Goal: Information Seeking & Learning: Learn about a topic

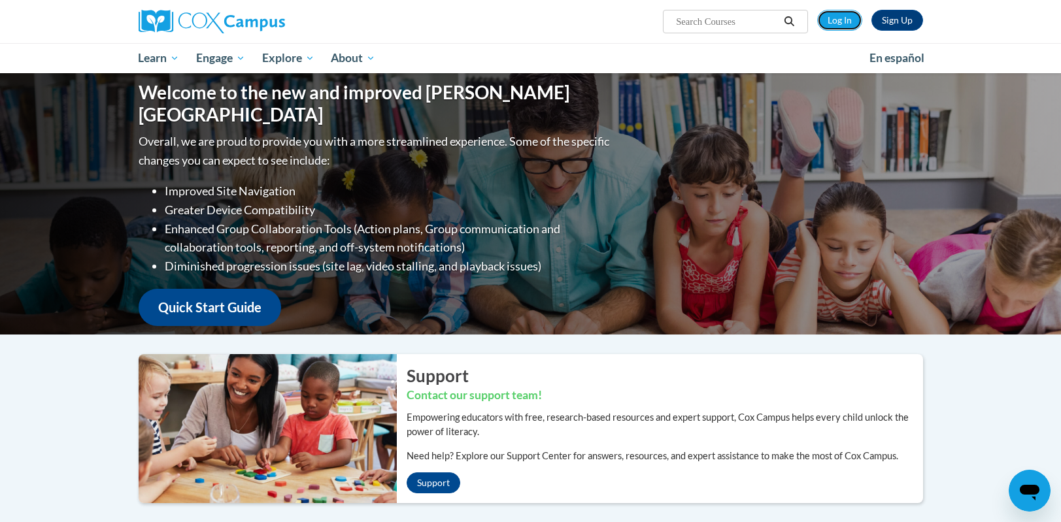
click at [844, 22] on link "Log In" at bounding box center [839, 20] width 45 height 21
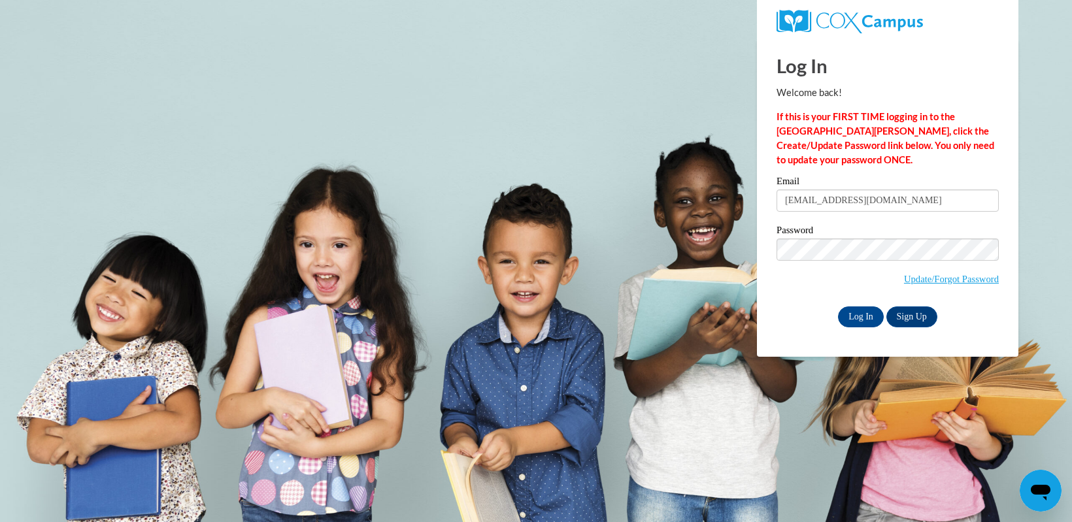
type input "nandacb1102@gmail.com"
click at [855, 320] on input "Log In" at bounding box center [861, 317] width 46 height 21
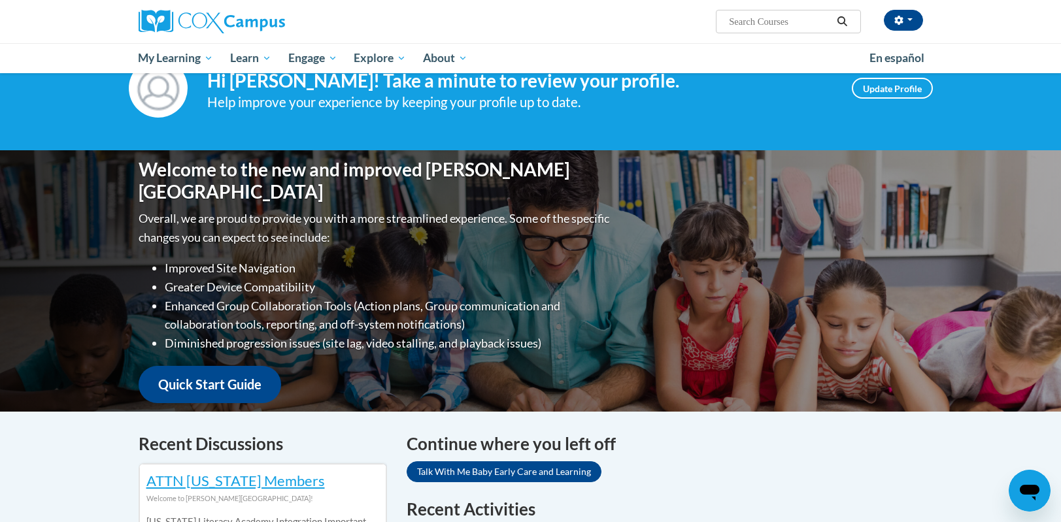
scroll to position [262, 0]
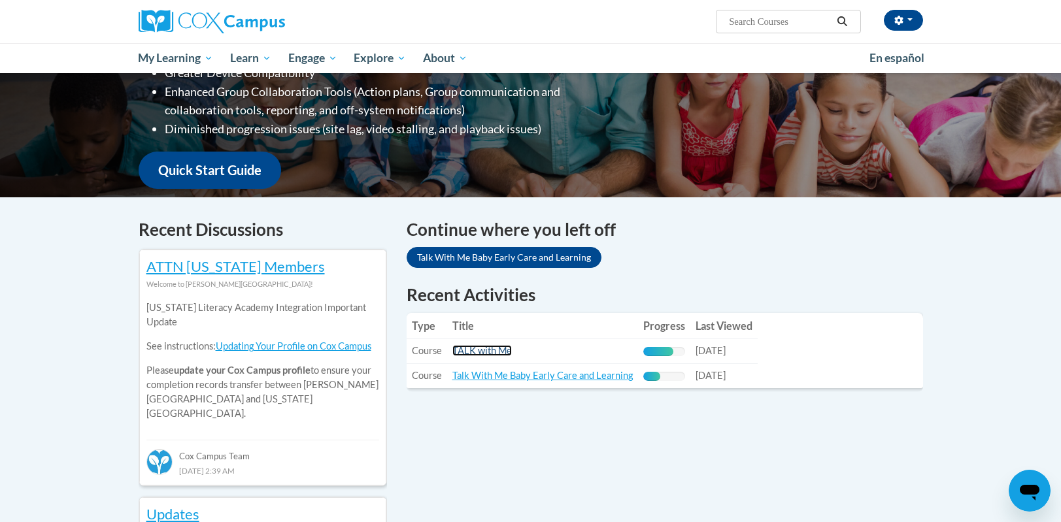
click at [479, 350] on link "TALK with Me" at bounding box center [482, 350] width 60 height 11
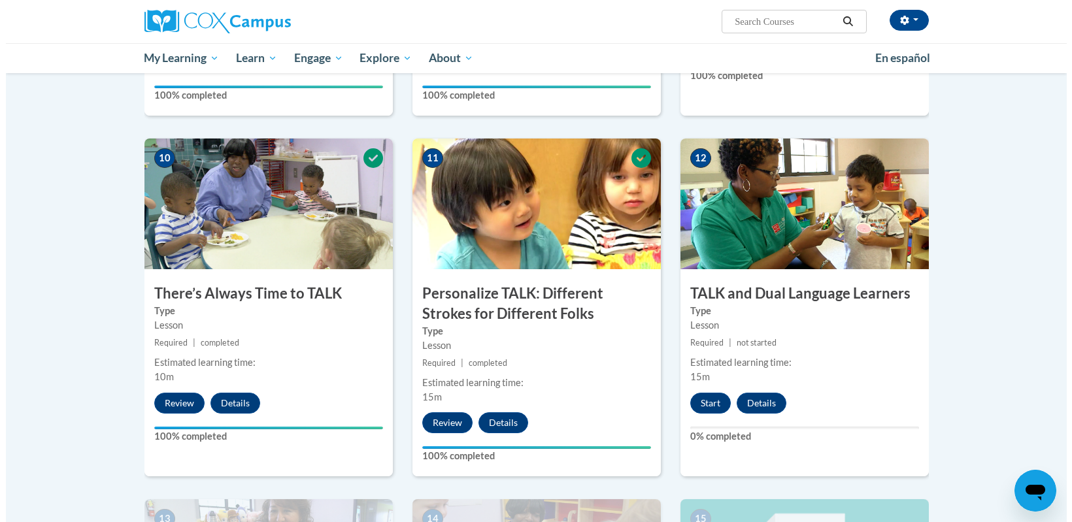
scroll to position [1373, 0]
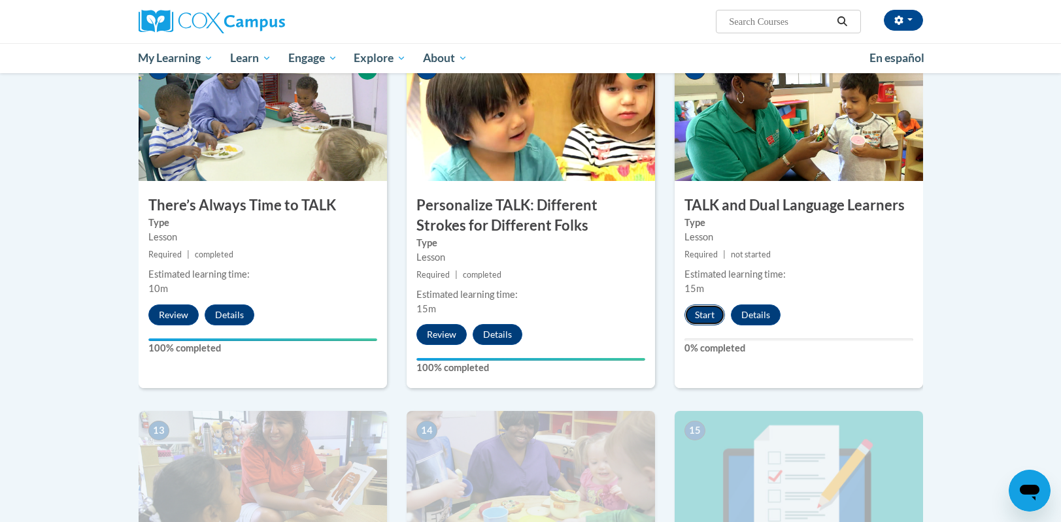
click at [709, 314] on button "Start" at bounding box center [705, 315] width 41 height 21
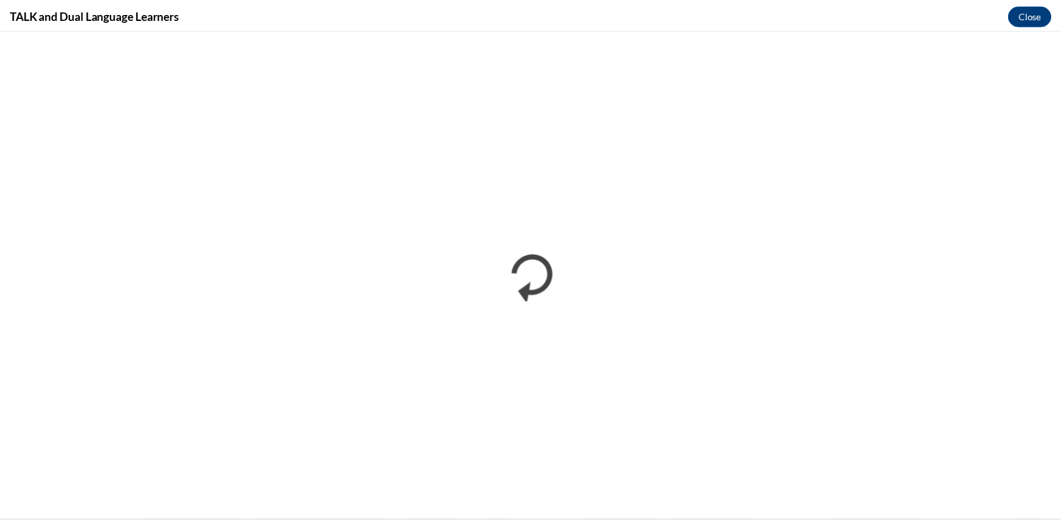
scroll to position [0, 0]
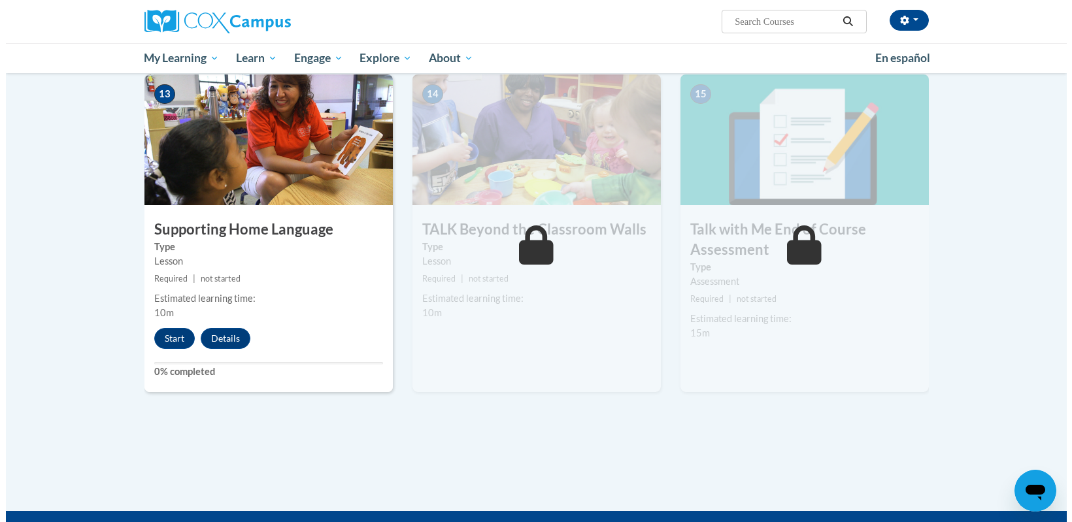
scroll to position [1700, 0]
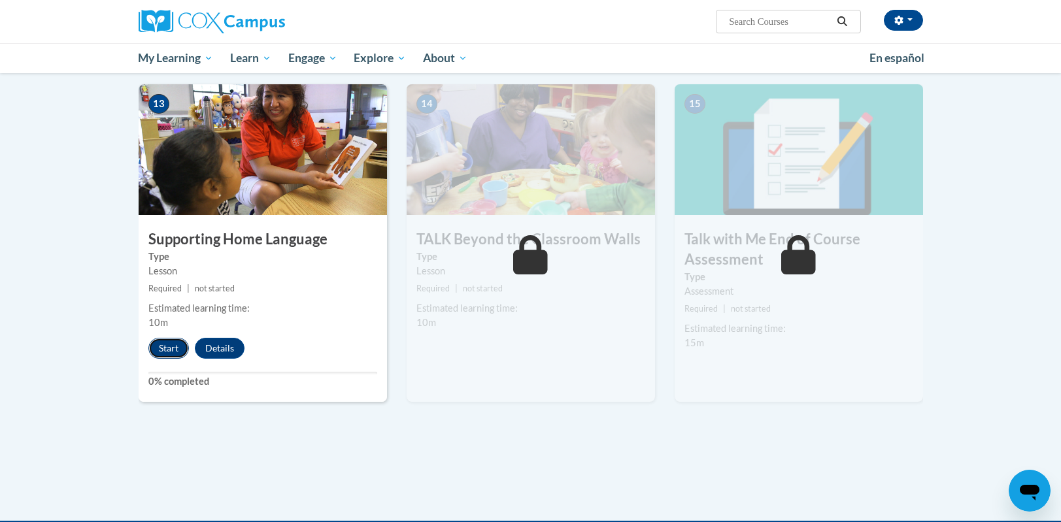
click at [163, 349] on button "Start" at bounding box center [168, 348] width 41 height 21
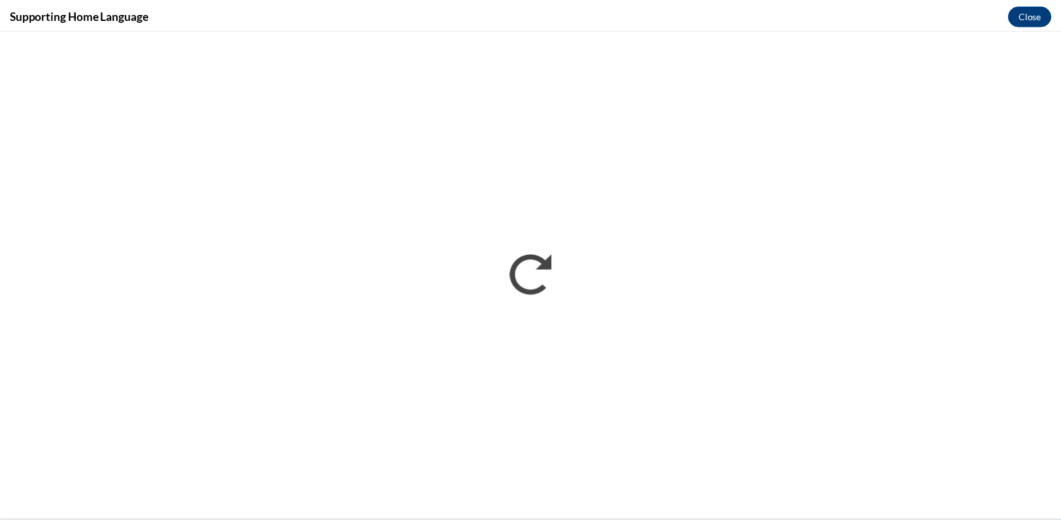
scroll to position [0, 0]
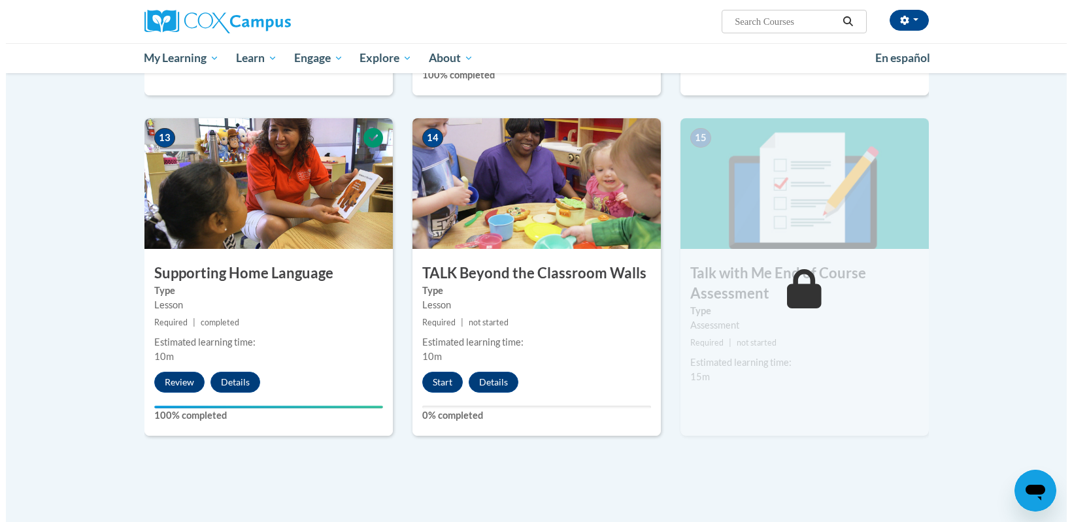
scroll to position [1700, 0]
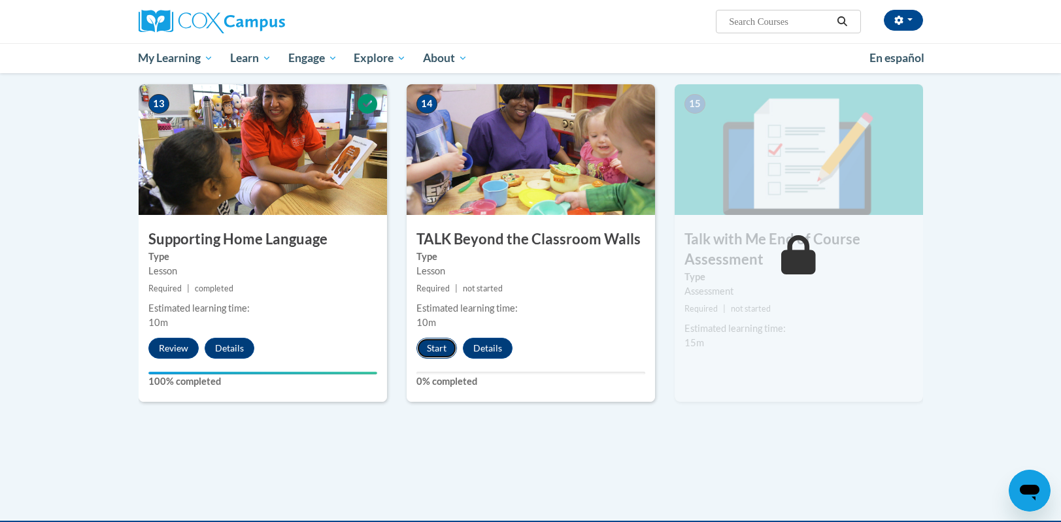
click at [441, 350] on button "Start" at bounding box center [437, 348] width 41 height 21
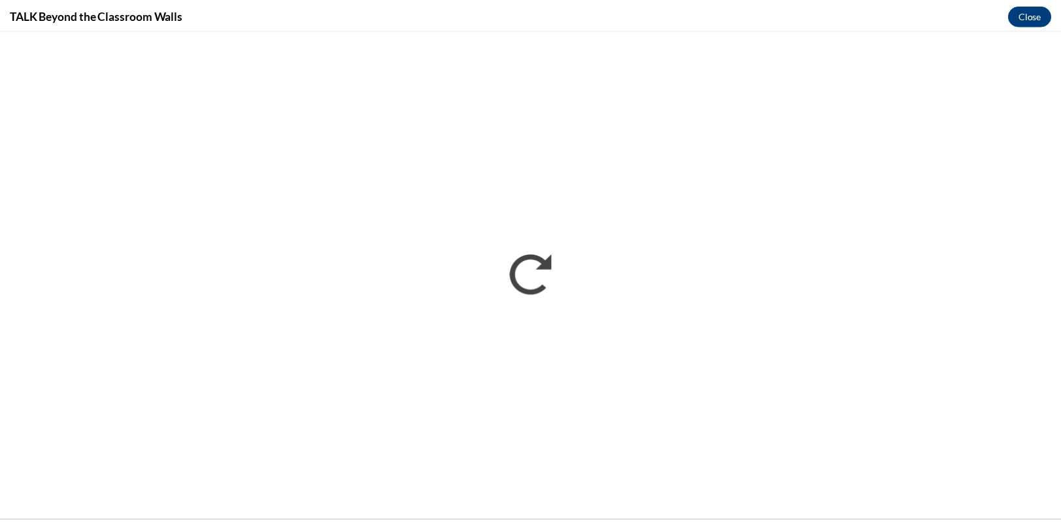
scroll to position [0, 0]
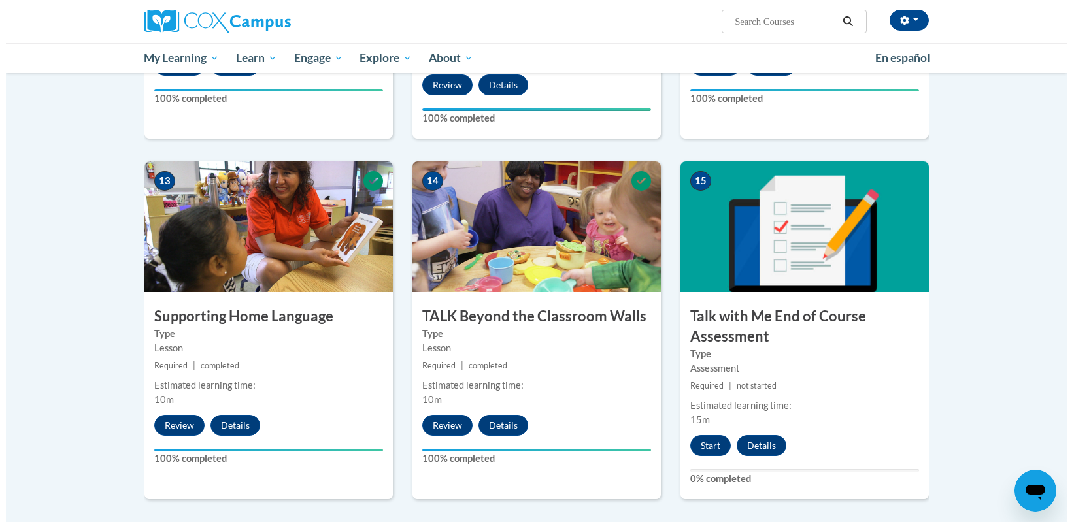
scroll to position [1635, 0]
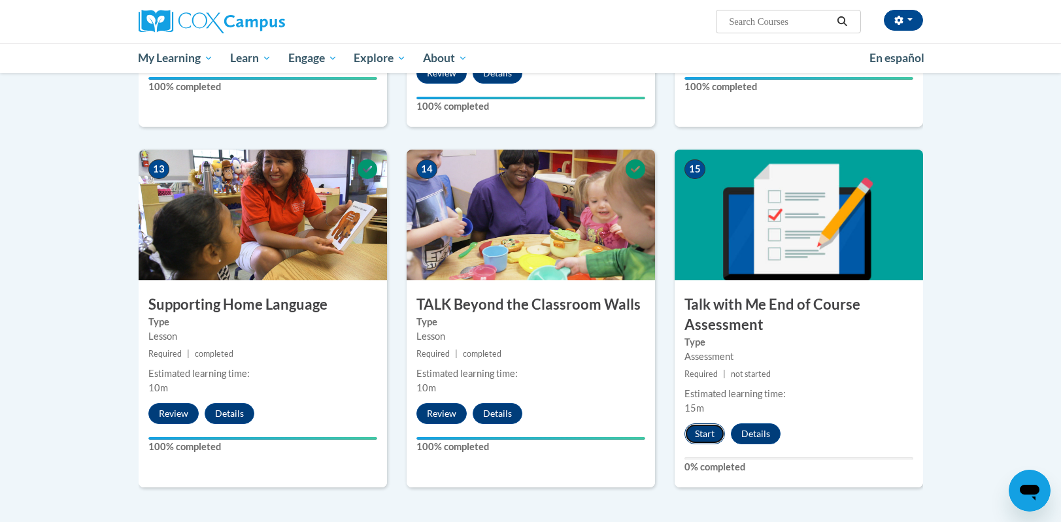
click at [702, 436] on button "Start" at bounding box center [705, 434] width 41 height 21
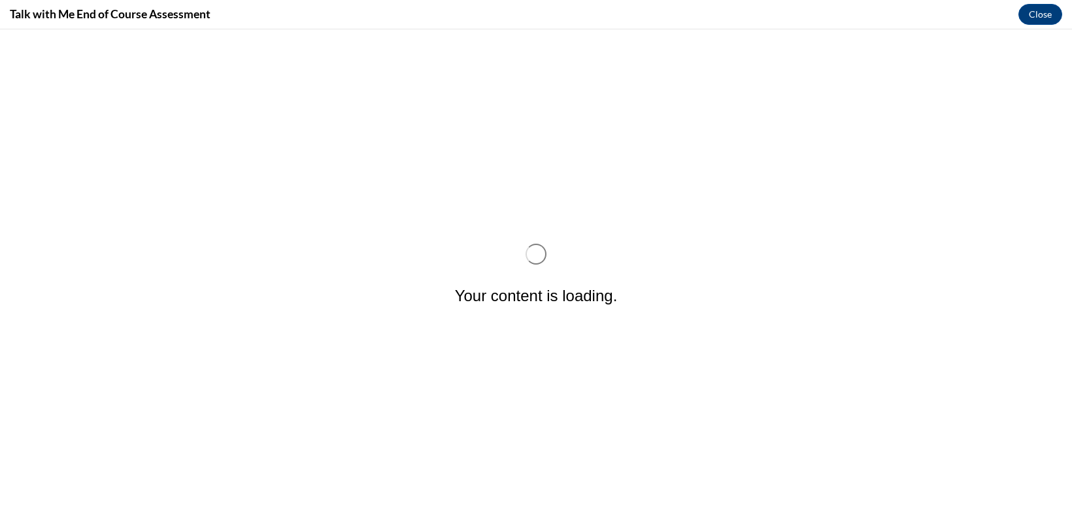
scroll to position [0, 0]
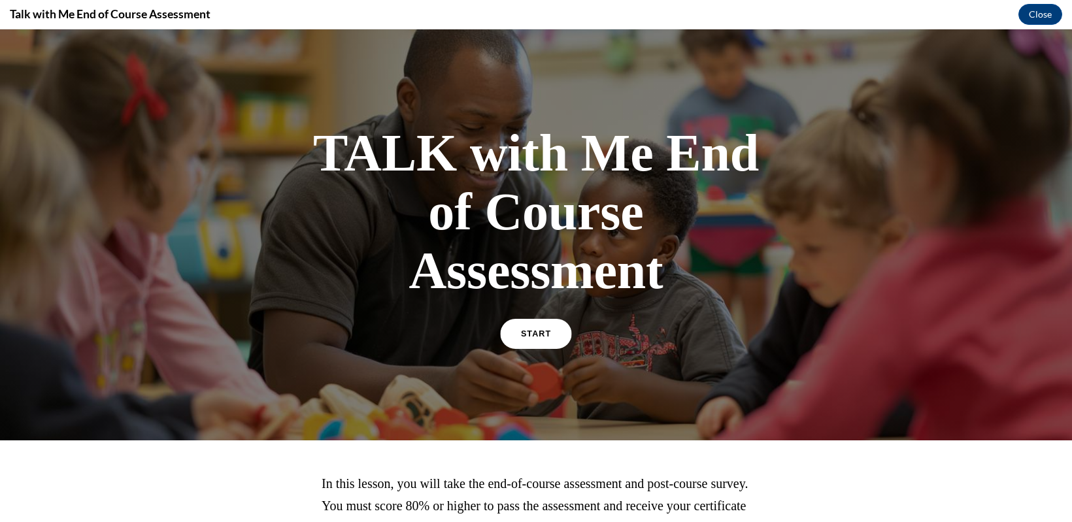
click at [525, 331] on span "START" at bounding box center [536, 335] width 30 height 10
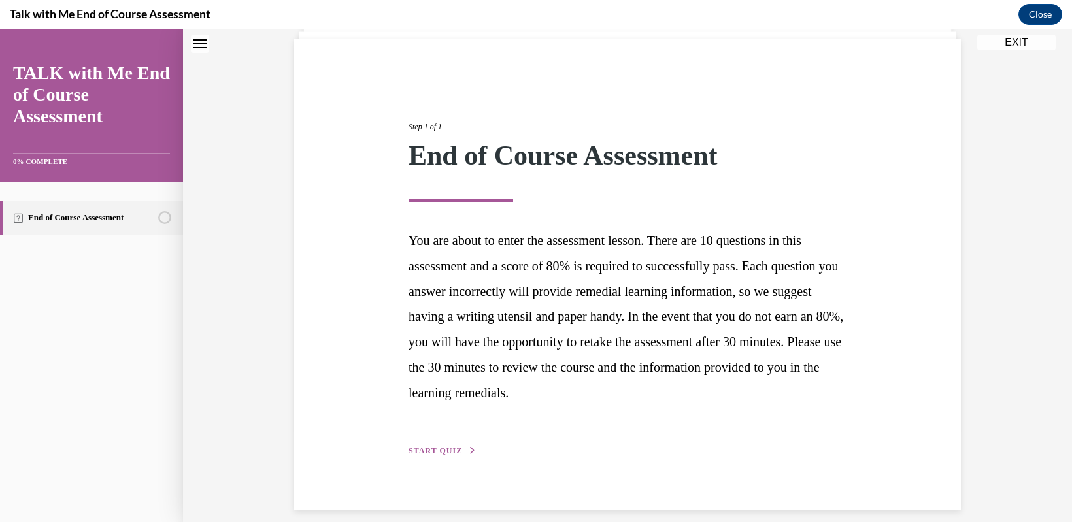
scroll to position [105, 0]
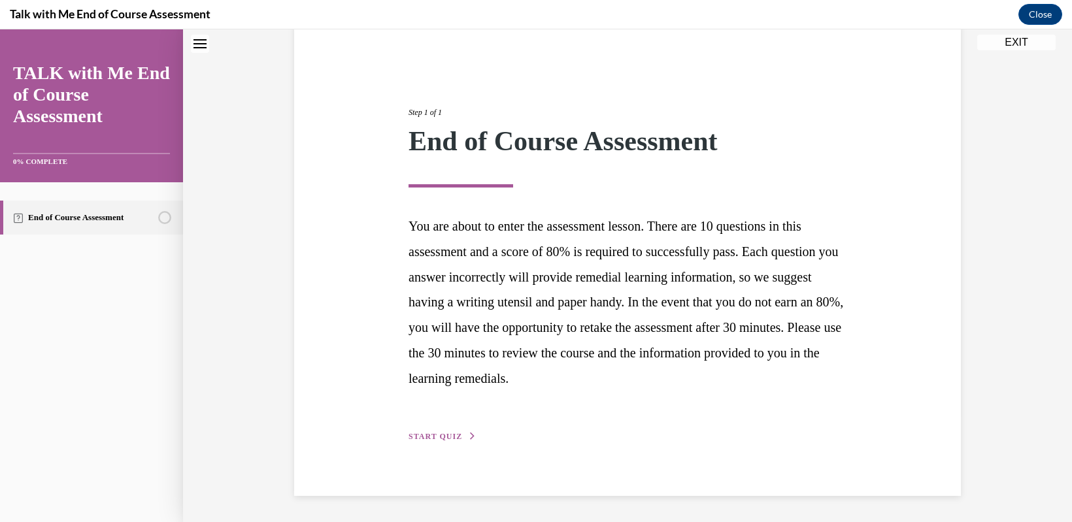
click at [426, 444] on div "Step 1 of 1 End of Course Assessment You are about to enter the assessment less…" at bounding box center [627, 260] width 667 height 472
click at [426, 439] on span "START QUIZ" at bounding box center [436, 436] width 54 height 9
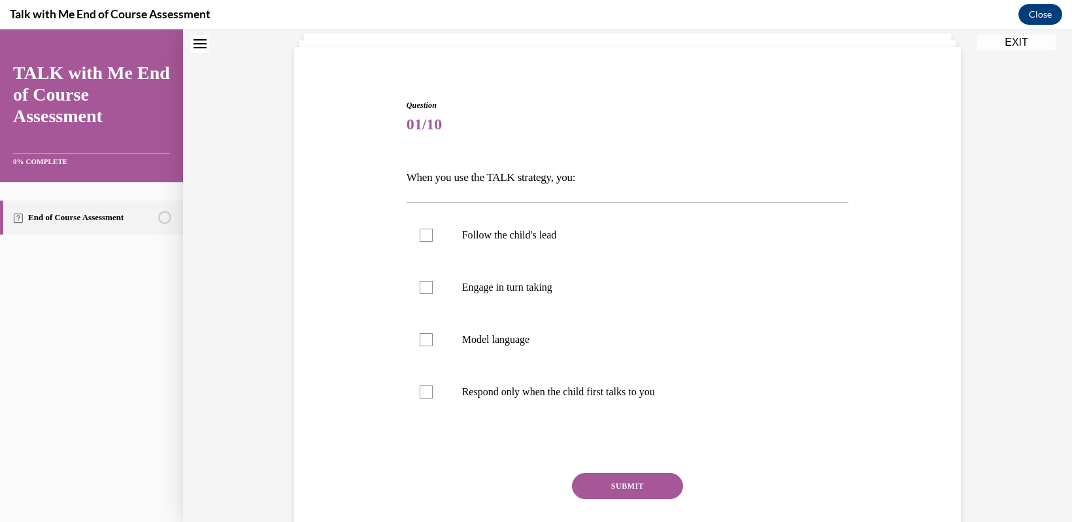
scroll to position [167, 0]
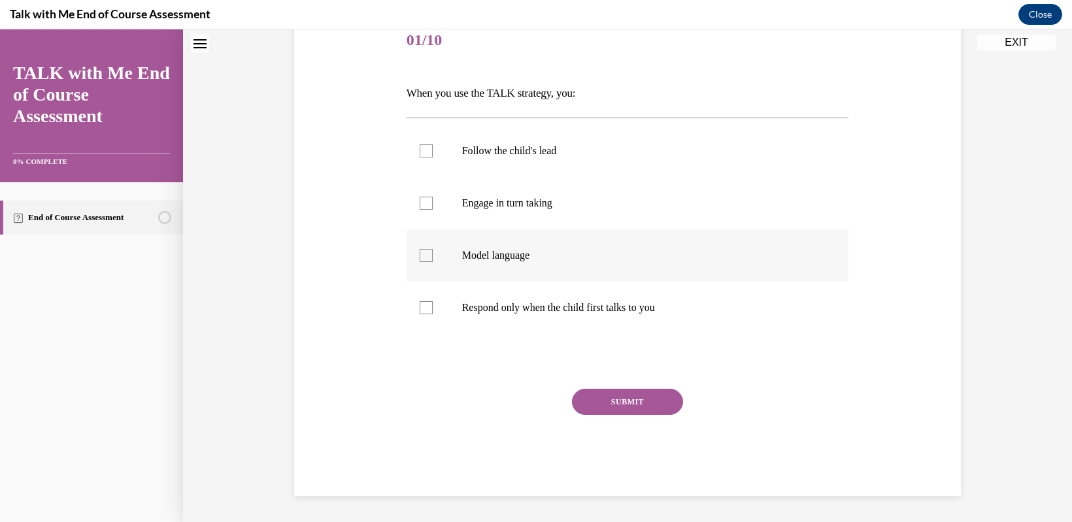
click at [420, 258] on div at bounding box center [426, 255] width 13 height 13
click at [420, 258] on input "Model language" at bounding box center [426, 255] width 13 height 13
checkbox input "true"
click at [622, 408] on button "SUBMIT" at bounding box center [627, 402] width 111 height 26
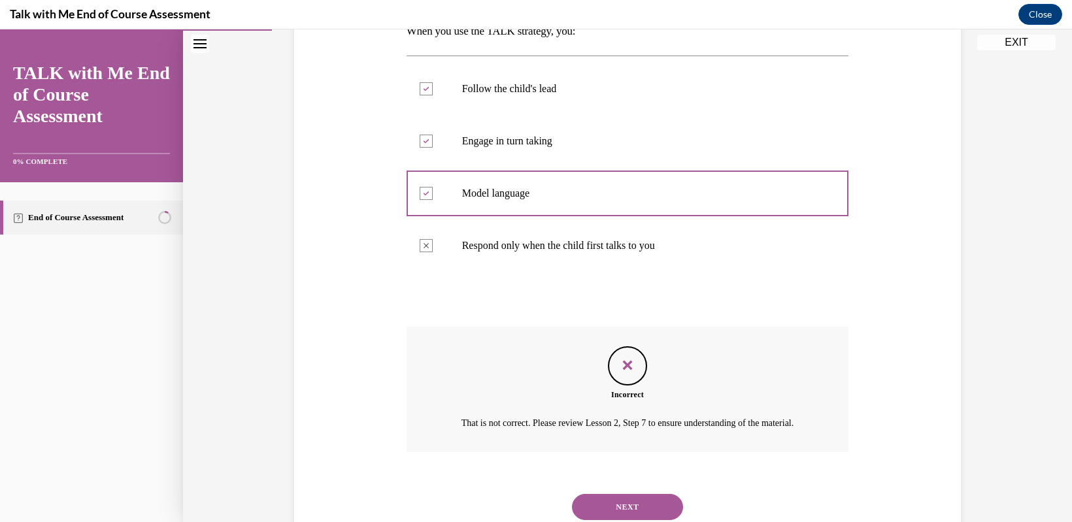
scroll to position [288, 0]
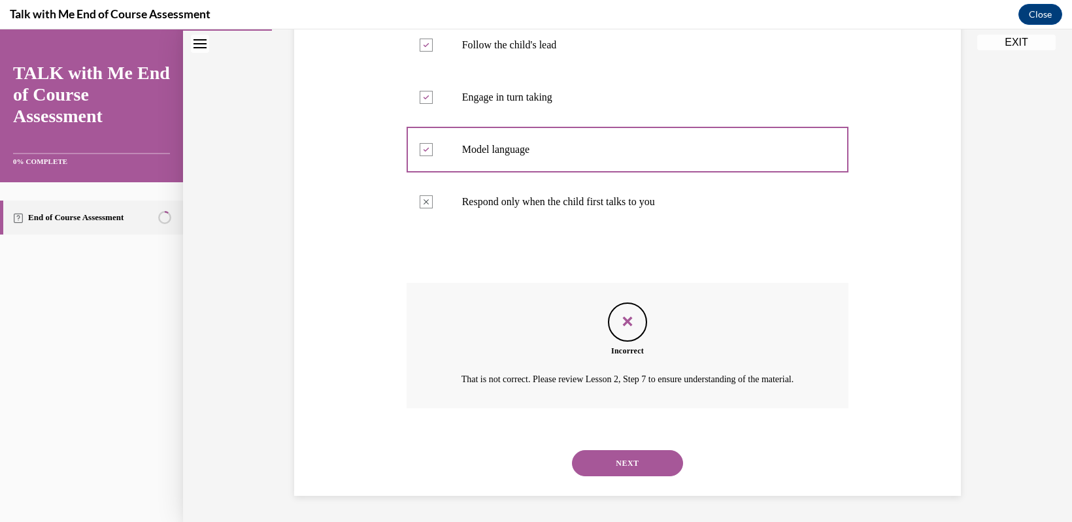
click at [625, 318] on div "Feedback" at bounding box center [627, 322] width 39 height 39
click at [622, 312] on icon "Feedback" at bounding box center [628, 322] width 20 height 20
click at [616, 467] on button "NEXT" at bounding box center [627, 464] width 111 height 26
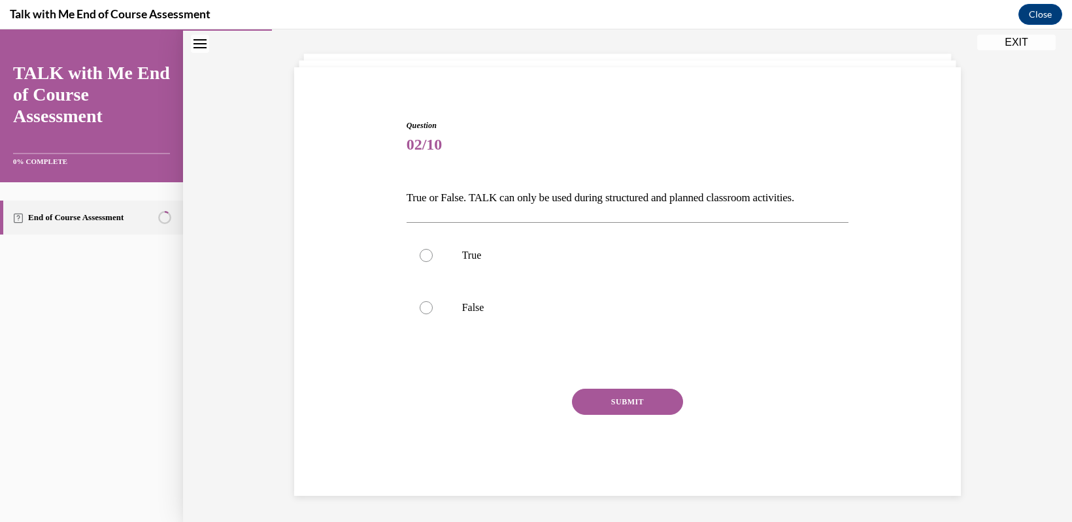
scroll to position [40, 0]
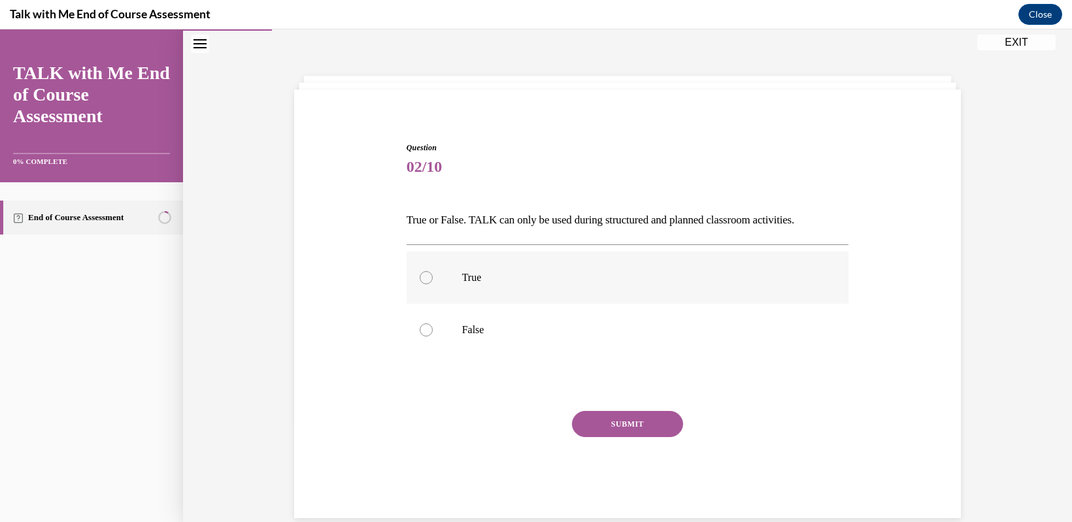
click at [424, 280] on div at bounding box center [426, 277] width 13 height 13
click at [424, 280] on input "True" at bounding box center [426, 277] width 13 height 13
radio input "true"
click at [613, 432] on button "SUBMIT" at bounding box center [627, 424] width 111 height 26
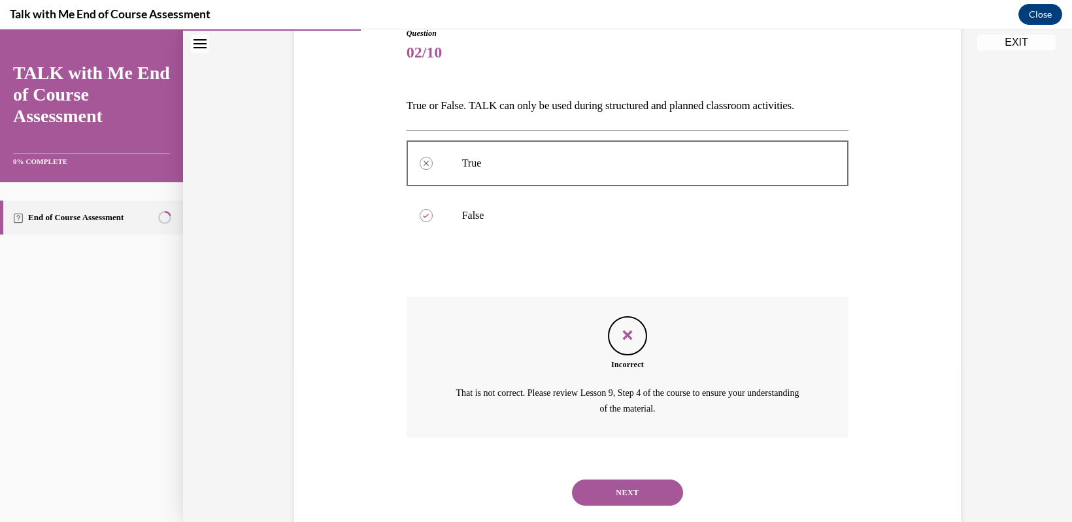
scroll to position [184, 0]
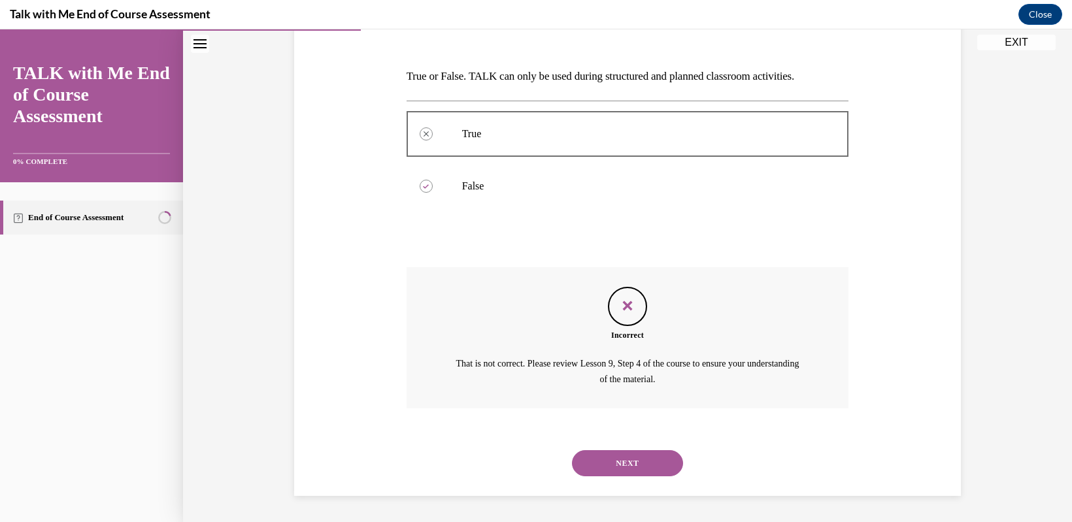
click at [600, 468] on button "NEXT" at bounding box center [627, 464] width 111 height 26
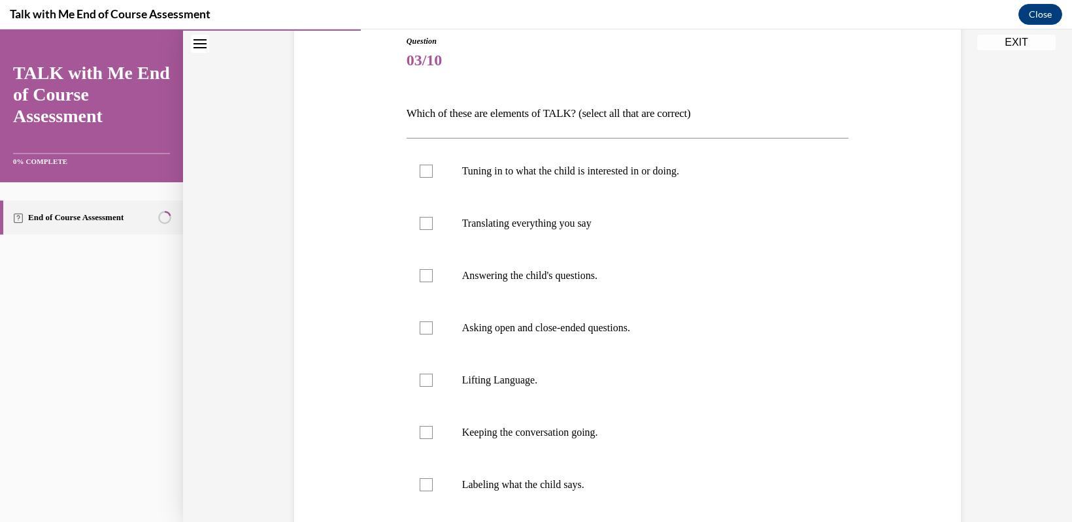
scroll to position [212, 0]
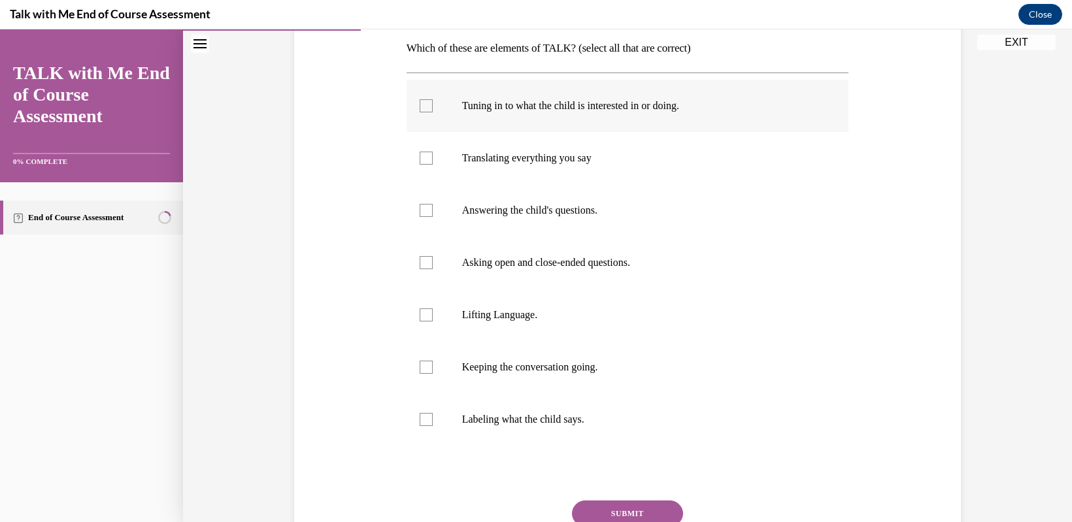
click at [422, 105] on div at bounding box center [426, 105] width 13 height 13
click at [422, 105] on input "Tuning in to what the child is interested in or doing." at bounding box center [426, 105] width 13 height 13
checkbox input "true"
click at [420, 158] on div at bounding box center [426, 158] width 13 height 13
click at [420, 158] on input "Translating everything you say" at bounding box center [426, 158] width 13 height 13
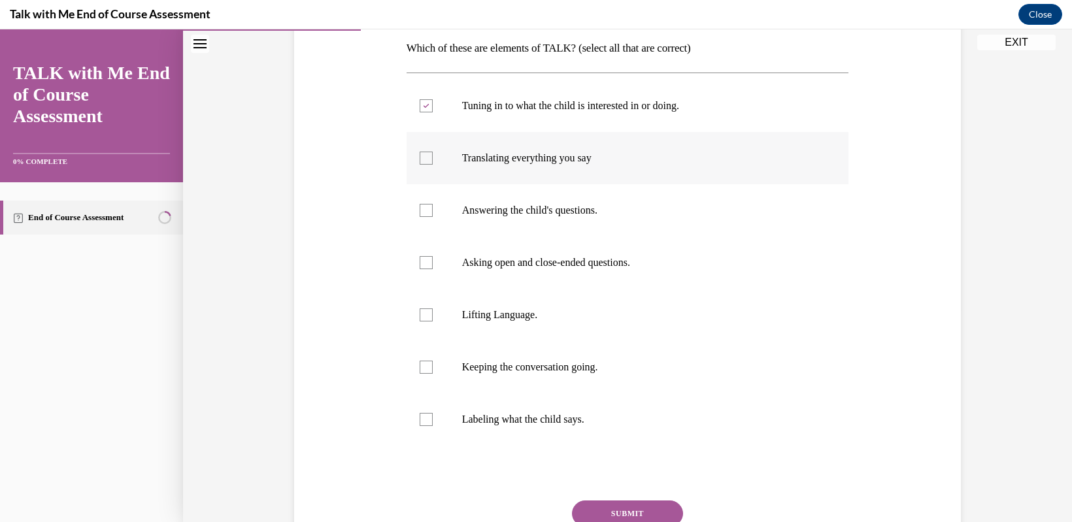
checkbox input "true"
click at [420, 214] on div at bounding box center [426, 210] width 13 height 13
click at [420, 214] on input "Answering the child's questions." at bounding box center [426, 210] width 13 height 13
checkbox input "true"
click at [428, 260] on label "Asking open and close-ended questions." at bounding box center [628, 263] width 443 height 52
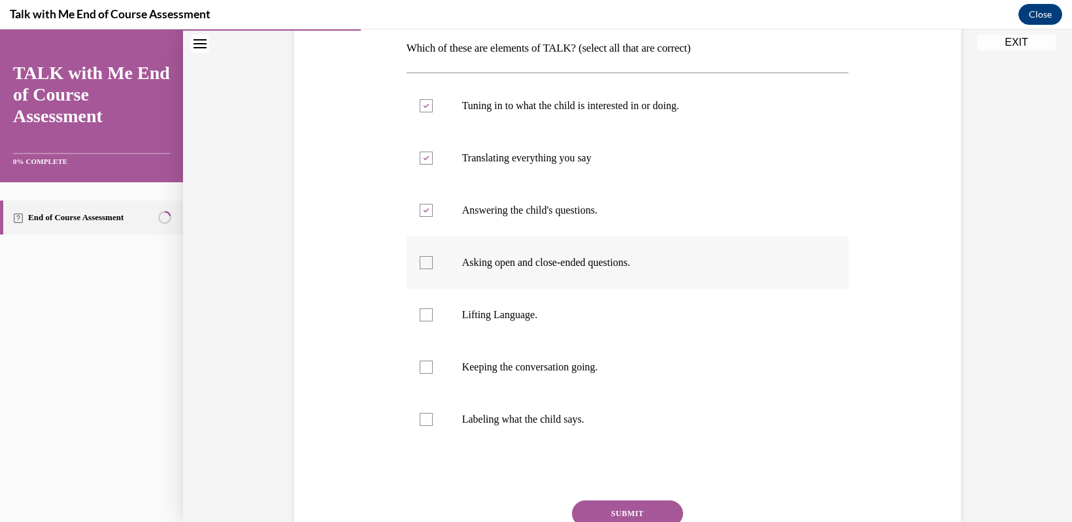
click at [428, 260] on input "Asking open and close-ended questions." at bounding box center [426, 262] width 13 height 13
checkbox input "true"
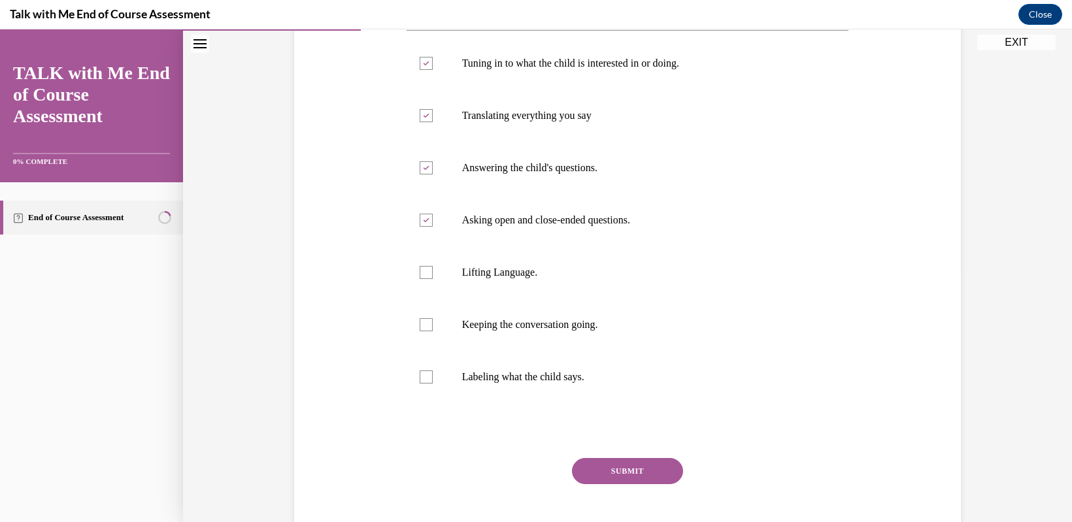
scroll to position [277, 0]
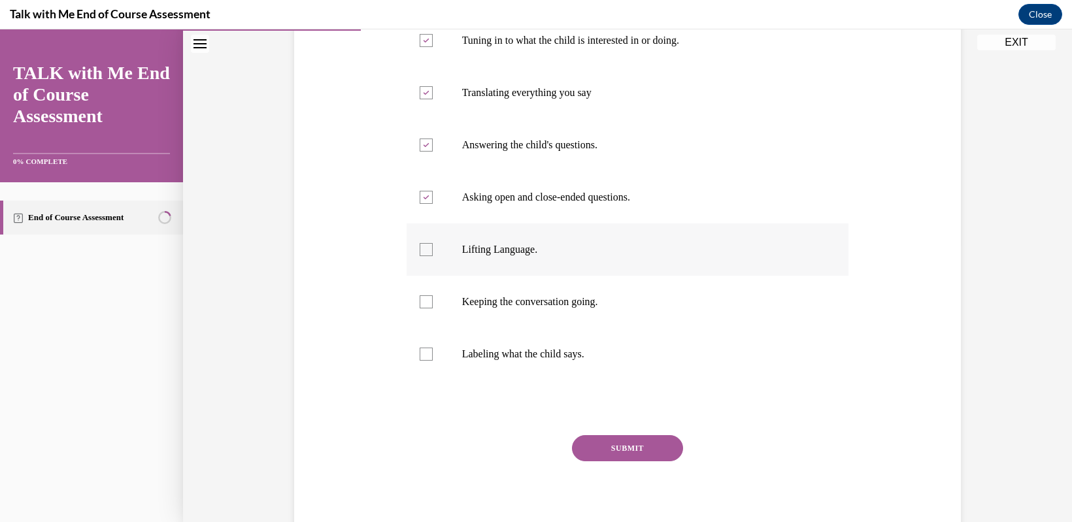
click at [424, 250] on div at bounding box center [426, 249] width 13 height 13
click at [424, 250] on input "Lifting Language." at bounding box center [426, 249] width 13 height 13
checkbox input "true"
click at [419, 309] on label "Keeping the conversation going." at bounding box center [628, 302] width 443 height 52
click at [420, 309] on input "Keeping the conversation going." at bounding box center [426, 302] width 13 height 13
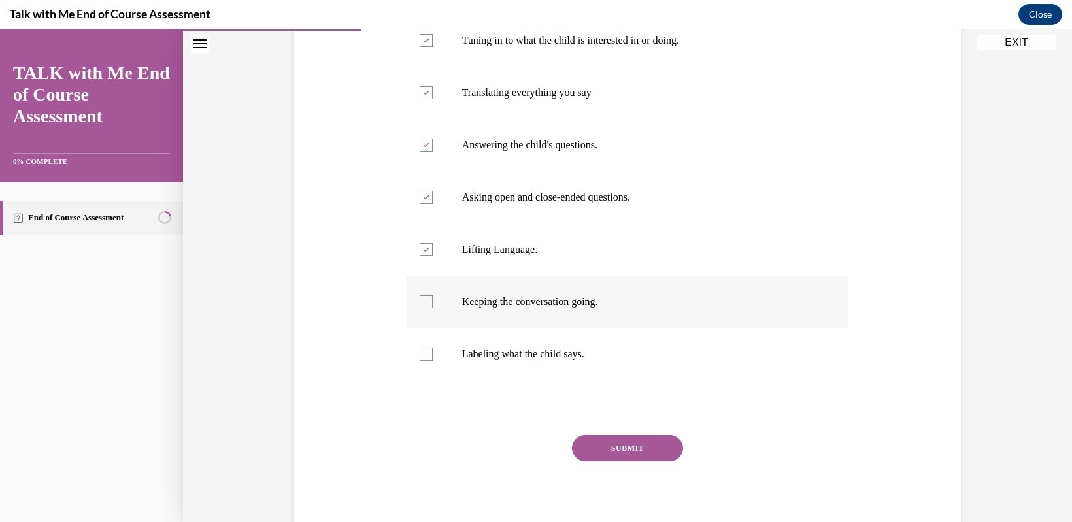
checkbox input "true"
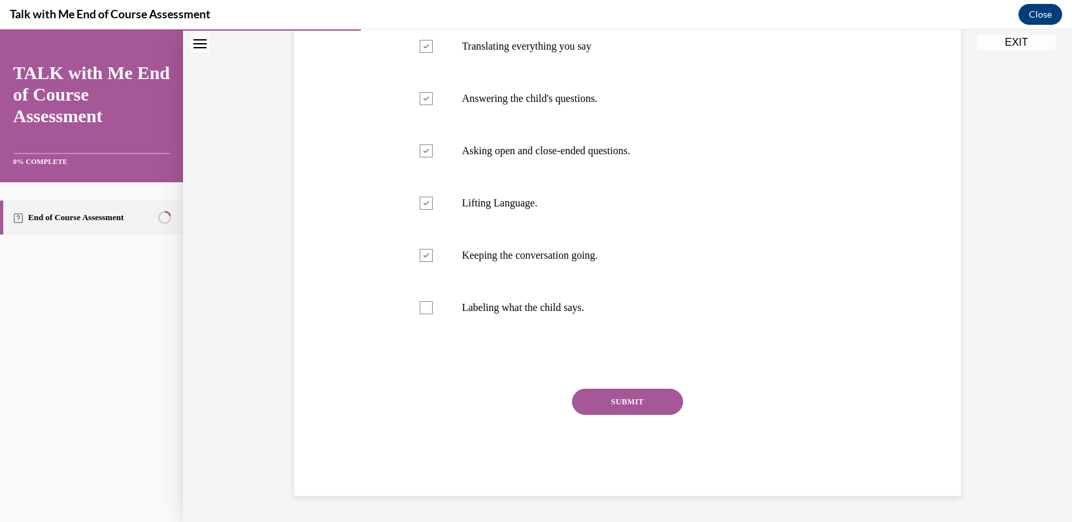
click at [587, 402] on button "SUBMIT" at bounding box center [627, 402] width 111 height 26
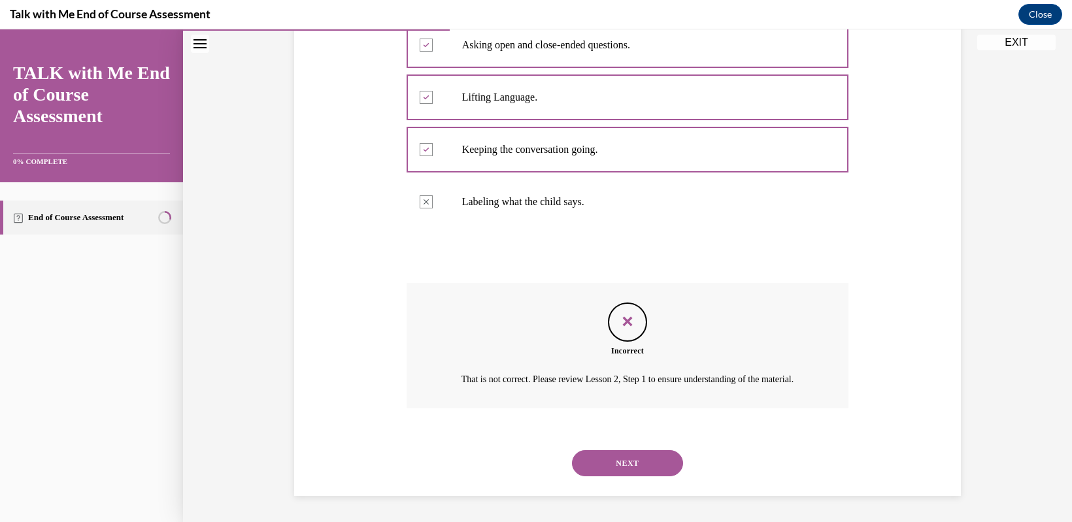
scroll to position [445, 0]
click at [613, 484] on div "NEXT" at bounding box center [628, 463] width 443 height 52
click at [608, 471] on button "NEXT" at bounding box center [627, 464] width 111 height 26
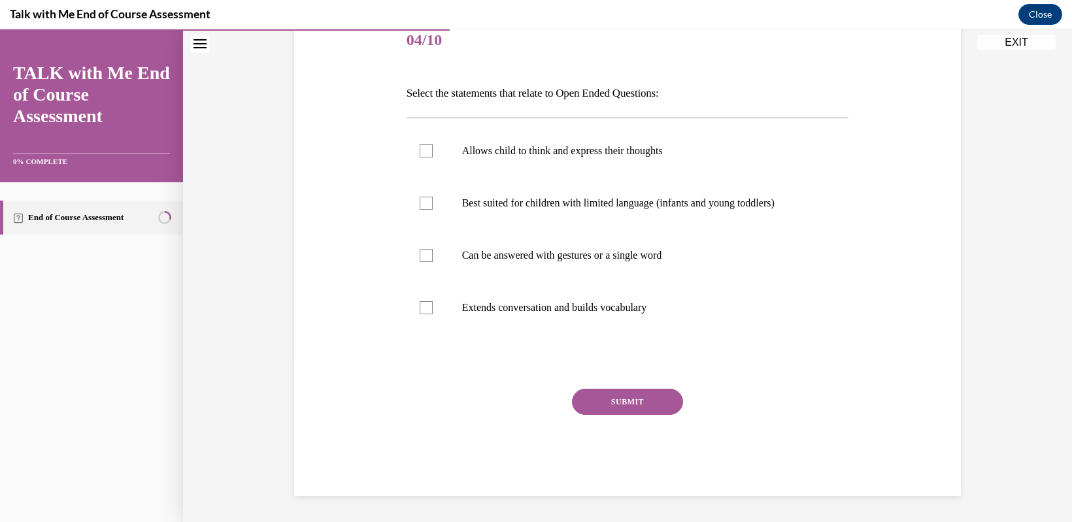
scroll to position [146, 0]
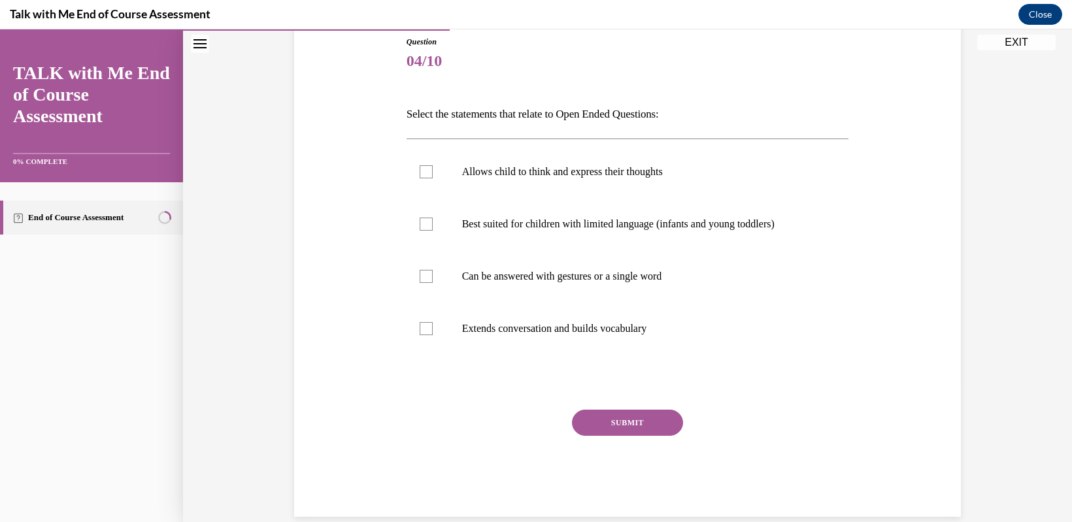
click at [1036, 43] on button "EXIT" at bounding box center [1017, 43] width 78 height 16
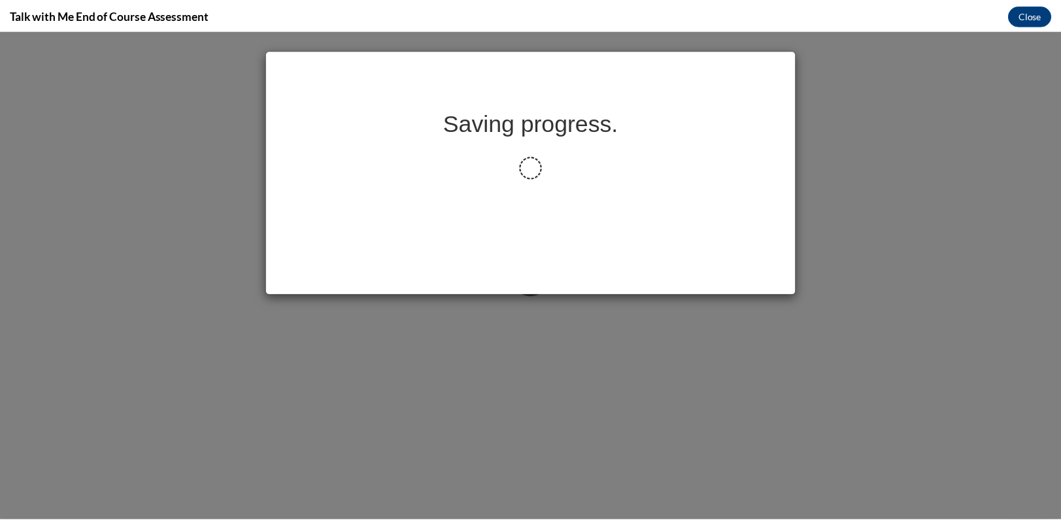
scroll to position [0, 0]
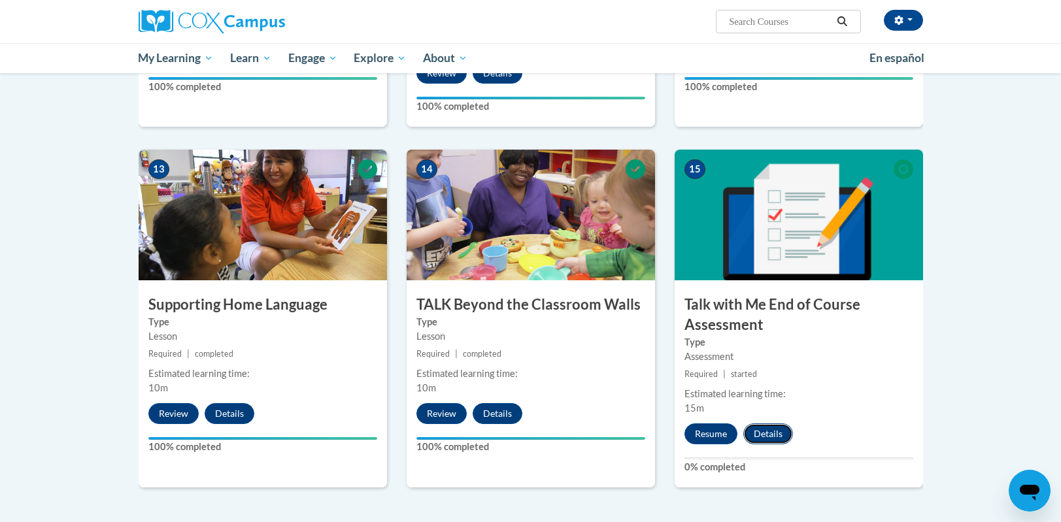
click at [772, 433] on button "Details" at bounding box center [768, 434] width 50 height 21
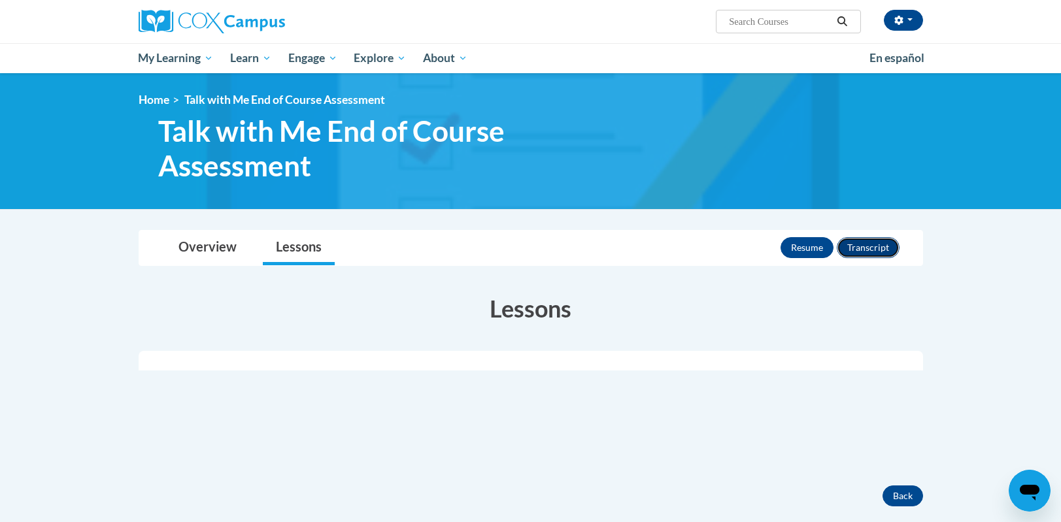
click at [856, 252] on button "Transcript" at bounding box center [868, 247] width 63 height 21
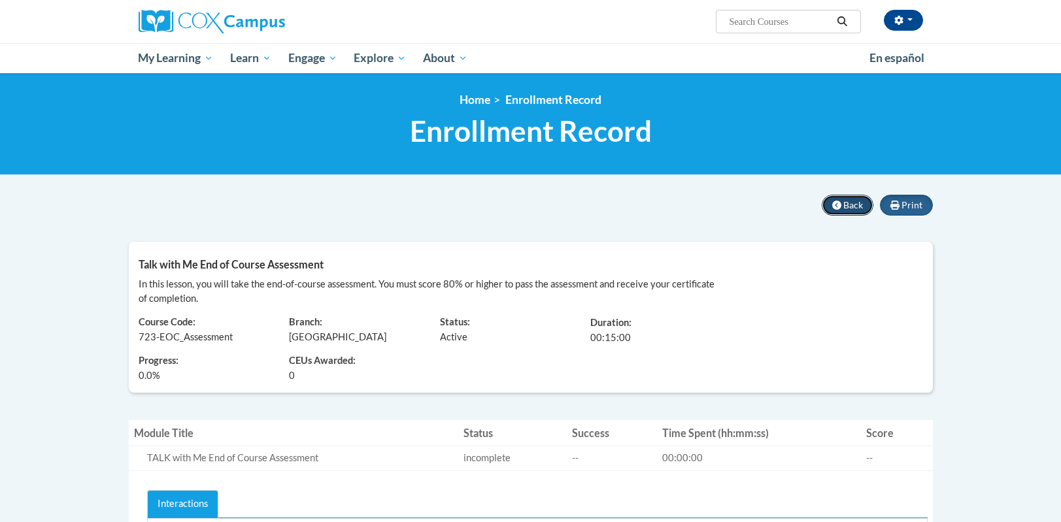
click at [845, 207] on span "Back" at bounding box center [854, 204] width 20 height 11
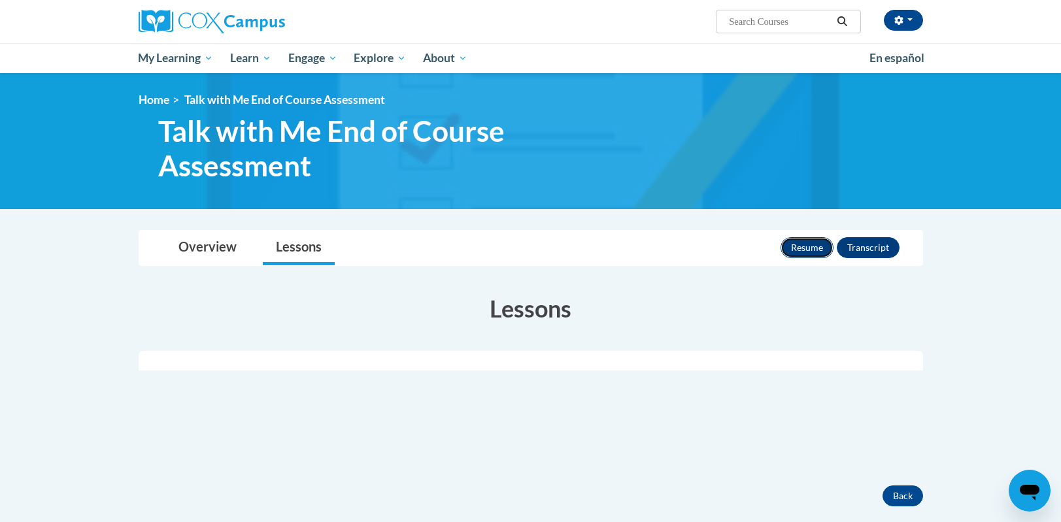
click at [802, 243] on button "Resume" at bounding box center [807, 247] width 53 height 21
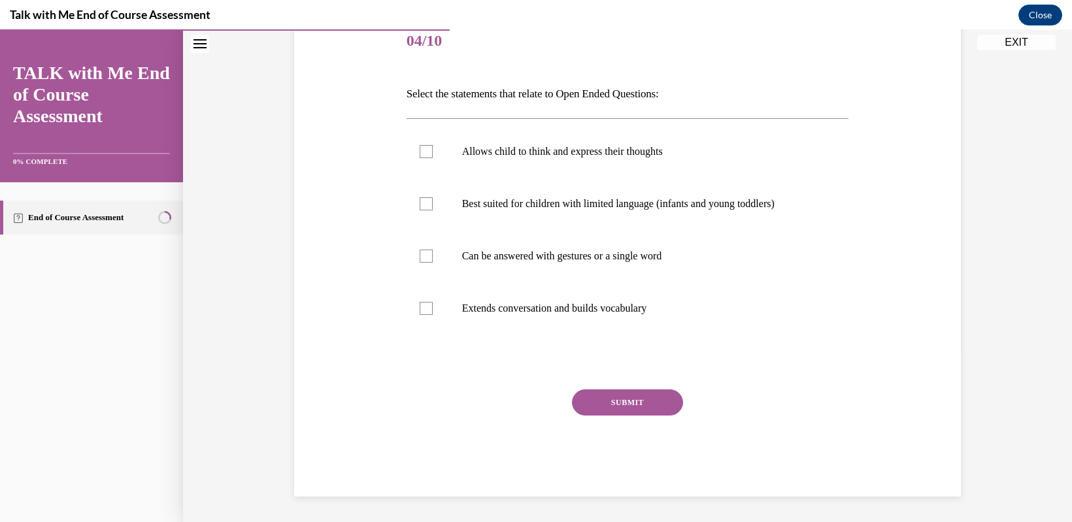
scroll to position [167, 0]
click at [420, 150] on div at bounding box center [426, 151] width 13 height 13
click at [420, 150] on input "Allows child to think and express their thoughts" at bounding box center [426, 151] width 13 height 13
checkbox input "true"
click at [624, 403] on button "SUBMIT" at bounding box center [627, 402] width 111 height 26
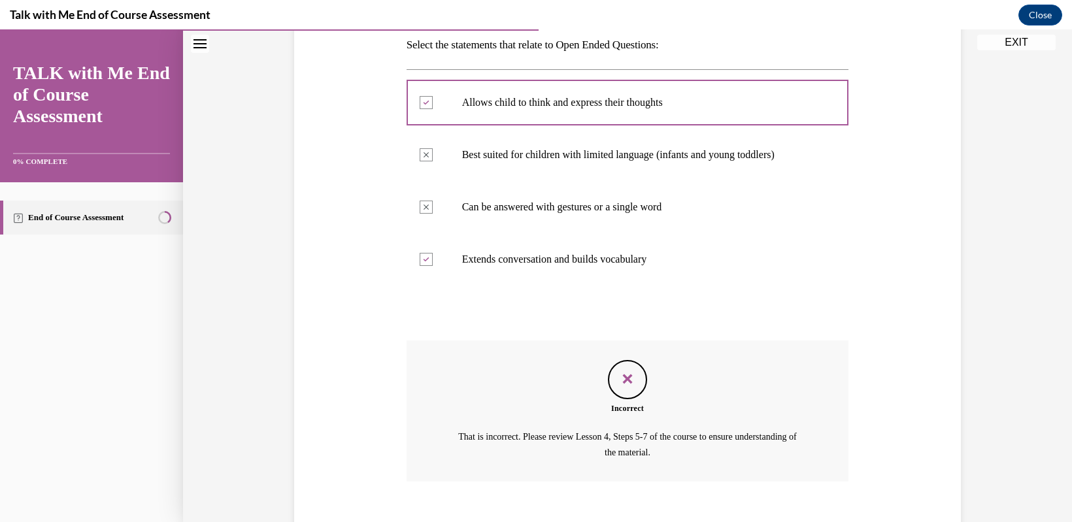
scroll to position [288, 0]
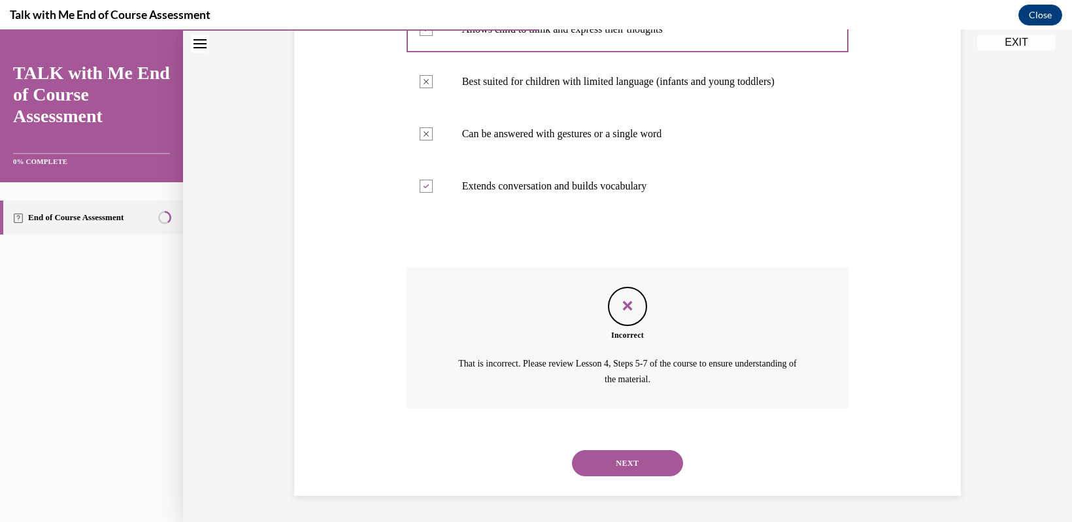
click at [592, 466] on button "NEXT" at bounding box center [627, 464] width 111 height 26
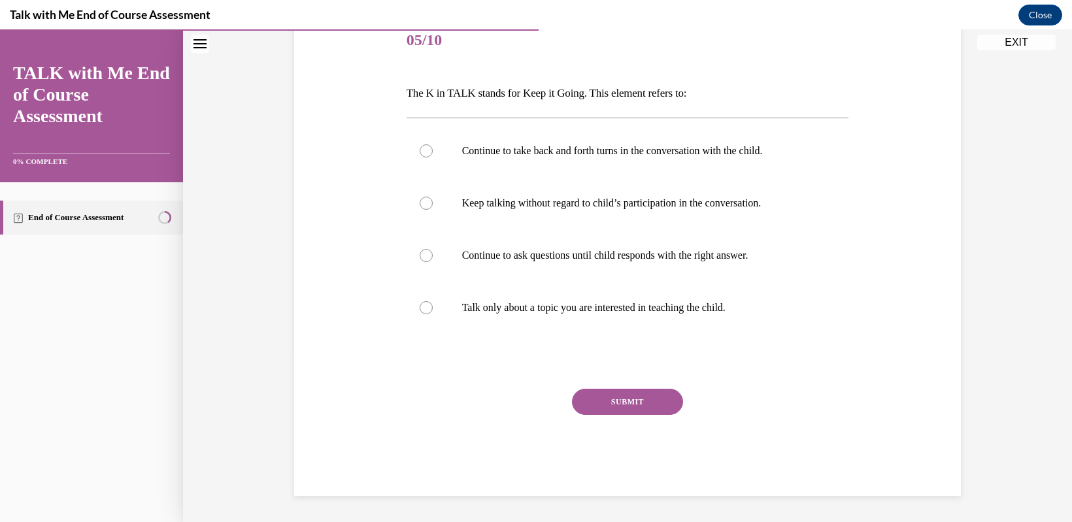
scroll to position [146, 0]
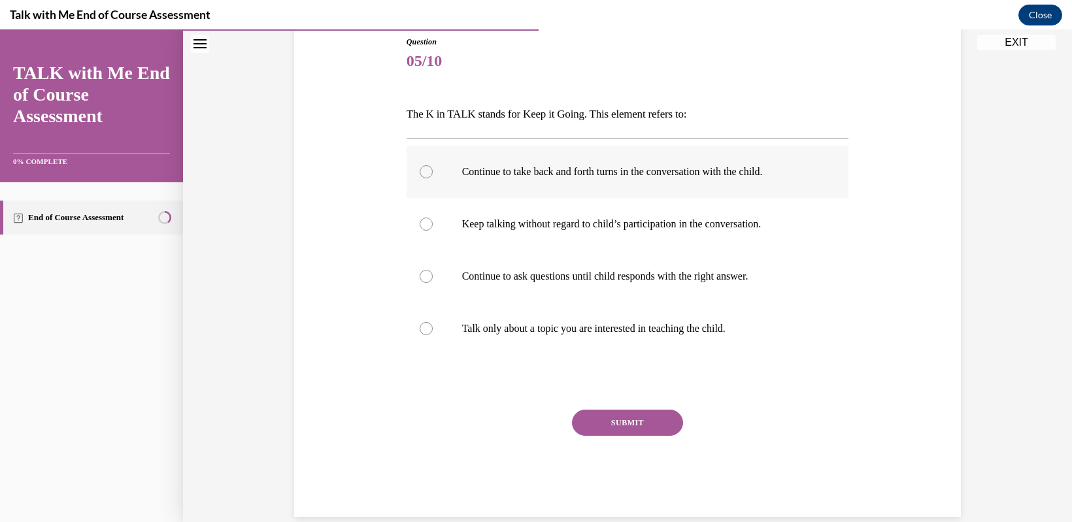
click at [407, 167] on label "Continue to take back and forth turns in the conversation with the child." at bounding box center [628, 172] width 443 height 52
click at [420, 167] on input "Continue to take back and forth turns in the conversation with the child." at bounding box center [426, 171] width 13 height 13
radio input "true"
click at [420, 170] on div at bounding box center [426, 171] width 13 height 13
click at [420, 170] on input "Continue to take back and forth turns in the conversation with the child." at bounding box center [426, 171] width 13 height 13
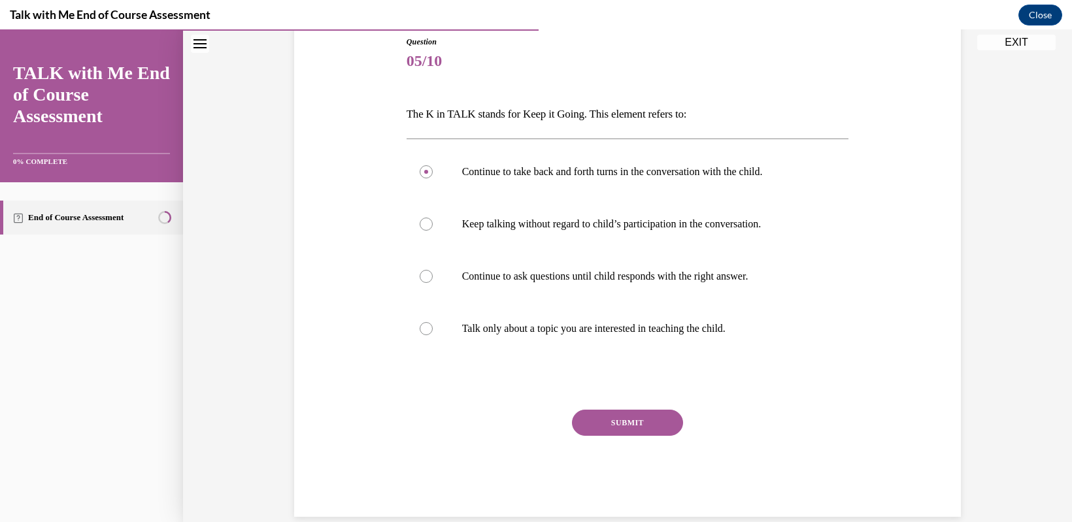
click at [658, 416] on button "SUBMIT" at bounding box center [627, 423] width 111 height 26
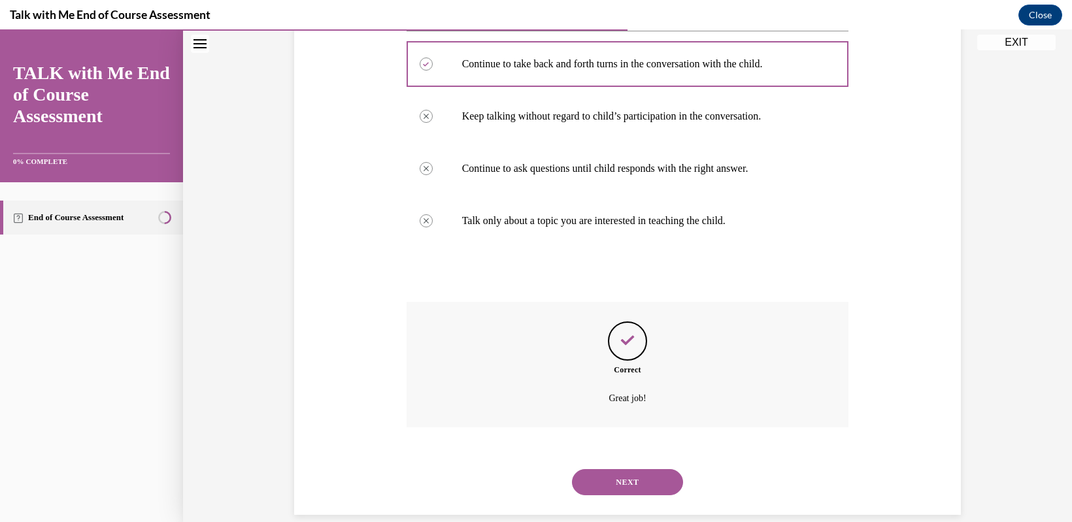
scroll to position [273, 0]
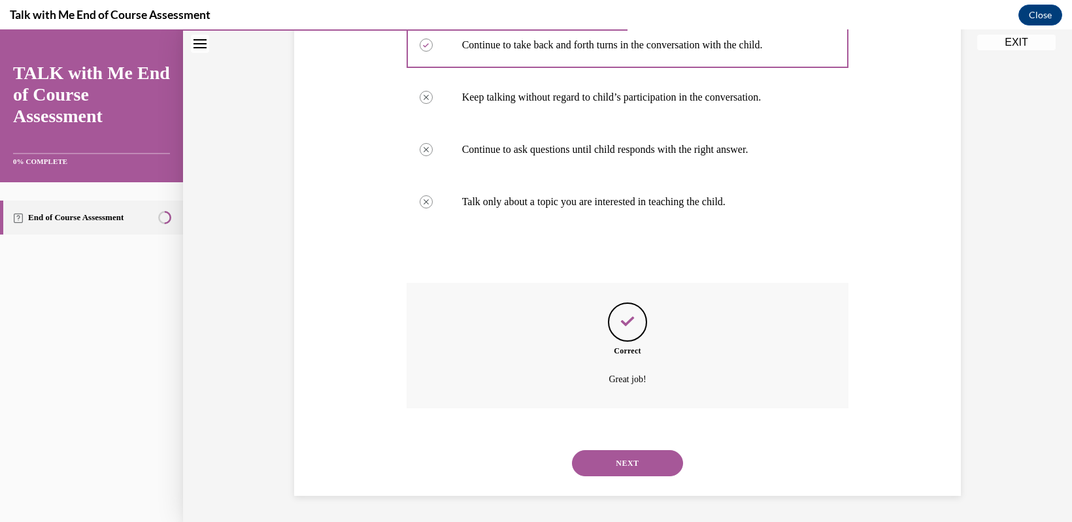
click at [598, 462] on button "NEXT" at bounding box center [627, 464] width 111 height 26
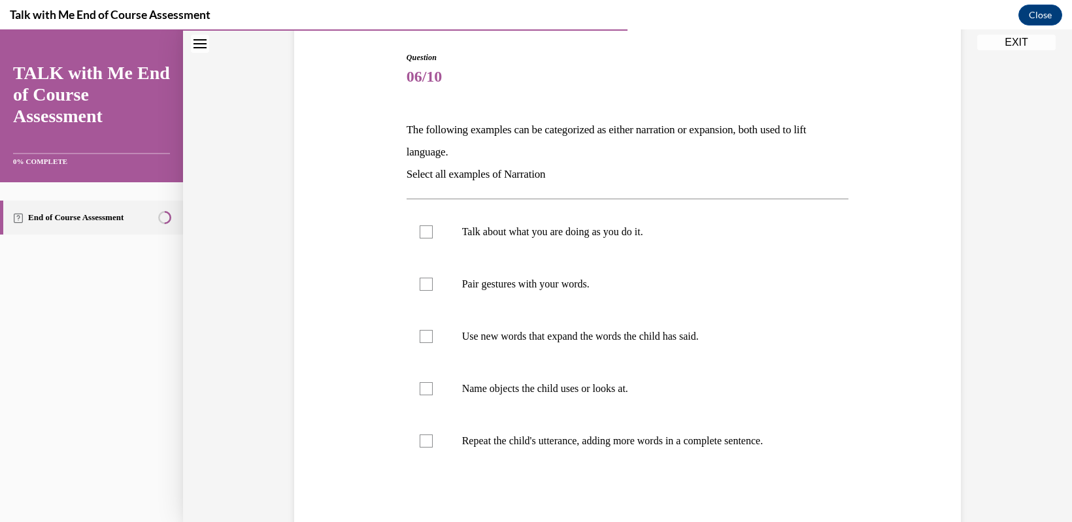
scroll to position [131, 0]
click at [420, 228] on div at bounding box center [426, 231] width 13 height 13
click at [420, 228] on input "Talk about what you are doing as you do it." at bounding box center [426, 231] width 13 height 13
checkbox input "true"
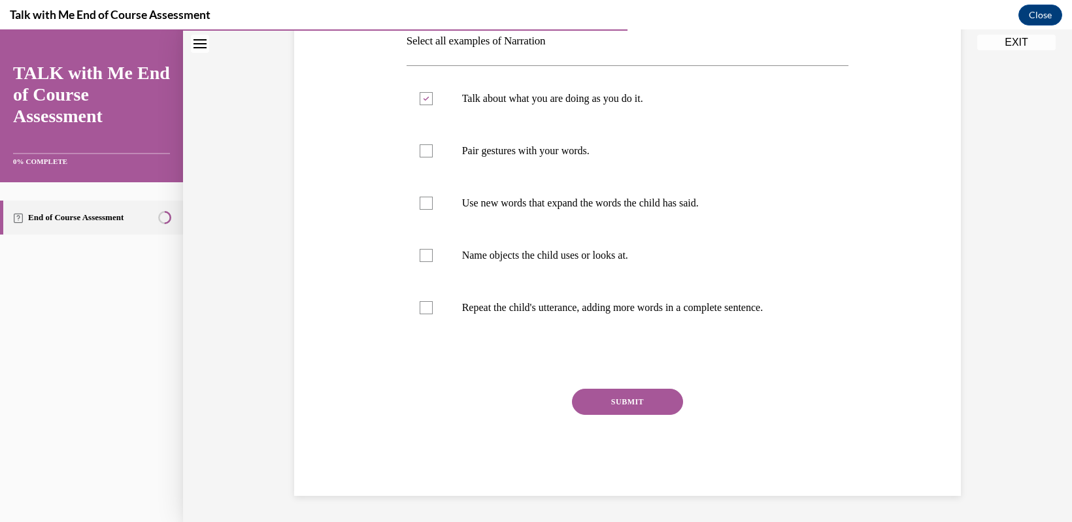
click at [588, 405] on button "SUBMIT" at bounding box center [627, 402] width 111 height 26
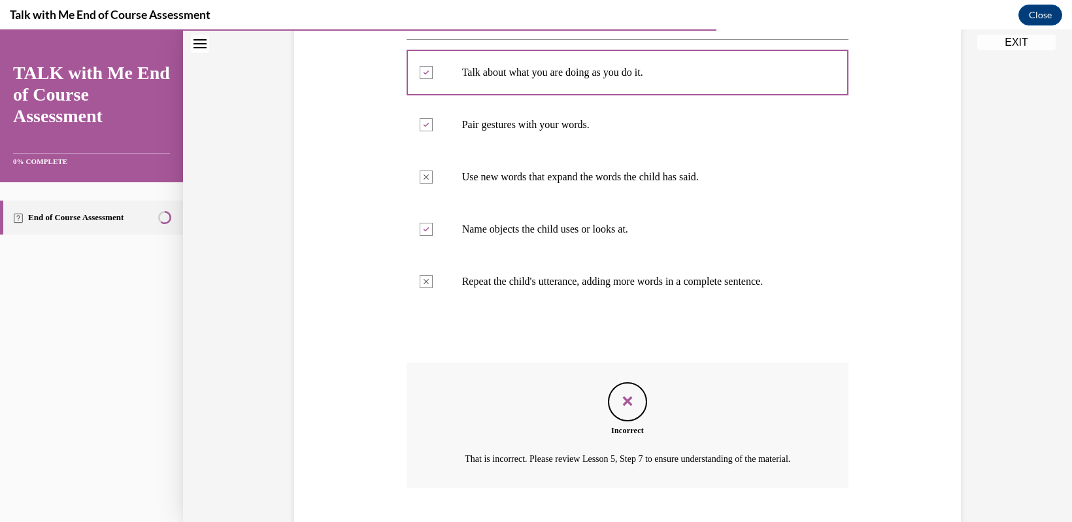
scroll to position [385, 0]
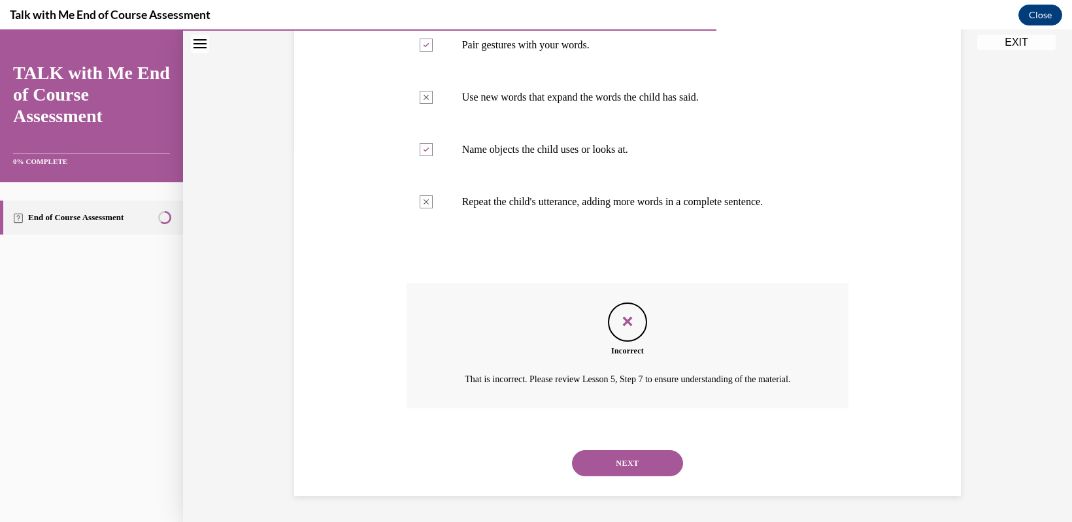
click at [625, 464] on button "NEXT" at bounding box center [627, 464] width 111 height 26
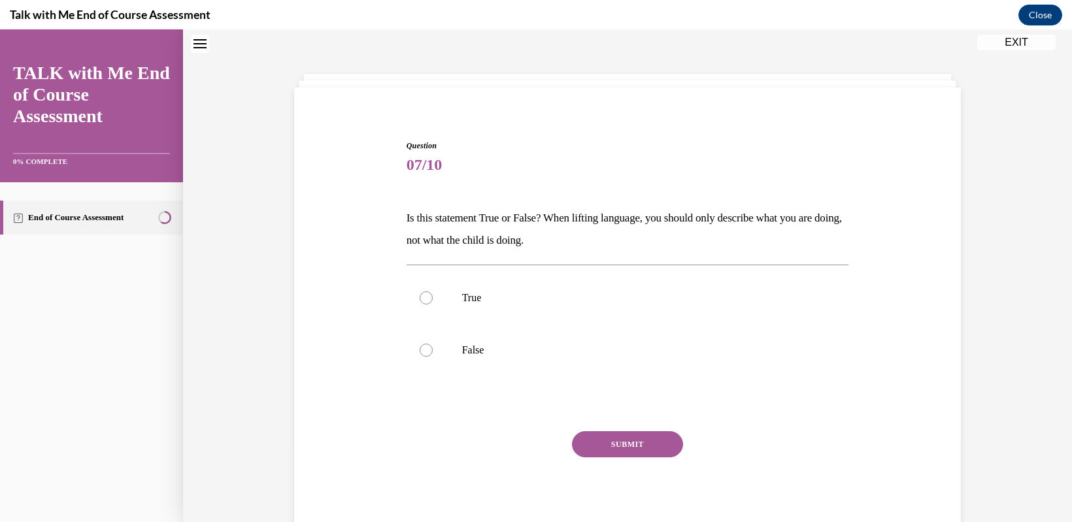
scroll to position [40, 0]
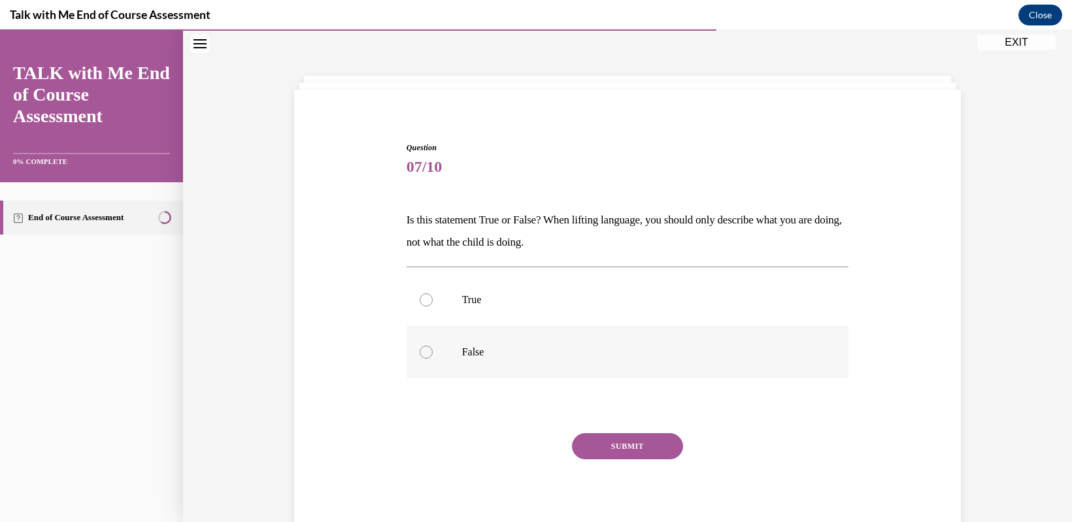
click at [420, 349] on div at bounding box center [426, 352] width 13 height 13
click at [420, 349] on input "False" at bounding box center [426, 352] width 13 height 13
radio input "true"
click at [609, 452] on button "SUBMIT" at bounding box center [627, 447] width 111 height 26
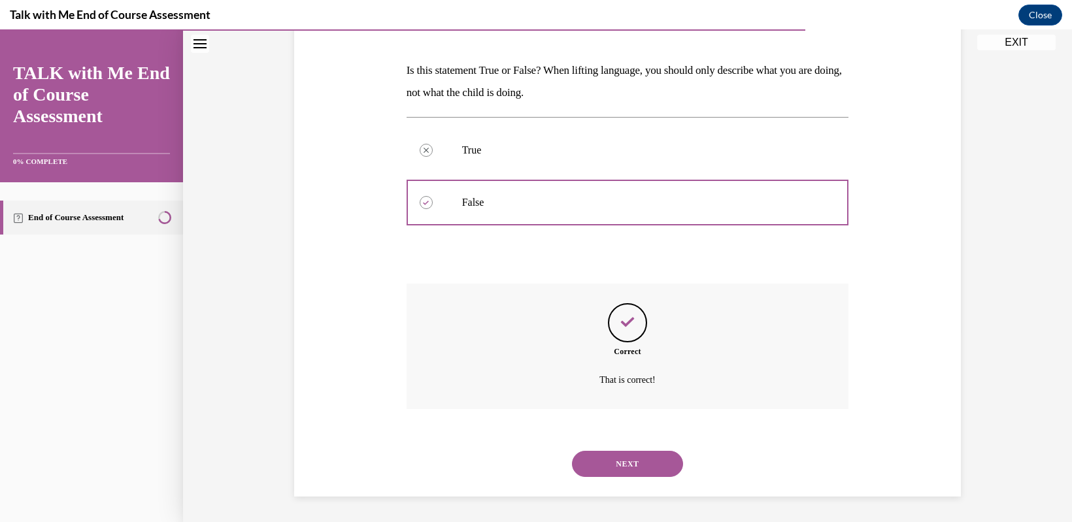
scroll to position [190, 0]
click at [588, 465] on button "NEXT" at bounding box center [627, 464] width 111 height 26
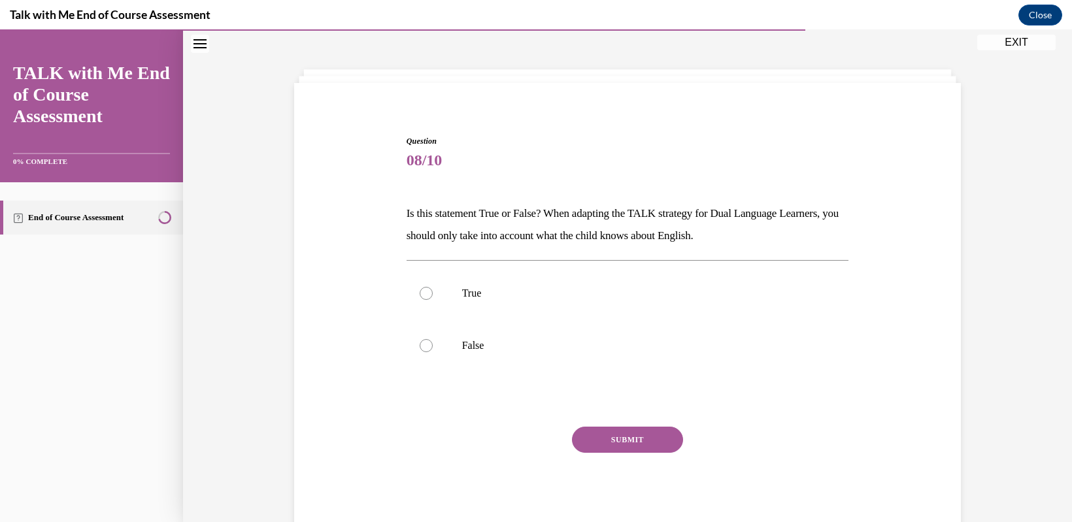
scroll to position [40, 0]
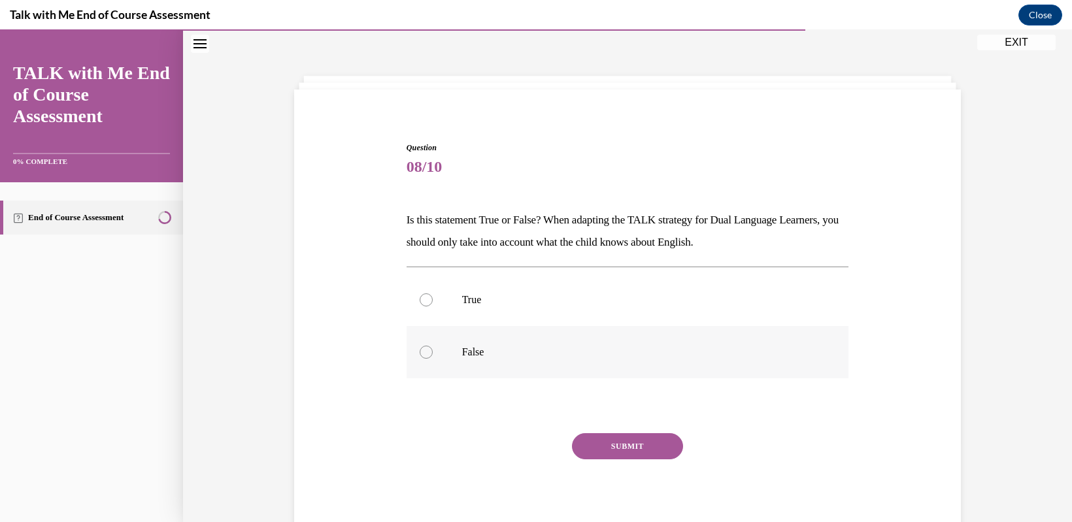
click at [413, 347] on label "False" at bounding box center [628, 352] width 443 height 52
click at [420, 347] on input "False" at bounding box center [426, 352] width 13 height 13
radio input "true"
click at [605, 449] on button "SUBMIT" at bounding box center [627, 447] width 111 height 26
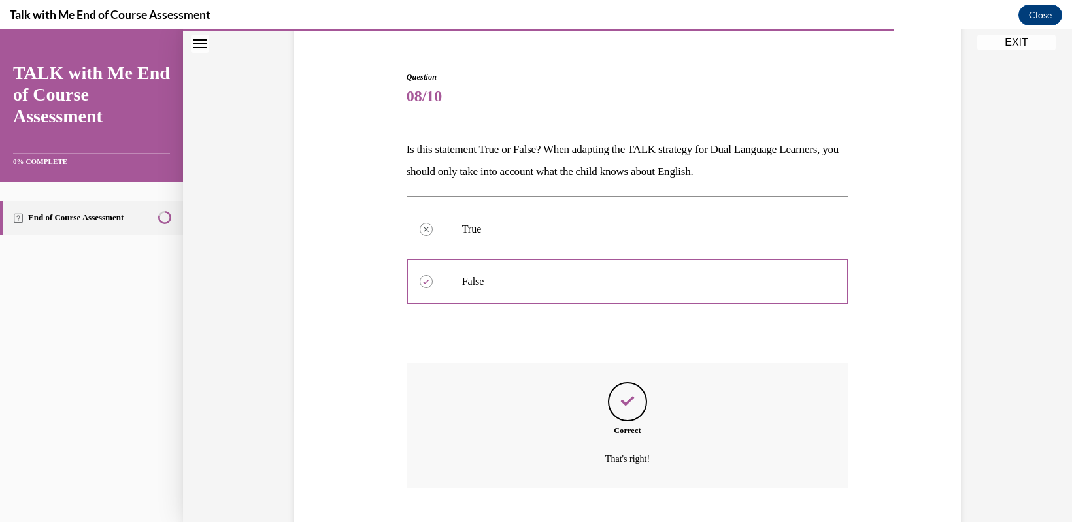
scroll to position [190, 0]
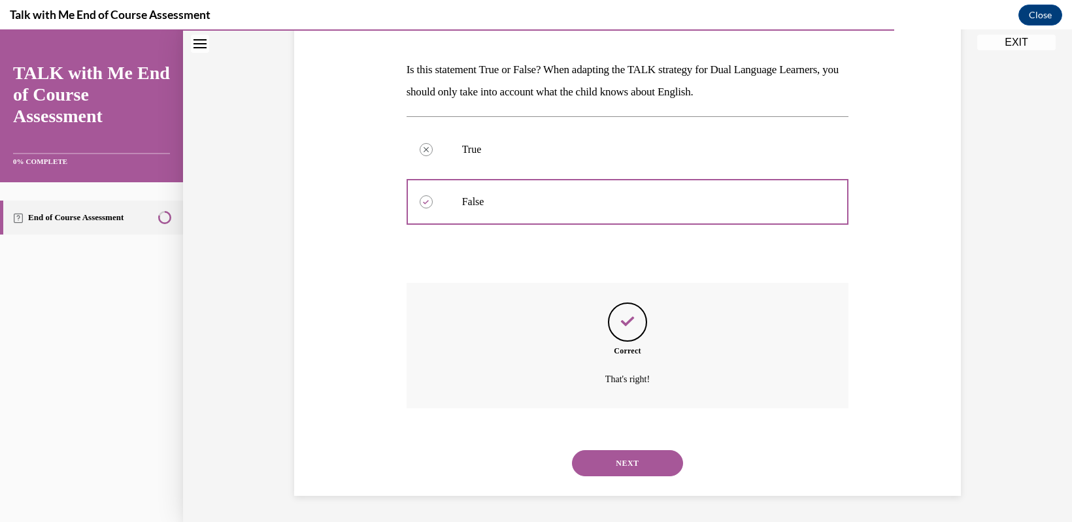
click at [615, 462] on button "NEXT" at bounding box center [627, 464] width 111 height 26
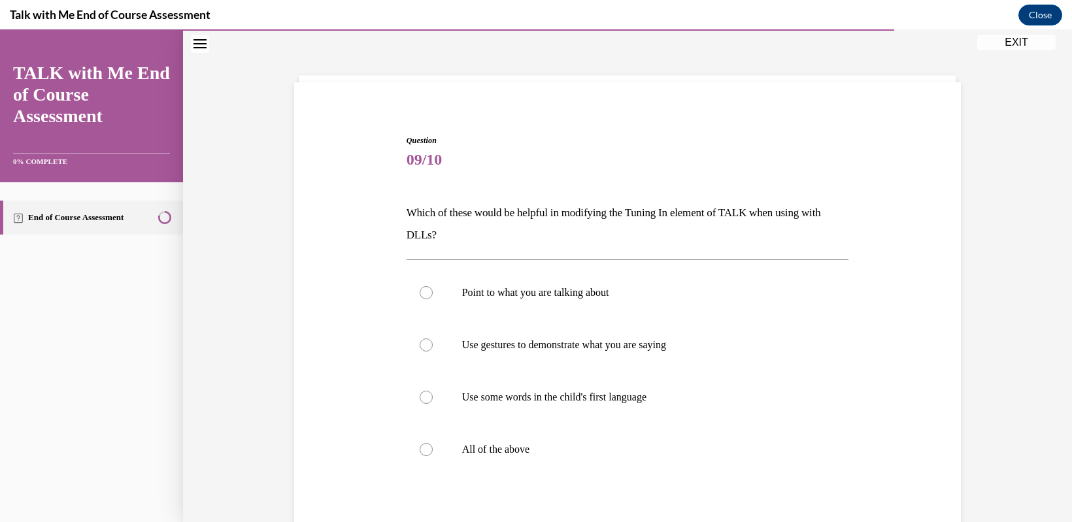
scroll to position [65, 0]
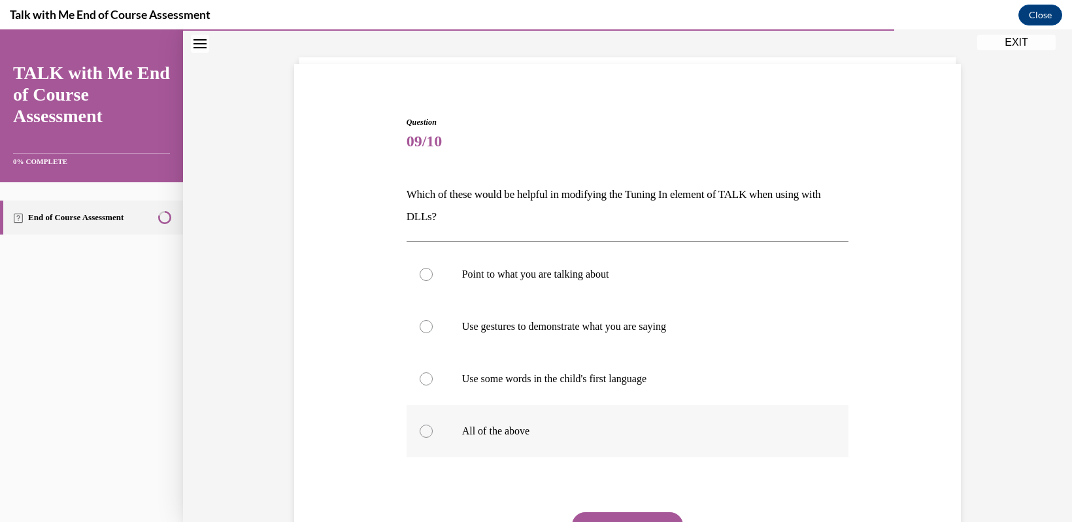
click at [420, 435] on div at bounding box center [426, 431] width 13 height 13
click at [420, 435] on input "All of the above" at bounding box center [426, 431] width 13 height 13
radio input "true"
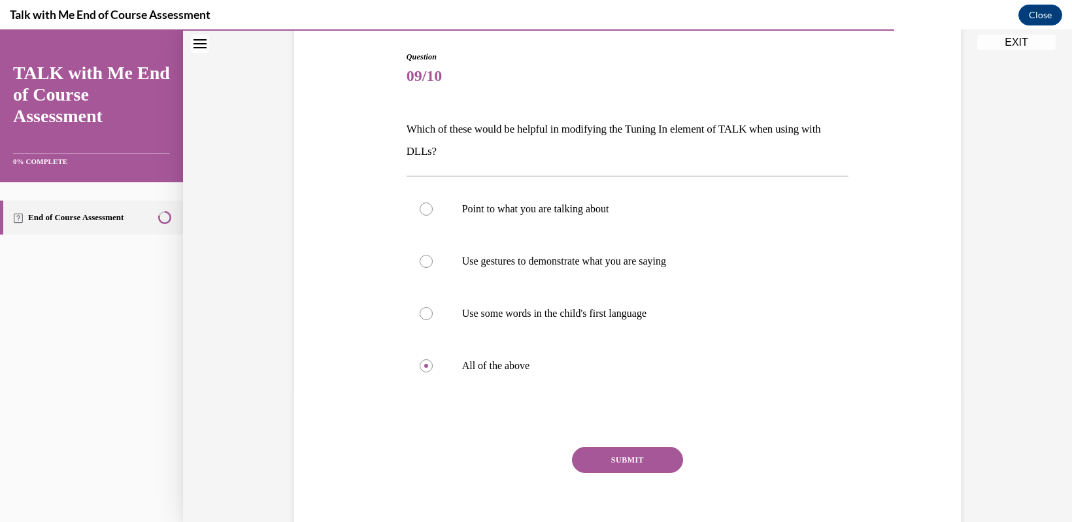
click at [626, 468] on button "SUBMIT" at bounding box center [627, 460] width 111 height 26
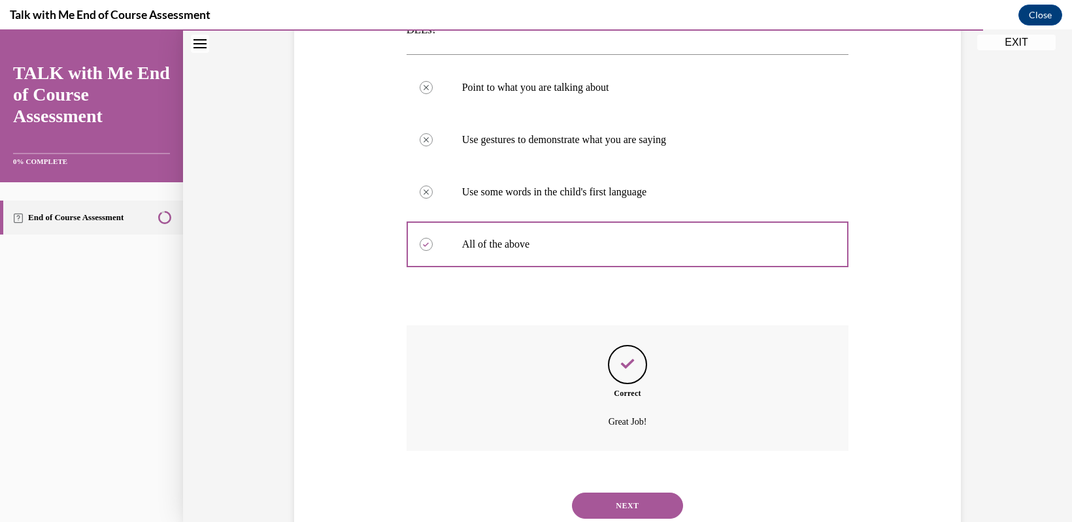
scroll to position [230, 0]
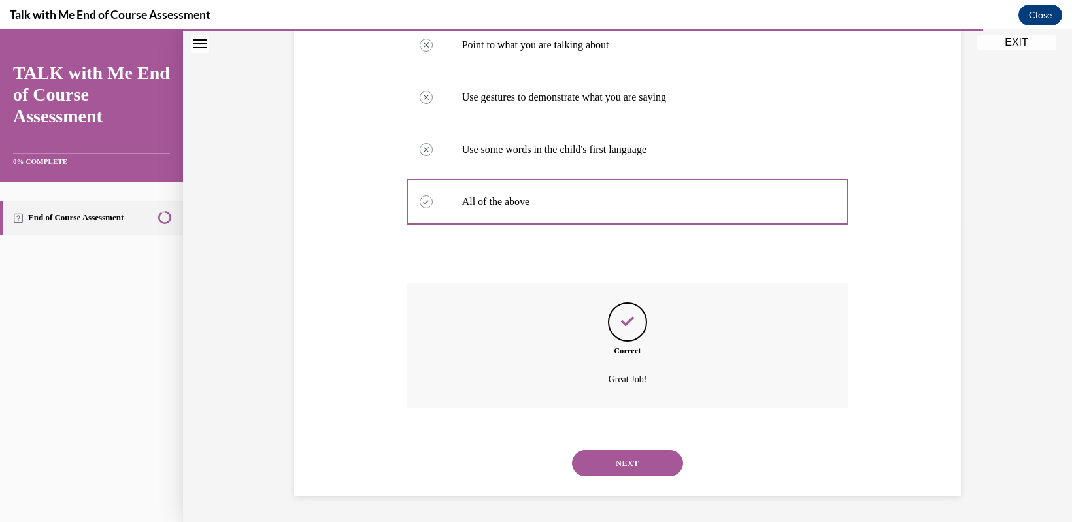
click at [622, 468] on button "NEXT" at bounding box center [627, 464] width 111 height 26
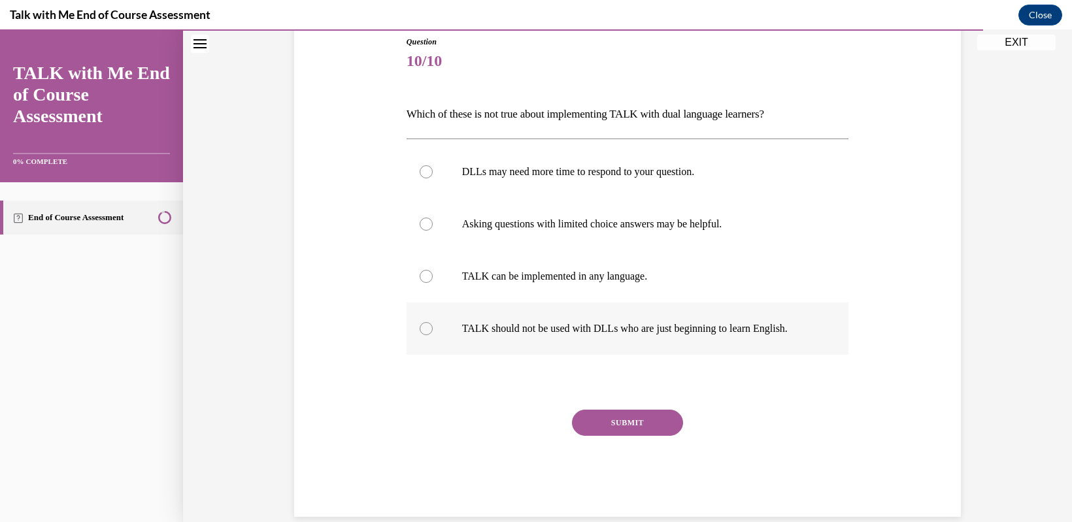
click at [424, 326] on div at bounding box center [426, 328] width 13 height 13
click at [424, 326] on input "TALK should not be used with DLLs who are just beginning to learn English." at bounding box center [426, 328] width 13 height 13
radio input "true"
drag, startPoint x: 598, startPoint y: 395, endPoint x: 606, endPoint y: 435, distance: 40.8
click at [597, 403] on div "Question 10/10 Which of these is not true about implementing TALK with dual lan…" at bounding box center [628, 276] width 443 height 481
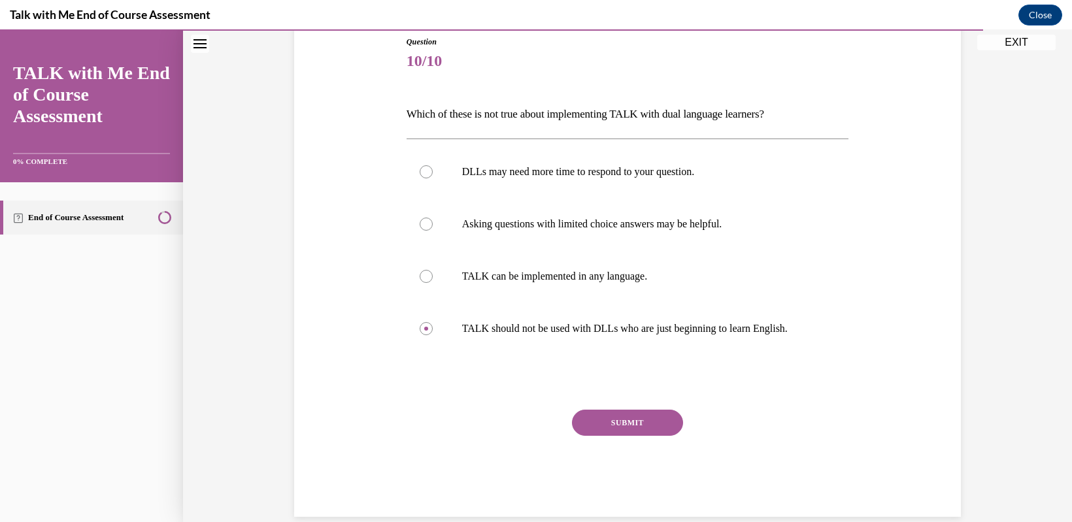
click at [604, 426] on button "SUBMIT" at bounding box center [627, 423] width 111 height 26
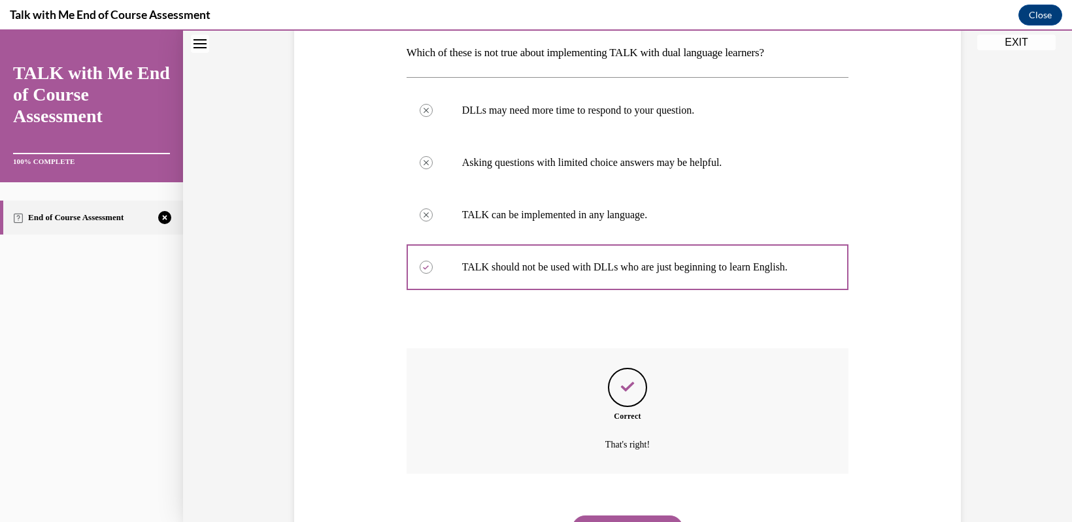
scroll to position [273, 0]
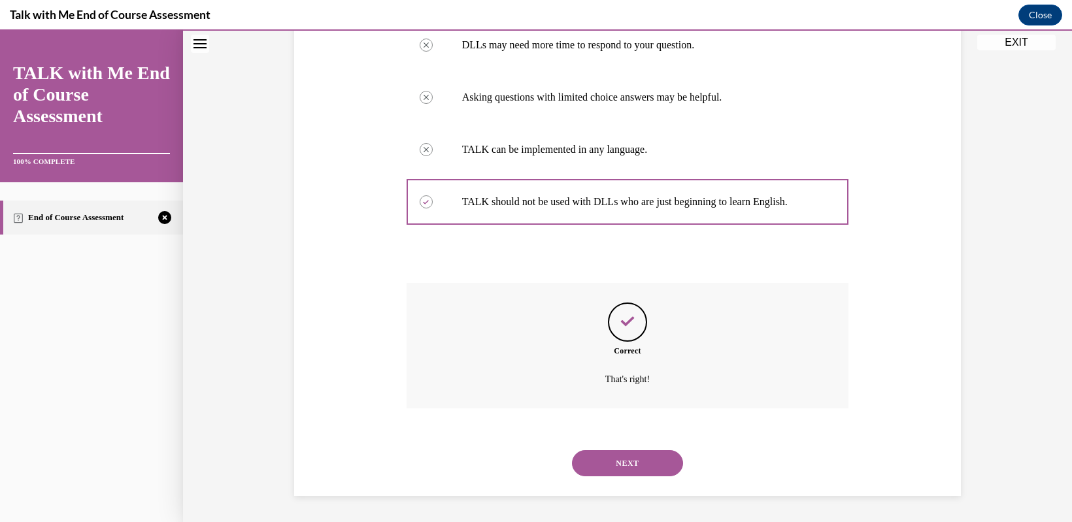
click at [607, 458] on button "NEXT" at bounding box center [627, 464] width 111 height 26
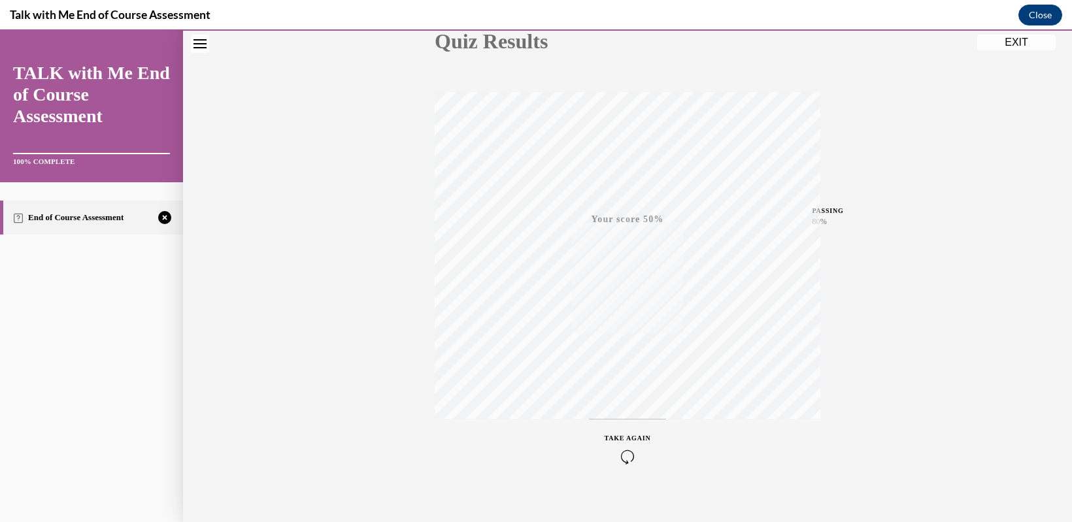
scroll to position [177, 0]
click at [618, 439] on icon "button" at bounding box center [628, 442] width 46 height 14
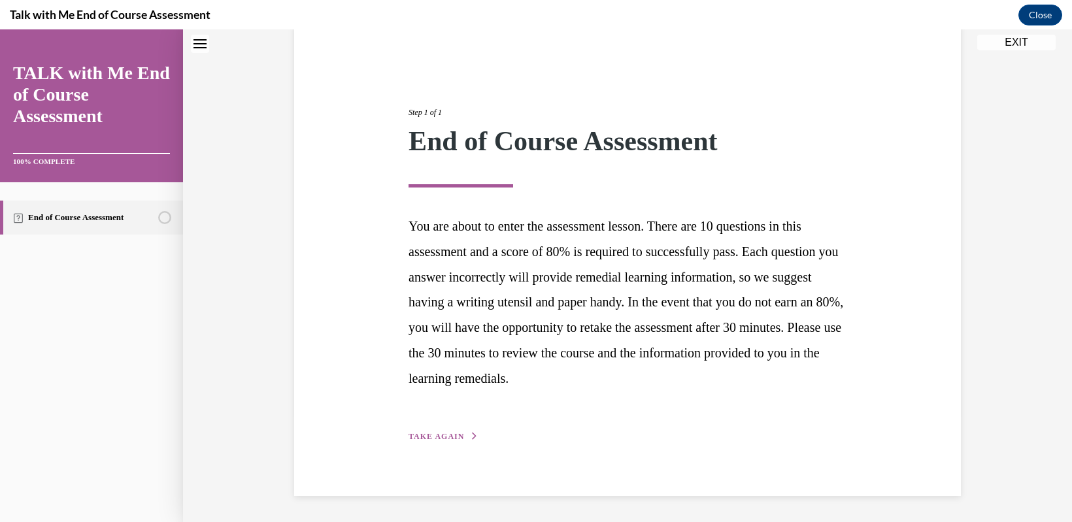
click at [421, 436] on span "TAKE AGAIN" at bounding box center [437, 436] width 56 height 9
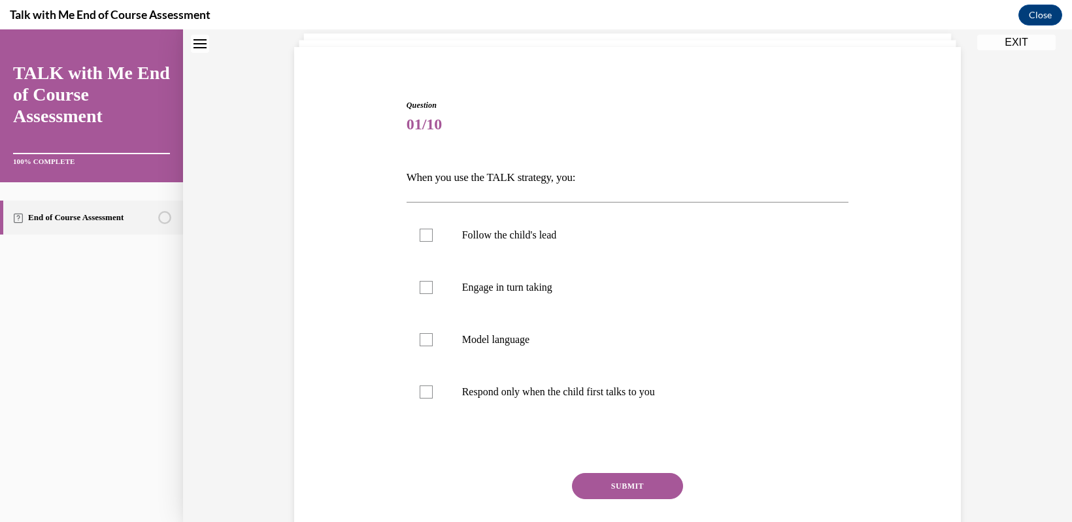
scroll to position [167, 0]
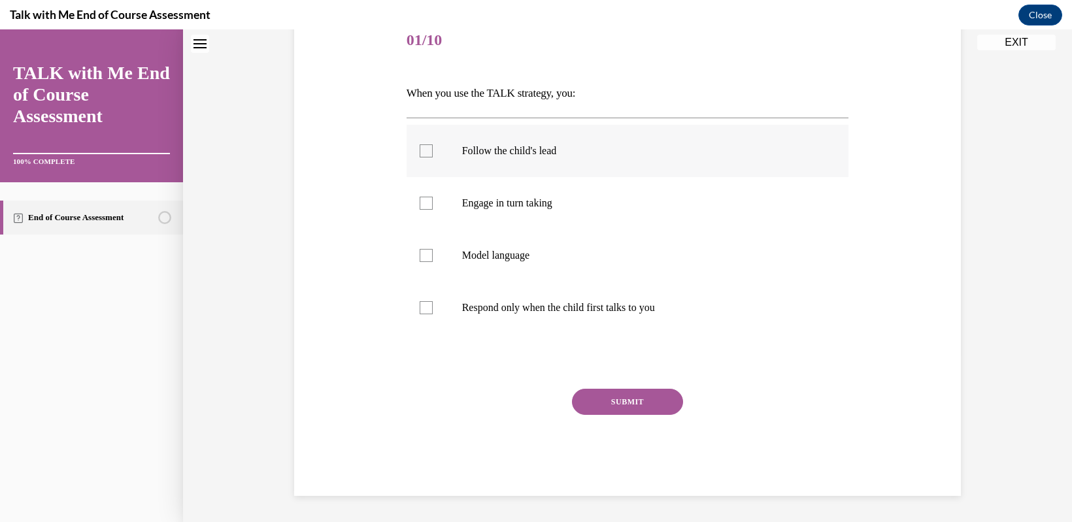
click at [423, 152] on div at bounding box center [426, 151] width 13 height 13
click at [423, 152] on input "Follow the child's lead" at bounding box center [426, 151] width 13 height 13
checkbox input "true"
click at [420, 201] on div at bounding box center [426, 203] width 13 height 13
click at [420, 201] on input "Engage in turn taking" at bounding box center [426, 203] width 13 height 13
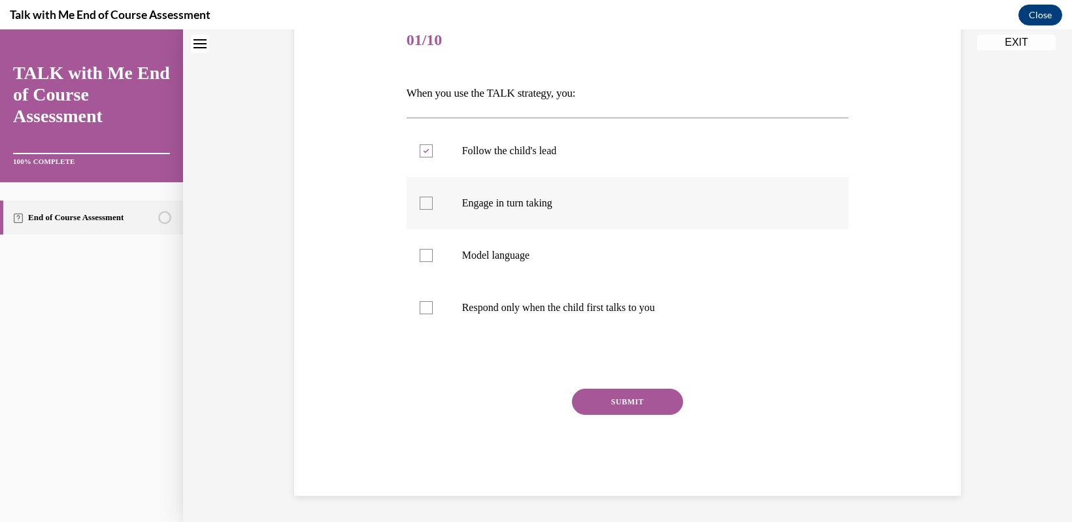
checkbox input "true"
click at [420, 254] on div at bounding box center [426, 255] width 13 height 13
click at [420, 254] on input "Model language" at bounding box center [426, 255] width 13 height 13
checkbox input "true"
click at [609, 403] on button "SUBMIT" at bounding box center [627, 402] width 111 height 26
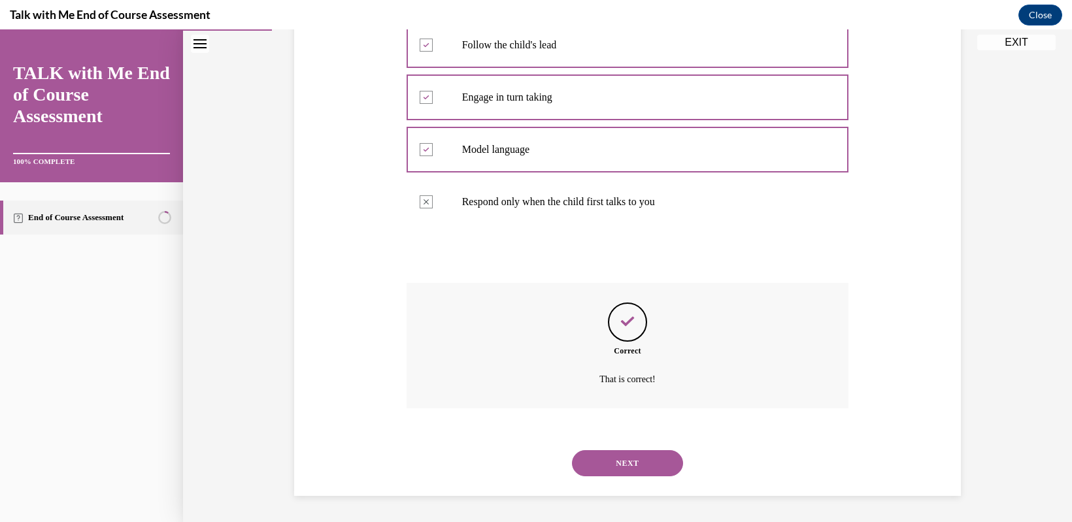
scroll to position [207, 0]
click at [603, 469] on button "NEXT" at bounding box center [627, 464] width 111 height 26
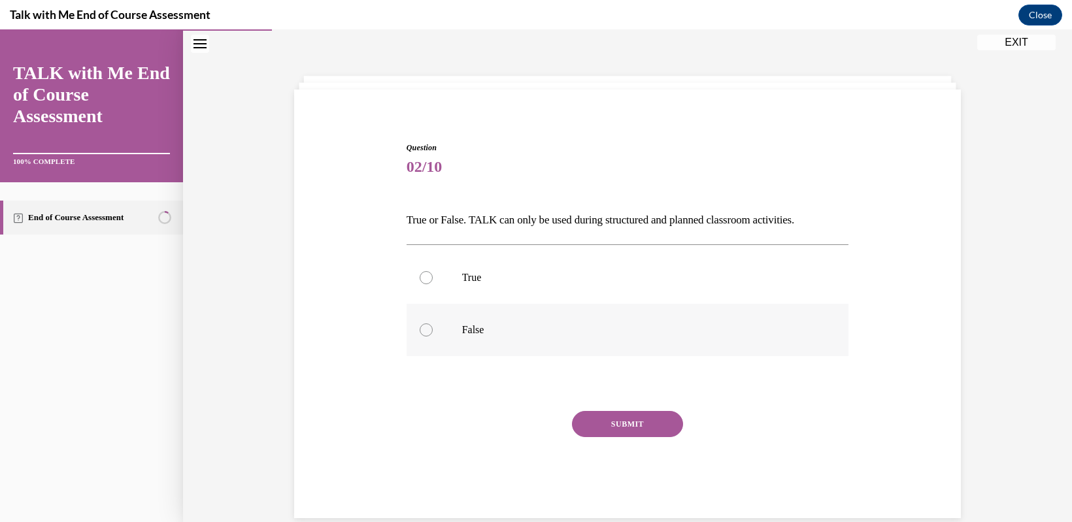
click at [420, 332] on div at bounding box center [426, 330] width 13 height 13
click at [420, 332] on input "False" at bounding box center [426, 330] width 13 height 13
radio input "true"
click at [604, 426] on button "SUBMIT" at bounding box center [627, 424] width 111 height 26
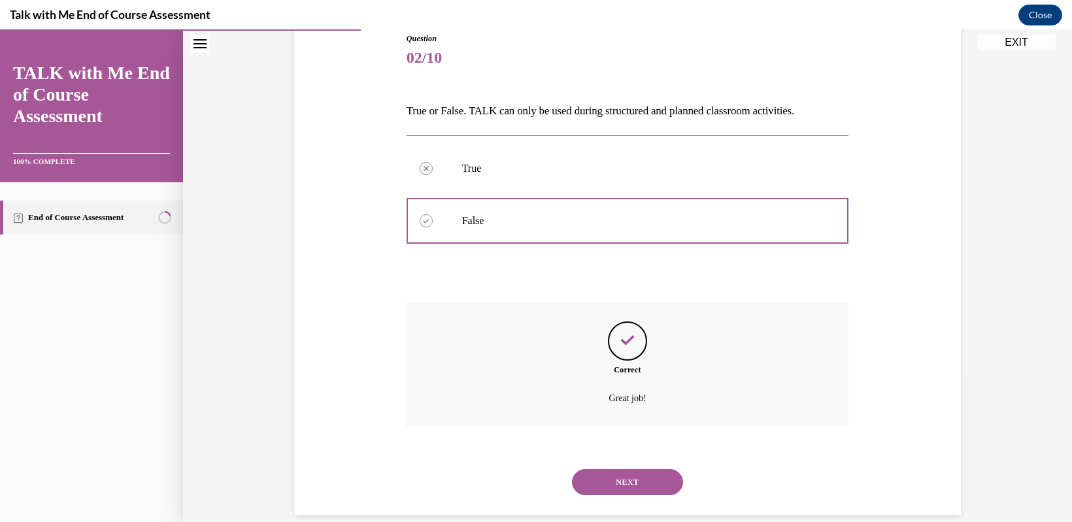
scroll to position [168, 0]
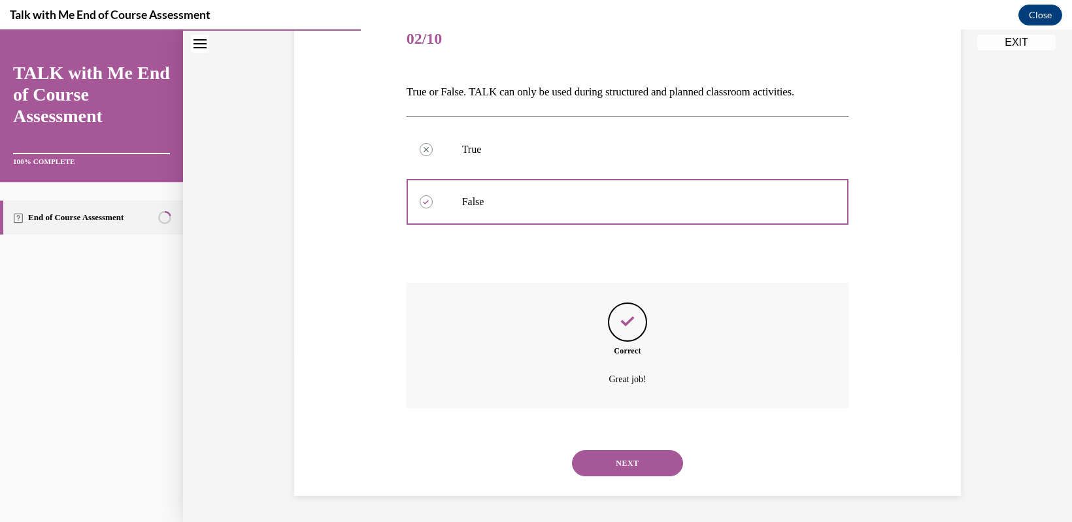
click at [600, 464] on button "NEXT" at bounding box center [627, 464] width 111 height 26
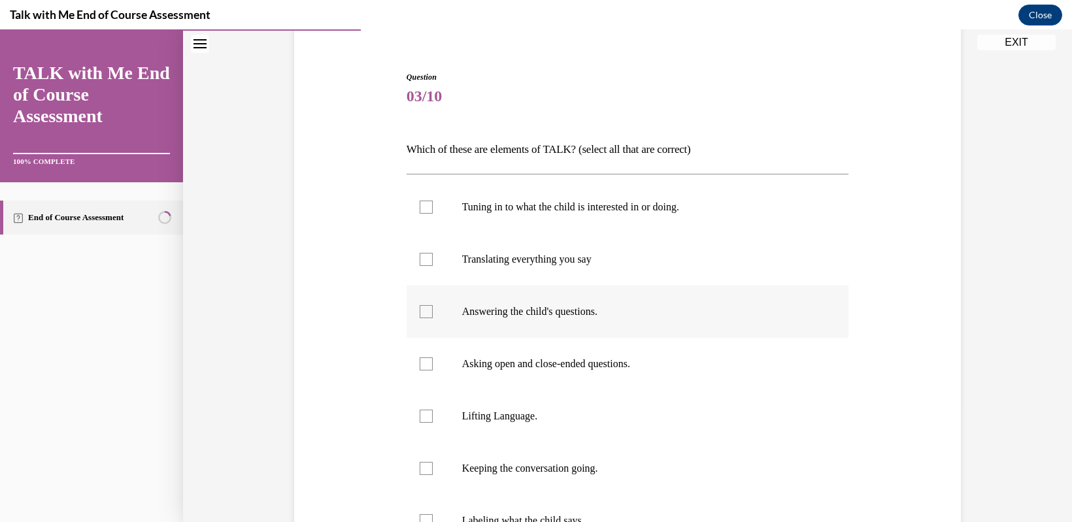
scroll to position [133, 0]
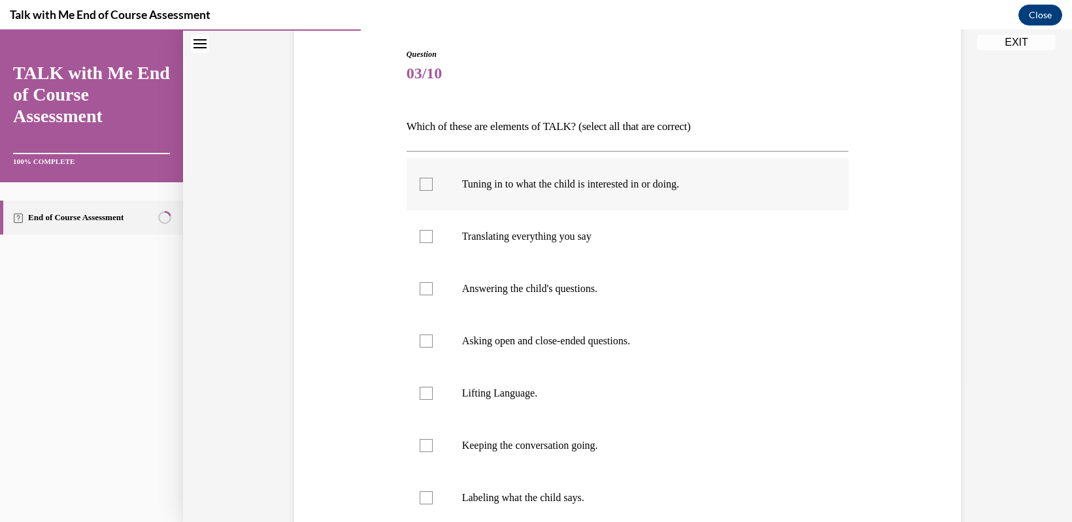
click at [426, 184] on div at bounding box center [426, 184] width 13 height 13
click at [426, 184] on input "Tuning in to what the child is interested in or doing." at bounding box center [426, 184] width 13 height 13
checkbox input "true"
click at [420, 236] on div at bounding box center [426, 236] width 13 height 13
click at [420, 236] on input "Translating everything you say" at bounding box center [426, 236] width 13 height 13
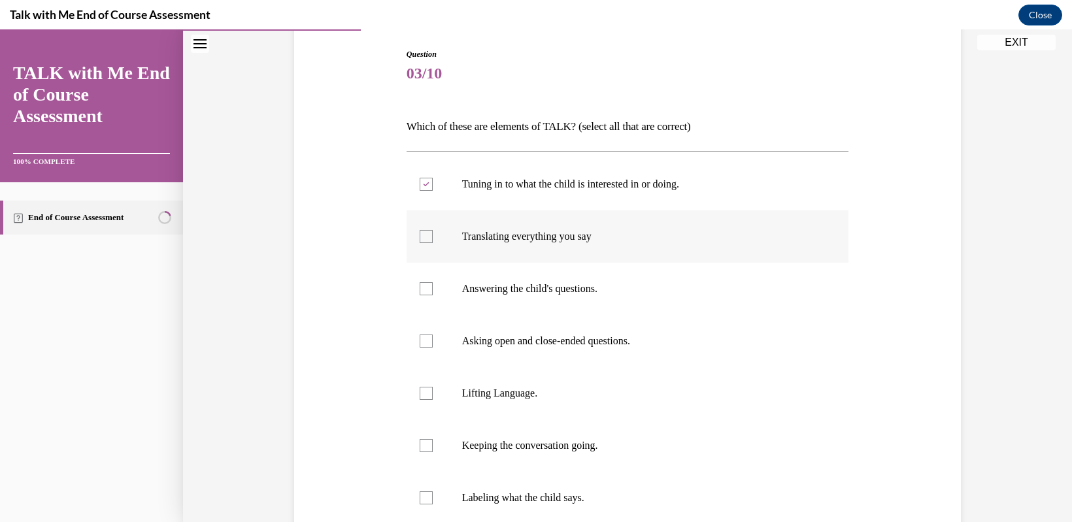
checkbox input "true"
click at [420, 288] on div at bounding box center [426, 288] width 13 height 13
click at [420, 288] on input "Answering the child's questions." at bounding box center [426, 288] width 13 height 13
checkbox input "true"
click at [420, 339] on div at bounding box center [426, 341] width 13 height 13
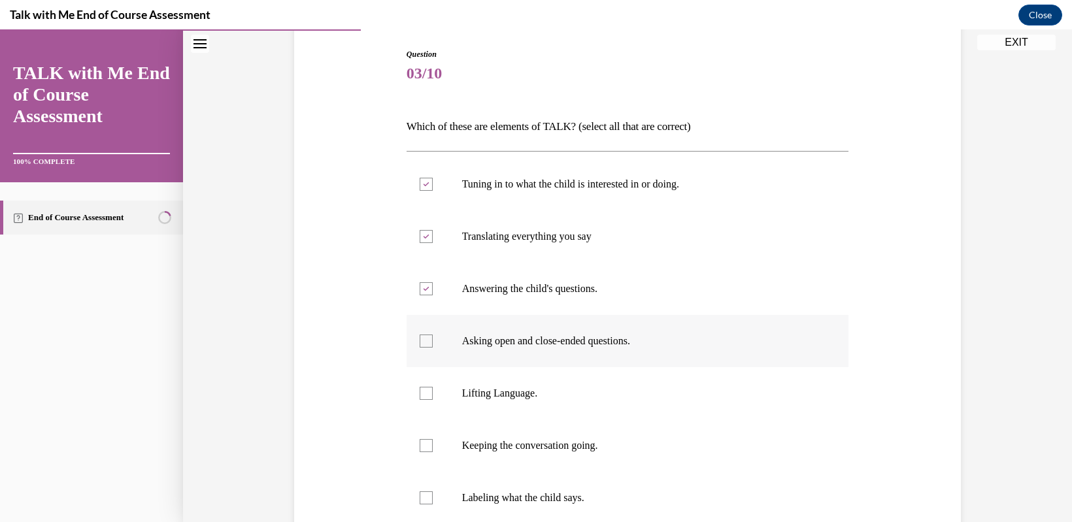
click at [420, 339] on input "Asking open and close-ended questions." at bounding box center [426, 341] width 13 height 13
checkbox input "true"
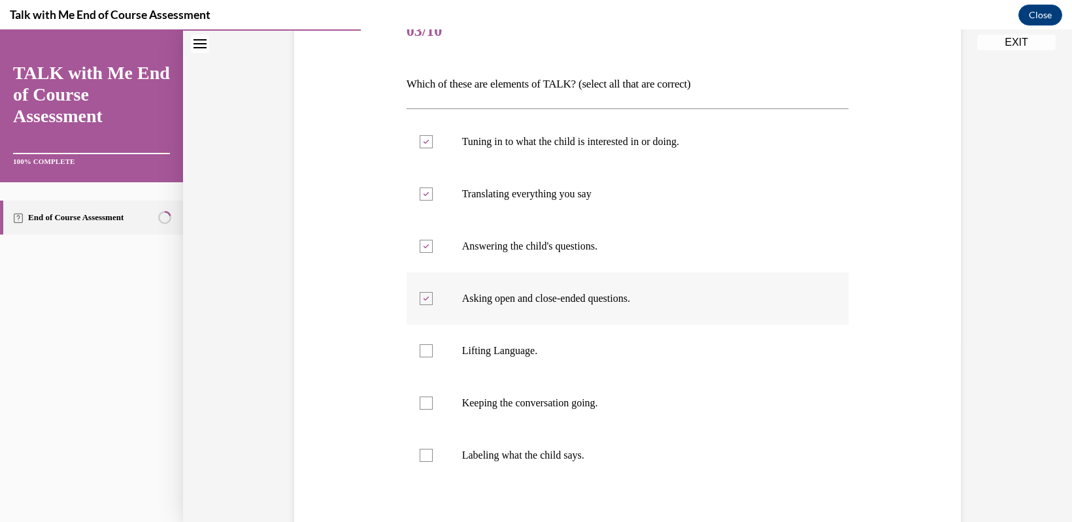
scroll to position [199, 0]
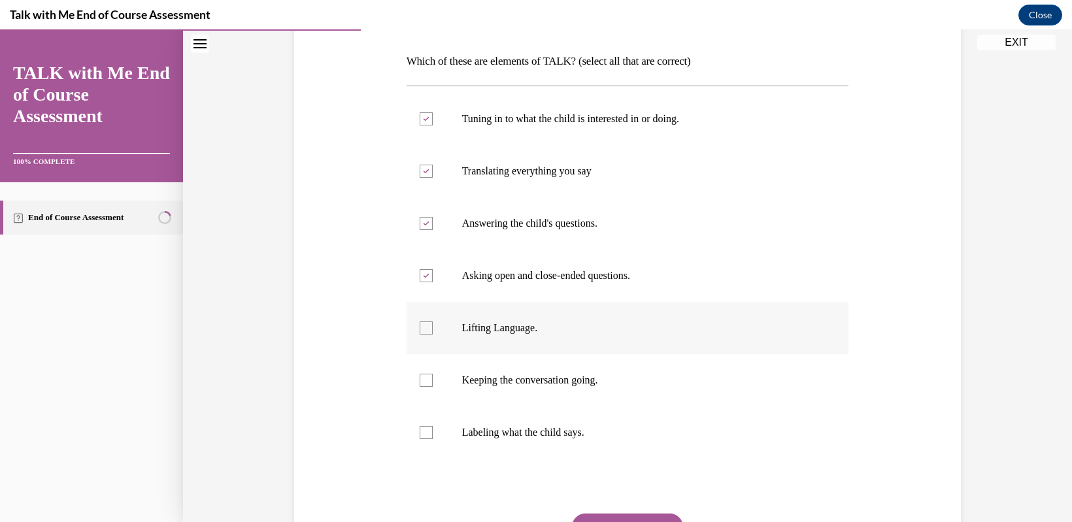
click at [420, 330] on div at bounding box center [426, 328] width 13 height 13
click at [420, 330] on input "Lifting Language." at bounding box center [426, 328] width 13 height 13
checkbox input "true"
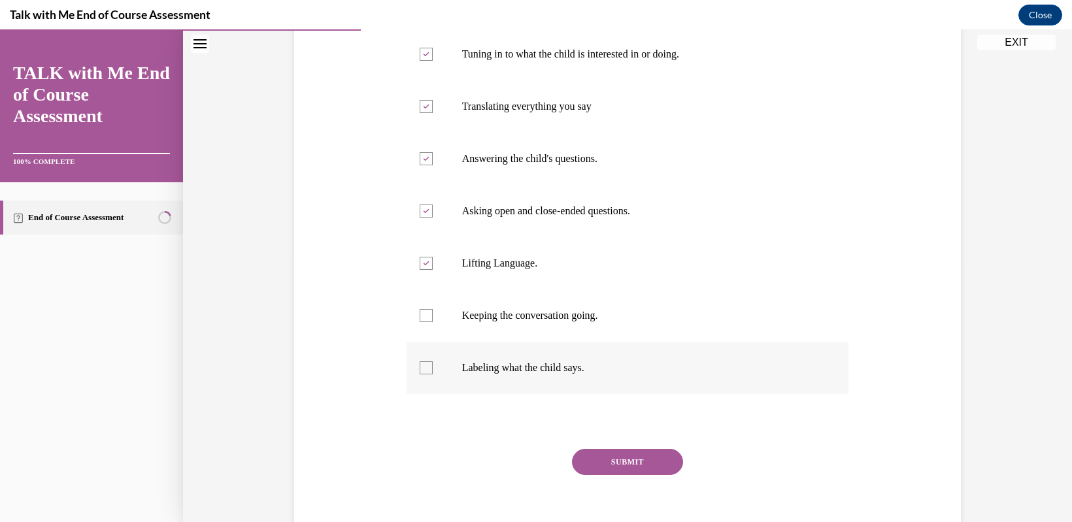
scroll to position [264, 0]
click at [420, 314] on div at bounding box center [426, 315] width 13 height 13
click at [420, 314] on input "Keeping the conversation going." at bounding box center [426, 315] width 13 height 13
checkbox input "true"
click at [424, 367] on div at bounding box center [426, 367] width 13 height 13
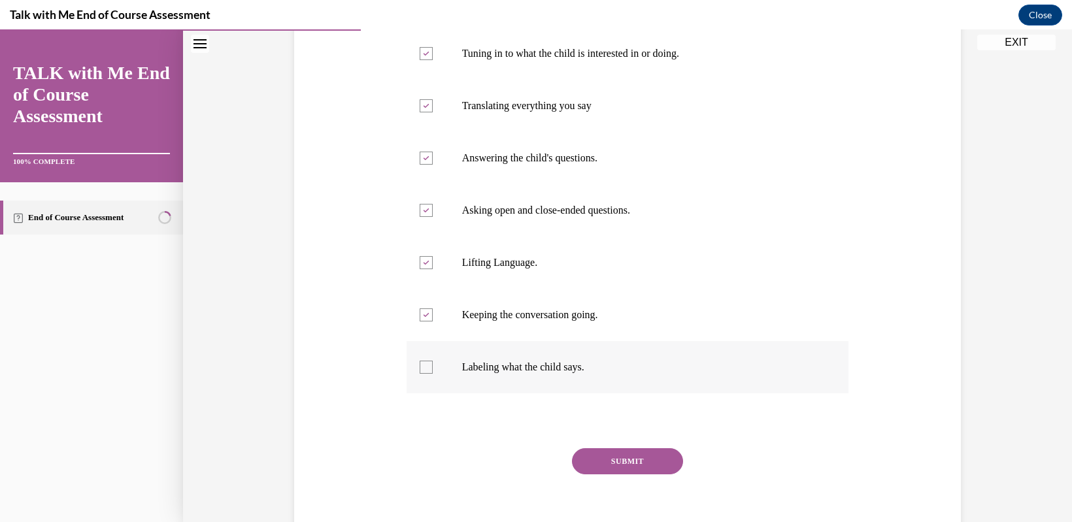
click at [424, 367] on input "Labeling what the child says." at bounding box center [426, 367] width 13 height 13
click at [420, 366] on div at bounding box center [426, 367] width 13 height 13
click at [420, 366] on input "Labeling what the child says." at bounding box center [426, 367] width 13 height 13
checkbox input "false"
click at [594, 448] on div "Question 03/10 Which of these are elements of TALK? (select all that are correc…" at bounding box center [628, 237] width 443 height 638
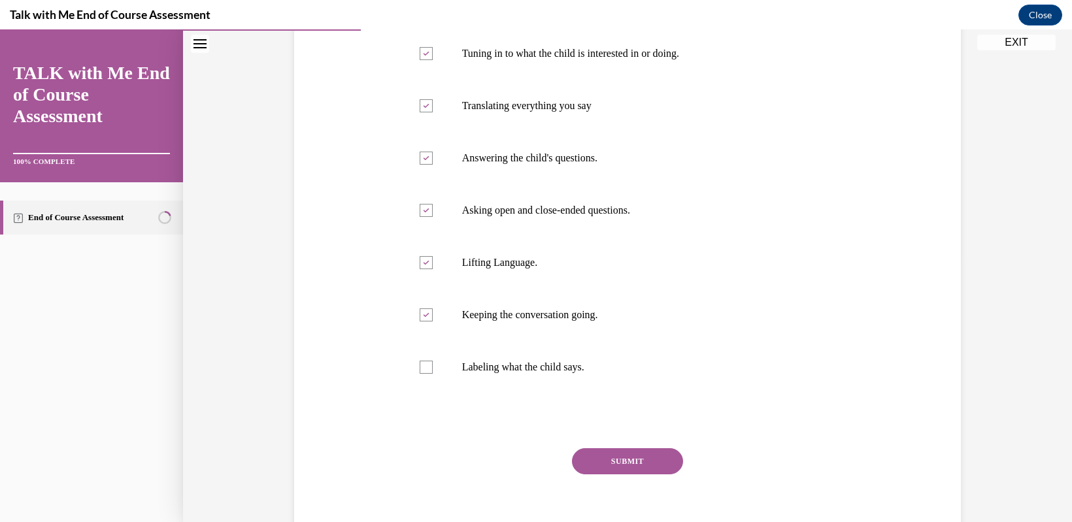
click at [604, 462] on button "SUBMIT" at bounding box center [627, 462] width 111 height 26
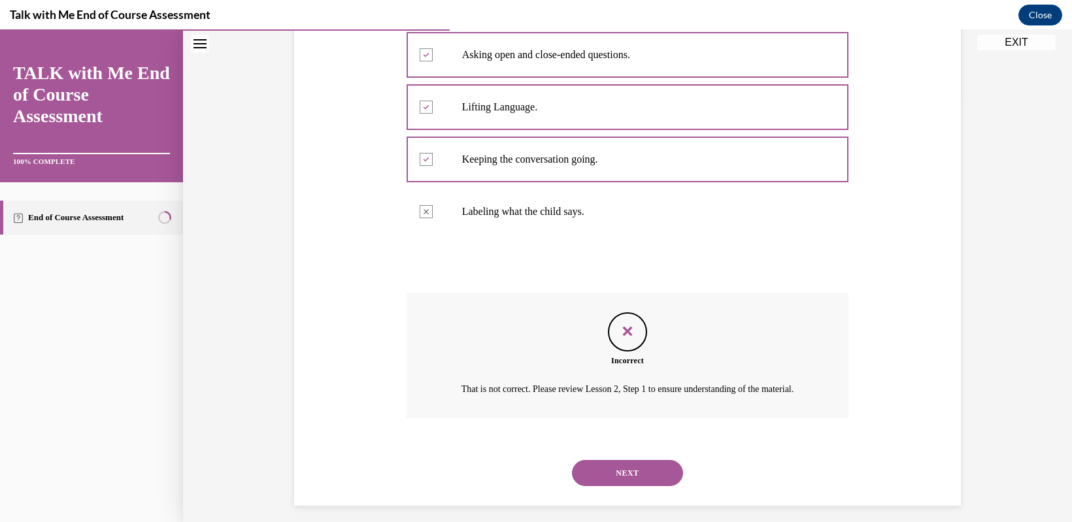
scroll to position [445, 0]
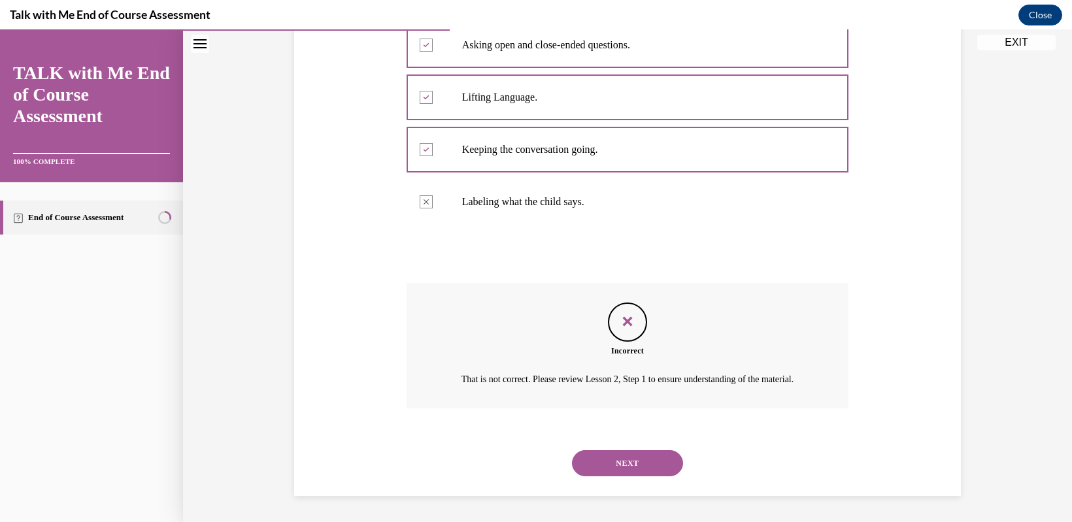
click at [633, 468] on button "NEXT" at bounding box center [627, 464] width 111 height 26
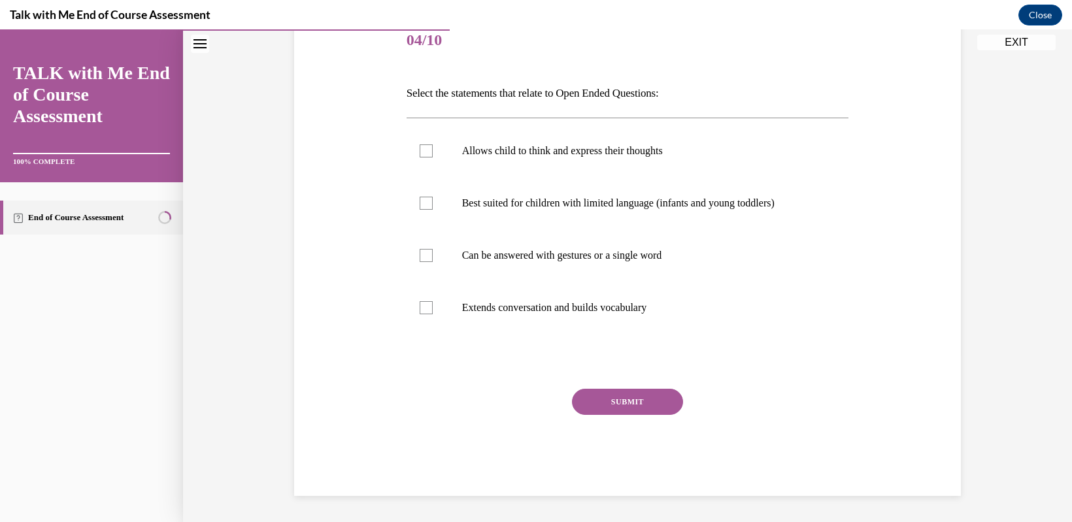
scroll to position [146, 0]
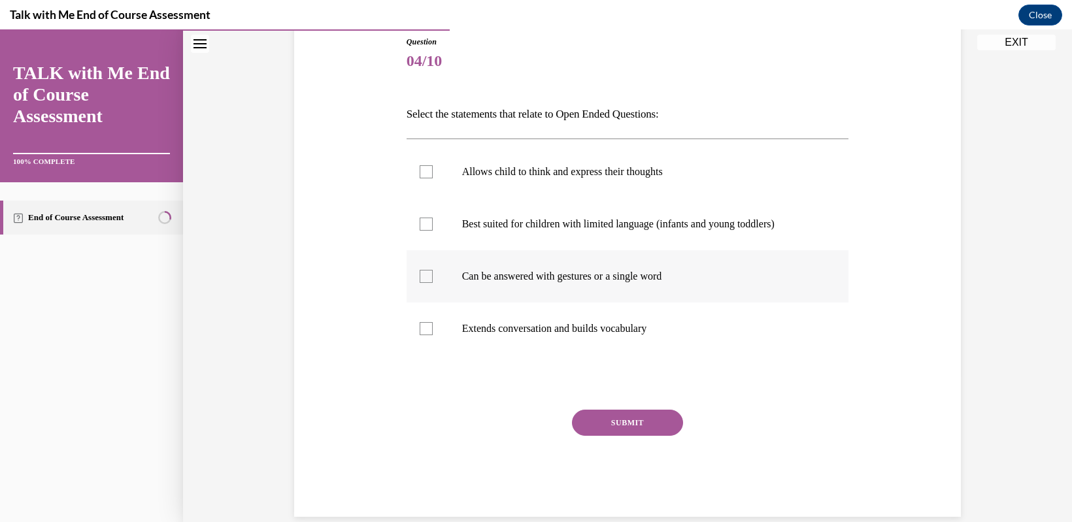
click at [413, 273] on label "Can be answered with gestures or a single word" at bounding box center [628, 276] width 443 height 52
click at [420, 273] on input "Can be answered with gestures or a single word" at bounding box center [426, 276] width 13 height 13
checkbox input "true"
click at [611, 424] on button "SUBMIT" at bounding box center [627, 423] width 111 height 26
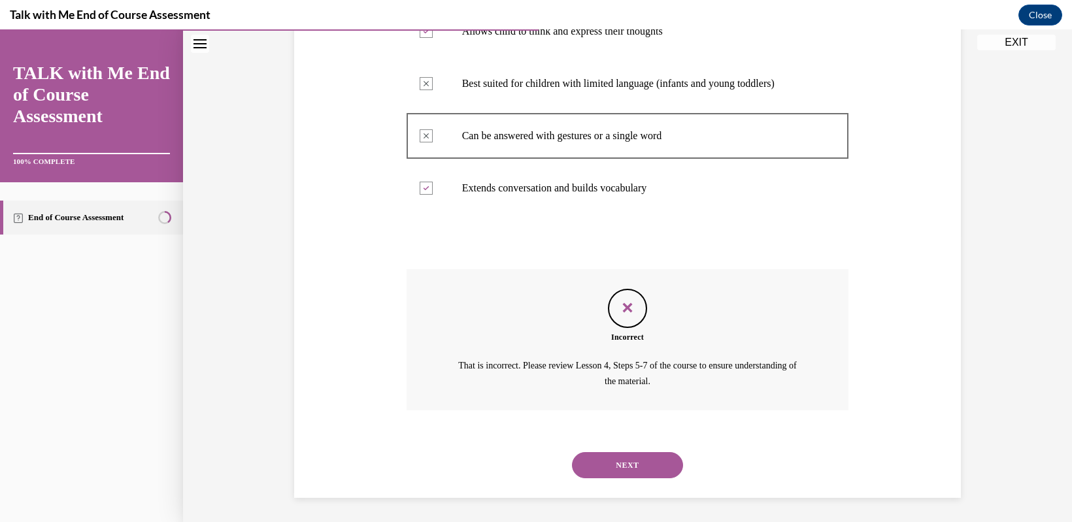
scroll to position [288, 0]
click at [616, 476] on button "NEXT" at bounding box center [627, 464] width 111 height 26
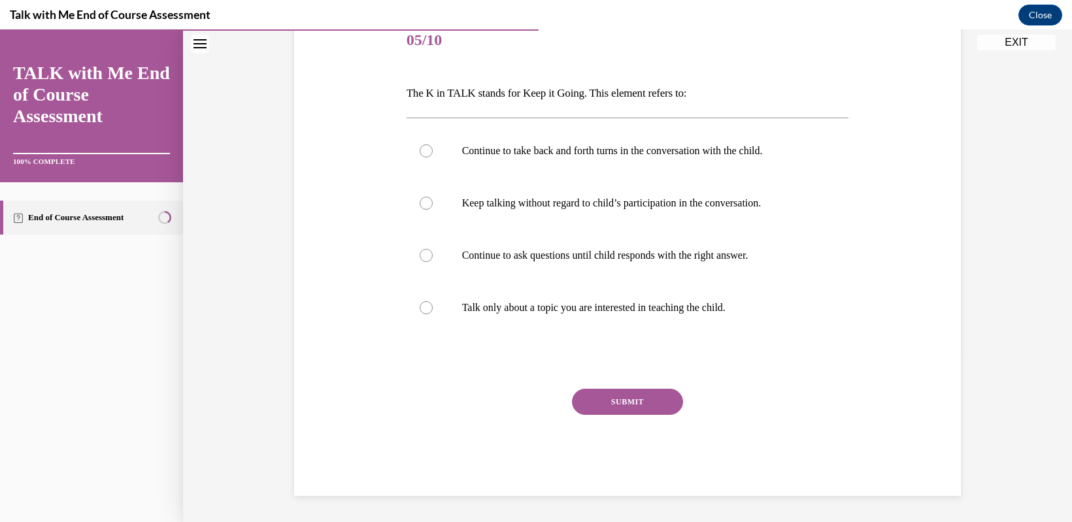
scroll to position [146, 0]
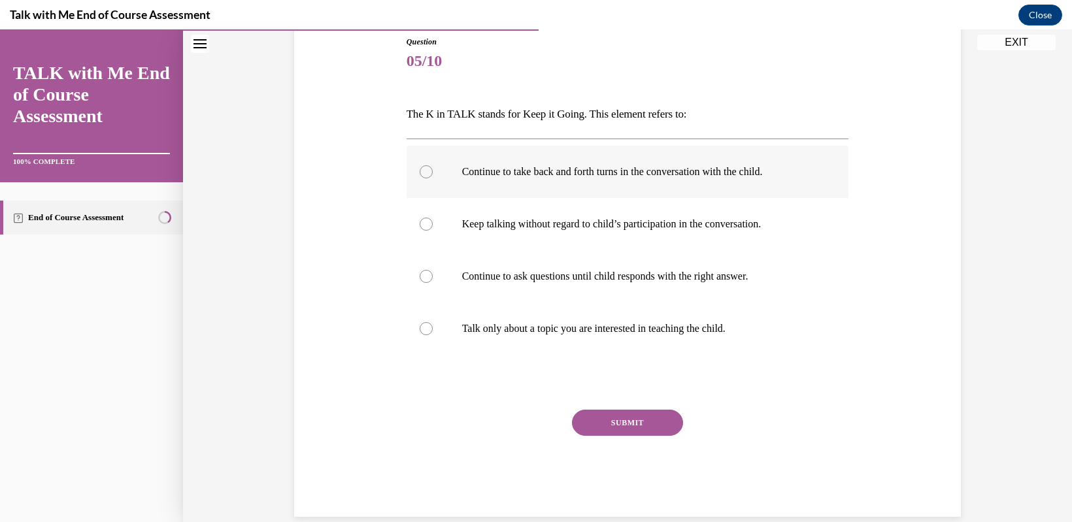
click at [428, 177] on label "Continue to take back and forth turns in the conversation with the child." at bounding box center [628, 172] width 443 height 52
click at [428, 177] on input "Continue to take back and forth turns in the conversation with the child." at bounding box center [426, 171] width 13 height 13
radio input "true"
click at [597, 426] on button "SUBMIT" at bounding box center [627, 423] width 111 height 26
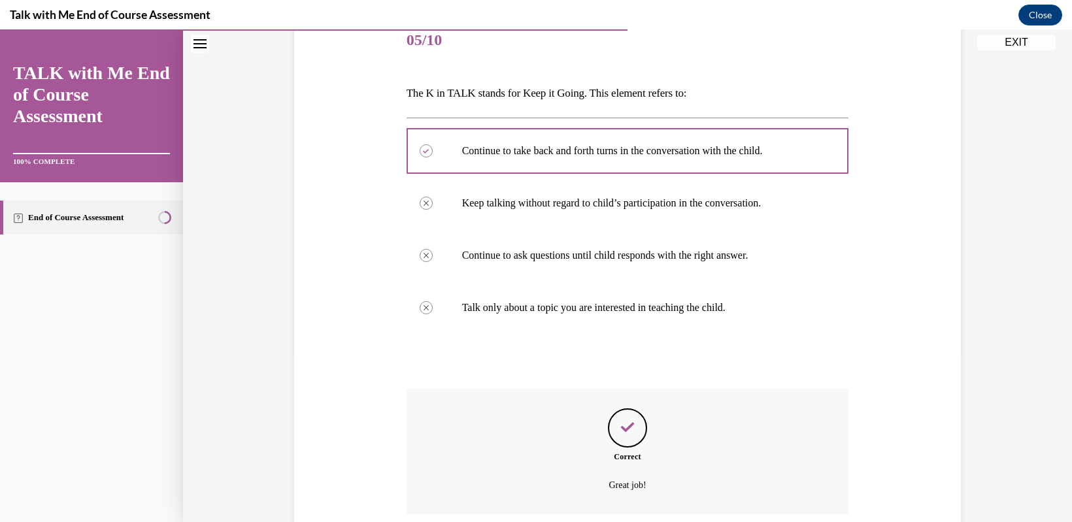
scroll to position [273, 0]
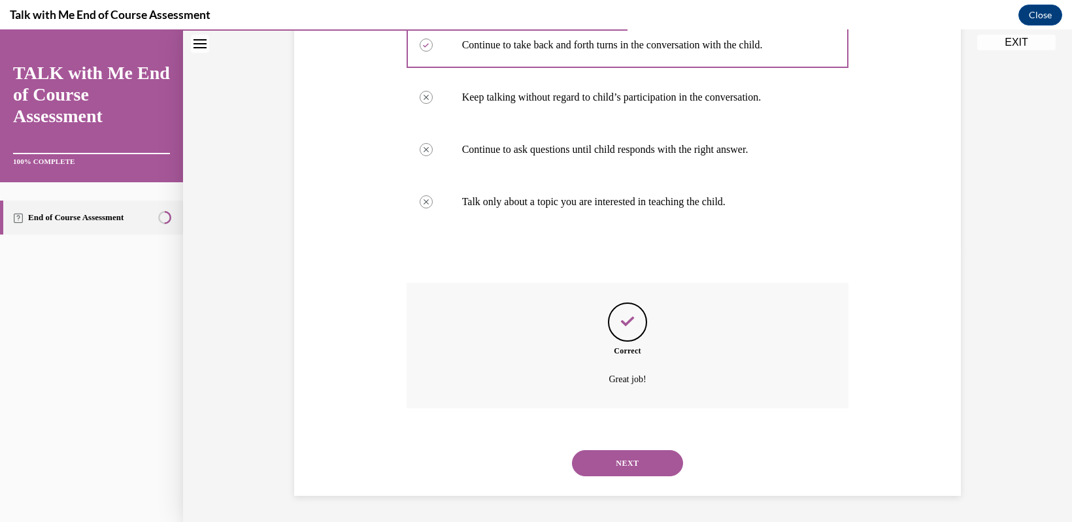
click at [634, 466] on button "NEXT" at bounding box center [627, 464] width 111 height 26
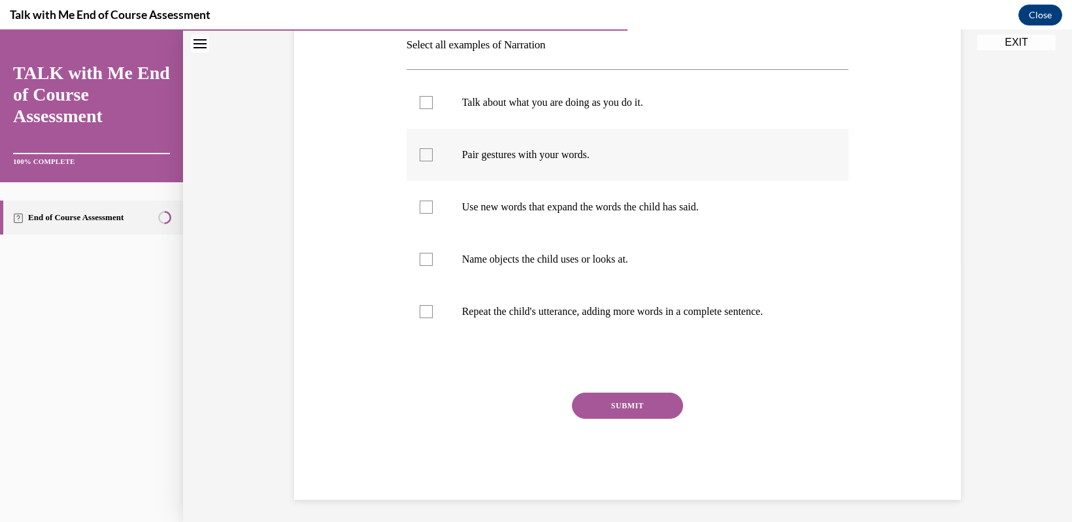
scroll to position [262, 0]
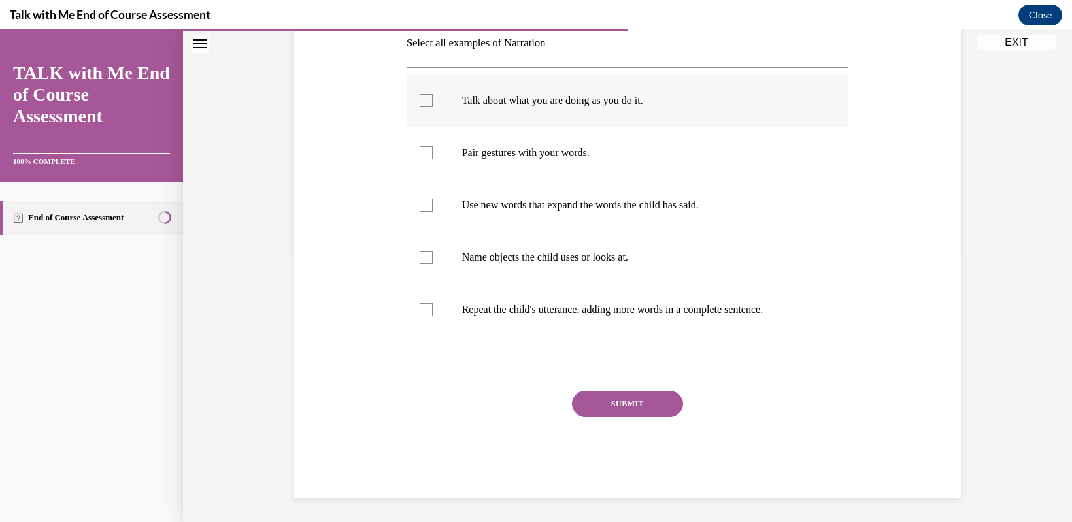
click at [420, 103] on div at bounding box center [426, 100] width 13 height 13
click at [420, 103] on input "Talk about what you are doing as you do it." at bounding box center [426, 100] width 13 height 13
checkbox input "true"
click at [422, 158] on div at bounding box center [426, 152] width 13 height 13
click at [422, 158] on input "Pair gestures with your words." at bounding box center [426, 152] width 13 height 13
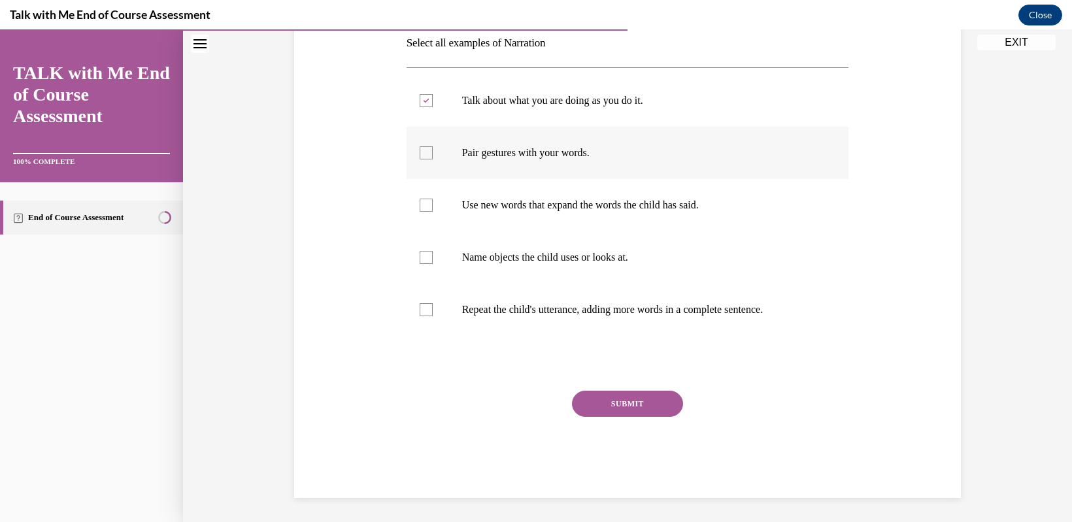
checkbox input "true"
click at [420, 262] on div at bounding box center [426, 257] width 13 height 13
click at [420, 262] on input "Name objects the child uses or looks at." at bounding box center [426, 257] width 13 height 13
checkbox input "true"
click at [598, 396] on button "SUBMIT" at bounding box center [627, 404] width 111 height 26
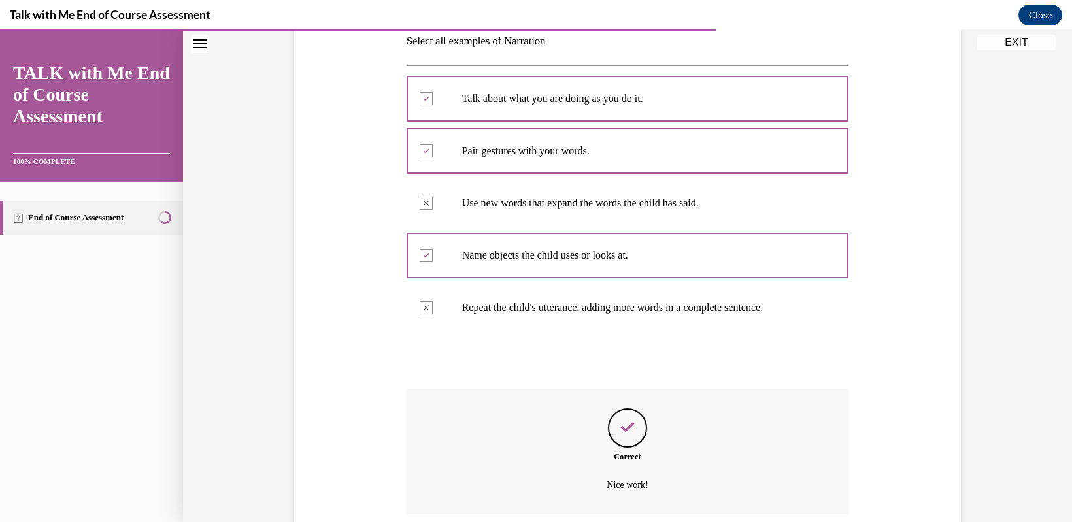
scroll to position [369, 0]
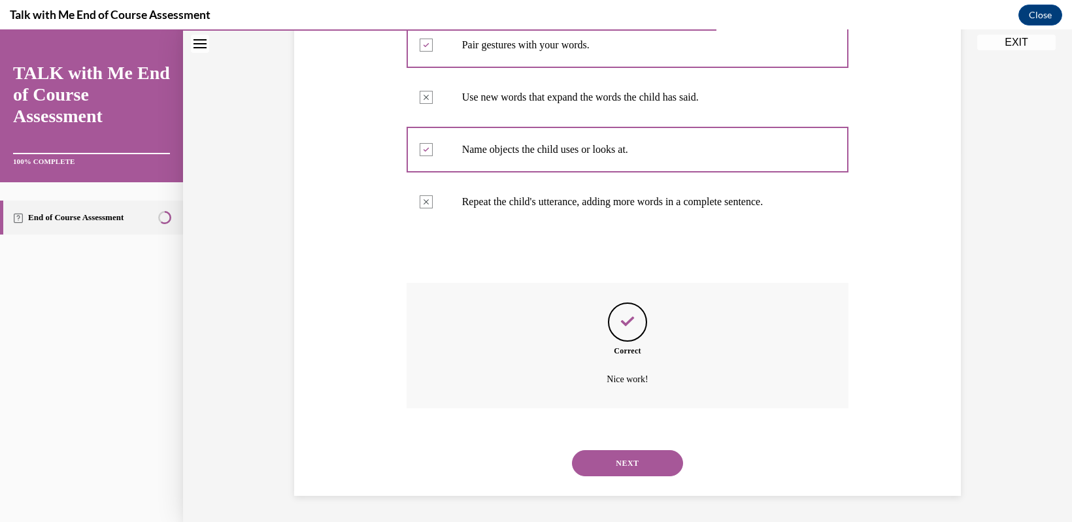
click at [608, 462] on button "NEXT" at bounding box center [627, 464] width 111 height 26
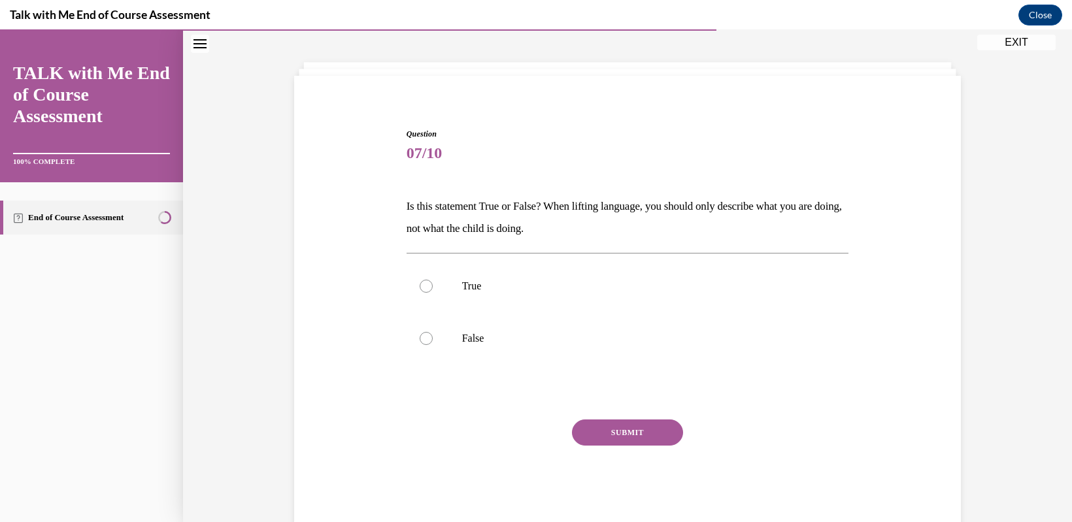
scroll to position [40, 0]
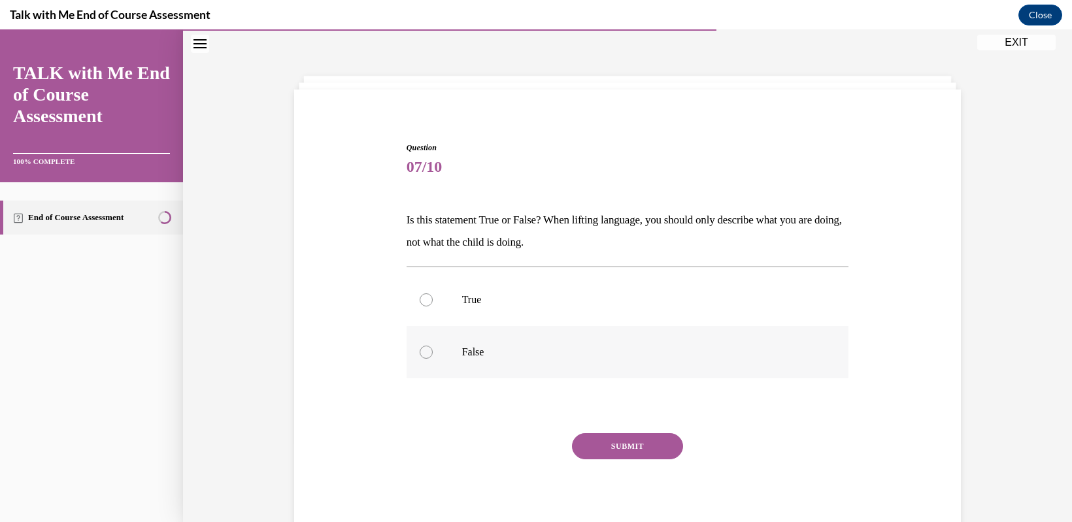
click at [420, 356] on div at bounding box center [426, 352] width 13 height 13
click at [420, 356] on input "False" at bounding box center [426, 352] width 13 height 13
radio input "true"
click at [619, 453] on button "SUBMIT" at bounding box center [627, 447] width 111 height 26
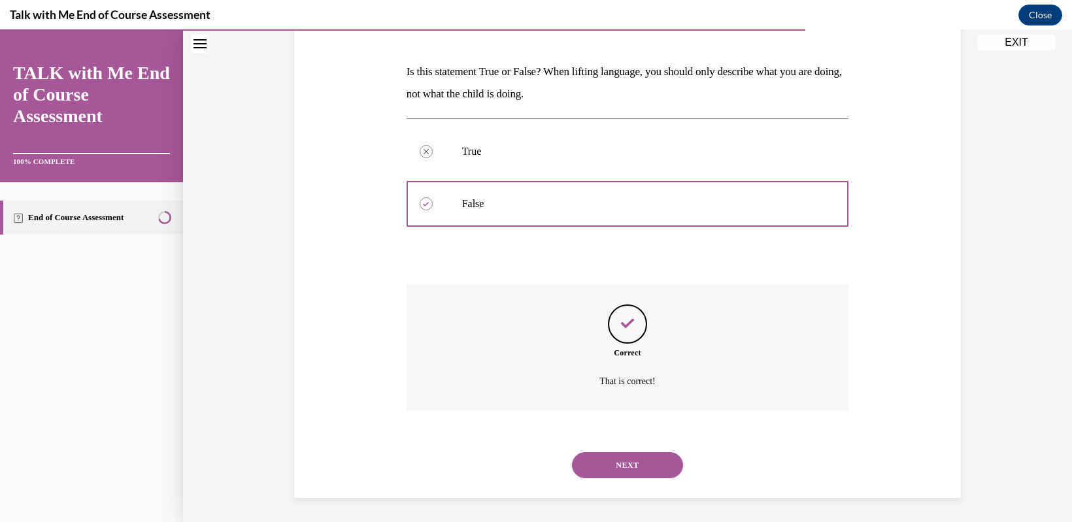
scroll to position [190, 0]
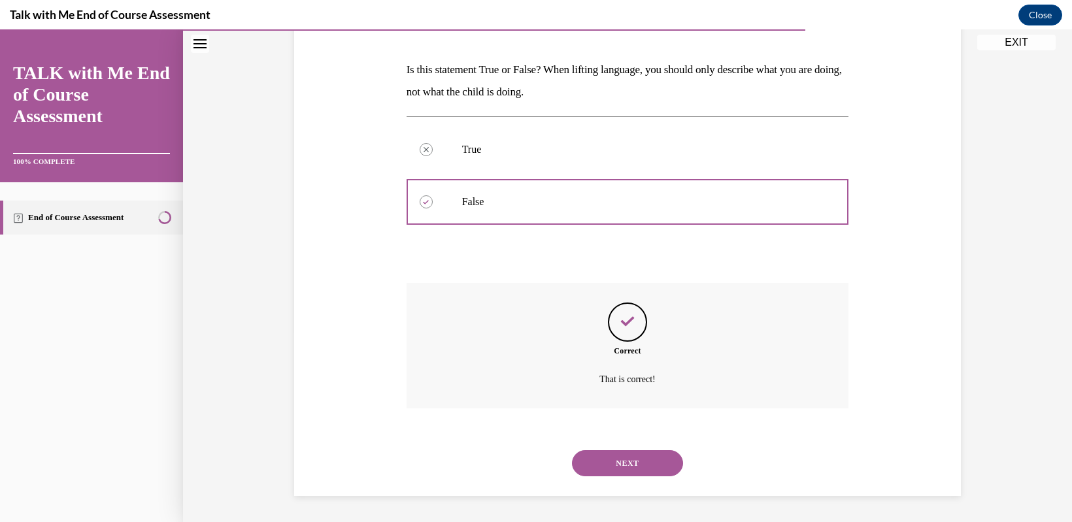
click at [617, 463] on button "NEXT" at bounding box center [627, 464] width 111 height 26
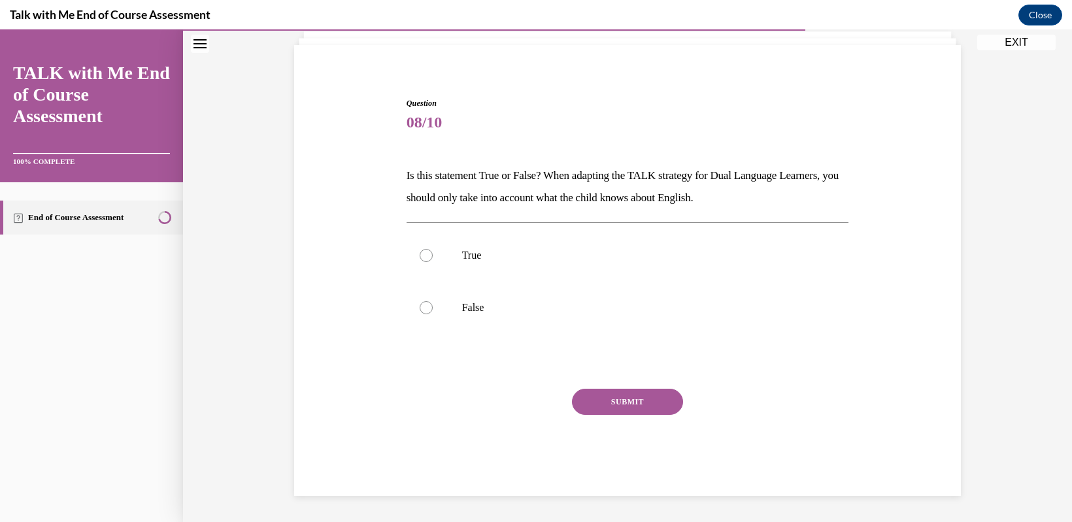
scroll to position [40, 0]
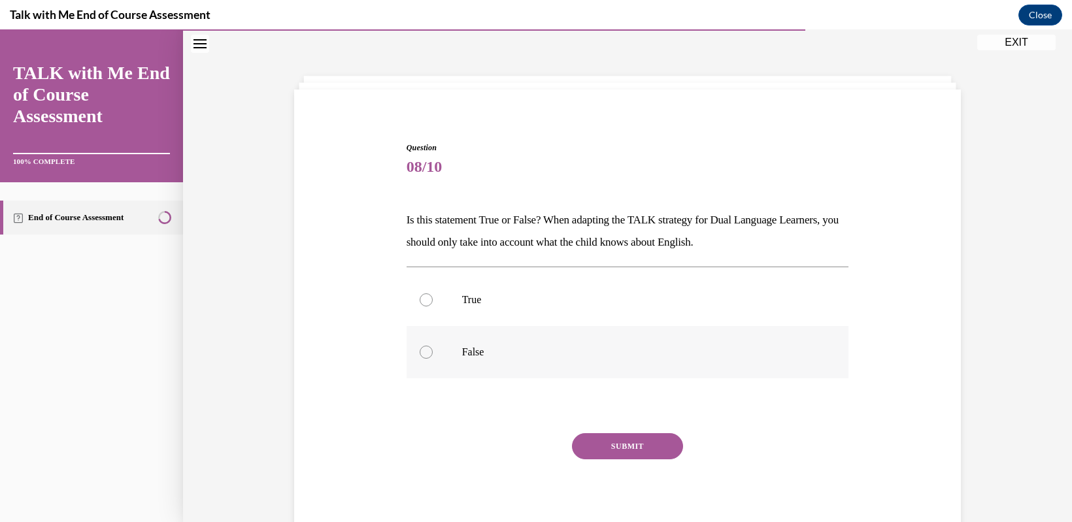
click at [428, 356] on label "False" at bounding box center [628, 352] width 443 height 52
click at [428, 356] on input "False" at bounding box center [426, 352] width 13 height 13
radio input "true"
click at [630, 452] on button "SUBMIT" at bounding box center [627, 447] width 111 height 26
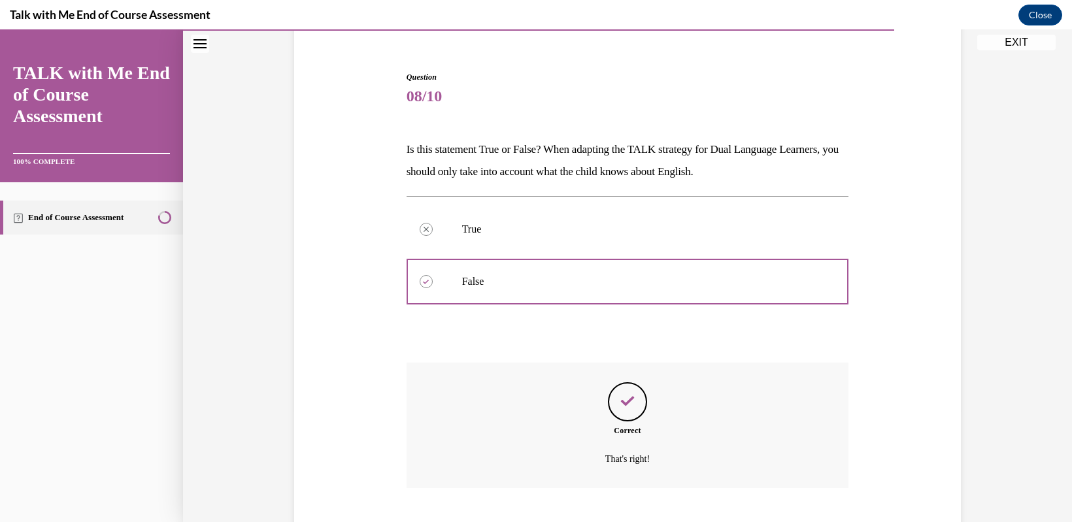
scroll to position [190, 0]
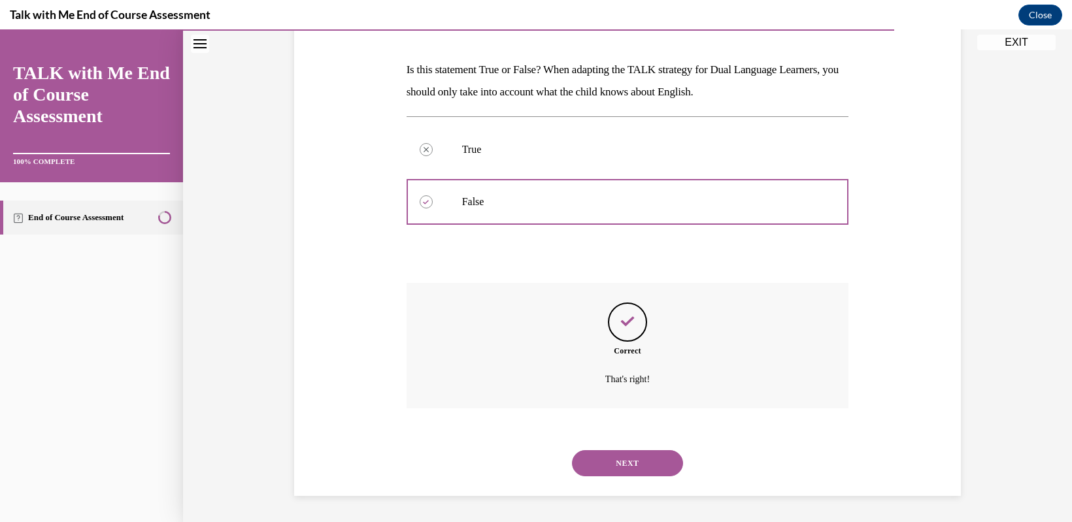
click at [588, 467] on button "NEXT" at bounding box center [627, 464] width 111 height 26
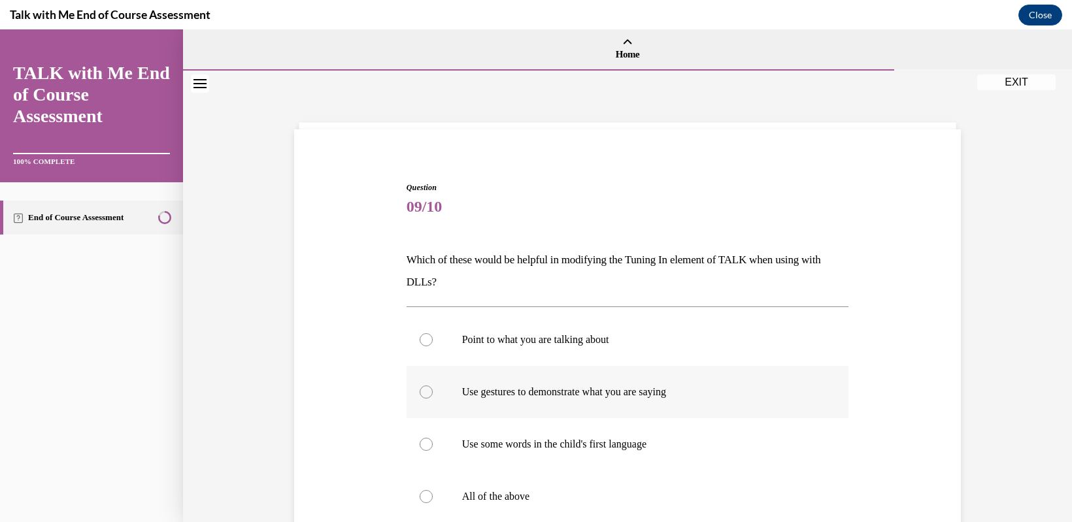
scroll to position [65, 0]
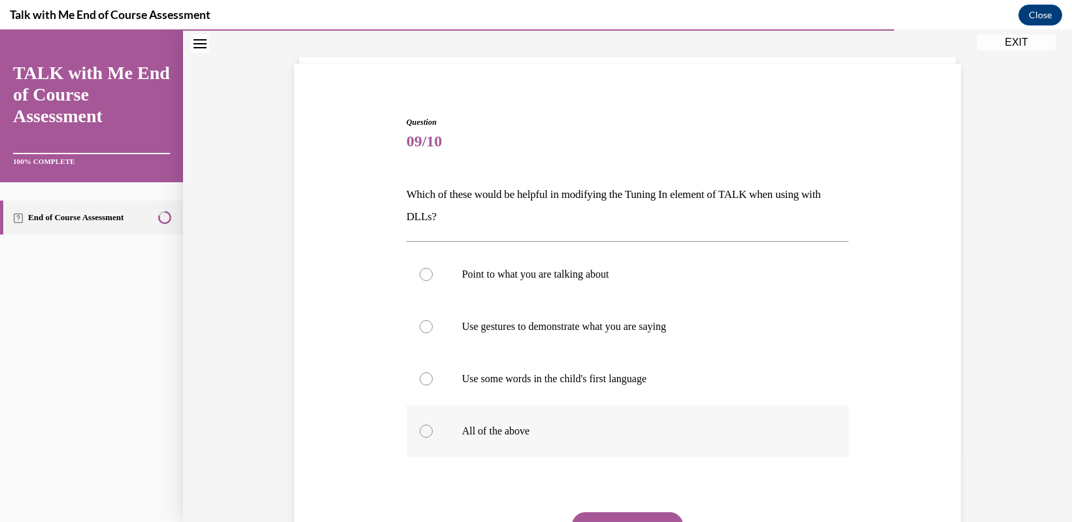
click at [420, 426] on div at bounding box center [426, 431] width 13 height 13
click at [420, 426] on input "All of the above" at bounding box center [426, 431] width 13 height 13
radio input "true"
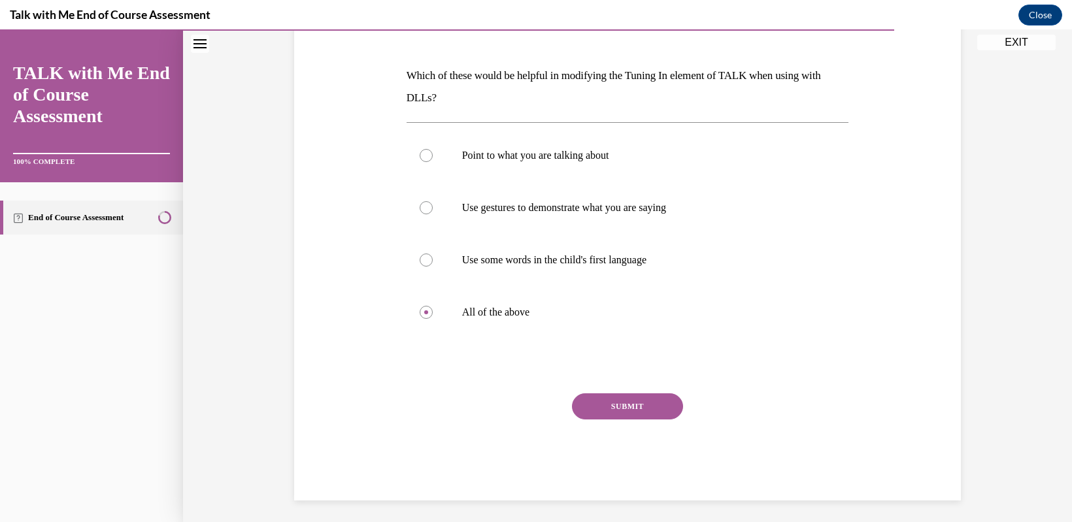
scroll to position [189, 0]
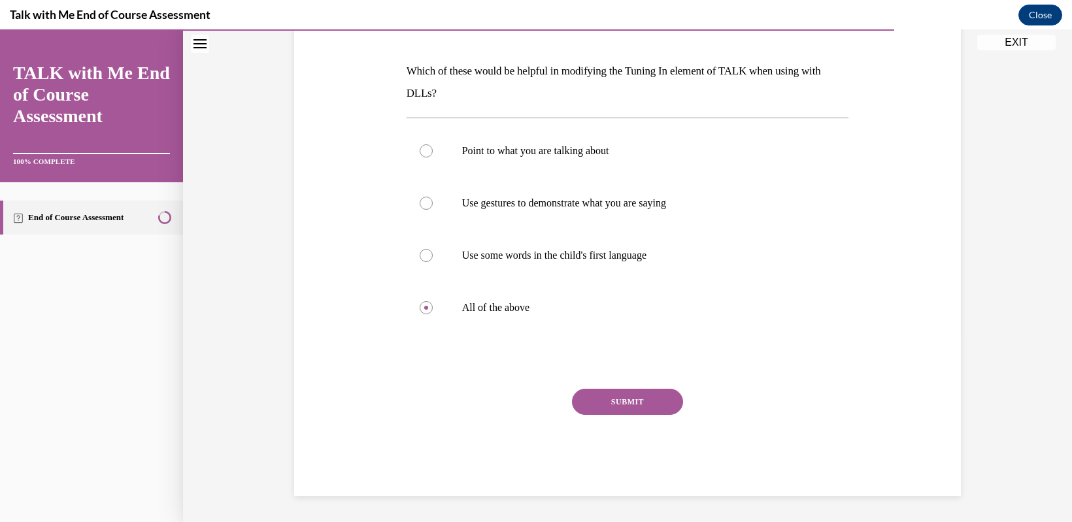
click at [607, 407] on button "SUBMIT" at bounding box center [627, 402] width 111 height 26
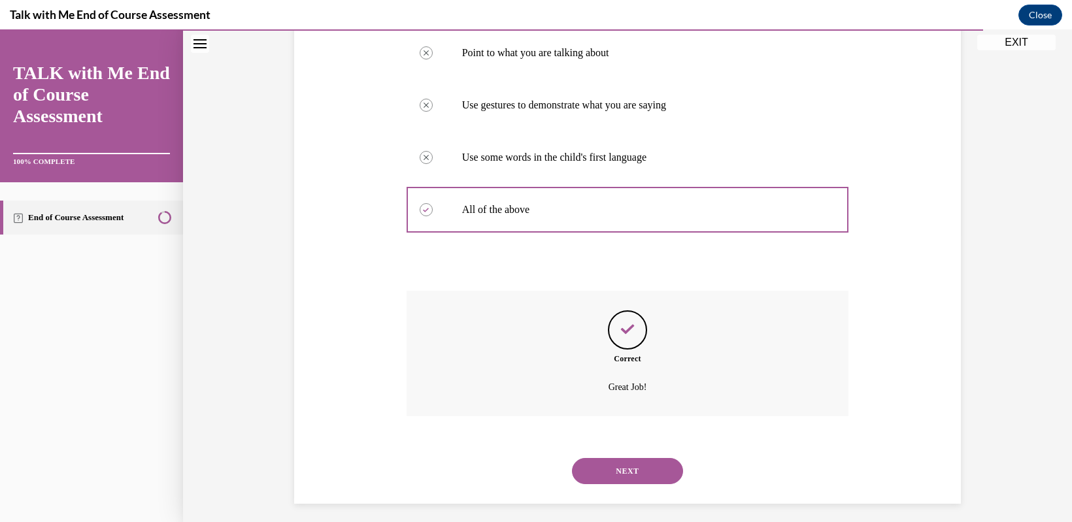
scroll to position [295, 0]
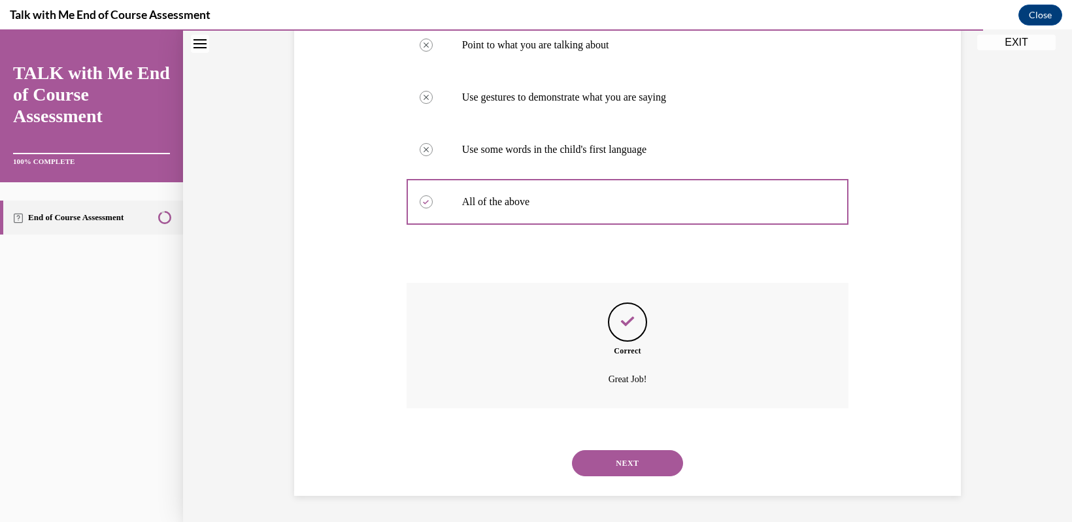
click at [609, 457] on button "NEXT" at bounding box center [627, 464] width 111 height 26
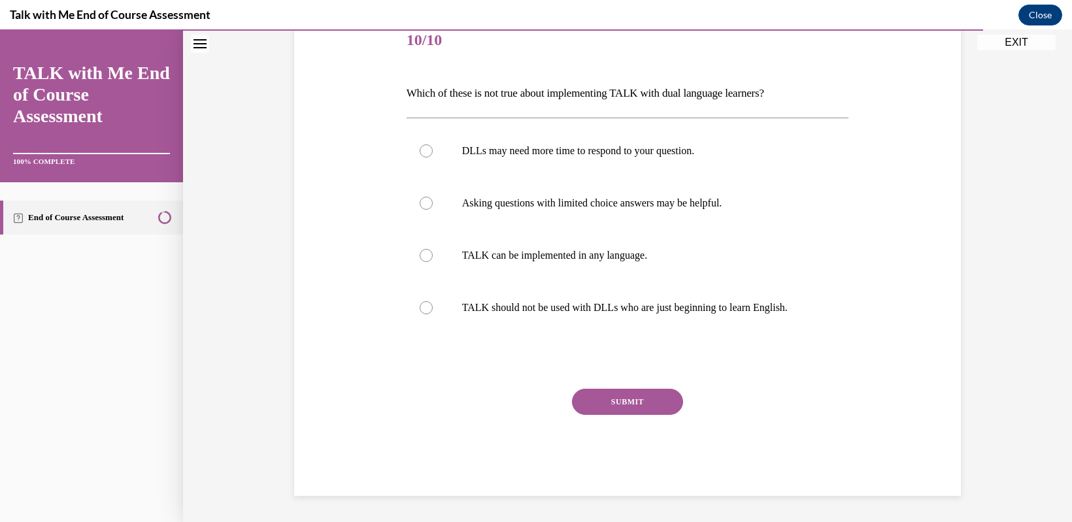
scroll to position [146, 0]
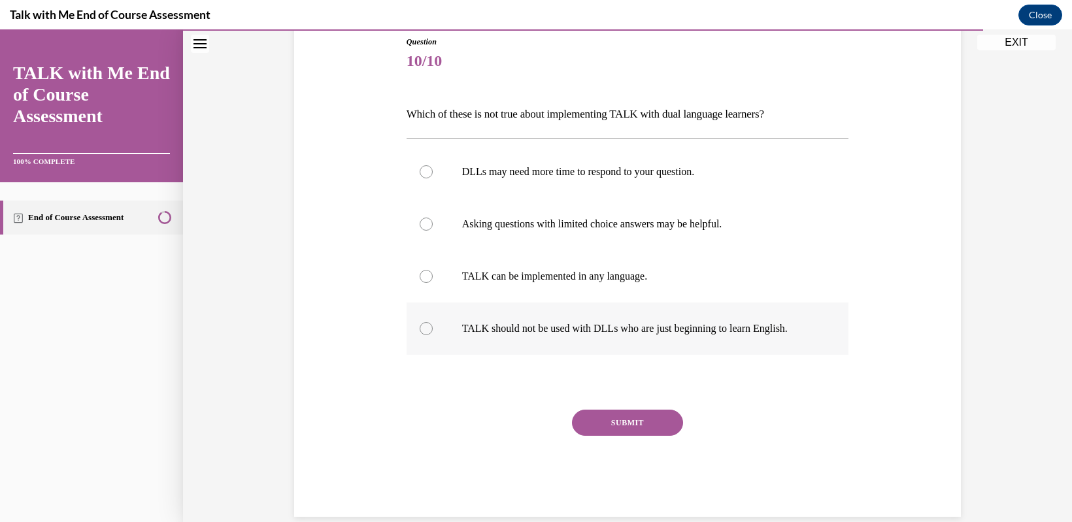
click at [420, 327] on div at bounding box center [426, 328] width 13 height 13
click at [420, 327] on input "TALK should not be used with DLLs who are just beginning to learn English." at bounding box center [426, 328] width 13 height 13
radio input "true"
click at [611, 423] on button "SUBMIT" at bounding box center [627, 423] width 111 height 26
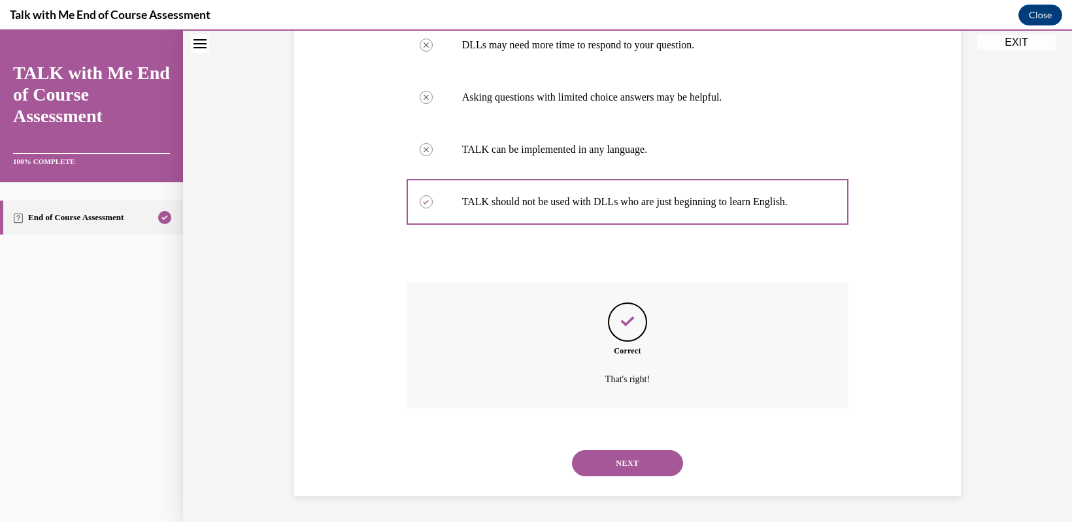
scroll to position [273, 0]
click at [614, 469] on button "NEXT" at bounding box center [627, 464] width 111 height 26
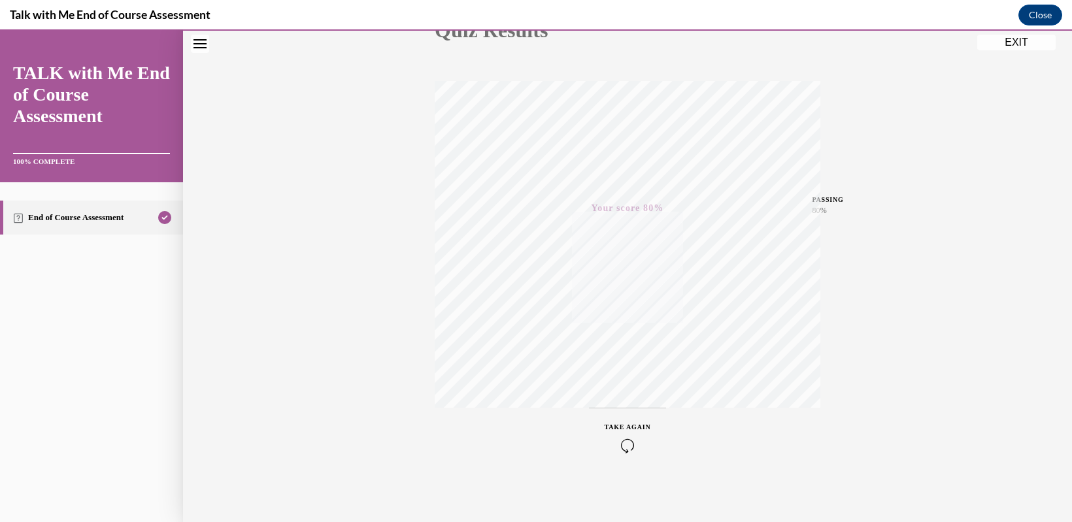
scroll to position [177, 0]
click at [618, 435] on div "TAKE AGAIN" at bounding box center [628, 434] width 46 height 31
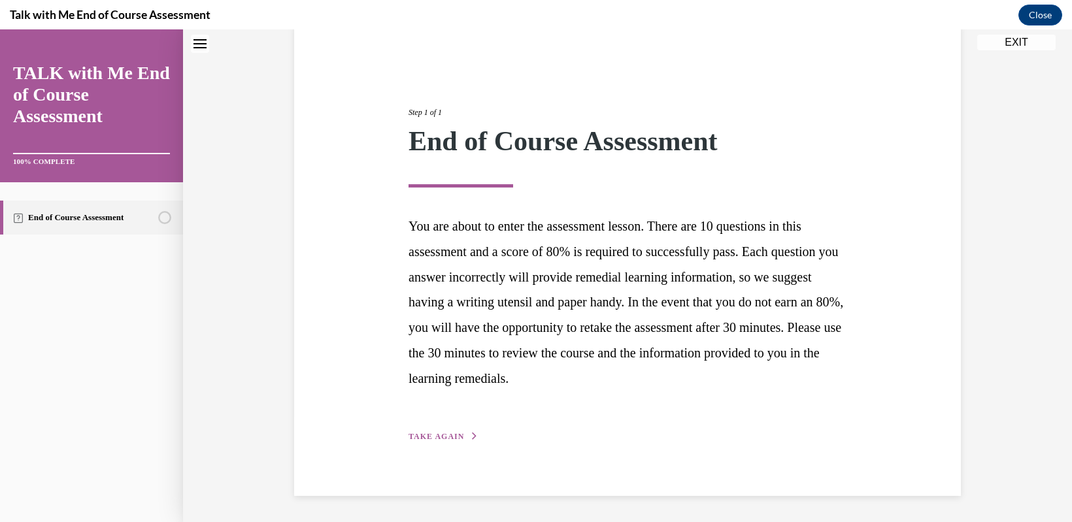
click at [456, 435] on button "TAKE AGAIN" at bounding box center [444, 437] width 70 height 12
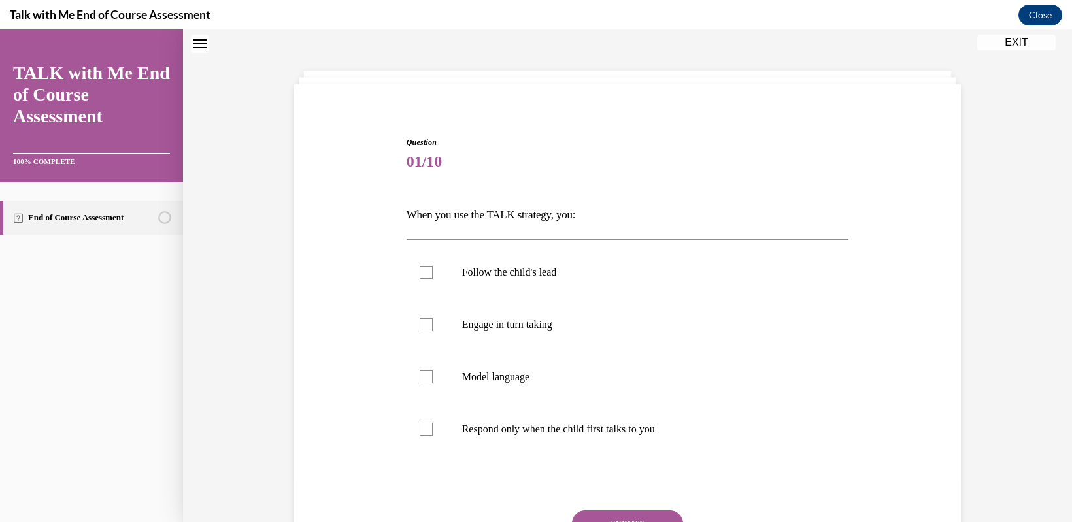
scroll to position [40, 0]
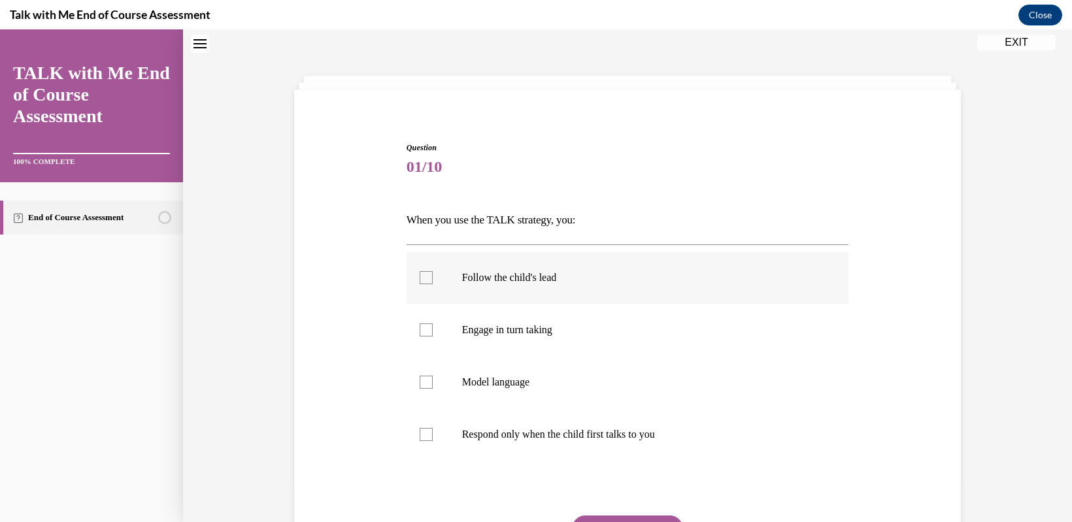
click at [420, 277] on div at bounding box center [426, 277] width 13 height 13
click at [420, 277] on input "Follow the child's lead" at bounding box center [426, 277] width 13 height 13
checkbox input "true"
click at [420, 331] on div at bounding box center [426, 330] width 13 height 13
click at [420, 331] on input "Engage in turn taking" at bounding box center [426, 330] width 13 height 13
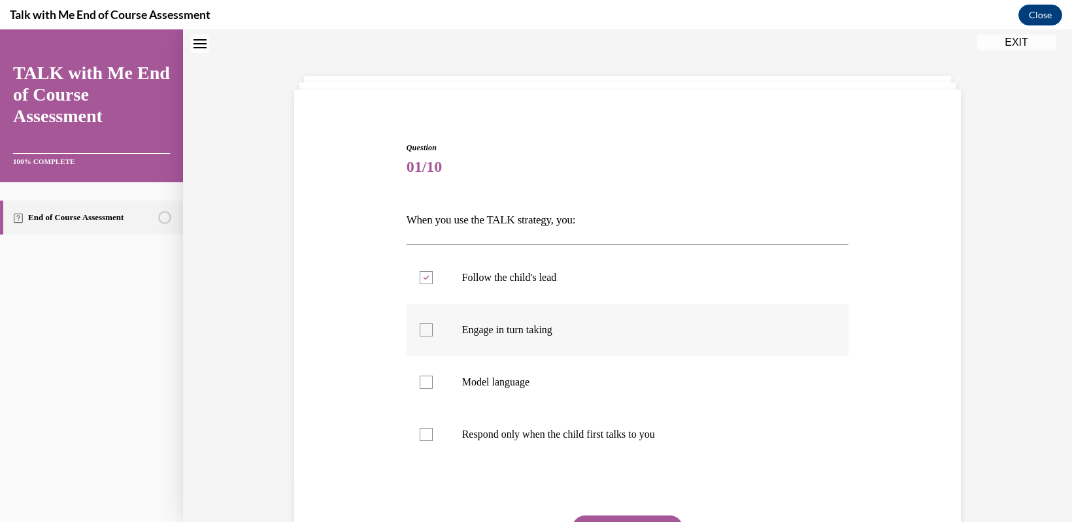
checkbox input "true"
click at [420, 379] on div at bounding box center [426, 382] width 13 height 13
click at [420, 379] on input "Model language" at bounding box center [426, 382] width 13 height 13
checkbox input "true"
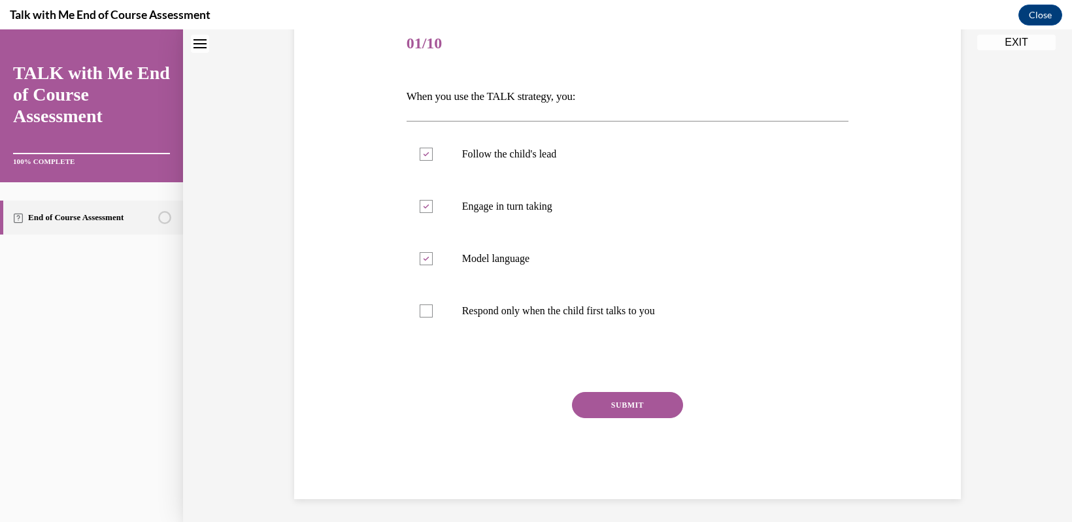
scroll to position [167, 0]
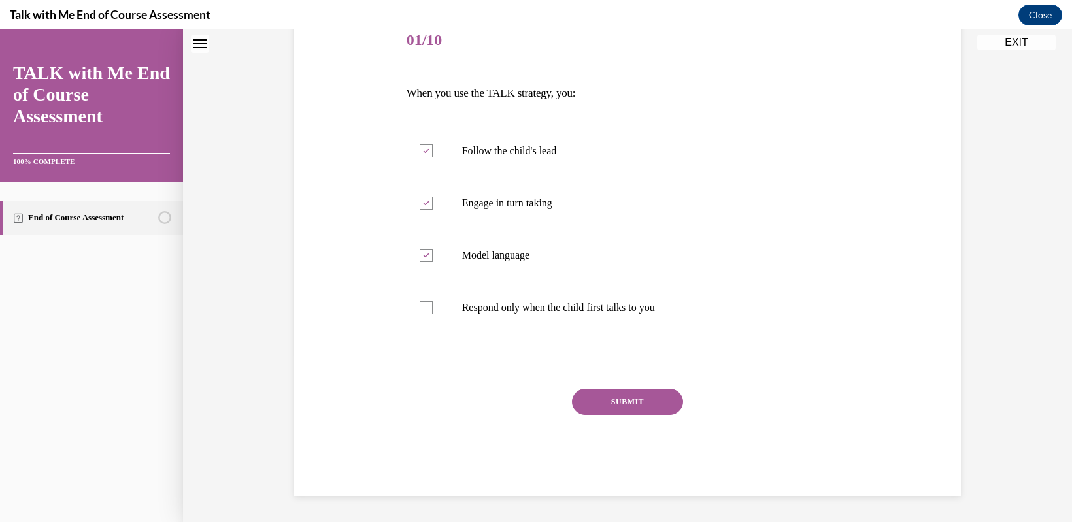
click at [596, 400] on button "SUBMIT" at bounding box center [627, 402] width 111 height 26
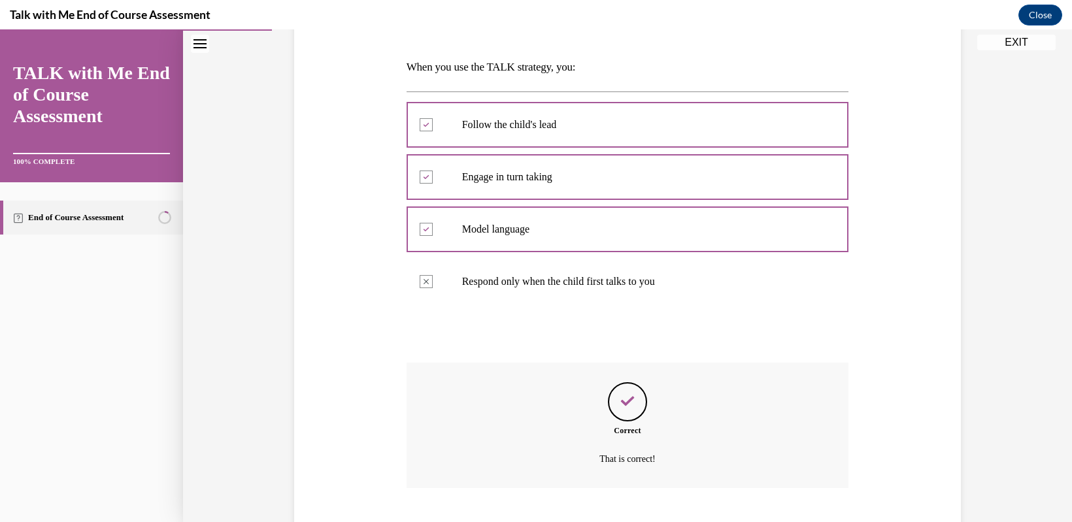
scroll to position [273, 0]
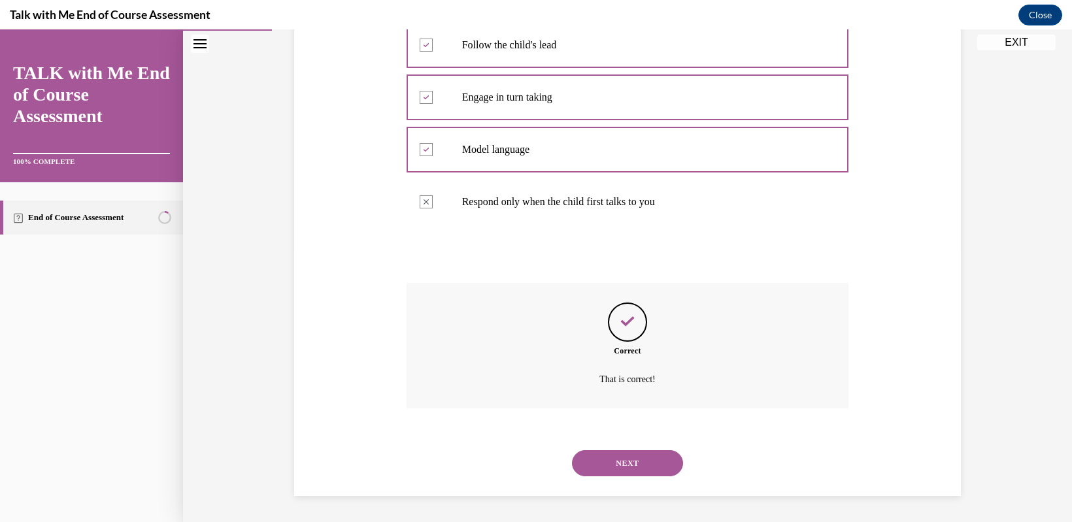
click at [619, 461] on button "NEXT" at bounding box center [627, 464] width 111 height 26
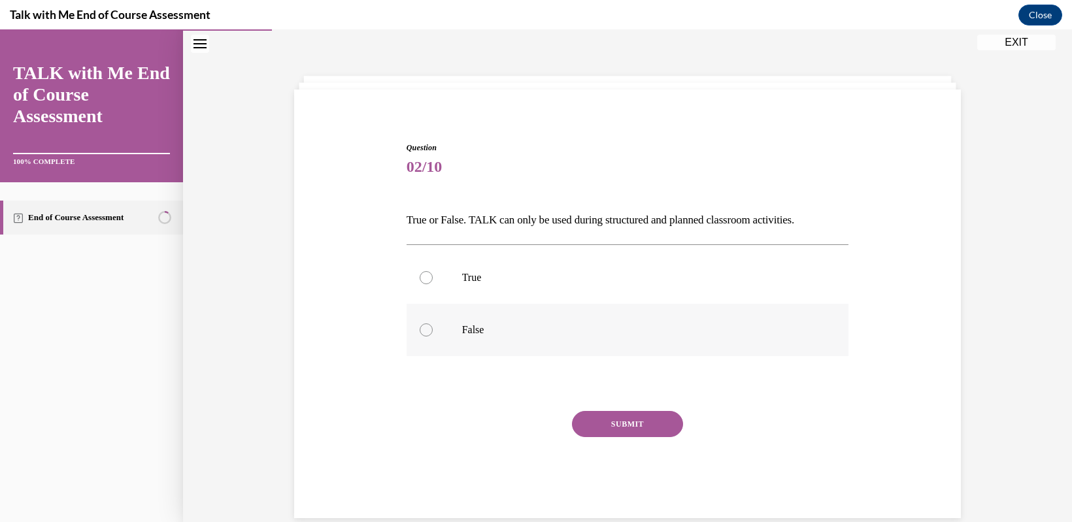
click at [417, 337] on label "False" at bounding box center [628, 330] width 443 height 52
click at [420, 337] on input "False" at bounding box center [426, 330] width 13 height 13
radio input "true"
click at [626, 428] on button "SUBMIT" at bounding box center [627, 424] width 111 height 26
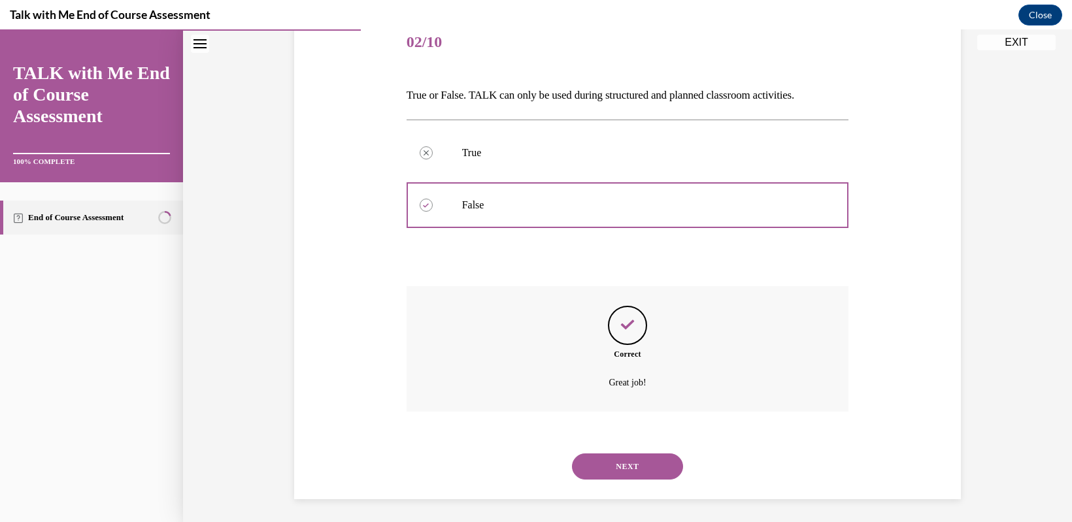
scroll to position [168, 0]
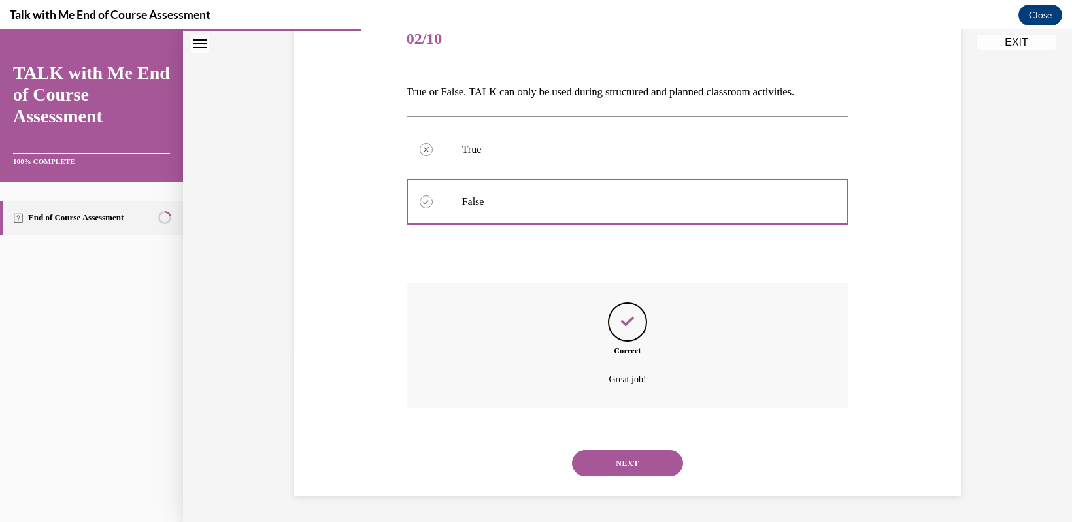
click at [611, 462] on button "NEXT" at bounding box center [627, 464] width 111 height 26
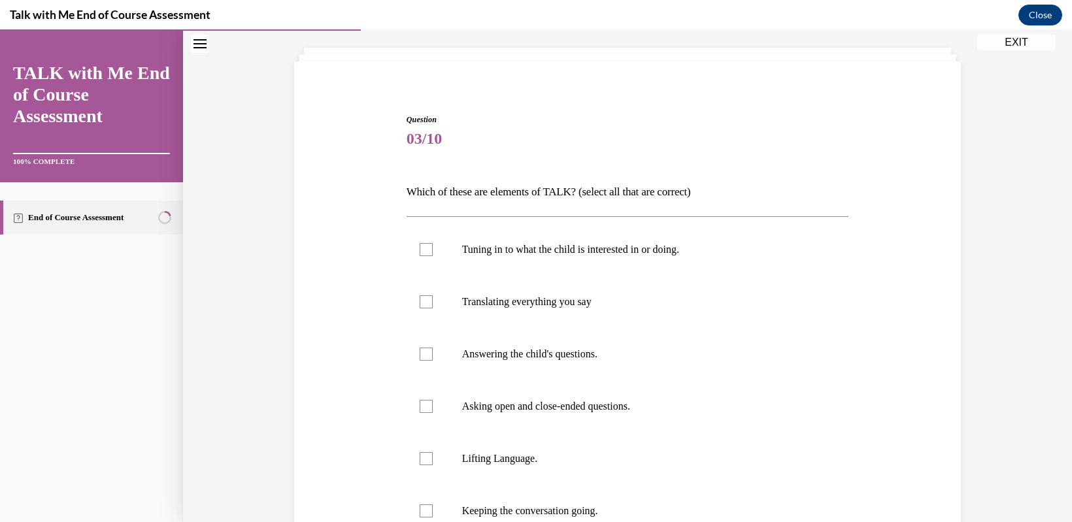
scroll to position [68, 0]
click at [420, 249] on div at bounding box center [426, 249] width 13 height 13
click at [420, 249] on input "Tuning in to what the child is interested in or doing." at bounding box center [426, 249] width 13 height 13
checkbox input "true"
click at [425, 402] on div at bounding box center [426, 406] width 13 height 13
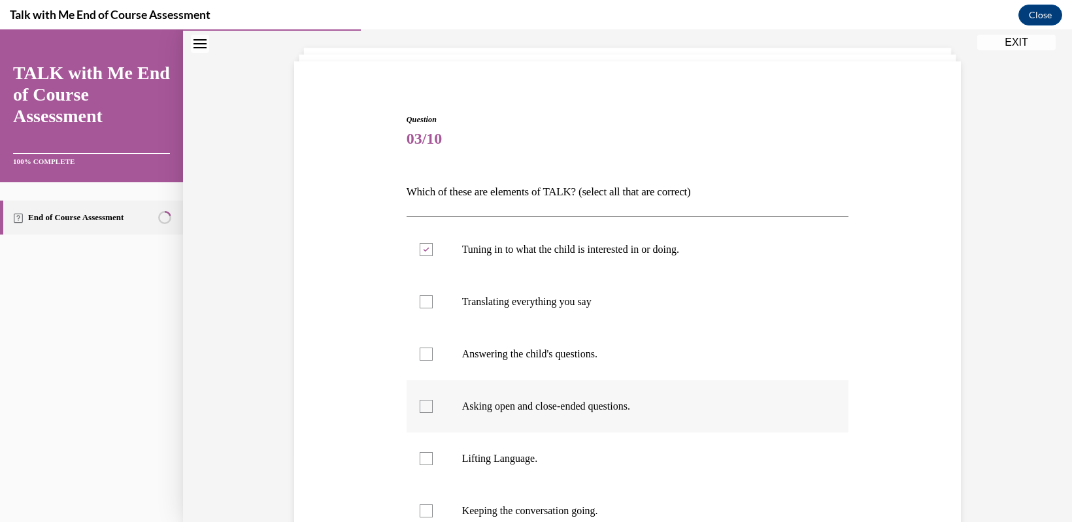
click at [425, 402] on input "Asking open and close-ended questions." at bounding box center [426, 406] width 13 height 13
checkbox input "true"
click at [420, 462] on div at bounding box center [426, 458] width 13 height 13
click at [420, 462] on input "Lifting Language." at bounding box center [426, 458] width 13 height 13
checkbox input "true"
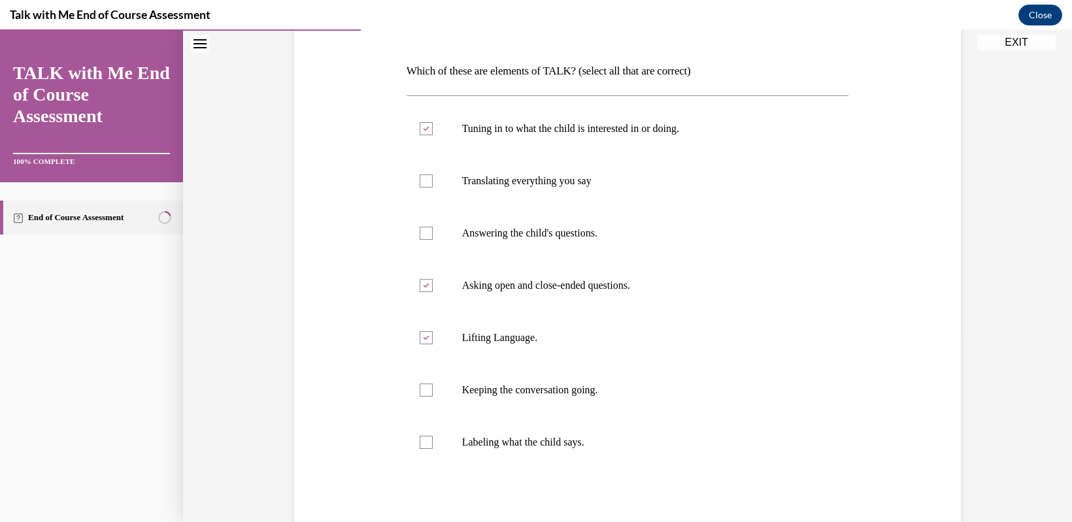
scroll to position [199, 0]
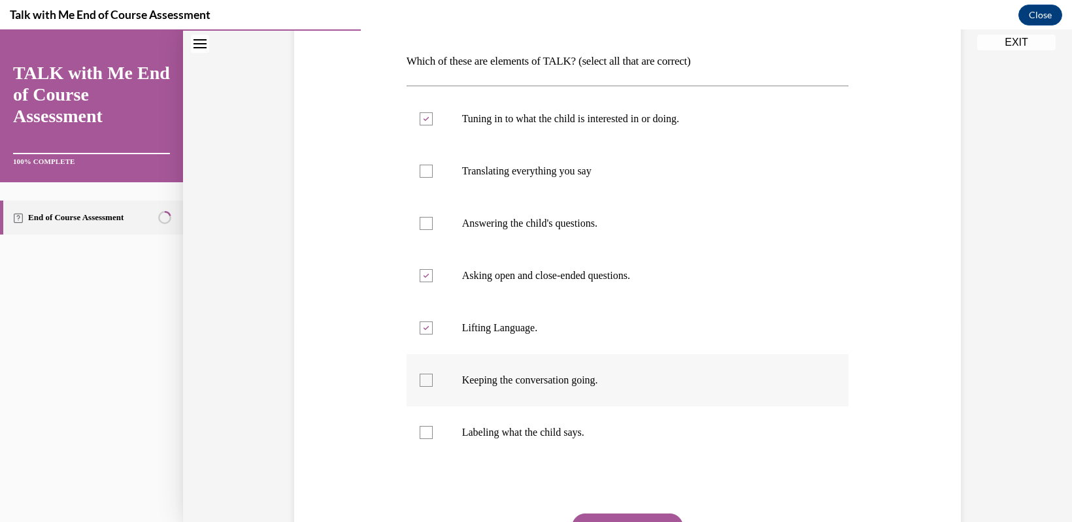
click at [420, 379] on div at bounding box center [426, 380] width 13 height 13
click at [420, 379] on input "Keeping the conversation going." at bounding box center [426, 380] width 13 height 13
checkbox input "true"
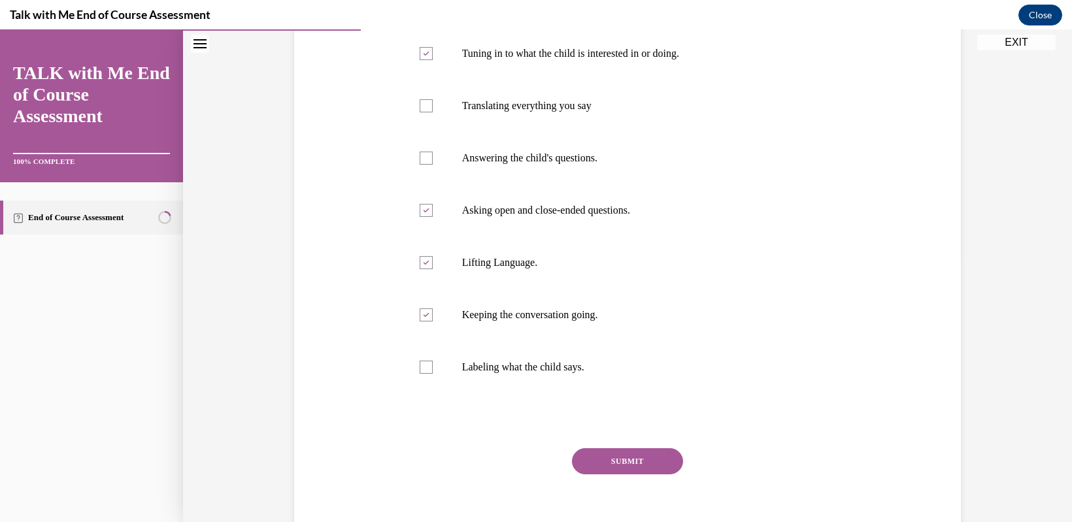
click at [624, 458] on button "SUBMIT" at bounding box center [627, 462] width 111 height 26
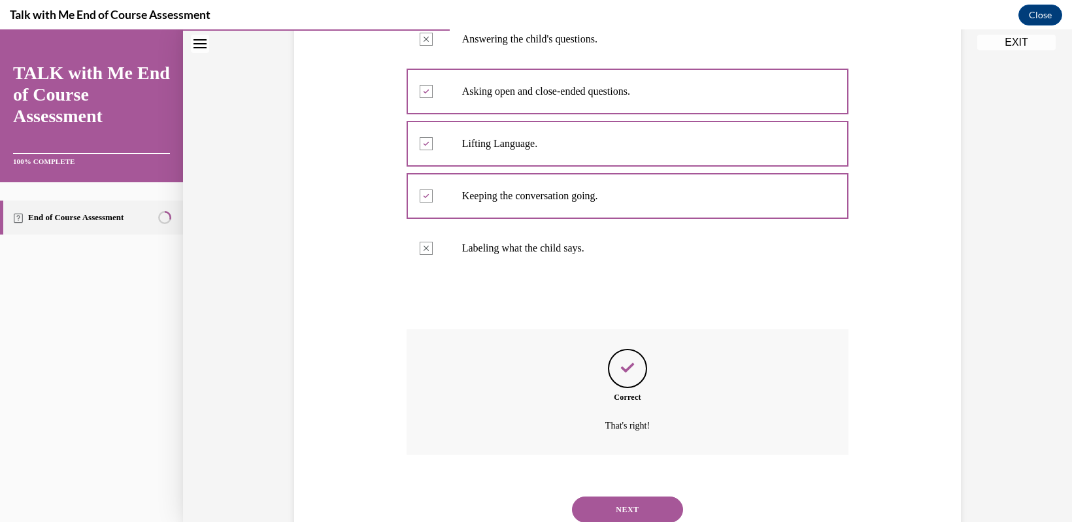
scroll to position [430, 0]
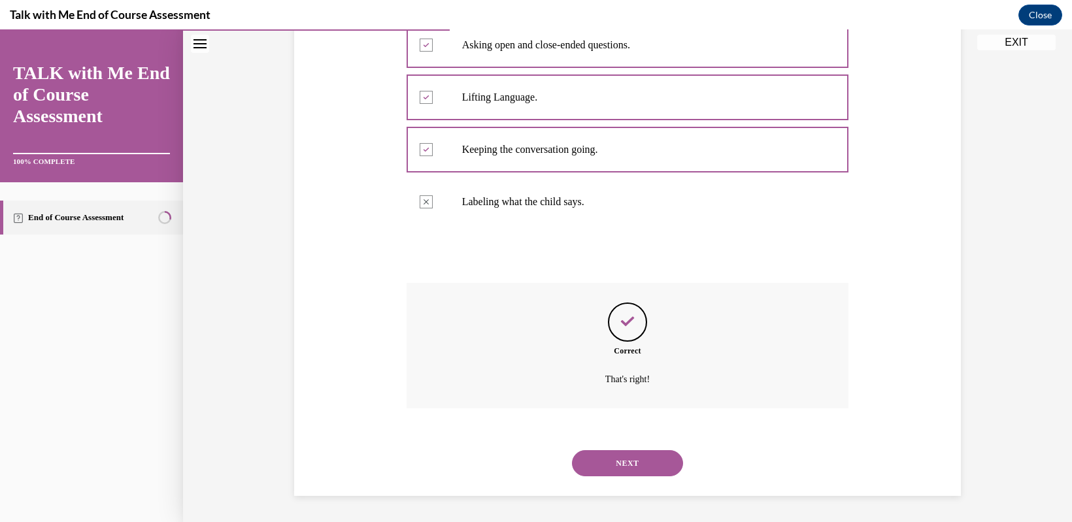
click at [621, 469] on button "NEXT" at bounding box center [627, 464] width 111 height 26
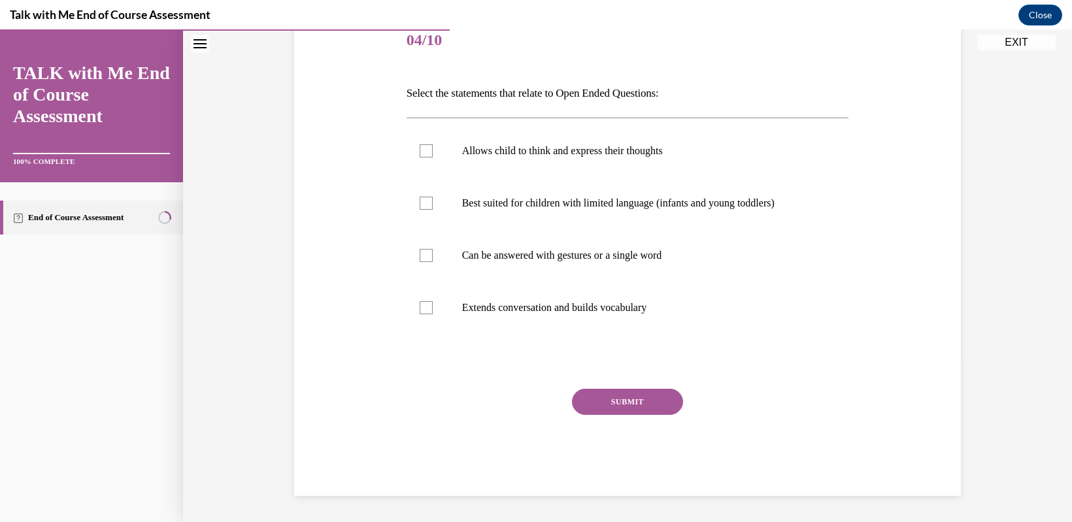
scroll to position [146, 0]
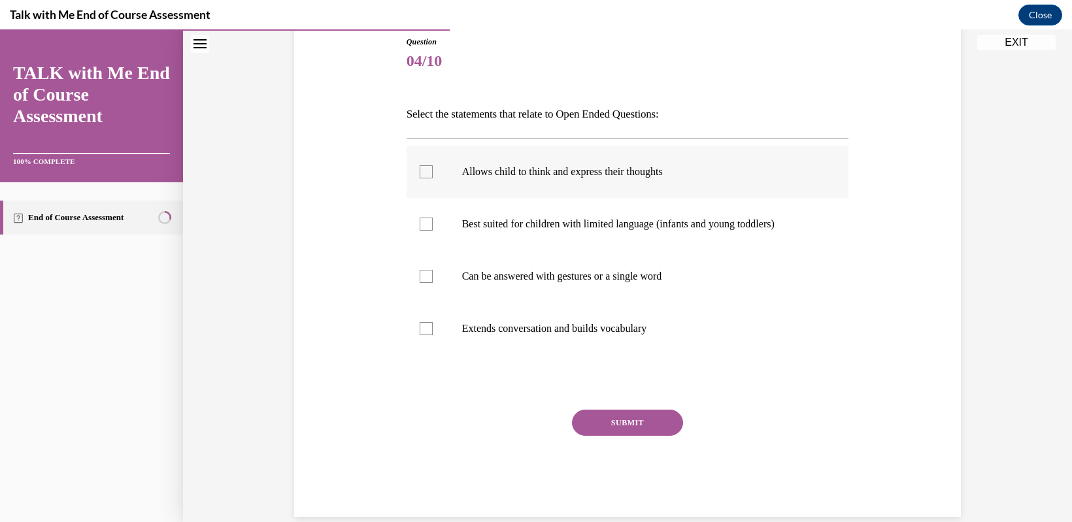
click at [420, 172] on div at bounding box center [426, 171] width 13 height 13
click at [420, 172] on input "Allows child to think and express their thoughts" at bounding box center [426, 171] width 13 height 13
checkbox input "true"
click at [420, 330] on div at bounding box center [426, 328] width 13 height 13
click at [420, 330] on input "Extends conversation and builds vocabulary" at bounding box center [426, 328] width 13 height 13
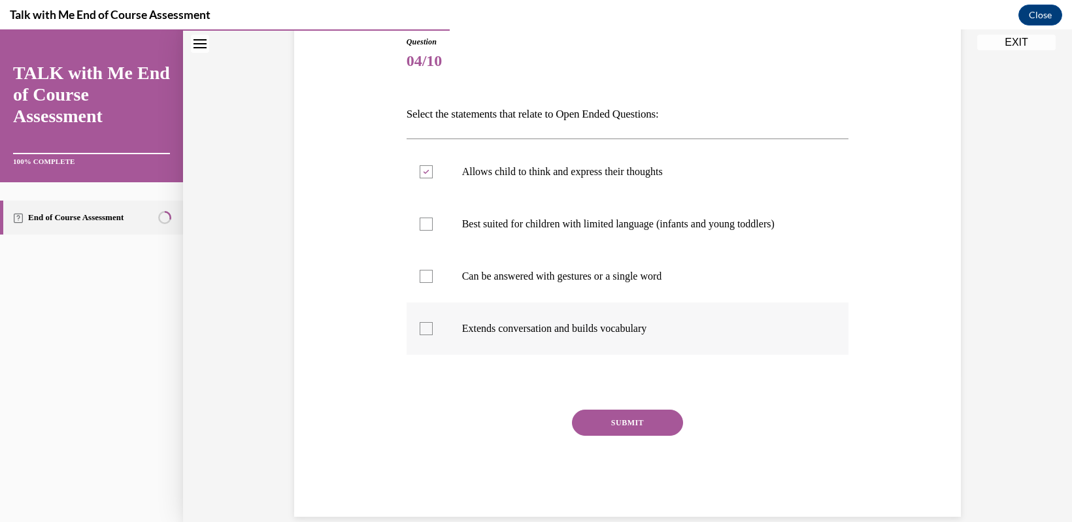
checkbox input "true"
click at [605, 424] on button "SUBMIT" at bounding box center [627, 423] width 111 height 26
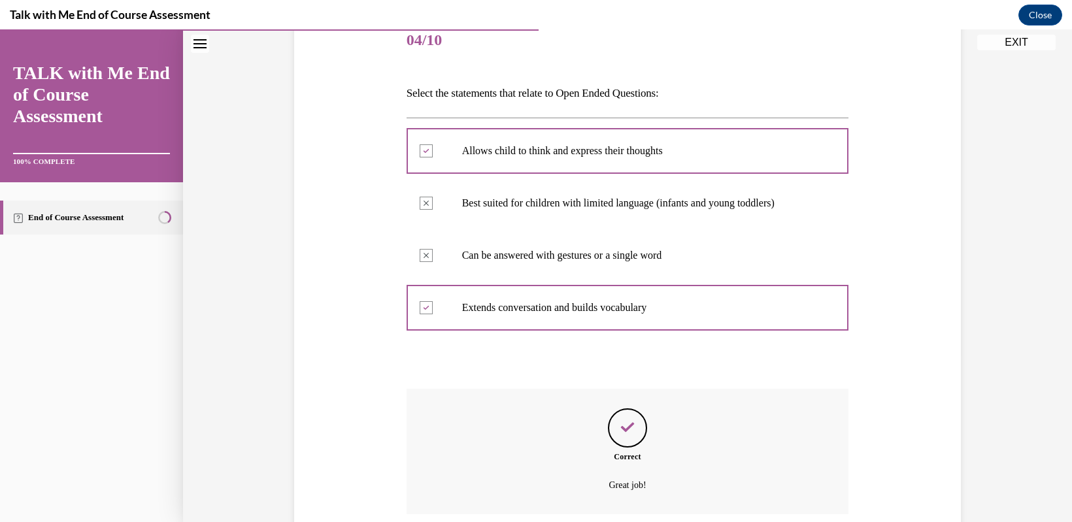
scroll to position [273, 0]
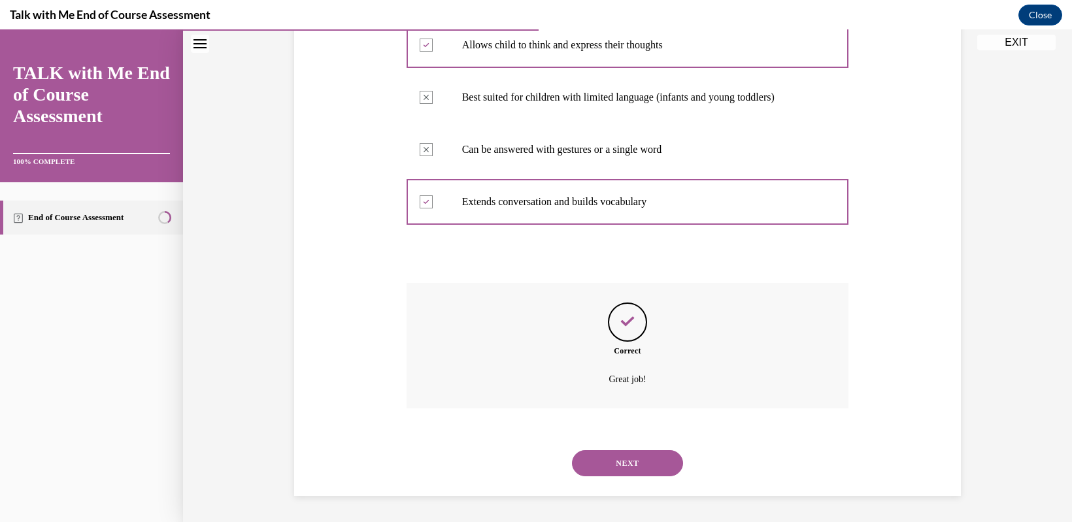
click at [611, 469] on button "NEXT" at bounding box center [627, 464] width 111 height 26
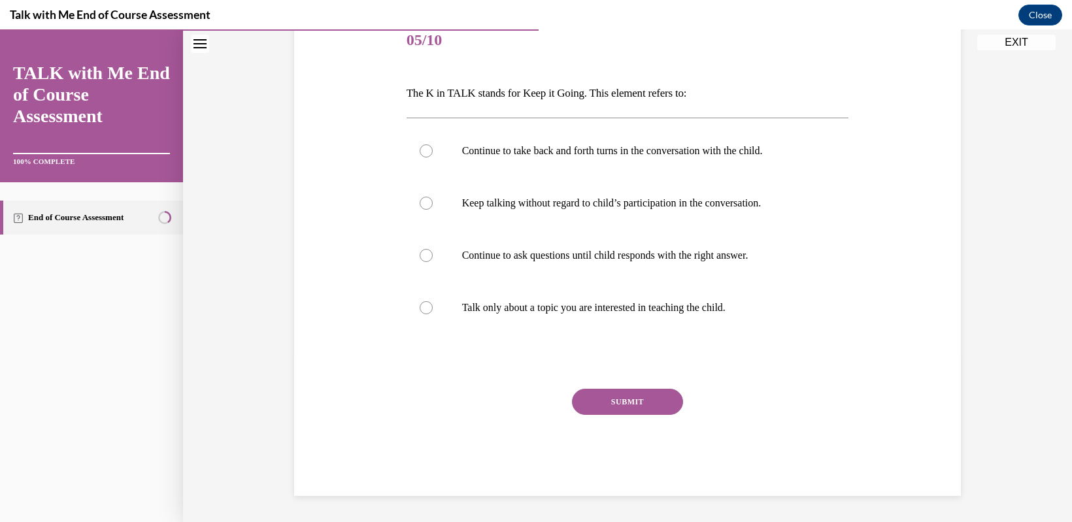
scroll to position [146, 0]
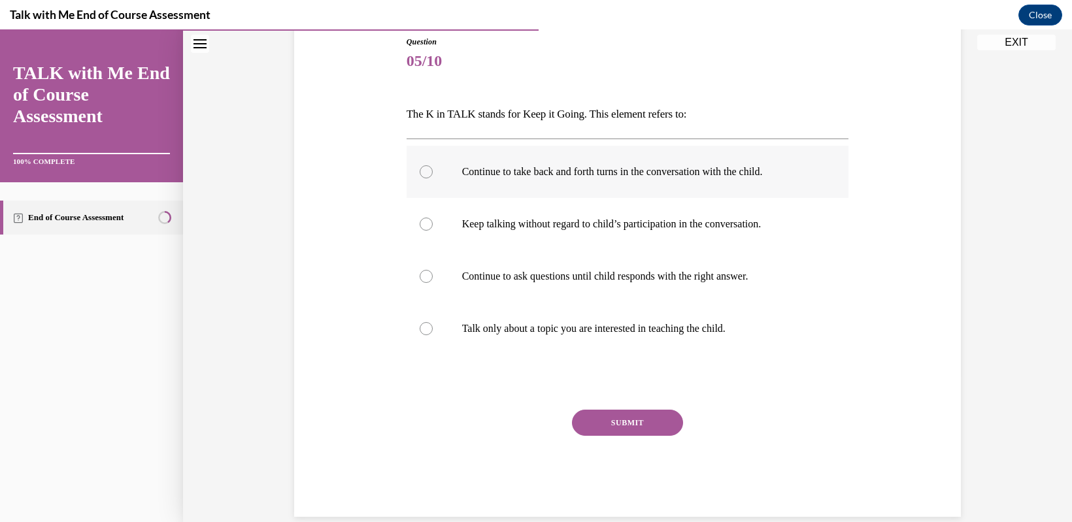
click at [420, 170] on div at bounding box center [426, 171] width 13 height 13
click at [420, 170] on input "Continue to take back and forth turns in the conversation with the child." at bounding box center [426, 171] width 13 height 13
radio input "true"
click at [594, 422] on button "SUBMIT" at bounding box center [627, 423] width 111 height 26
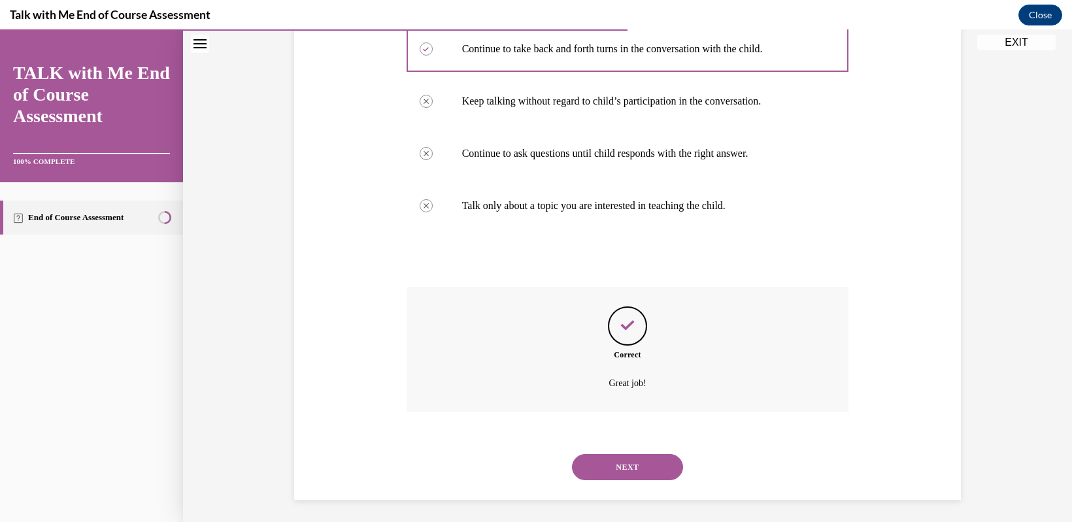
scroll to position [273, 0]
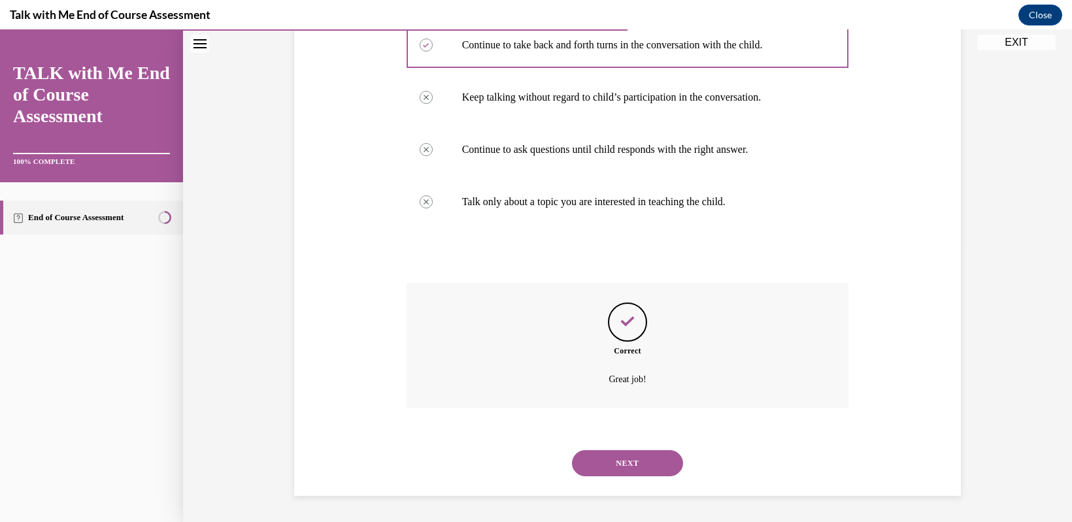
click at [605, 458] on button "NEXT" at bounding box center [627, 464] width 111 height 26
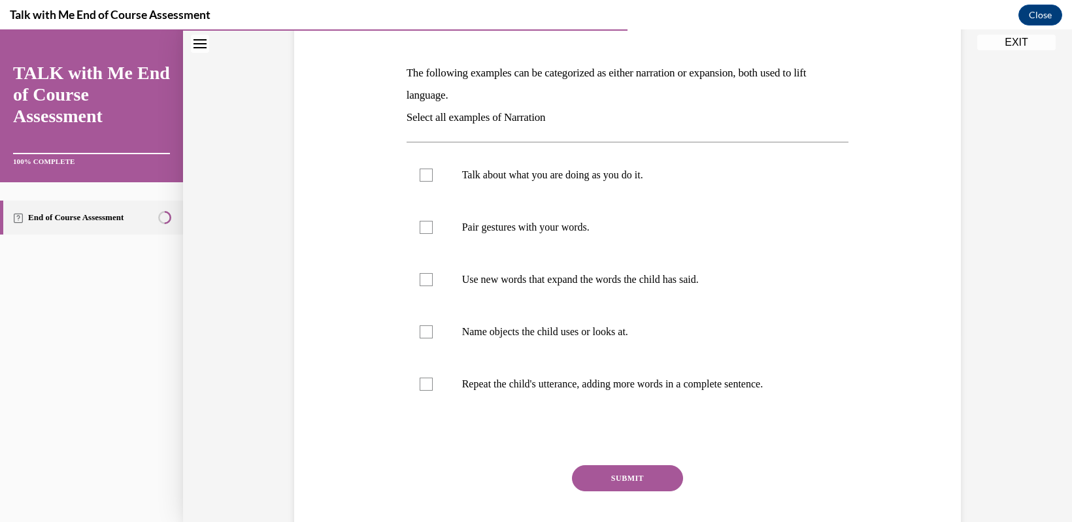
scroll to position [196, 0]
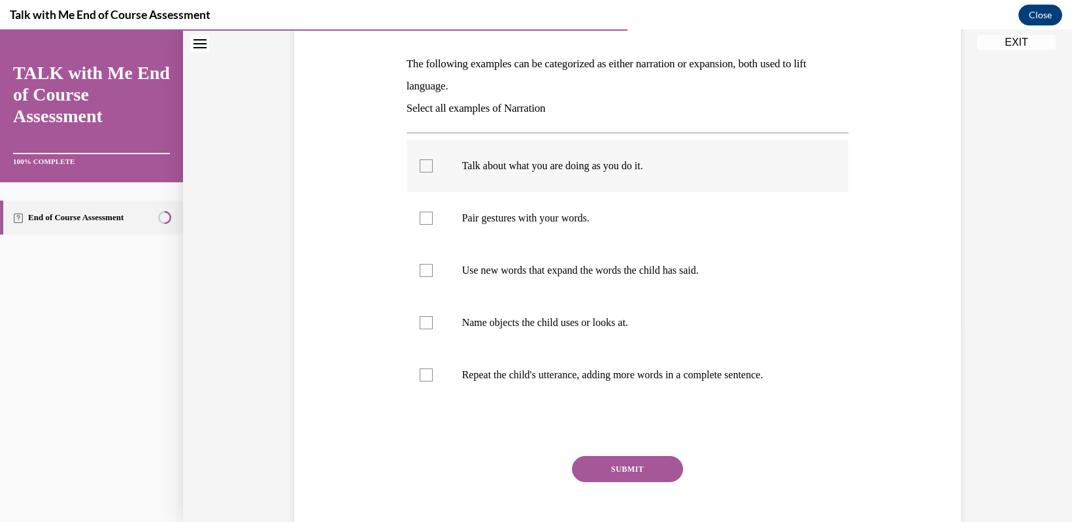
click at [420, 165] on div at bounding box center [426, 166] width 13 height 13
click at [420, 165] on input "Talk about what you are doing as you do it." at bounding box center [426, 166] width 13 height 13
checkbox input "true"
click at [420, 220] on div at bounding box center [426, 218] width 13 height 13
click at [420, 220] on input "Pair gestures with your words." at bounding box center [426, 218] width 13 height 13
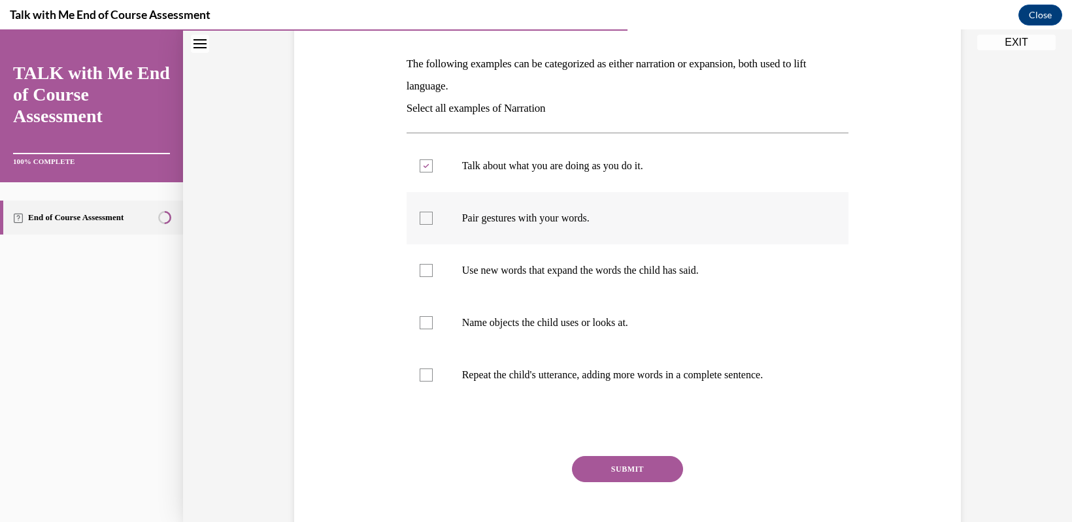
checkbox input "true"
click at [420, 321] on div at bounding box center [426, 322] width 13 height 13
click at [420, 321] on input "Name objects the child uses or looks at." at bounding box center [426, 322] width 13 height 13
checkbox input "true"
click at [594, 463] on button "SUBMIT" at bounding box center [627, 469] width 111 height 26
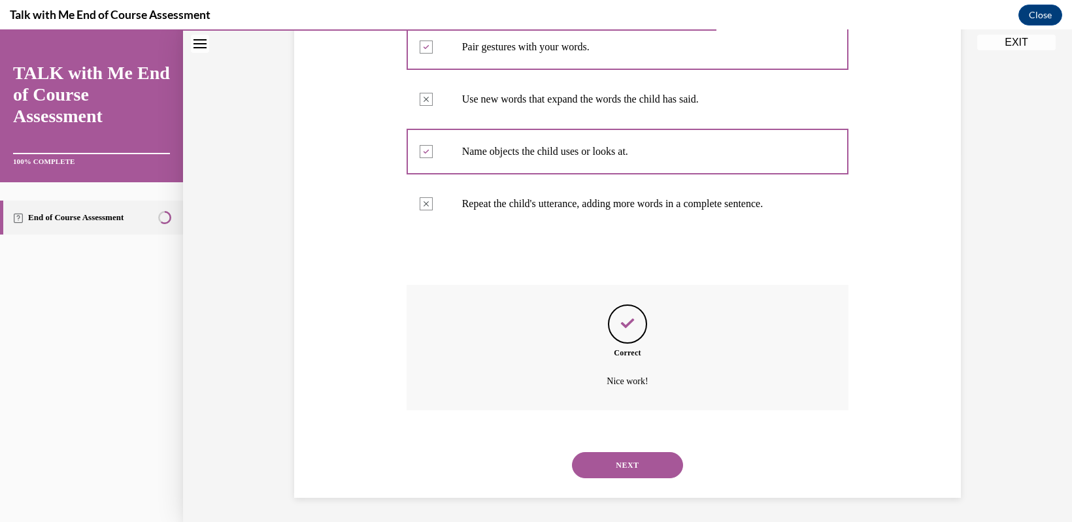
scroll to position [369, 0]
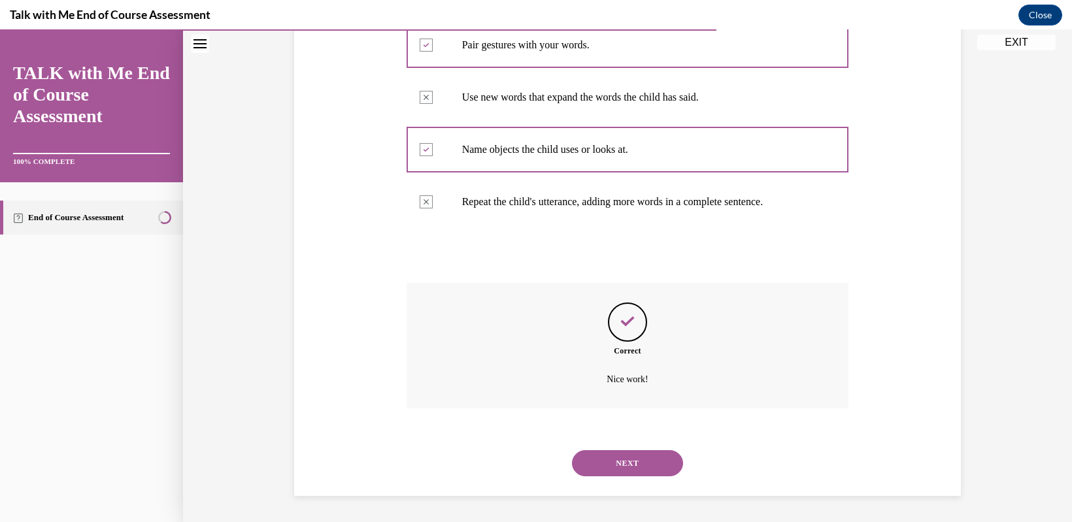
click at [599, 460] on button "NEXT" at bounding box center [627, 464] width 111 height 26
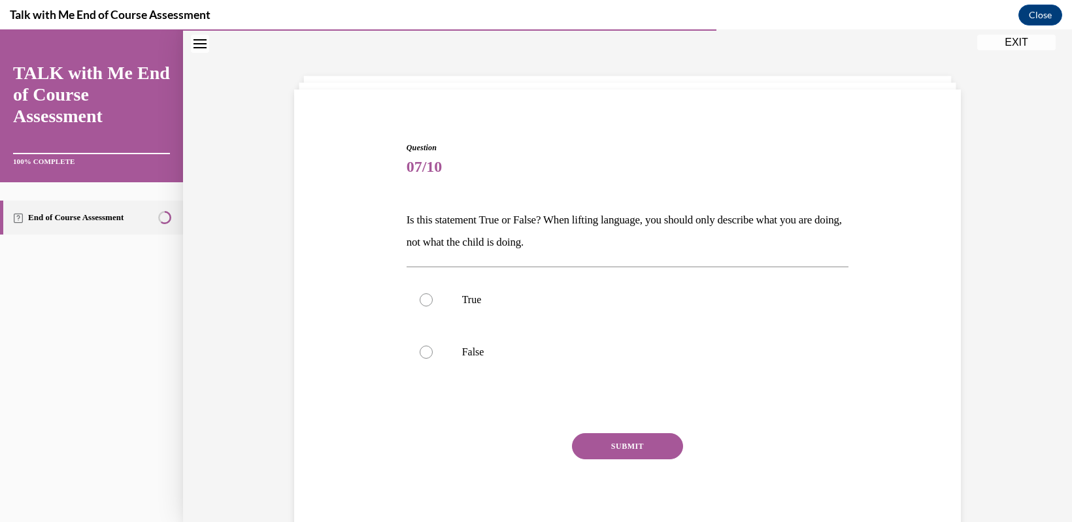
scroll to position [84, 0]
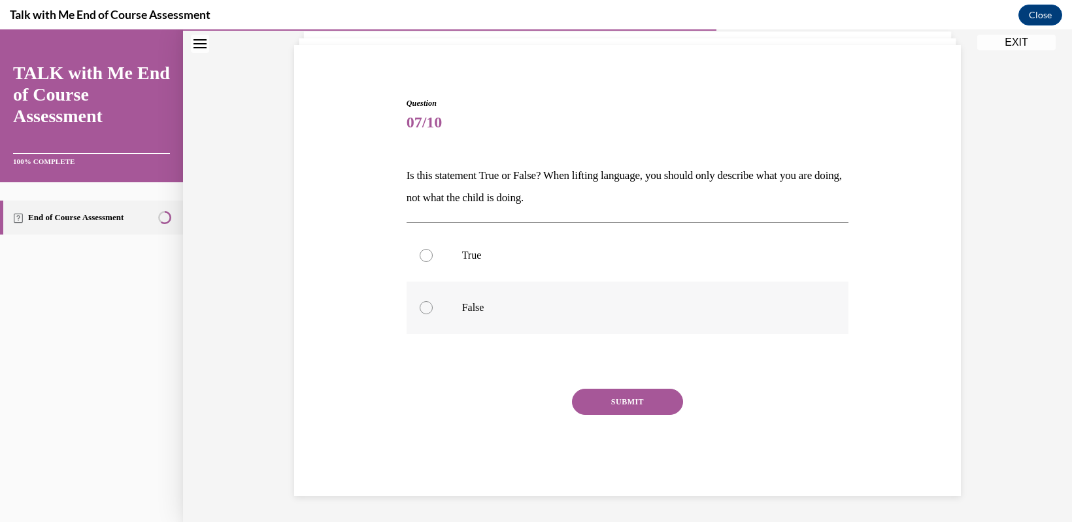
click at [420, 308] on div at bounding box center [426, 307] width 13 height 13
click at [420, 308] on input "False" at bounding box center [426, 307] width 13 height 13
radio input "true"
click at [621, 397] on button "SUBMIT" at bounding box center [627, 402] width 111 height 26
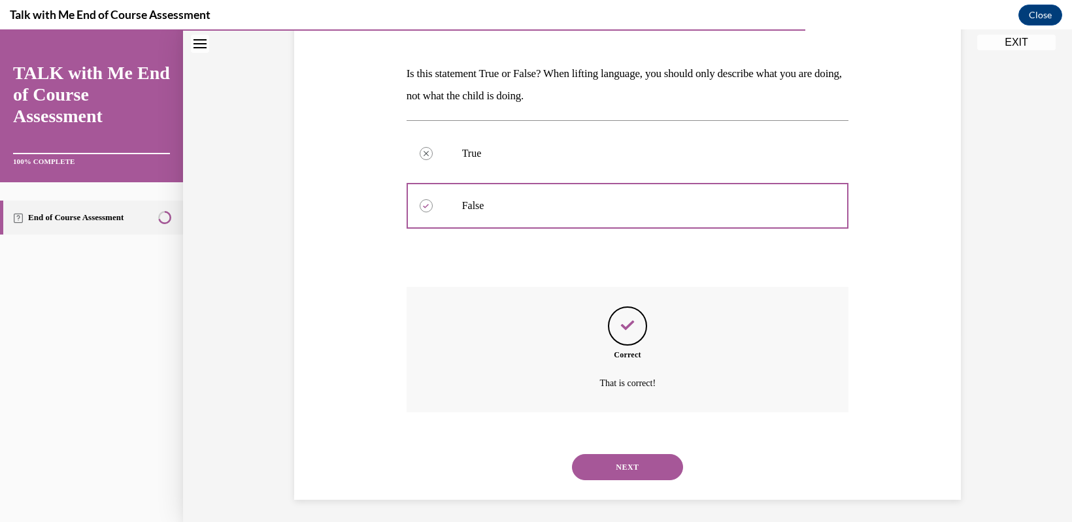
scroll to position [190, 0]
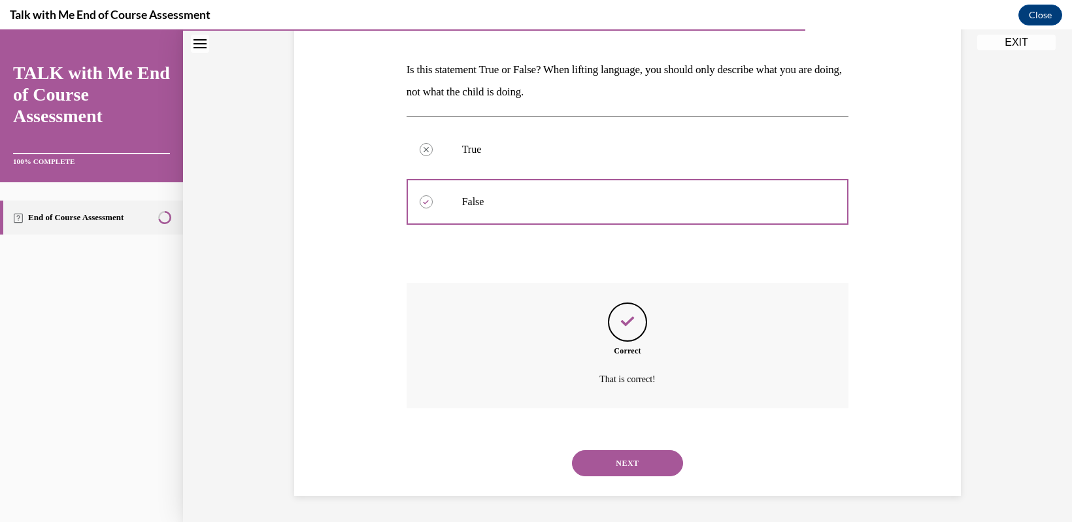
click at [597, 469] on button "NEXT" at bounding box center [627, 464] width 111 height 26
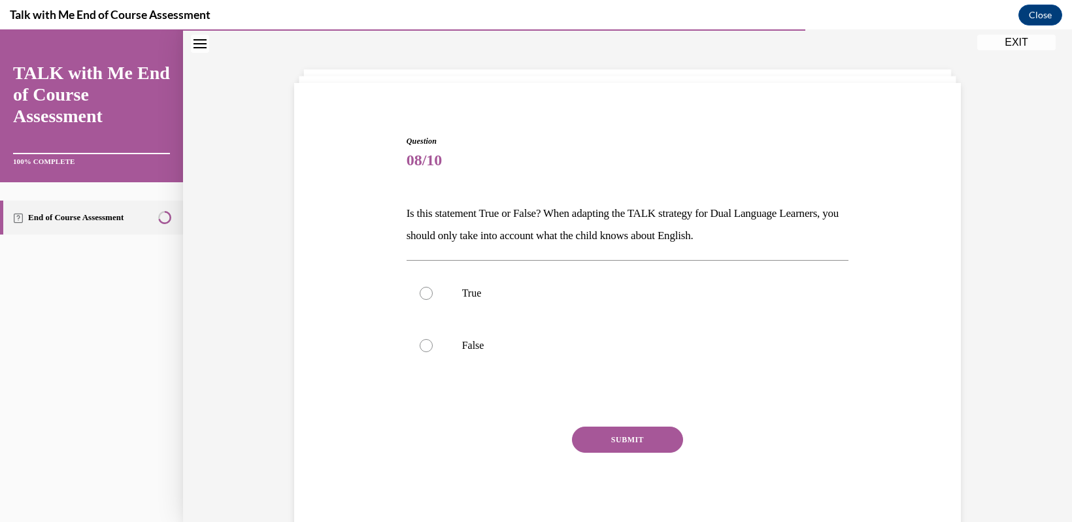
scroll to position [40, 0]
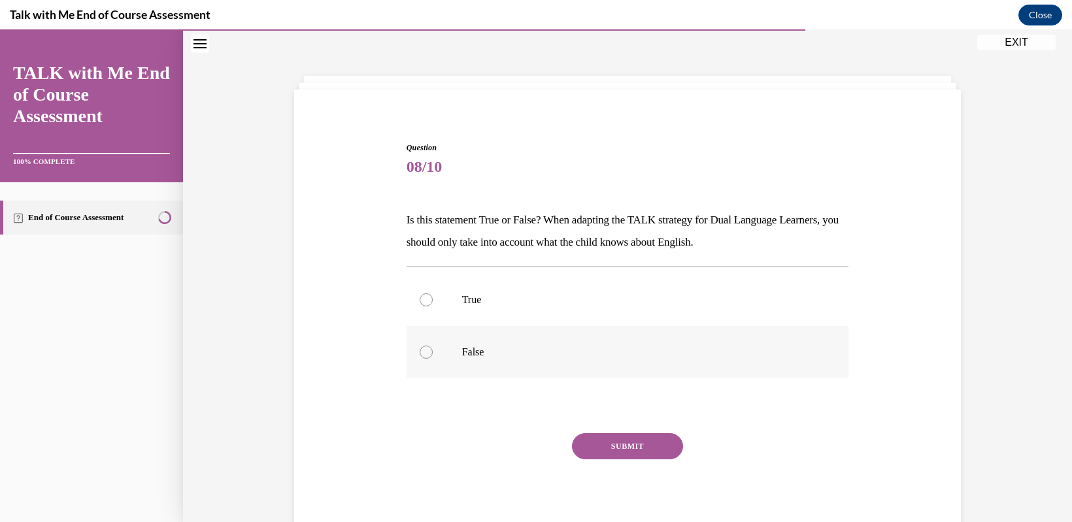
click at [420, 357] on div at bounding box center [426, 352] width 13 height 13
click at [420, 357] on input "False" at bounding box center [426, 352] width 13 height 13
radio input "true"
click at [632, 450] on button "SUBMIT" at bounding box center [627, 447] width 111 height 26
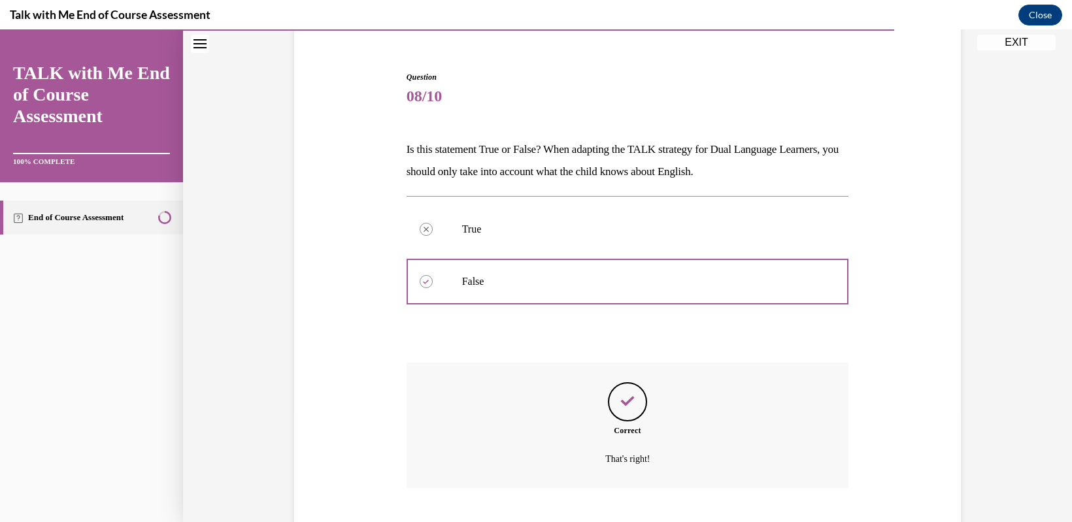
scroll to position [190, 0]
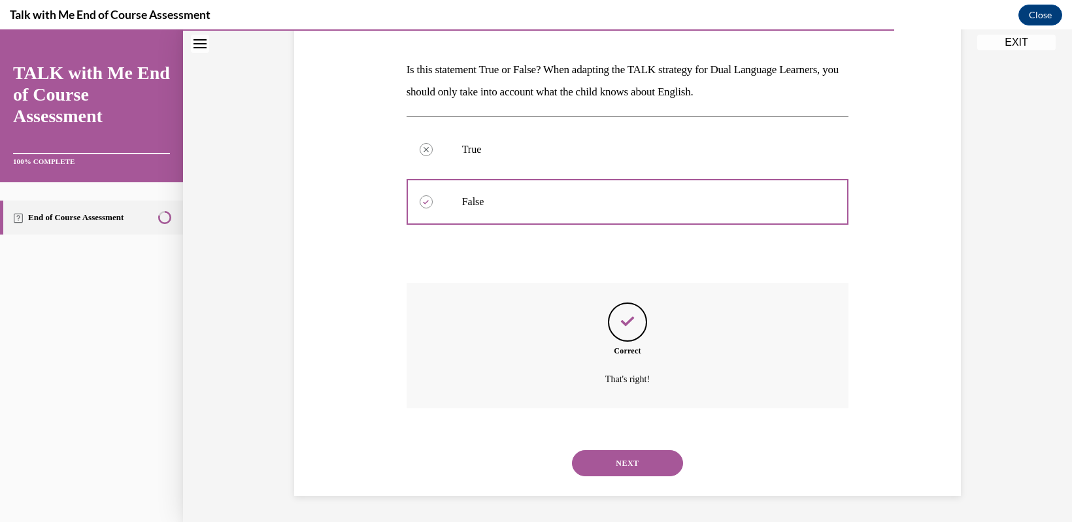
click at [614, 466] on button "NEXT" at bounding box center [627, 464] width 111 height 26
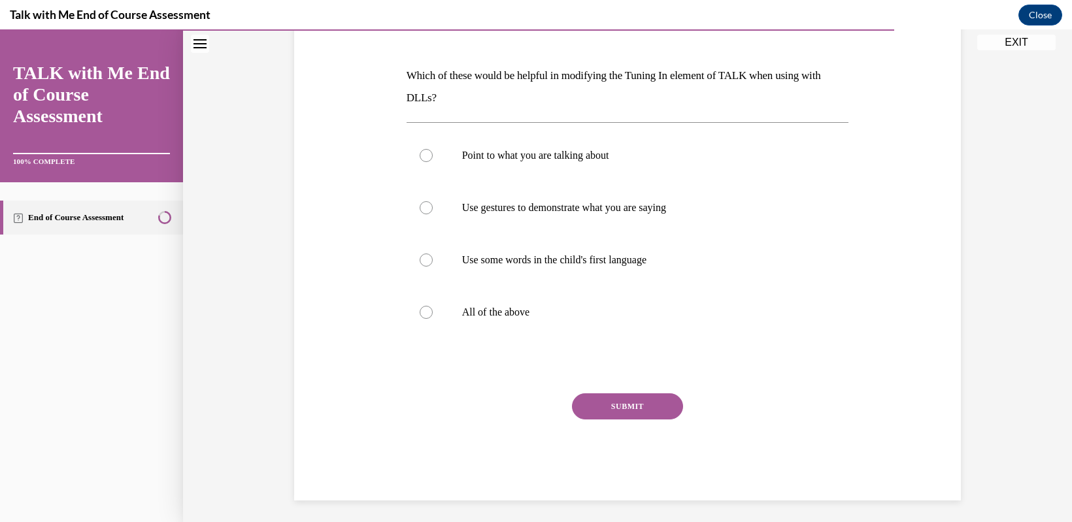
scroll to position [189, 0]
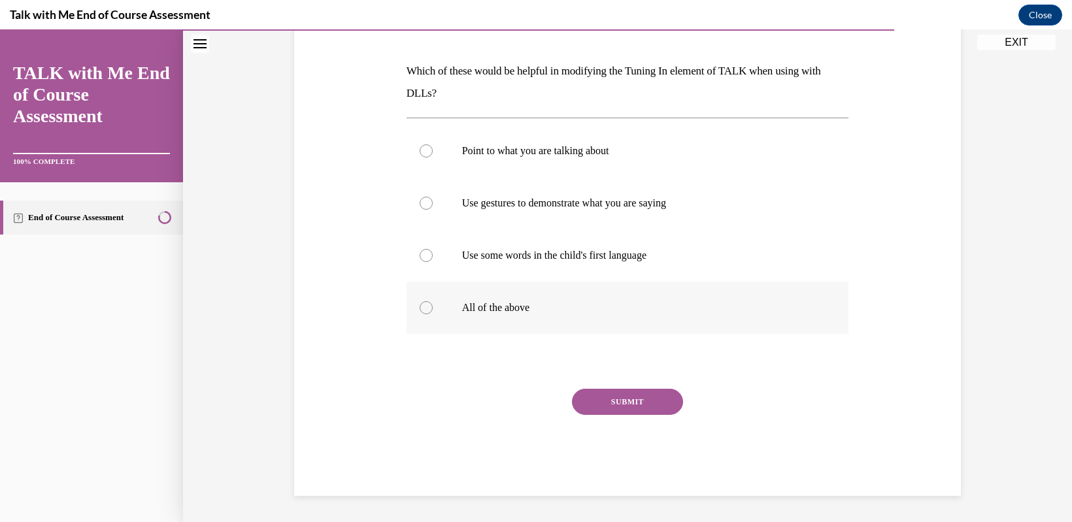
click at [420, 303] on div at bounding box center [426, 307] width 13 height 13
click at [420, 303] on input "All of the above" at bounding box center [426, 307] width 13 height 13
radio input "true"
click at [591, 409] on button "SUBMIT" at bounding box center [627, 402] width 111 height 26
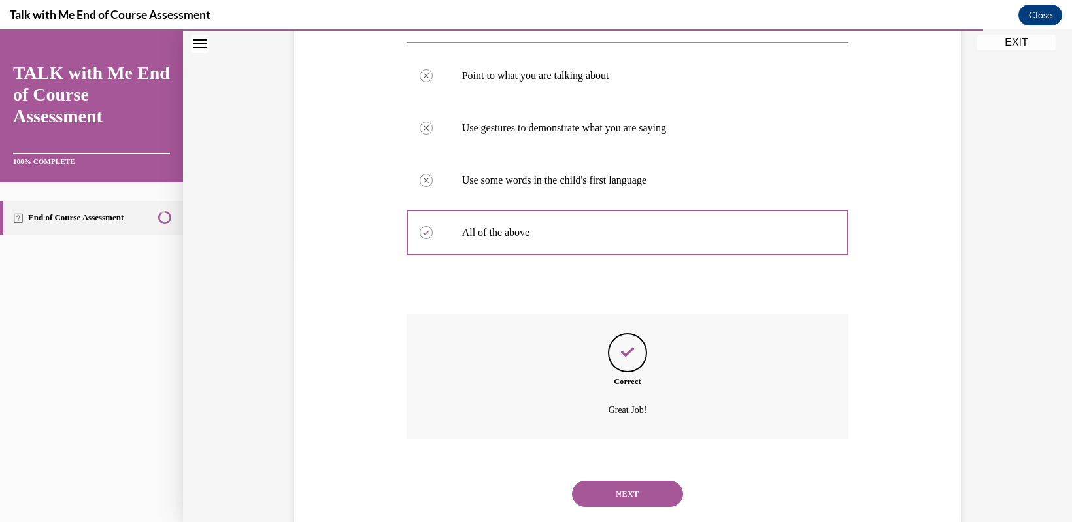
scroll to position [295, 0]
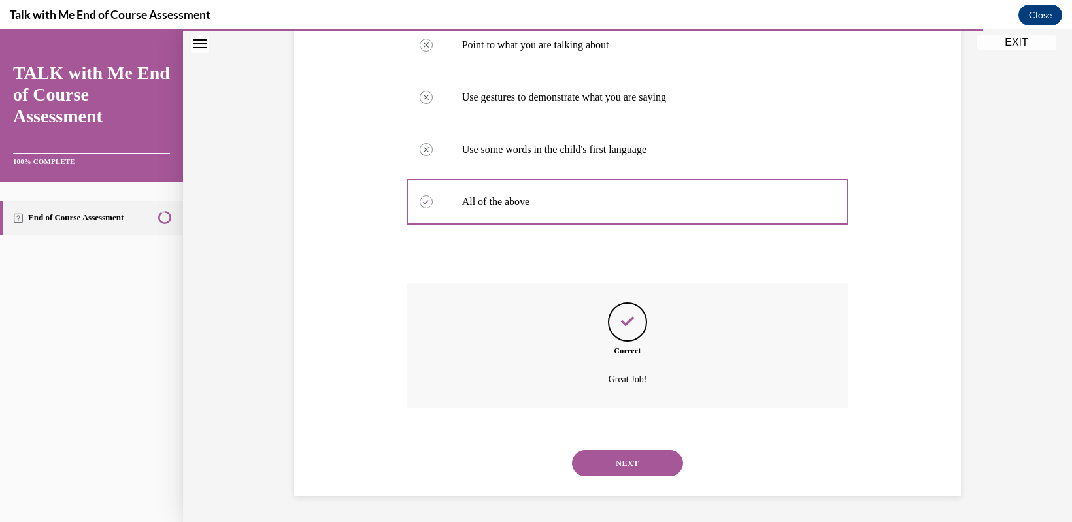
click at [610, 462] on button "NEXT" at bounding box center [627, 464] width 111 height 26
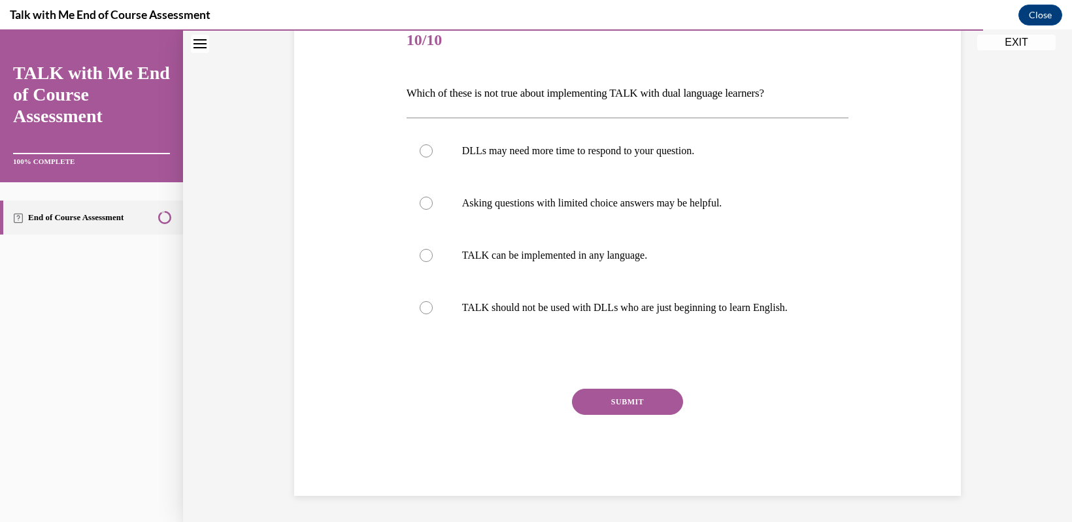
scroll to position [146, 0]
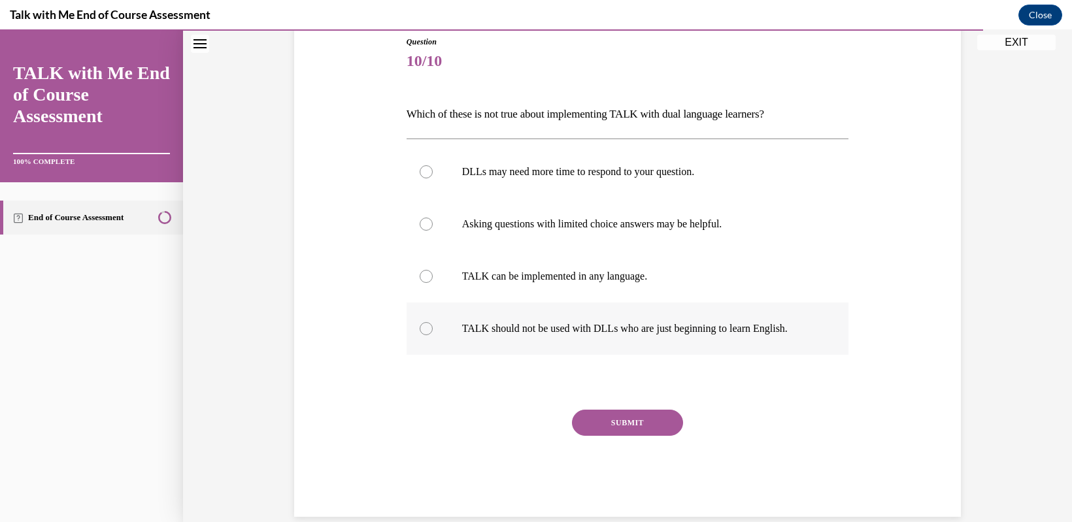
click at [430, 337] on label "TALK should not be used with DLLs who are just beginning to learn English." at bounding box center [628, 329] width 443 height 52
click at [430, 335] on input "TALK should not be used with DLLs who are just beginning to learn English." at bounding box center [426, 328] width 13 height 13
radio input "true"
click at [587, 422] on button "SUBMIT" at bounding box center [627, 423] width 111 height 26
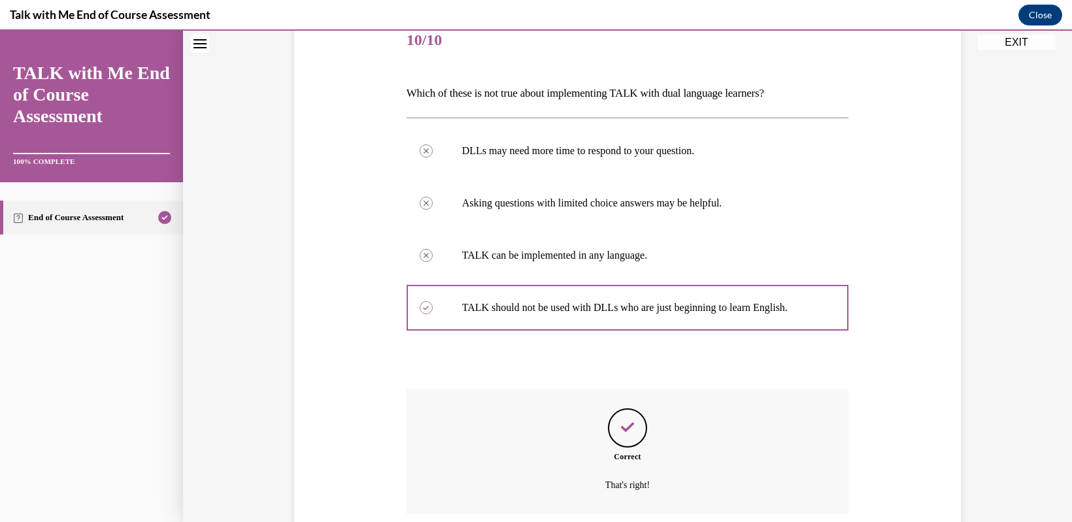
scroll to position [273, 0]
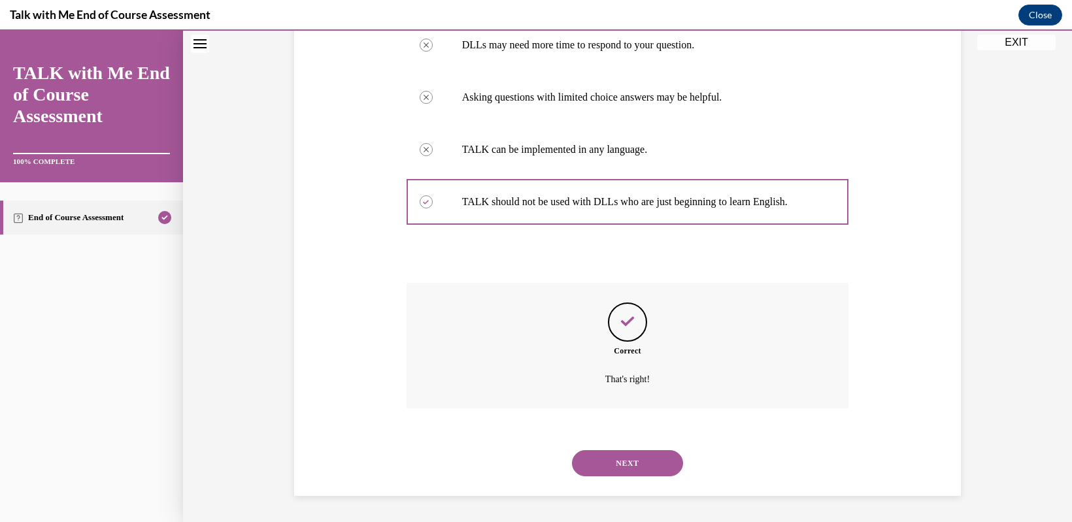
click at [619, 466] on button "NEXT" at bounding box center [627, 464] width 111 height 26
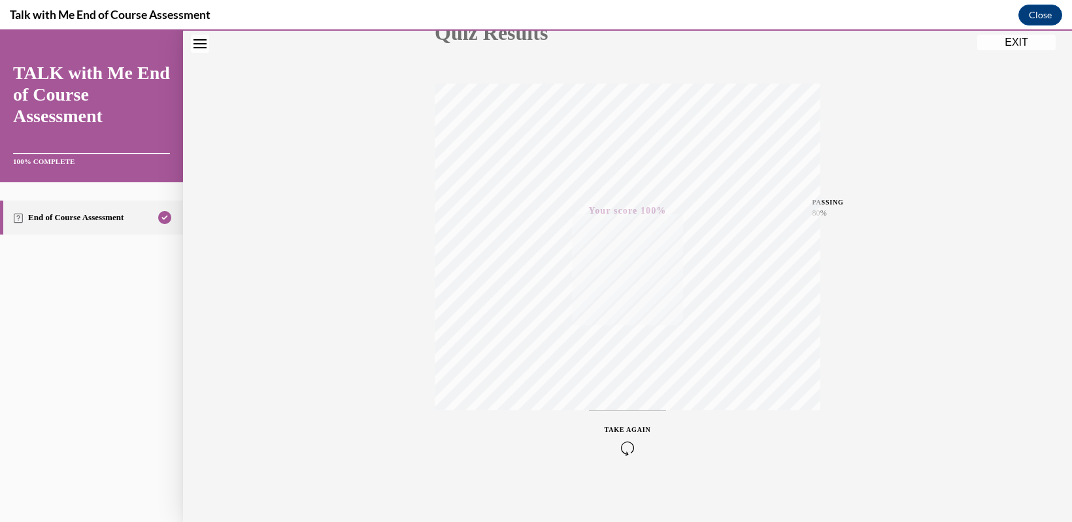
scroll to position [177, 0]
click at [1025, 43] on button "EXIT" at bounding box center [1017, 43] width 78 height 16
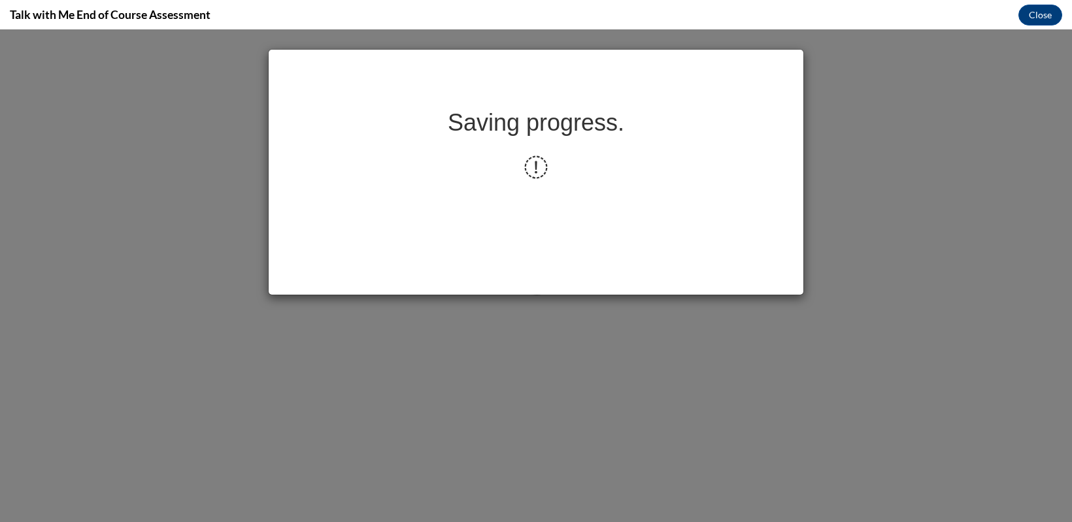
scroll to position [0, 0]
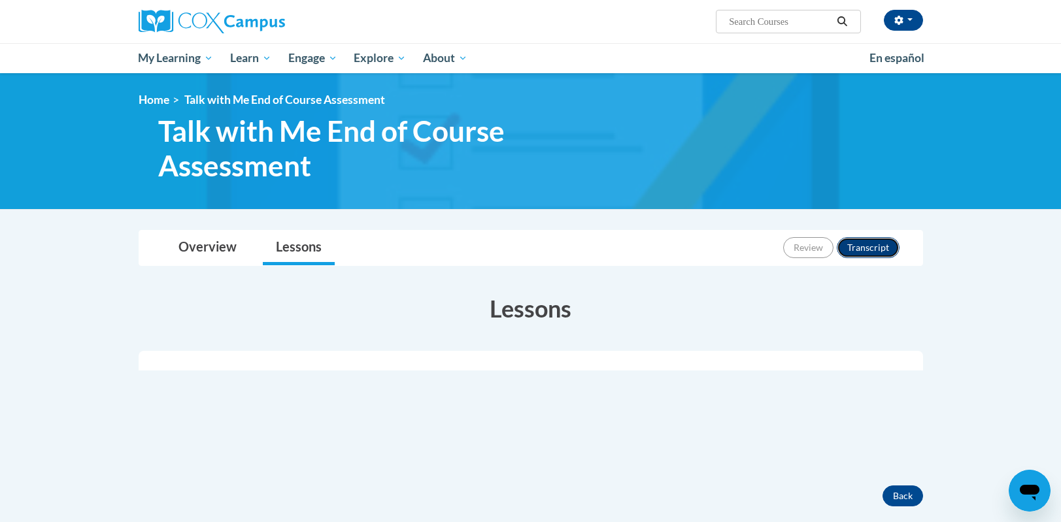
click at [885, 245] on button "Transcript" at bounding box center [868, 247] width 63 height 21
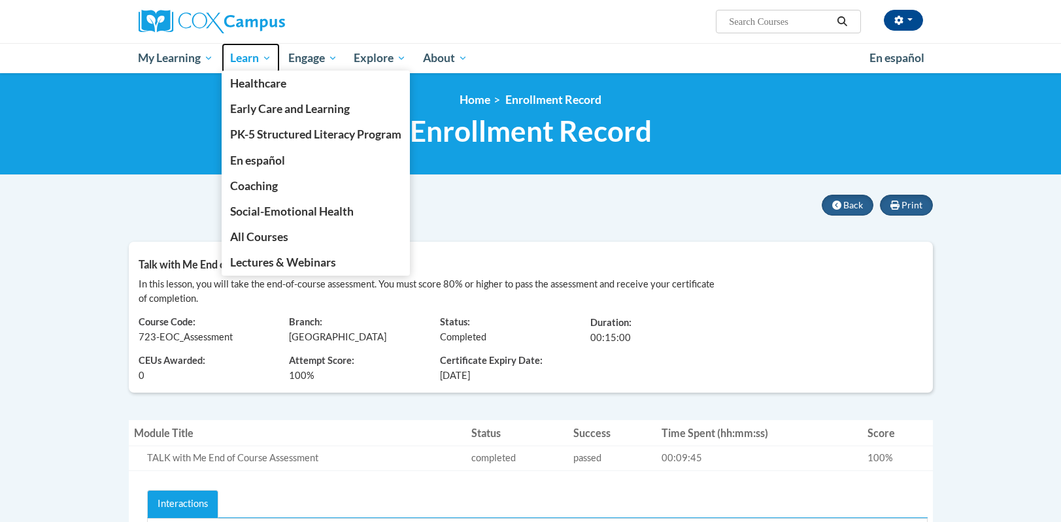
click at [253, 58] on span "Learn" at bounding box center [250, 58] width 41 height 16
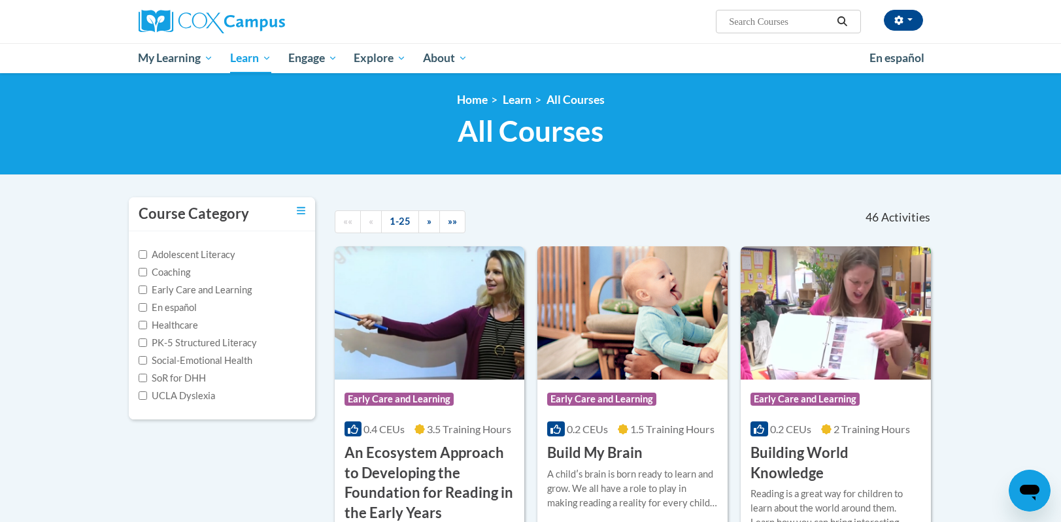
click at [737, 19] on input "Search..." at bounding box center [780, 22] width 105 height 16
type input "b"
type input "build my brain"
click at [840, 22] on icon "Search" at bounding box center [842, 21] width 12 height 10
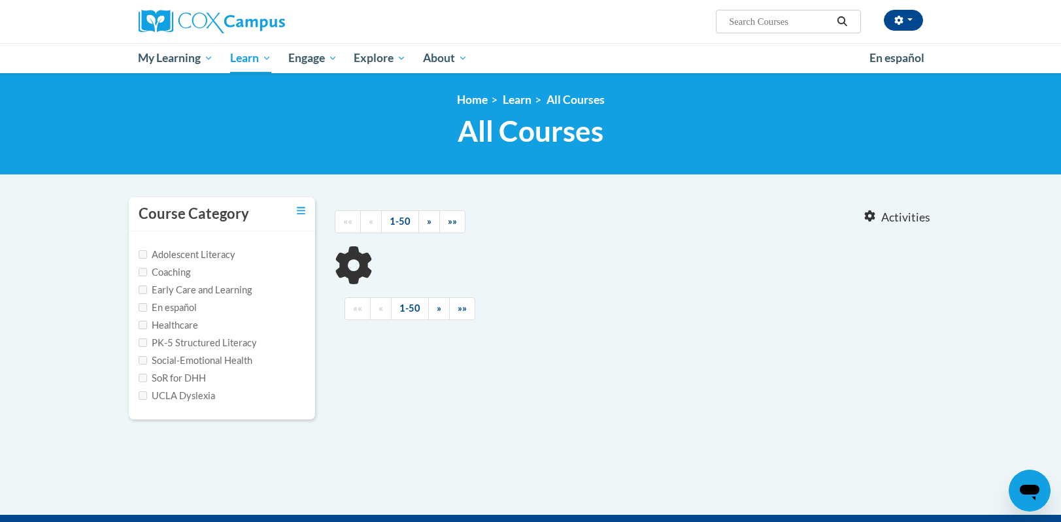
type input "build my brain"
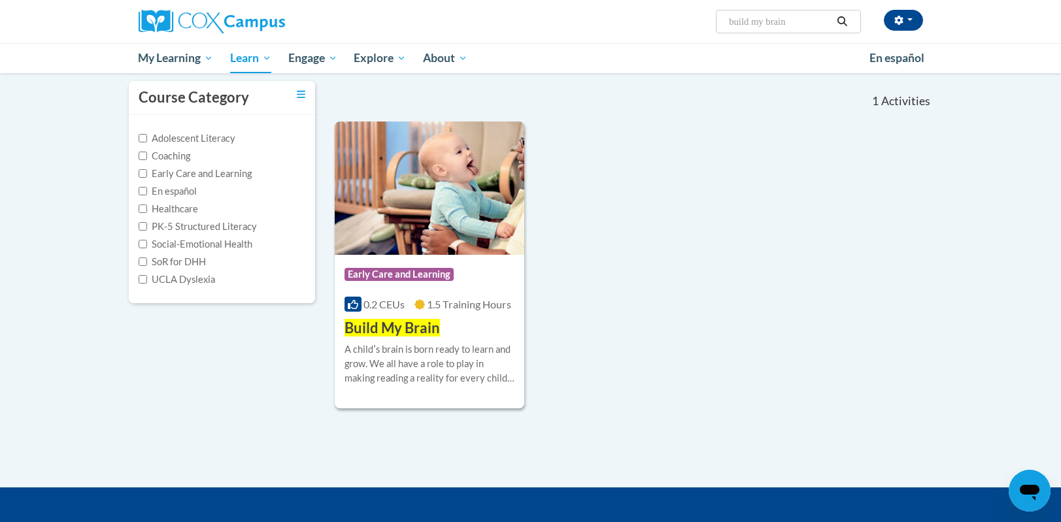
scroll to position [131, 0]
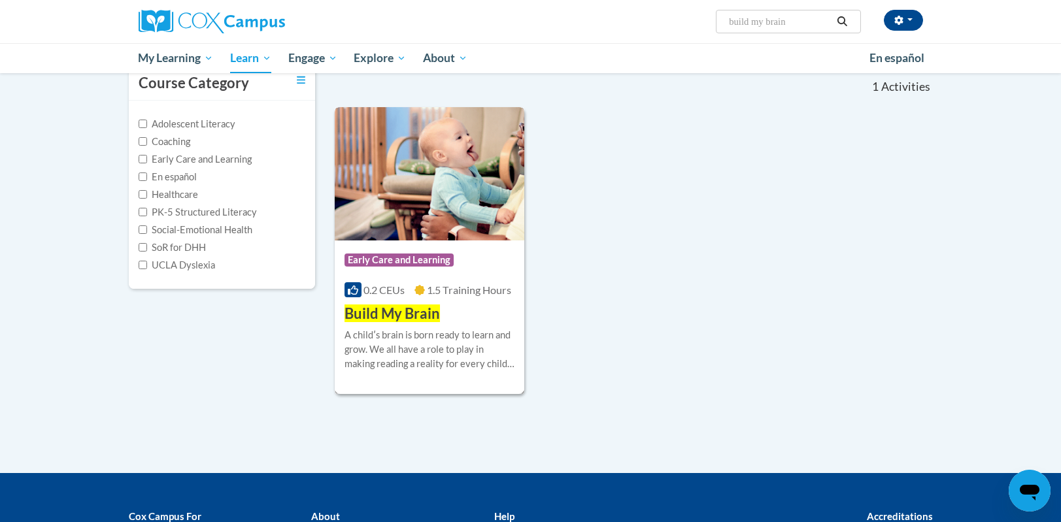
click at [388, 248] on div "Course Category: Early Care and Learning" at bounding box center [430, 261] width 171 height 29
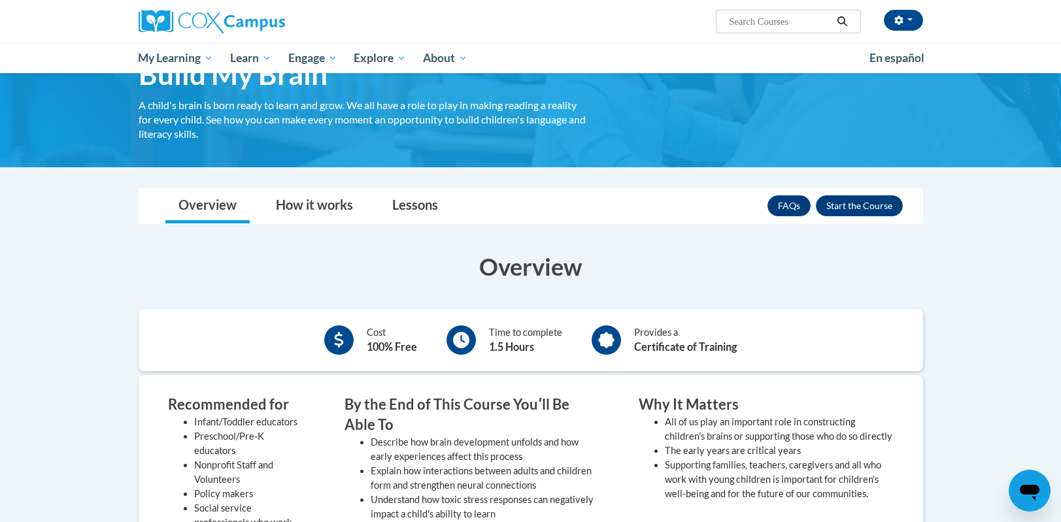
scroll to position [73, 0]
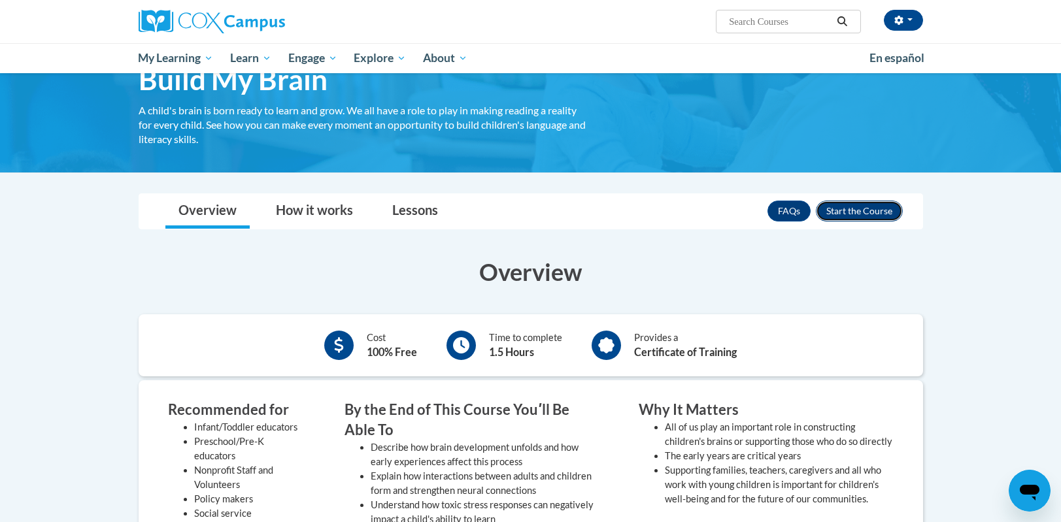
click at [839, 205] on button "Enroll" at bounding box center [859, 211] width 87 height 21
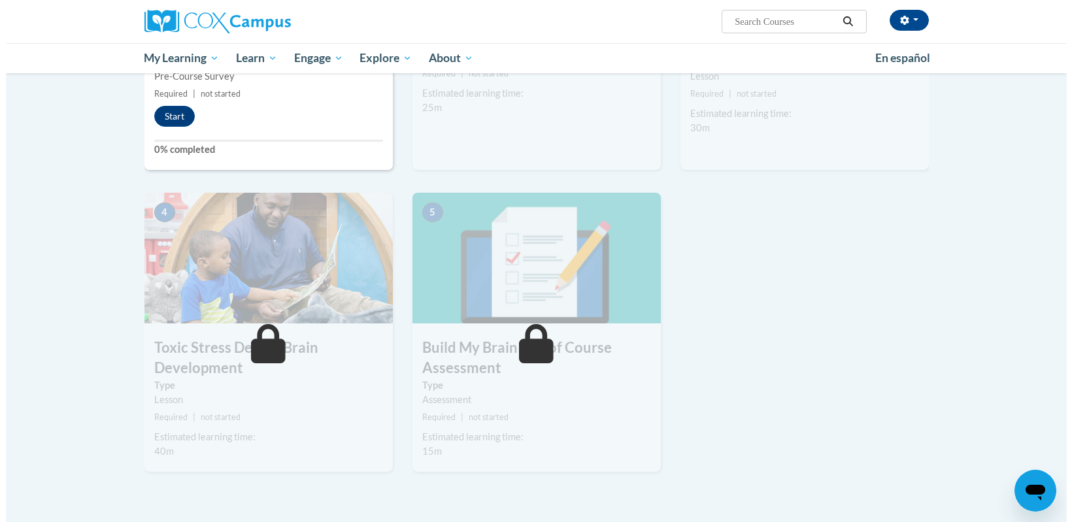
scroll to position [262, 0]
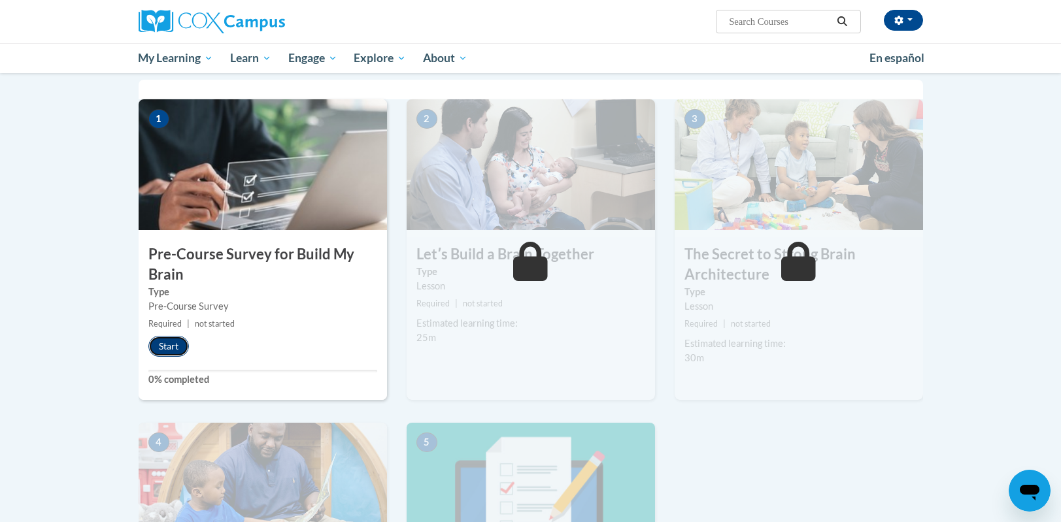
click at [162, 341] on button "Start" at bounding box center [168, 346] width 41 height 21
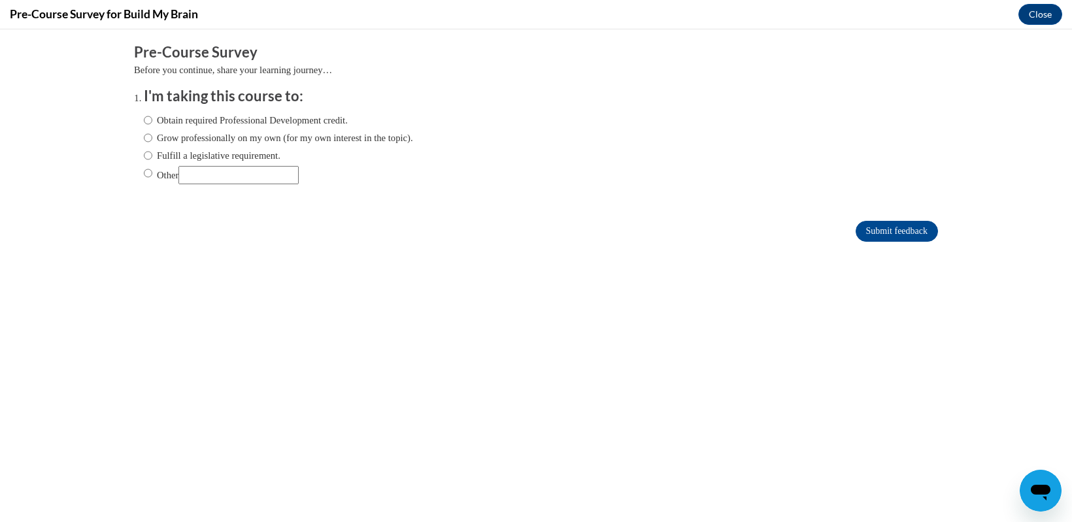
scroll to position [0, 0]
click at [144, 122] on input "Obtain required Professional Development credit." at bounding box center [148, 120] width 9 height 14
radio input "true"
click at [901, 234] on input "Submit feedback" at bounding box center [897, 231] width 82 height 21
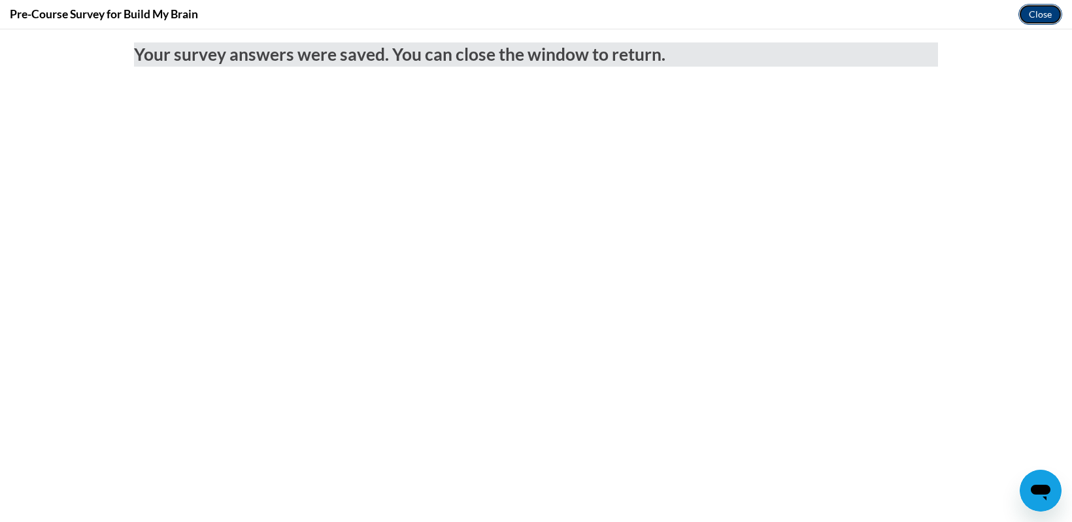
click at [1048, 22] on button "Close" at bounding box center [1041, 14] width 44 height 21
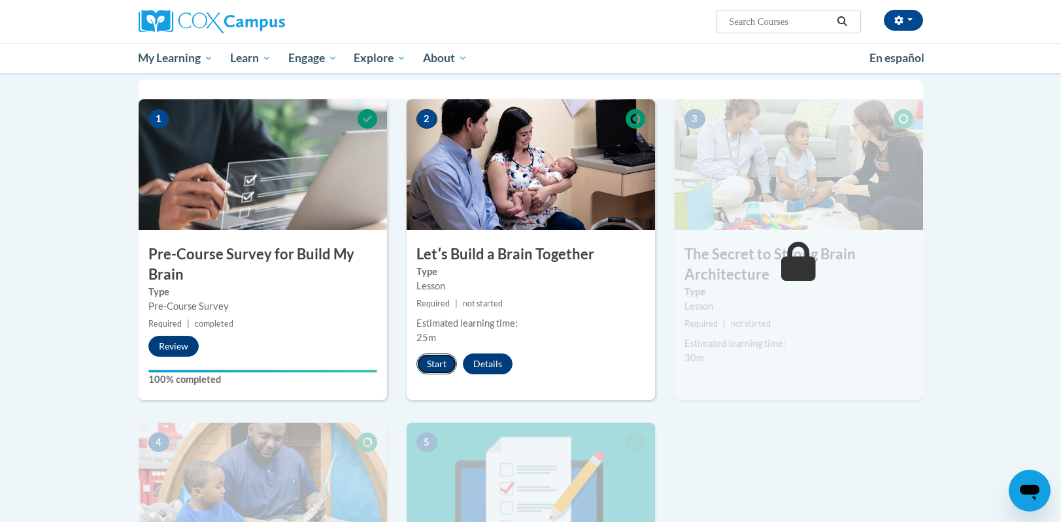
click at [435, 363] on button "Start" at bounding box center [437, 364] width 41 height 21
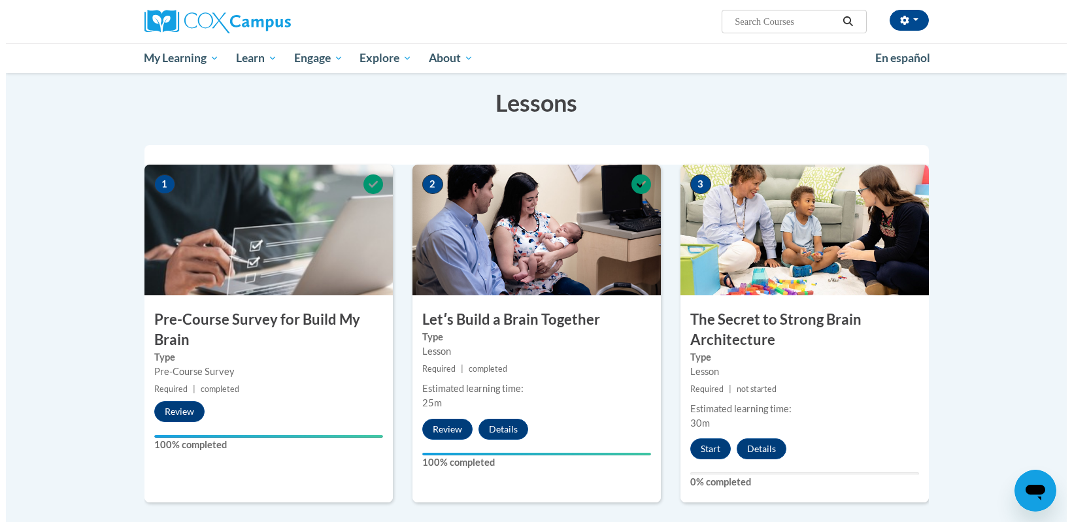
scroll to position [262, 0]
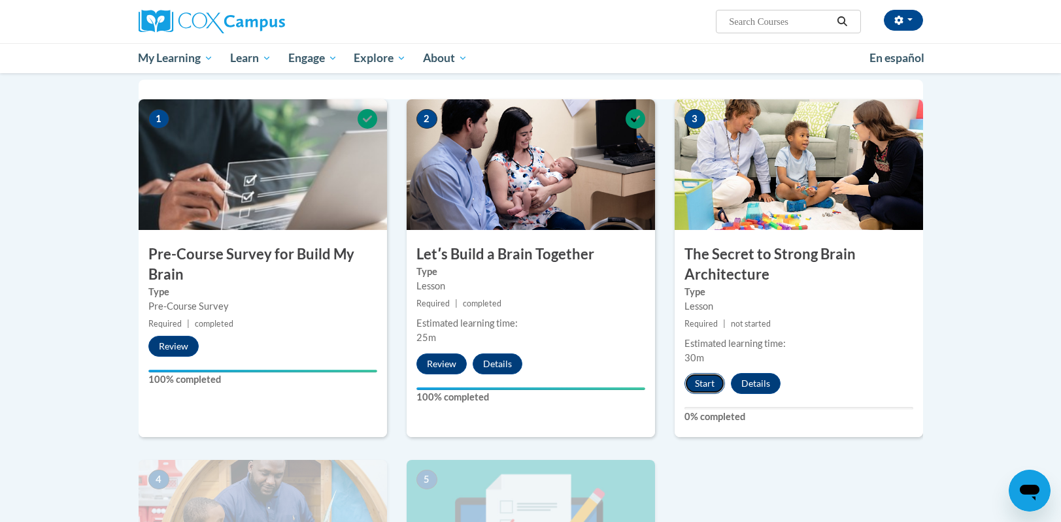
click at [700, 390] on button "Start" at bounding box center [705, 383] width 41 height 21
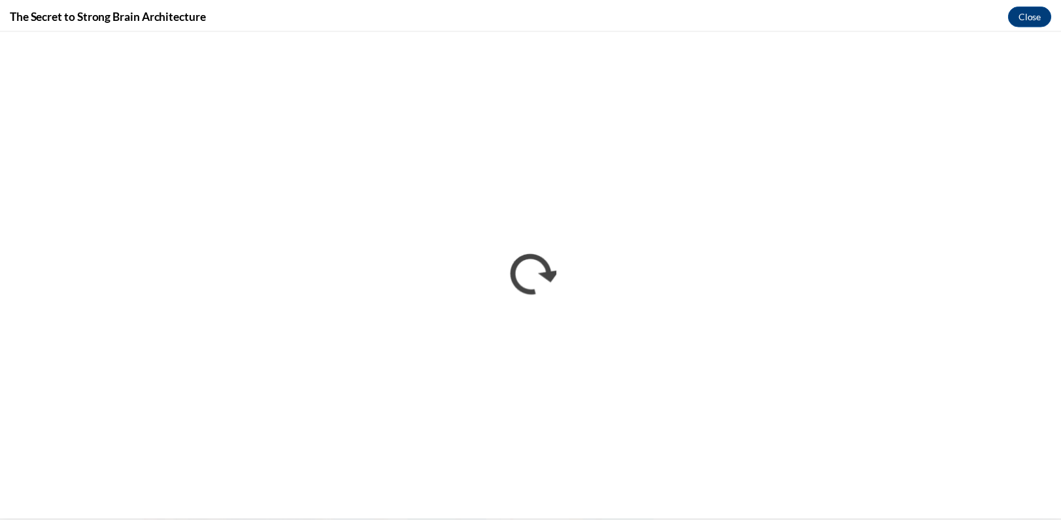
scroll to position [0, 0]
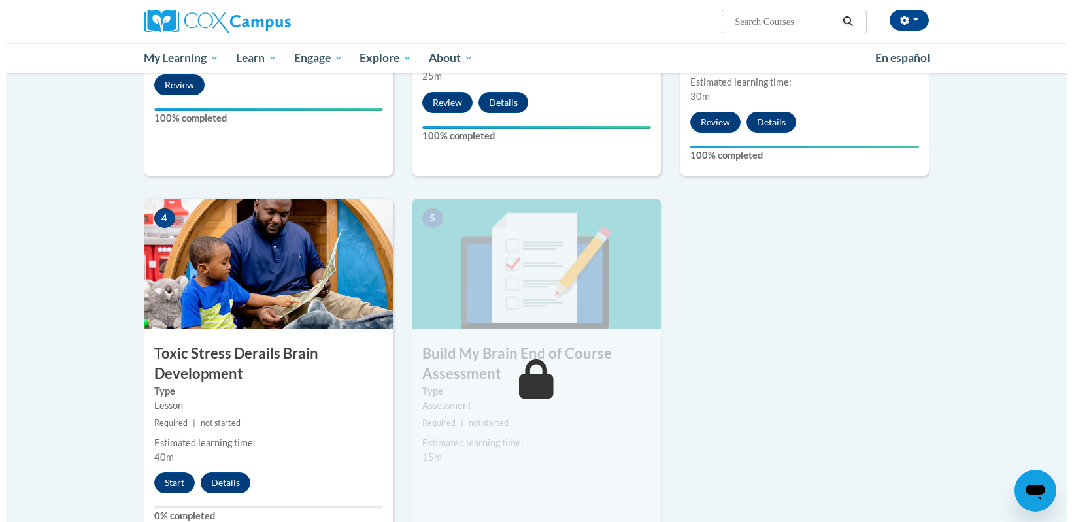
scroll to position [588, 0]
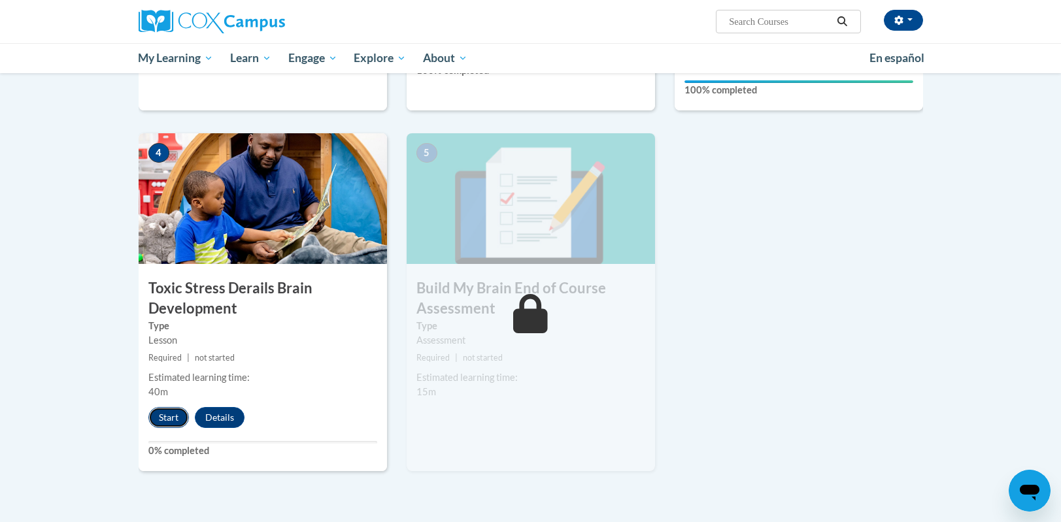
click at [167, 419] on button "Start" at bounding box center [168, 417] width 41 height 21
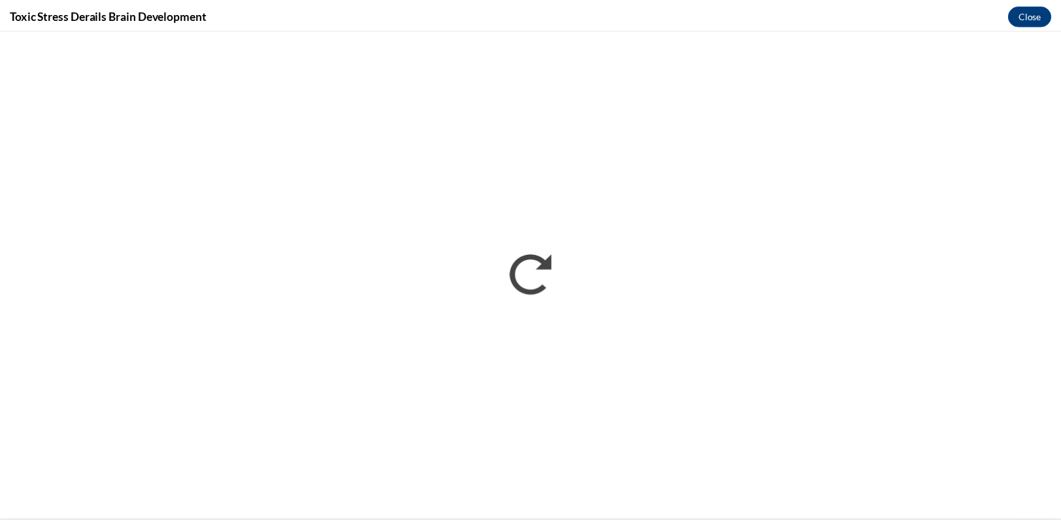
scroll to position [0, 0]
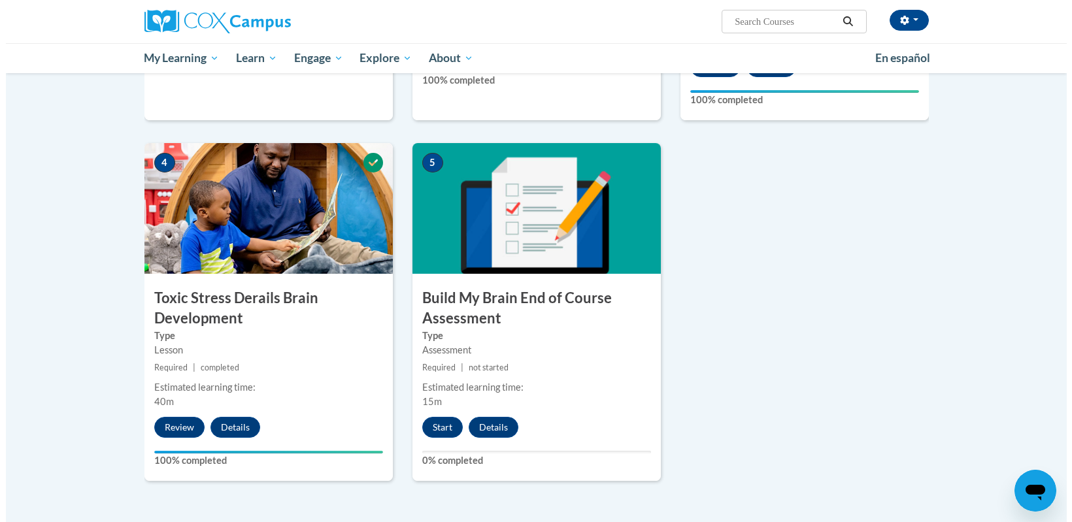
scroll to position [588, 0]
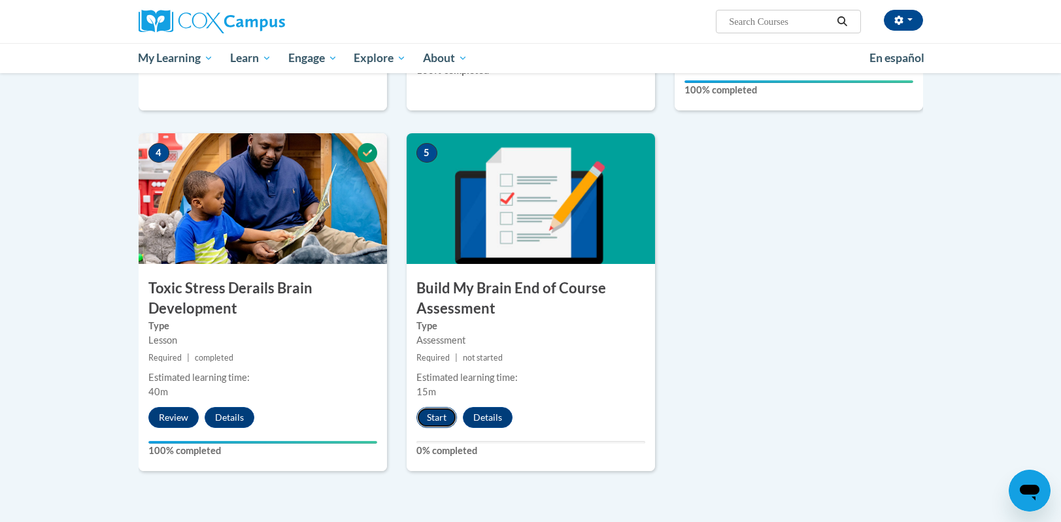
click at [434, 418] on button "Start" at bounding box center [437, 417] width 41 height 21
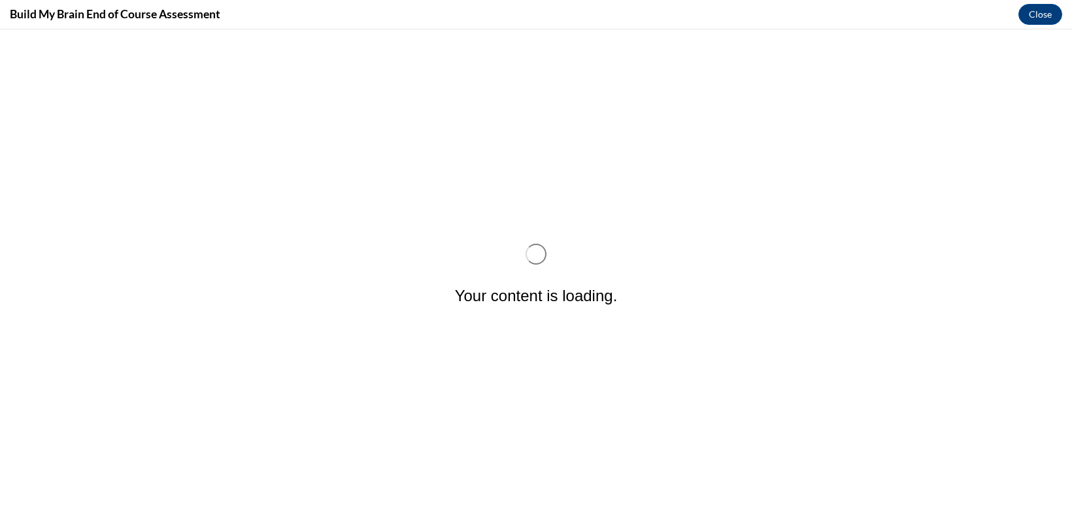
scroll to position [0, 0]
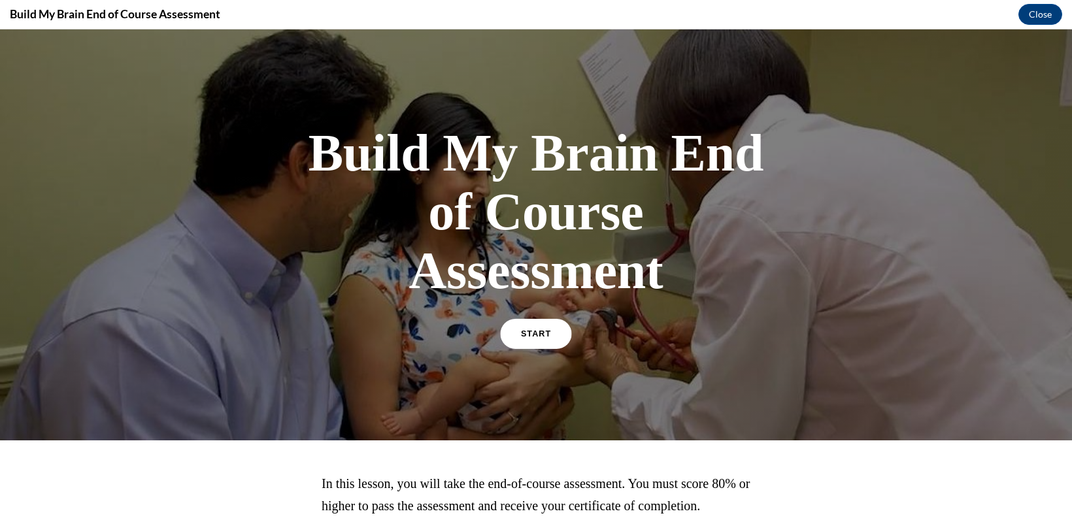
click at [521, 331] on span "START" at bounding box center [536, 335] width 30 height 10
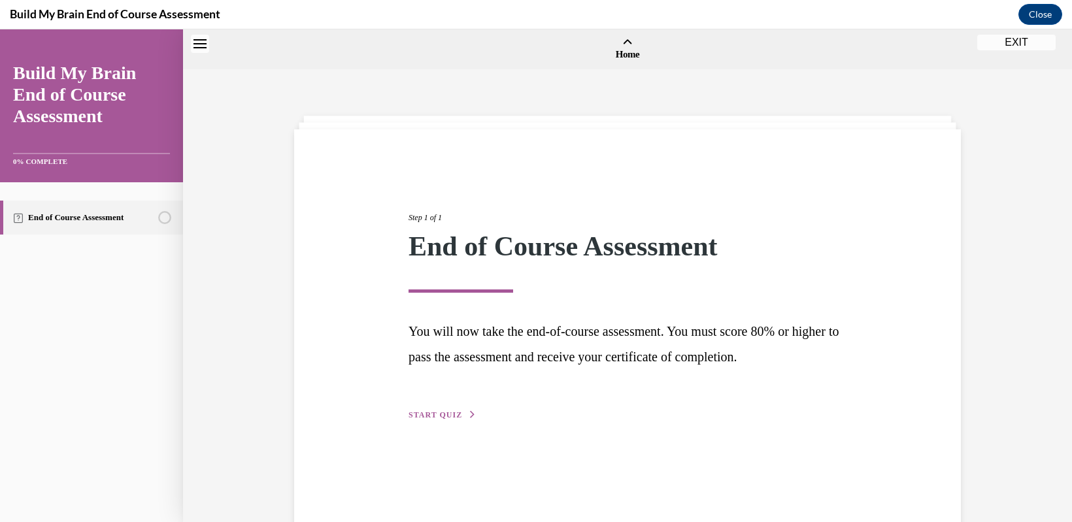
scroll to position [41, 0]
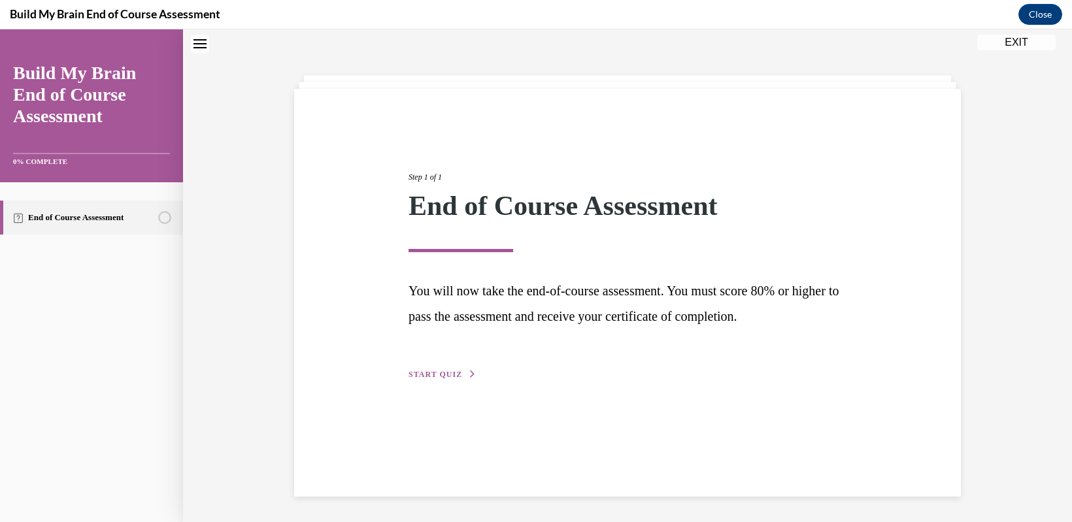
click at [422, 374] on span "START QUIZ" at bounding box center [436, 374] width 54 height 9
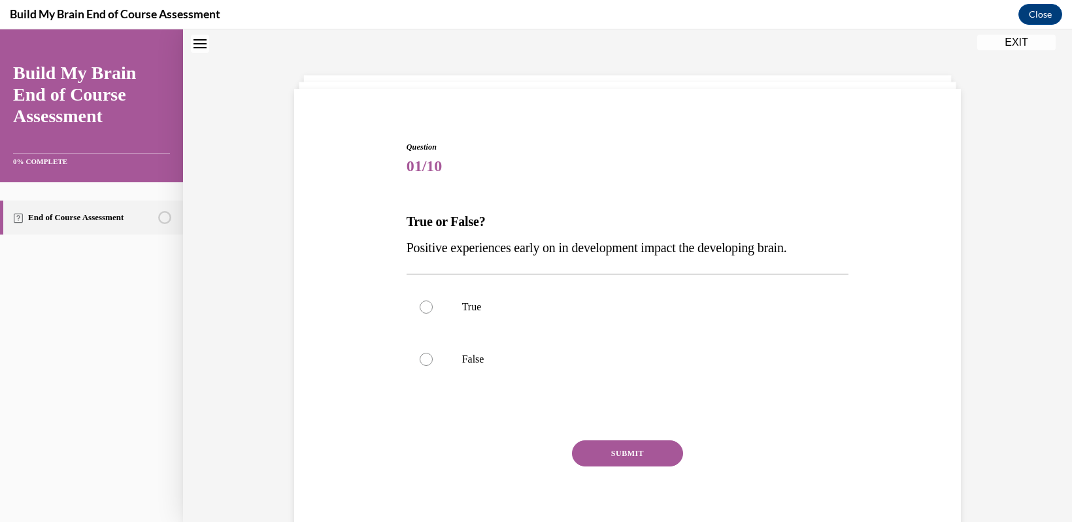
scroll to position [40, 0]
click at [420, 311] on div at bounding box center [426, 307] width 13 height 13
click at [420, 311] on input "True" at bounding box center [426, 307] width 13 height 13
radio input "true"
click at [585, 459] on button "SUBMIT" at bounding box center [627, 454] width 111 height 26
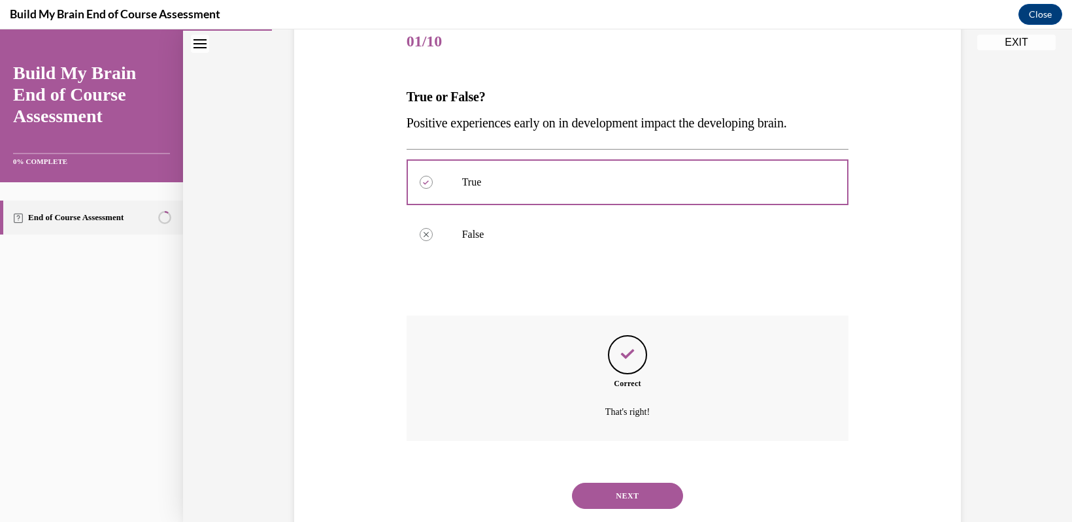
scroll to position [198, 0]
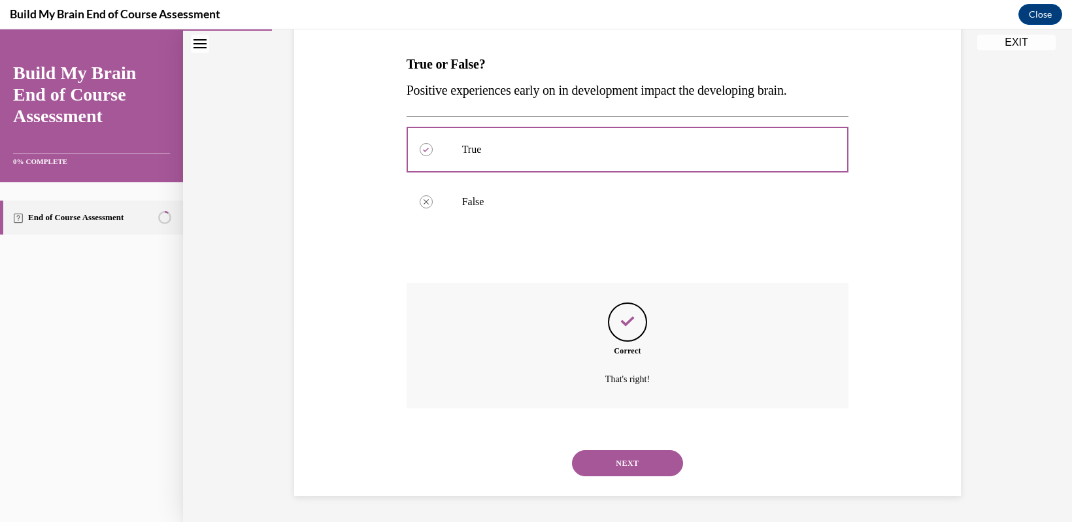
click at [613, 472] on button "NEXT" at bounding box center [627, 464] width 111 height 26
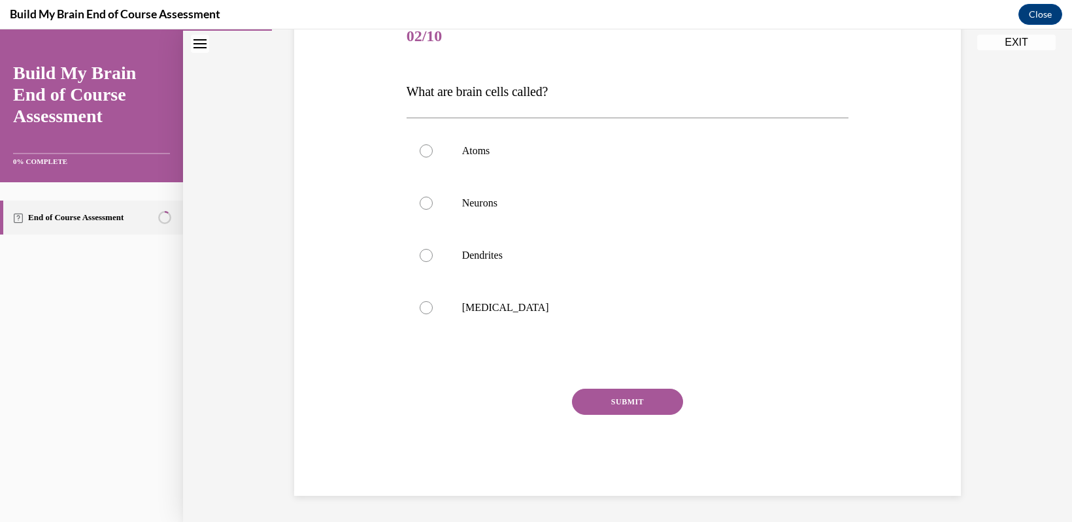
scroll to position [146, 0]
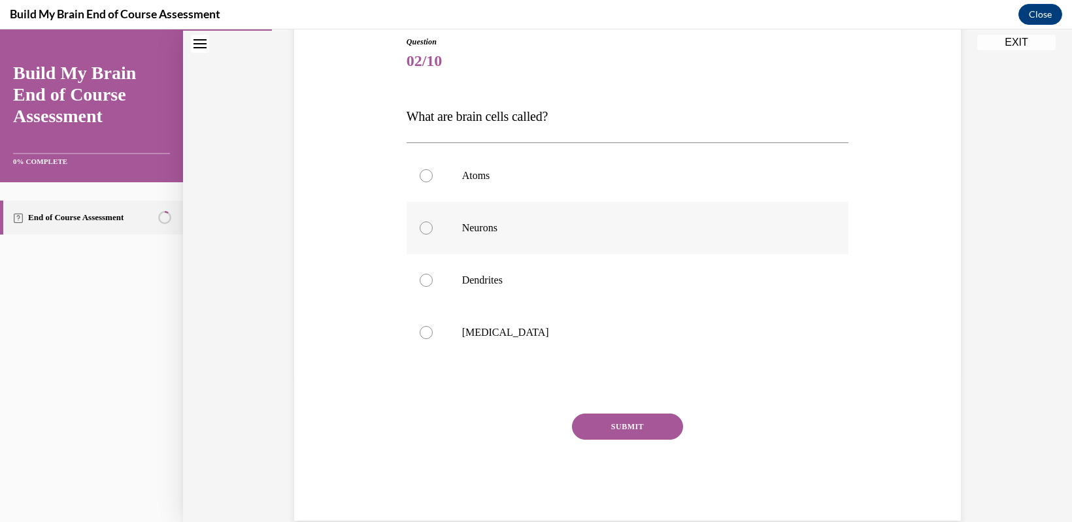
click at [420, 227] on div at bounding box center [426, 228] width 13 height 13
click at [420, 227] on input "Neurons" at bounding box center [426, 228] width 13 height 13
radio input "true"
click at [622, 417] on button "SUBMIT" at bounding box center [627, 427] width 111 height 26
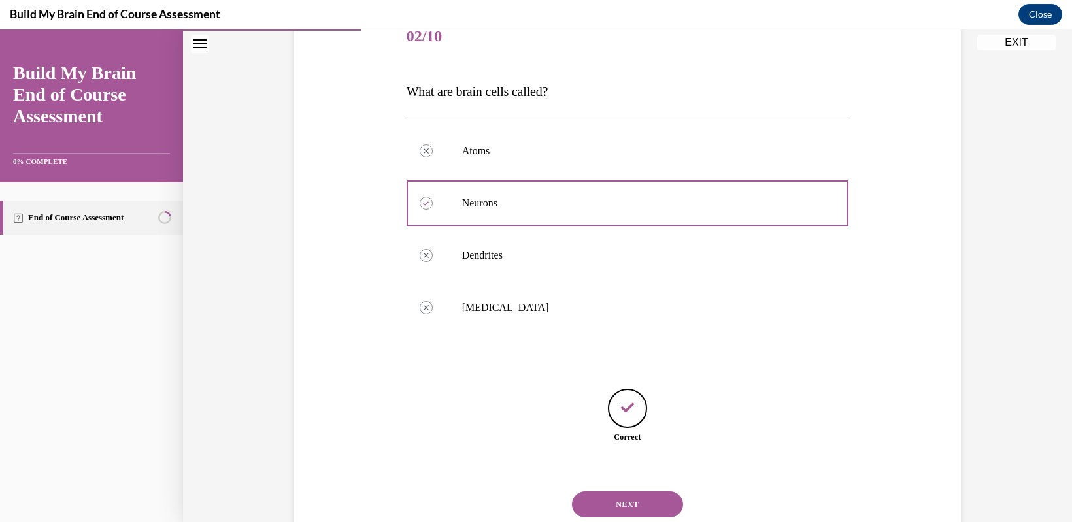
scroll to position [212, 0]
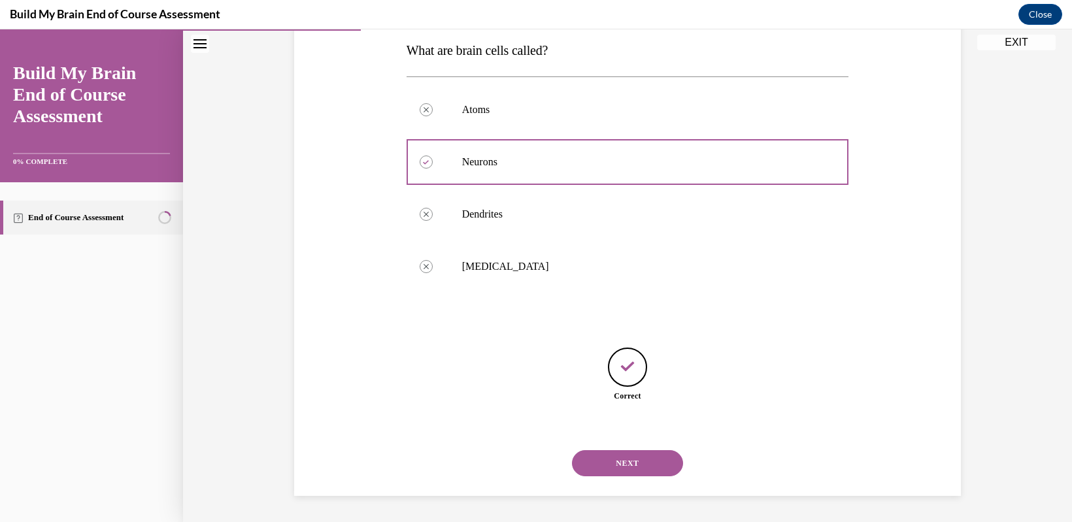
click at [593, 468] on button "NEXT" at bounding box center [627, 464] width 111 height 26
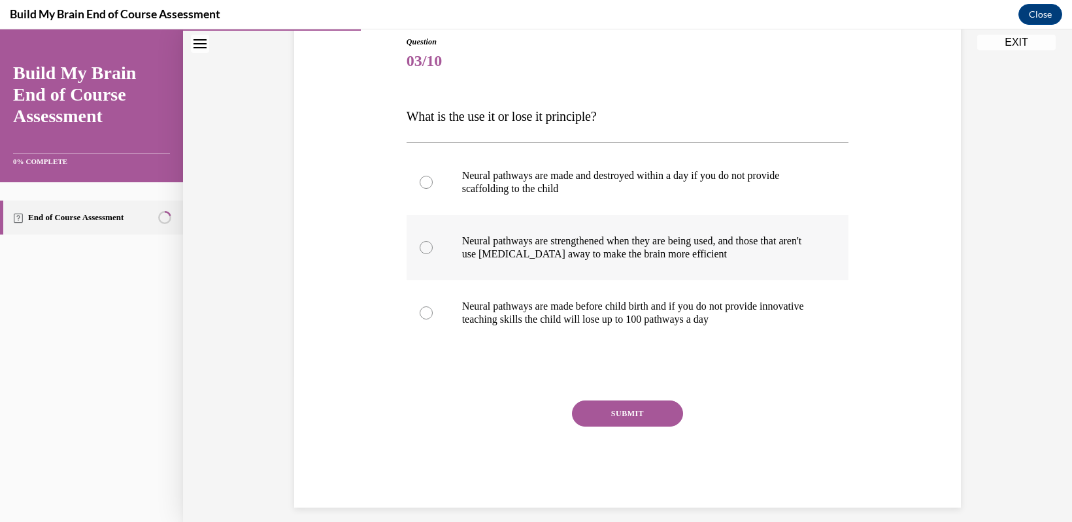
click at [420, 256] on label "Neural pathways are strengthened when they are being used, and those that aren'…" at bounding box center [628, 247] width 443 height 65
click at [420, 254] on input "Neural pathways are strengthened when they are being used, and those that aren'…" at bounding box center [426, 247] width 13 height 13
radio input "true"
click at [609, 411] on button "SUBMIT" at bounding box center [627, 414] width 111 height 26
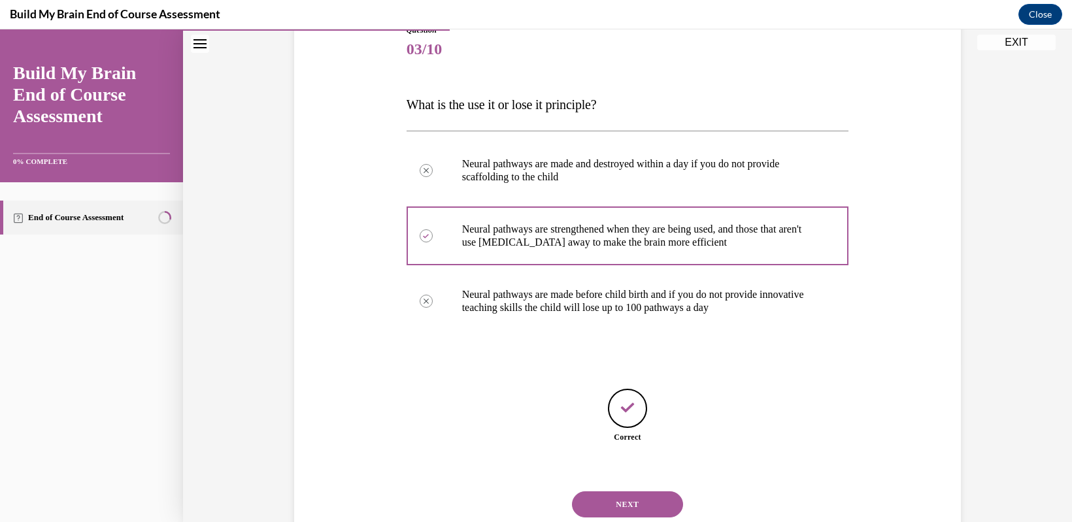
scroll to position [199, 0]
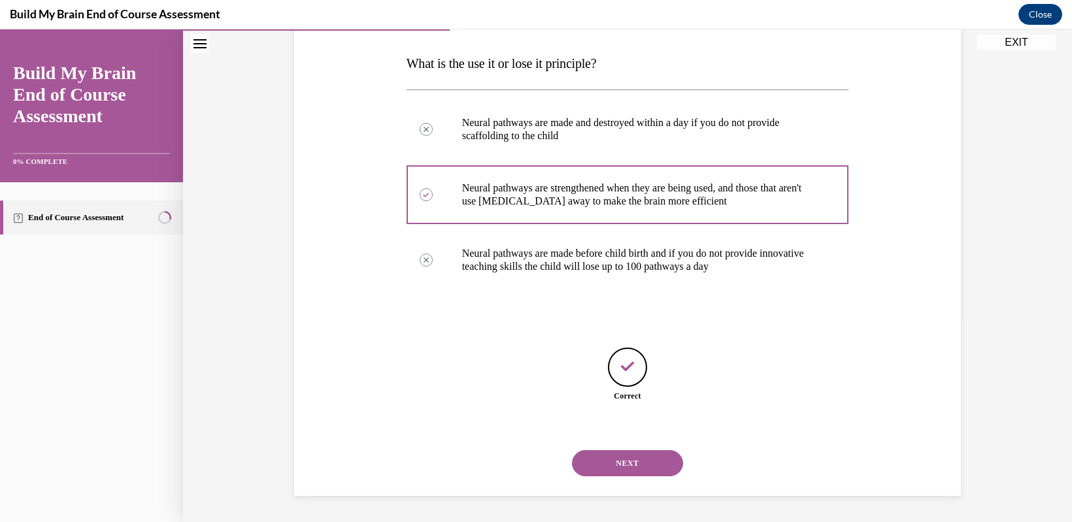
click at [596, 469] on button "NEXT" at bounding box center [627, 464] width 111 height 26
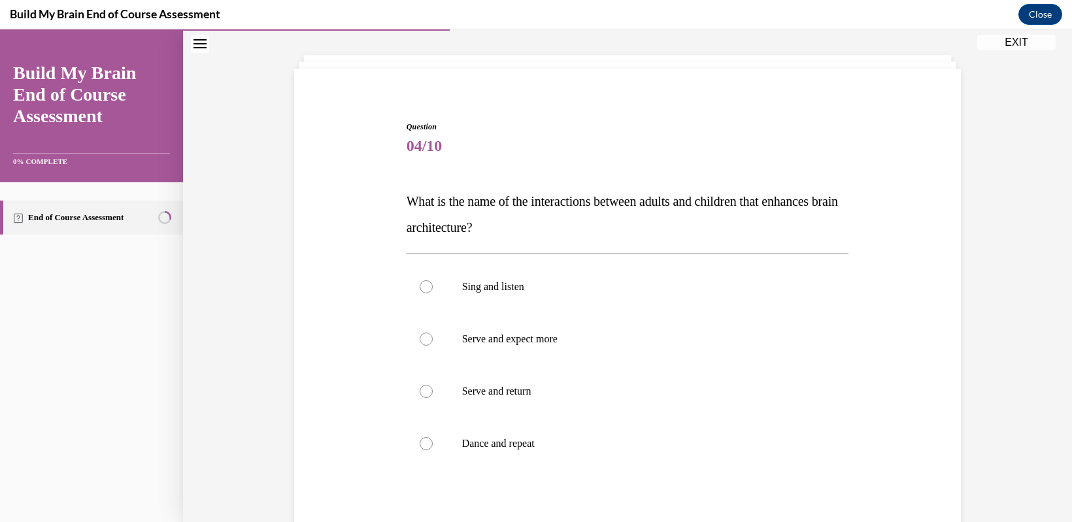
scroll to position [65, 0]
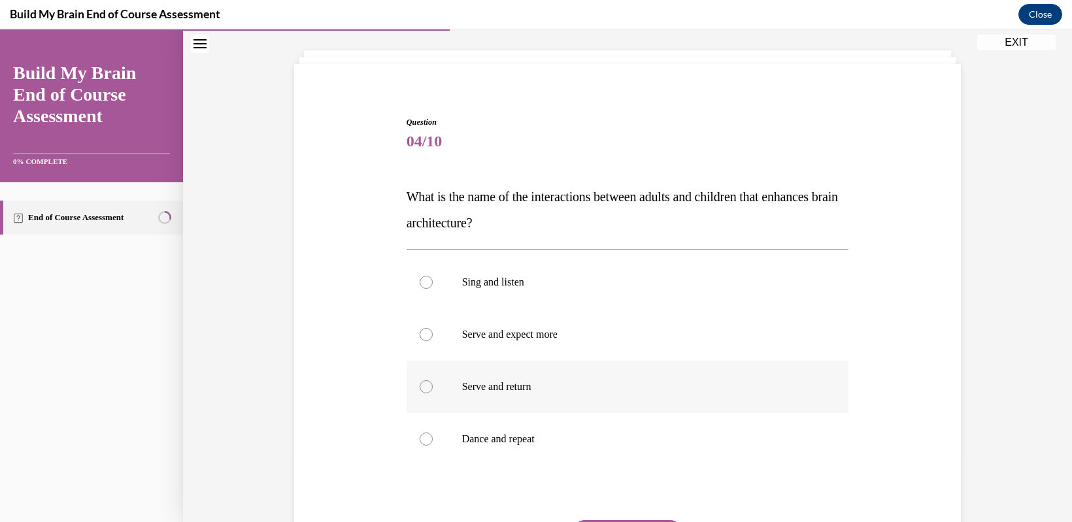
click at [421, 386] on div at bounding box center [426, 387] width 13 height 13
click at [421, 386] on input "Serve and return" at bounding box center [426, 387] width 13 height 13
radio input "true"
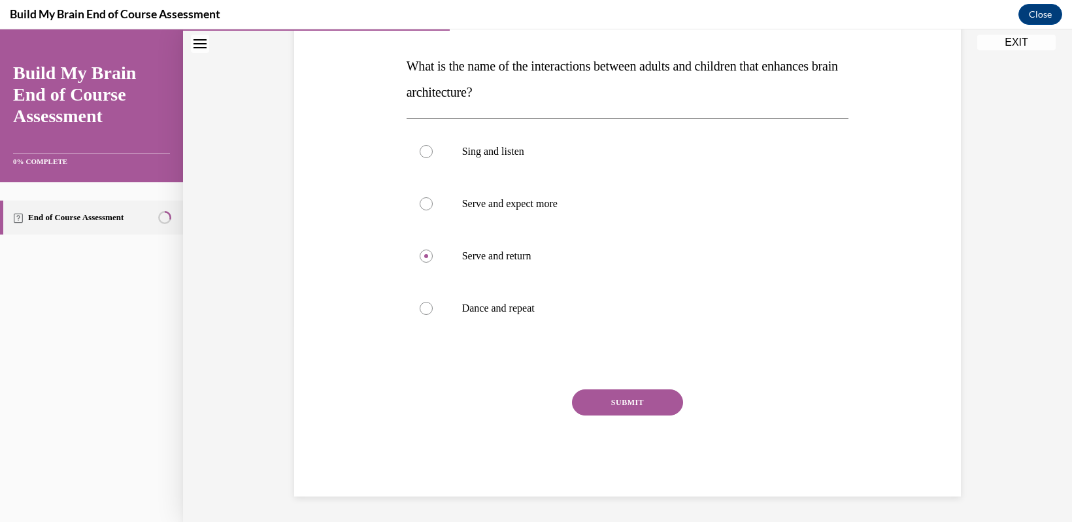
scroll to position [197, 0]
click at [652, 403] on button "SUBMIT" at bounding box center [627, 402] width 111 height 26
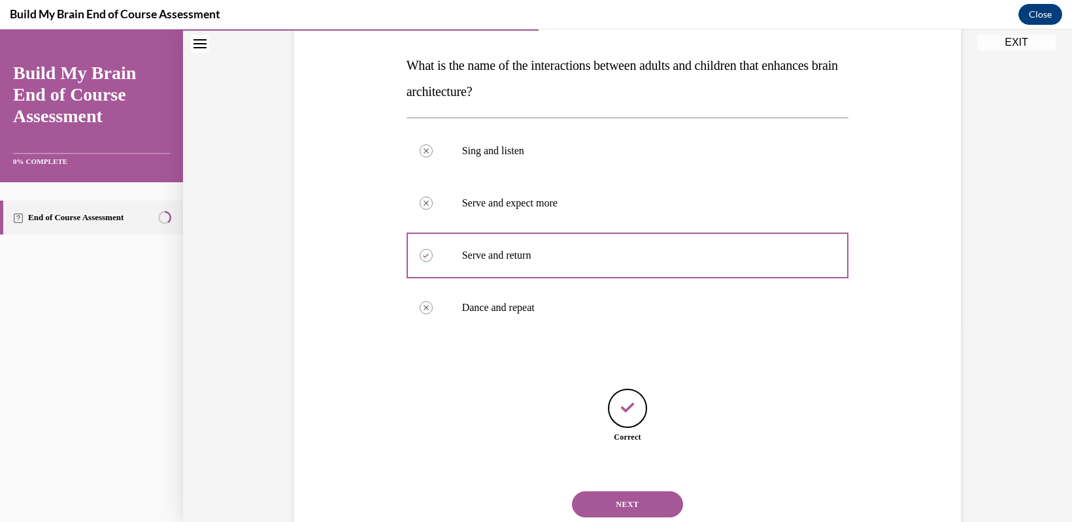
scroll to position [238, 0]
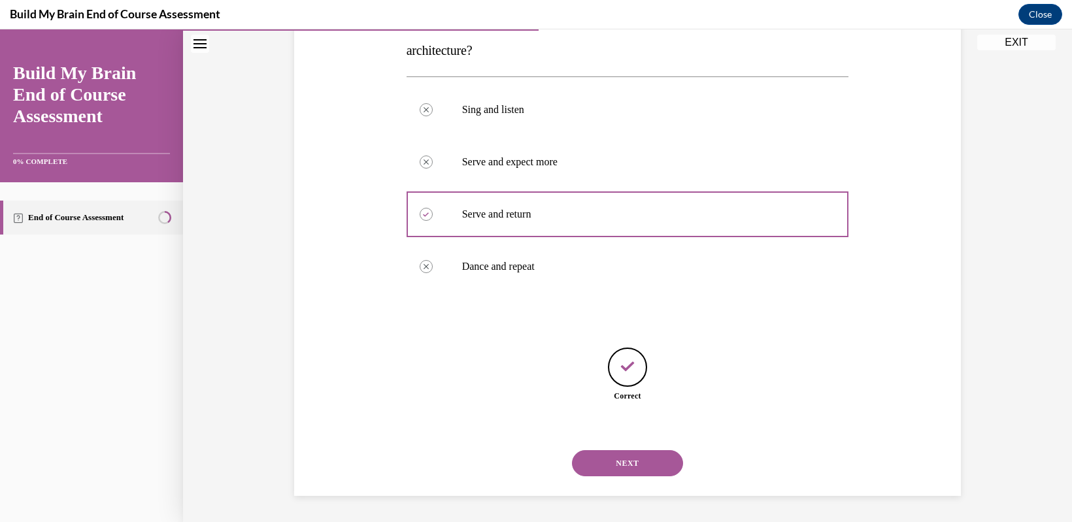
click at [583, 463] on button "NEXT" at bounding box center [627, 464] width 111 height 26
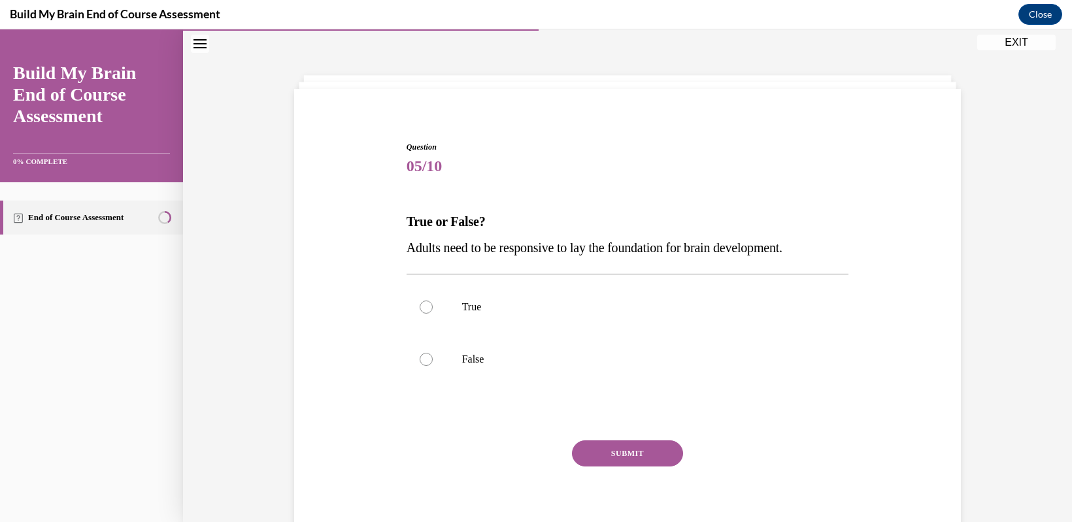
scroll to position [40, 0]
click at [422, 308] on div at bounding box center [426, 307] width 13 height 13
click at [422, 308] on input "True" at bounding box center [426, 307] width 13 height 13
radio input "true"
click at [602, 454] on button "SUBMIT" at bounding box center [627, 454] width 111 height 26
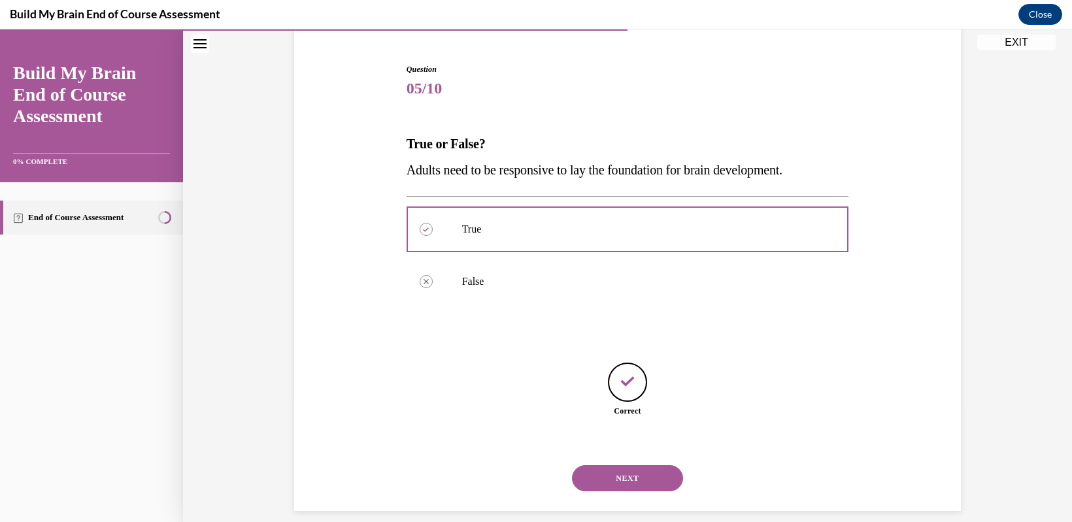
scroll to position [133, 0]
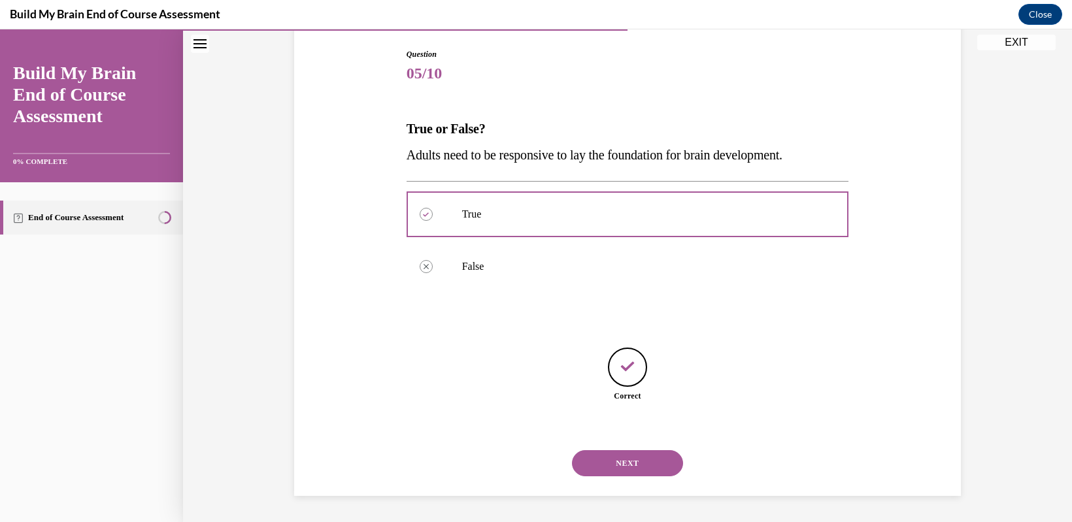
click at [670, 467] on button "NEXT" at bounding box center [627, 464] width 111 height 26
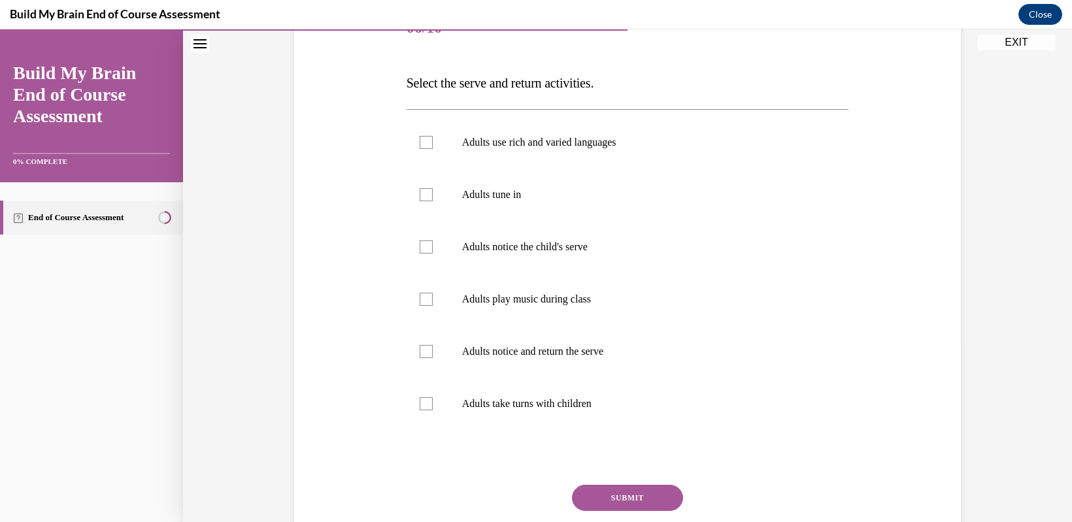
scroll to position [156, 0]
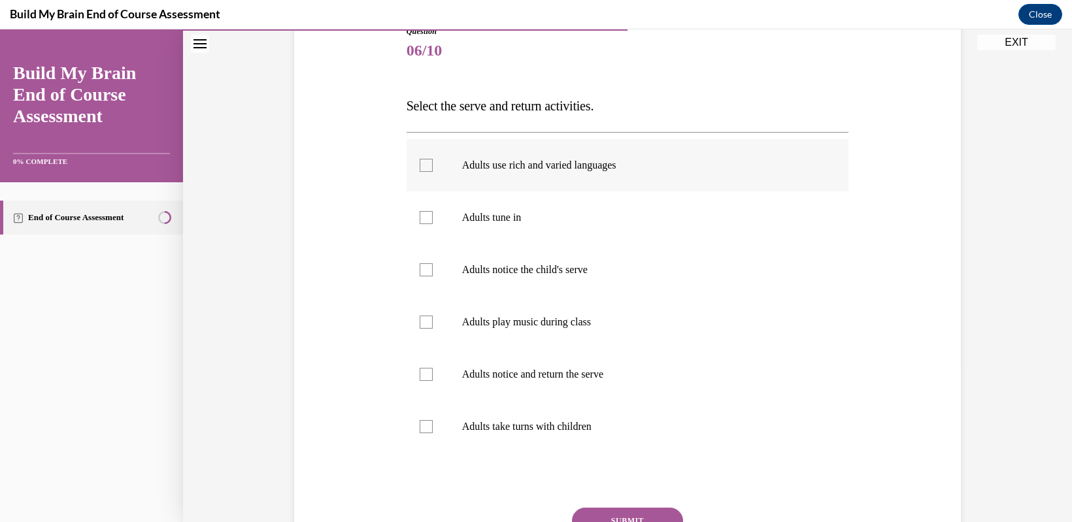
click at [420, 162] on div at bounding box center [426, 165] width 13 height 13
click at [420, 162] on input "Adults use rich and varied languages" at bounding box center [426, 165] width 13 height 13
checkbox input "true"
click at [420, 218] on div at bounding box center [426, 217] width 13 height 13
click at [420, 218] on input "Adults tune in" at bounding box center [426, 217] width 13 height 13
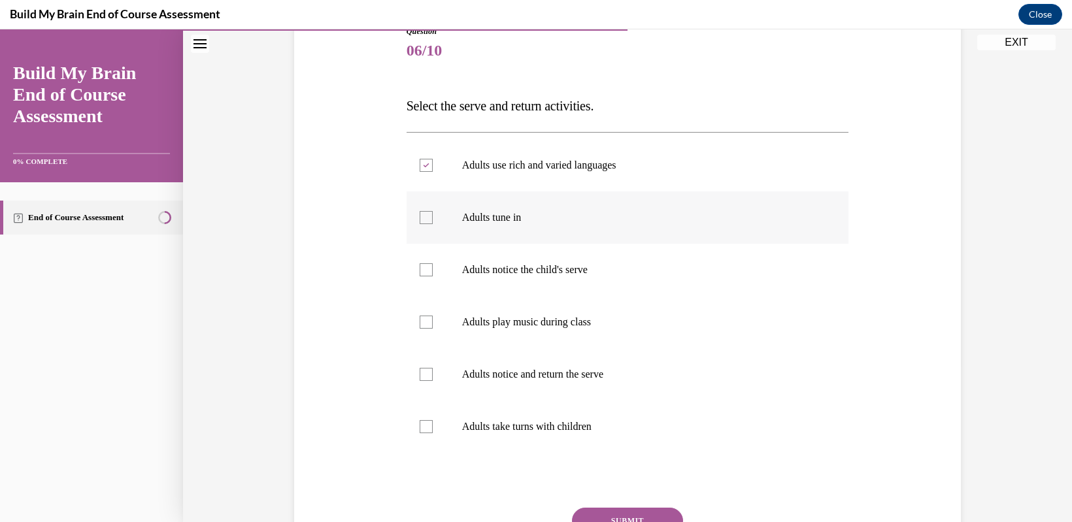
checkbox input "true"
click at [412, 264] on label "Adults notice the child's serve" at bounding box center [628, 270] width 443 height 52
click at [420, 264] on input "Adults notice the child's serve" at bounding box center [426, 270] width 13 height 13
checkbox input "true"
click at [420, 322] on div at bounding box center [426, 322] width 13 height 13
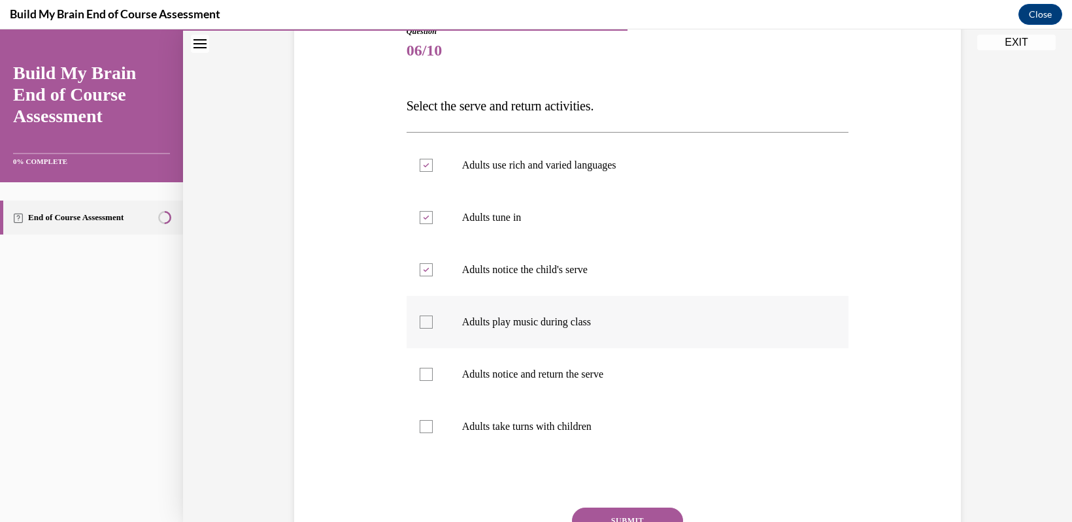
click at [420, 322] on input "Adults play music during class" at bounding box center [426, 322] width 13 height 13
checkbox input "true"
click at [424, 379] on div at bounding box center [426, 374] width 13 height 13
click at [424, 379] on input "Adults notice and return the serve" at bounding box center [426, 374] width 13 height 13
checkbox input "true"
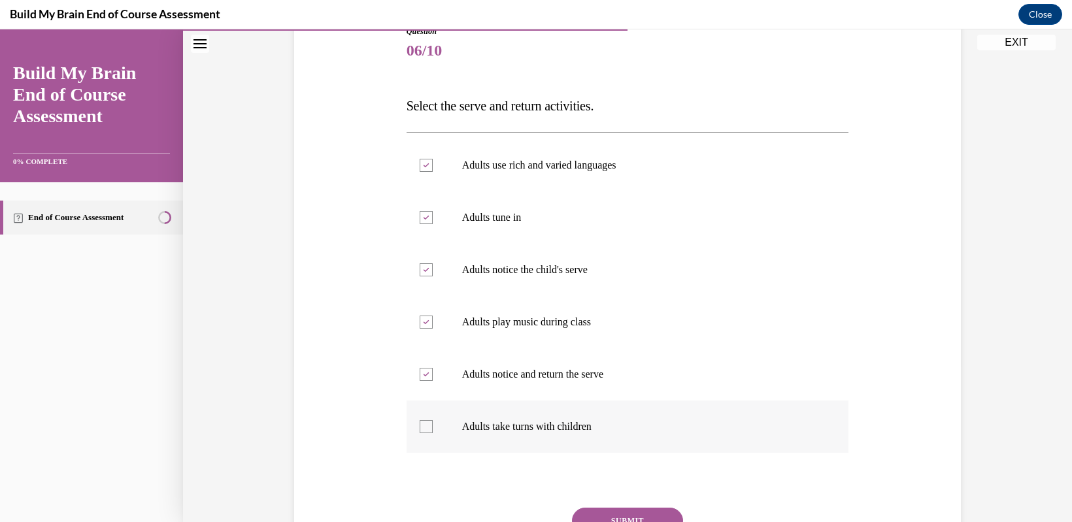
click at [418, 436] on label "Adults take turns with children" at bounding box center [628, 427] width 443 height 52
click at [420, 434] on input "Adults take turns with children" at bounding box center [426, 426] width 13 height 13
checkbox input "true"
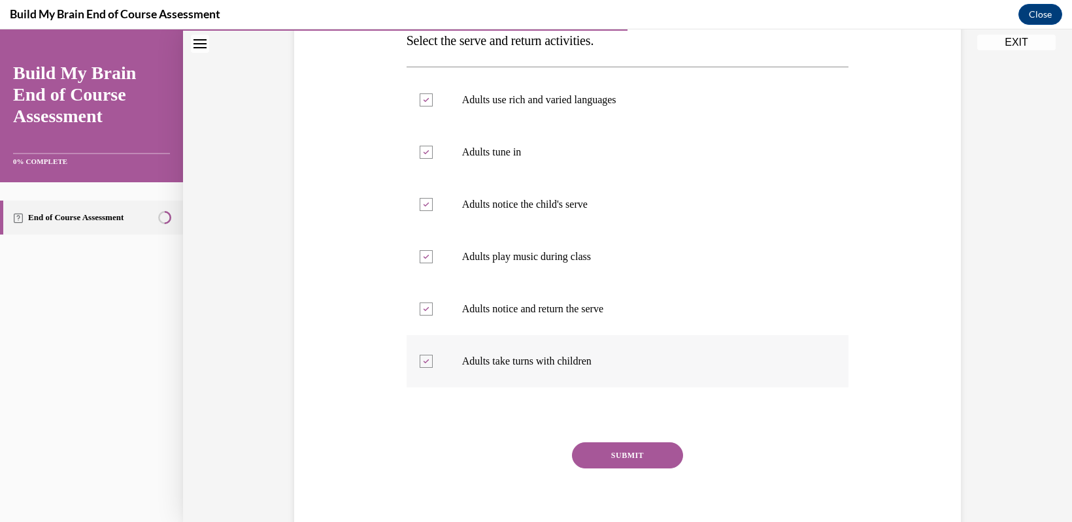
scroll to position [275, 0]
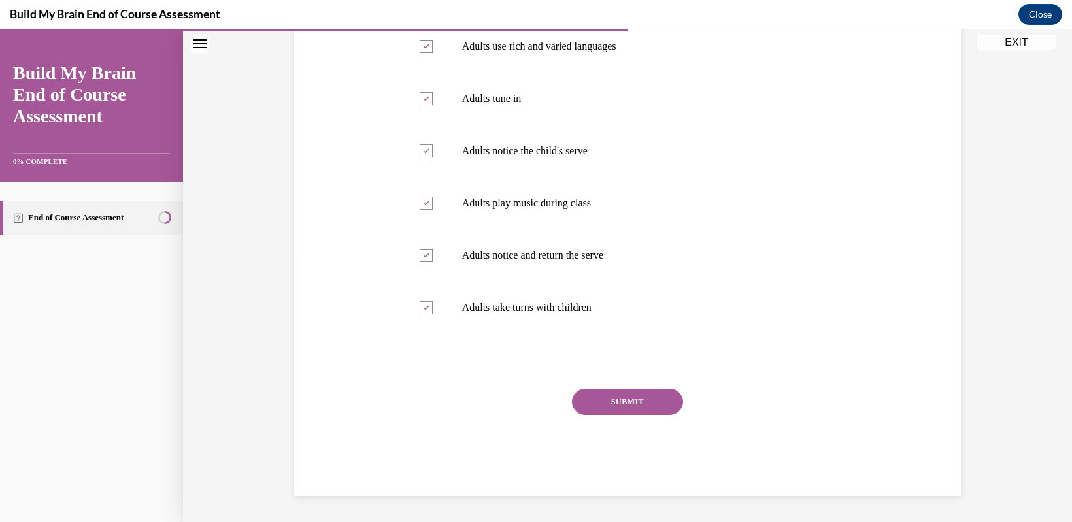
click at [607, 402] on button "SUBMIT" at bounding box center [627, 402] width 111 height 26
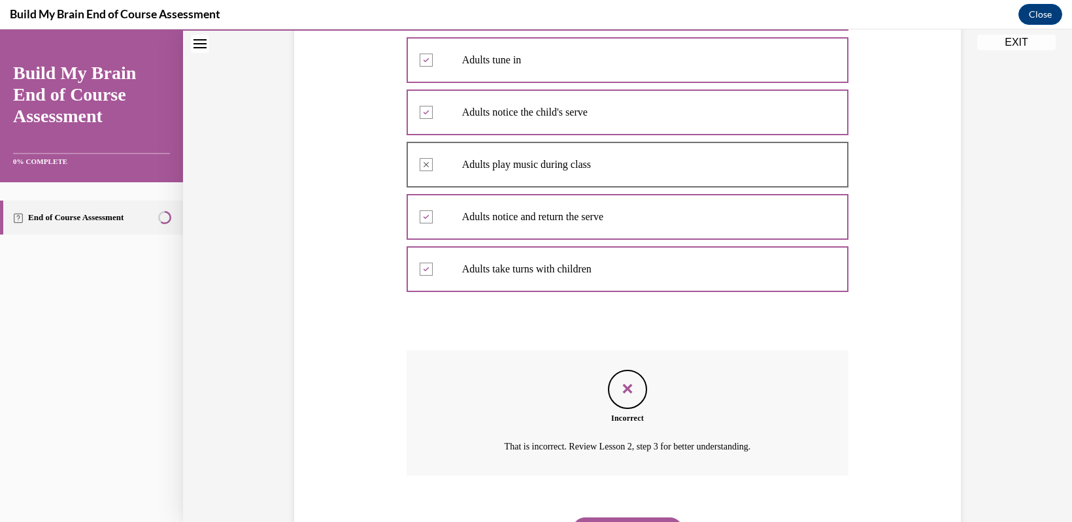
scroll to position [381, 0]
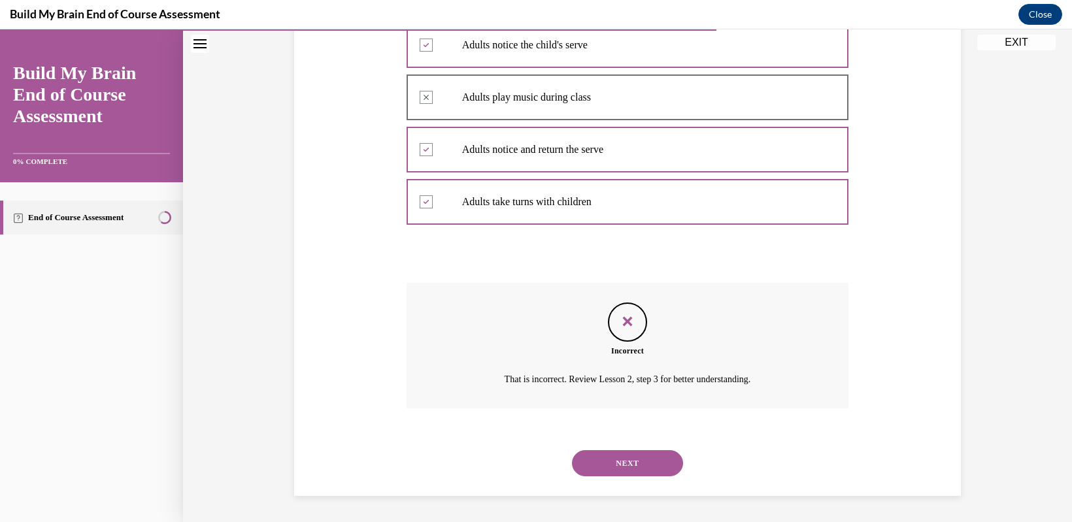
click at [653, 473] on button "NEXT" at bounding box center [627, 464] width 111 height 26
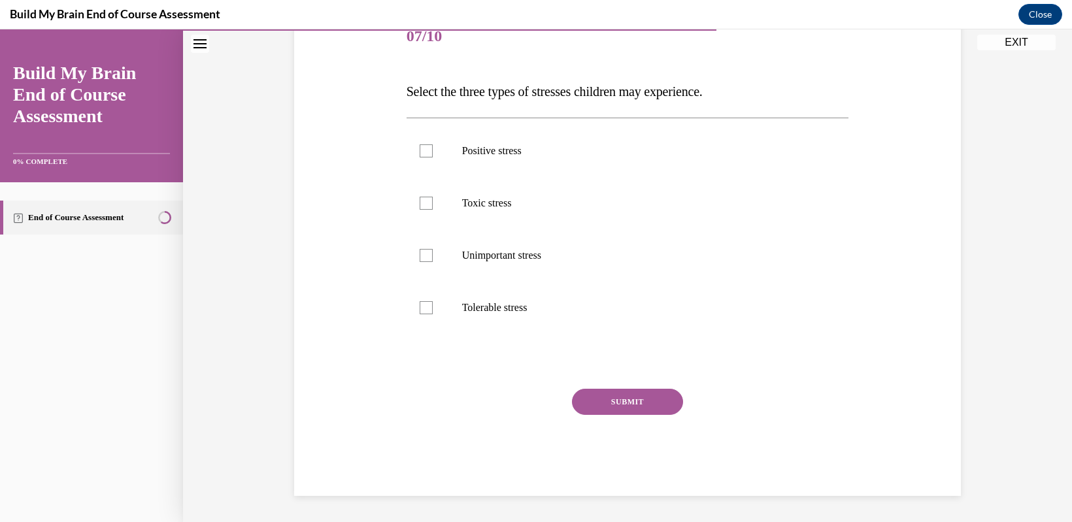
scroll to position [146, 0]
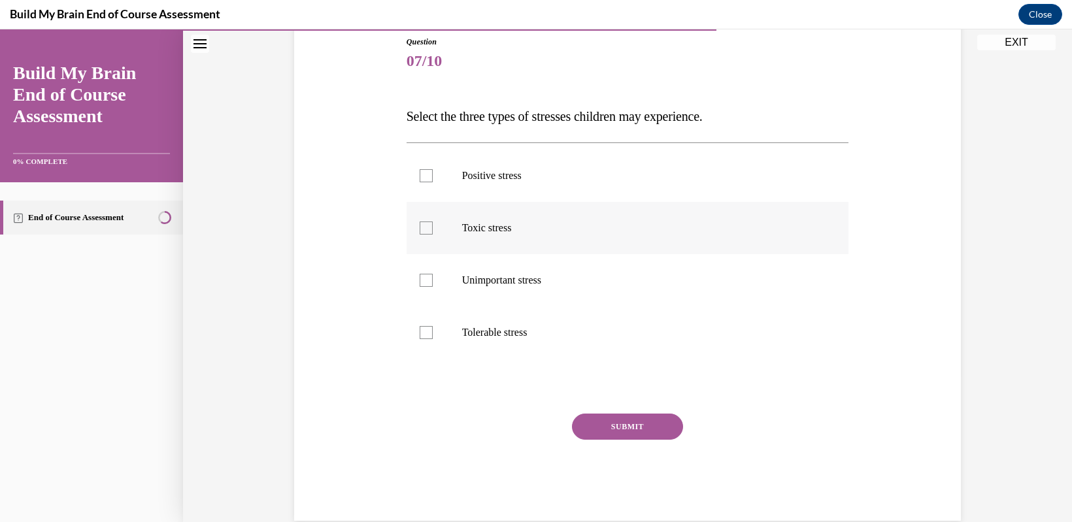
click at [420, 229] on div at bounding box center [426, 228] width 13 height 13
click at [420, 229] on input "Toxic stress" at bounding box center [426, 228] width 13 height 13
checkbox input "true"
click at [592, 428] on button "SUBMIT" at bounding box center [627, 427] width 111 height 26
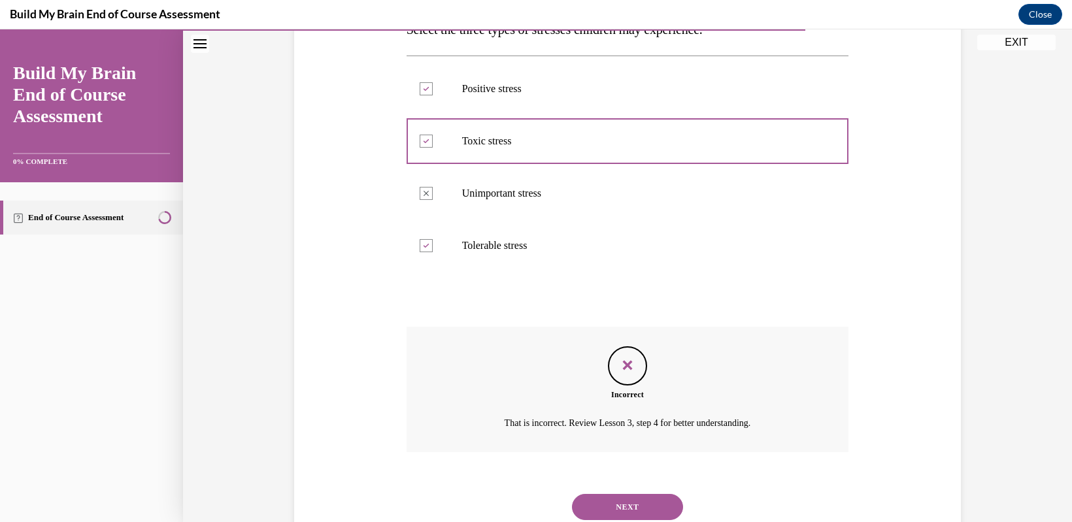
scroll to position [277, 0]
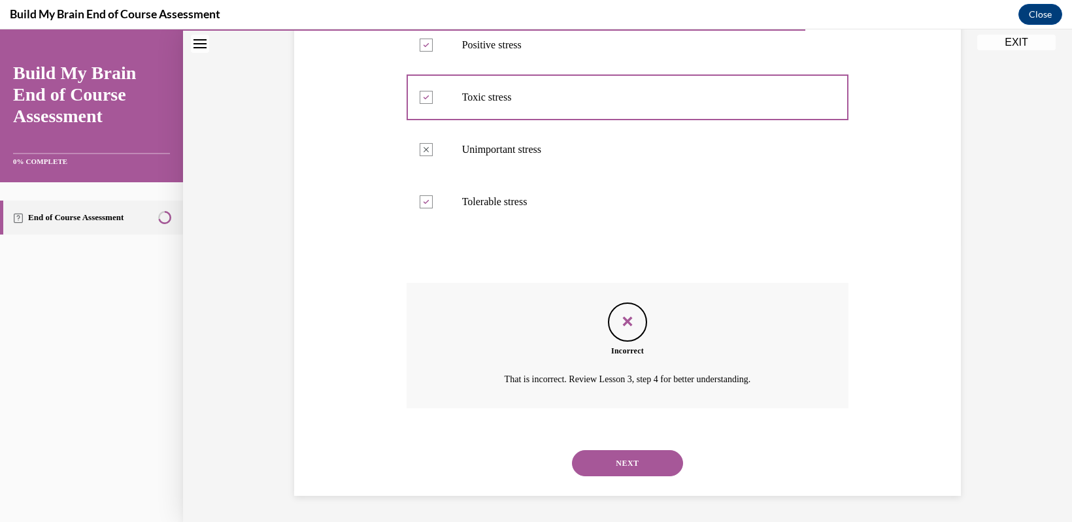
click at [602, 459] on button "NEXT" at bounding box center [627, 464] width 111 height 26
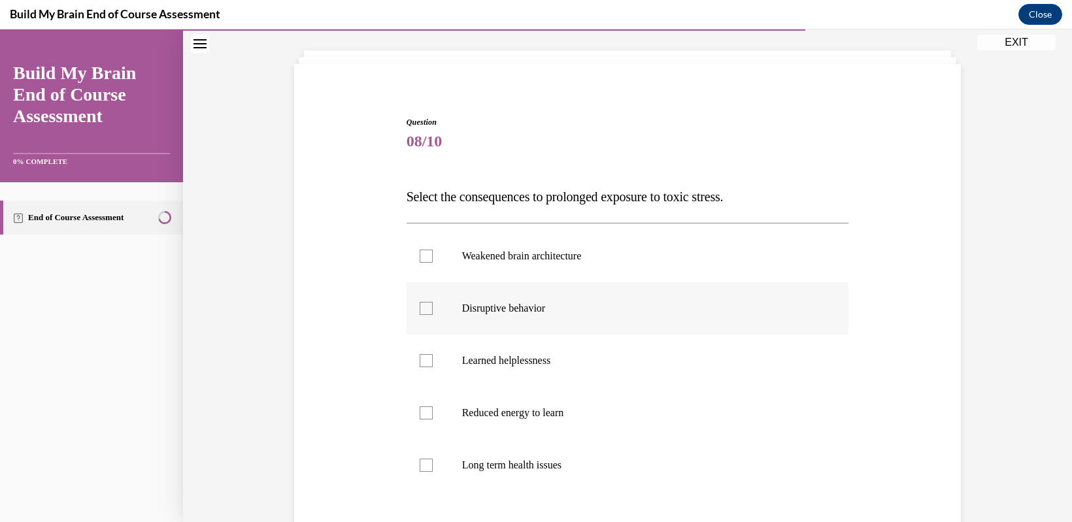
scroll to position [131, 0]
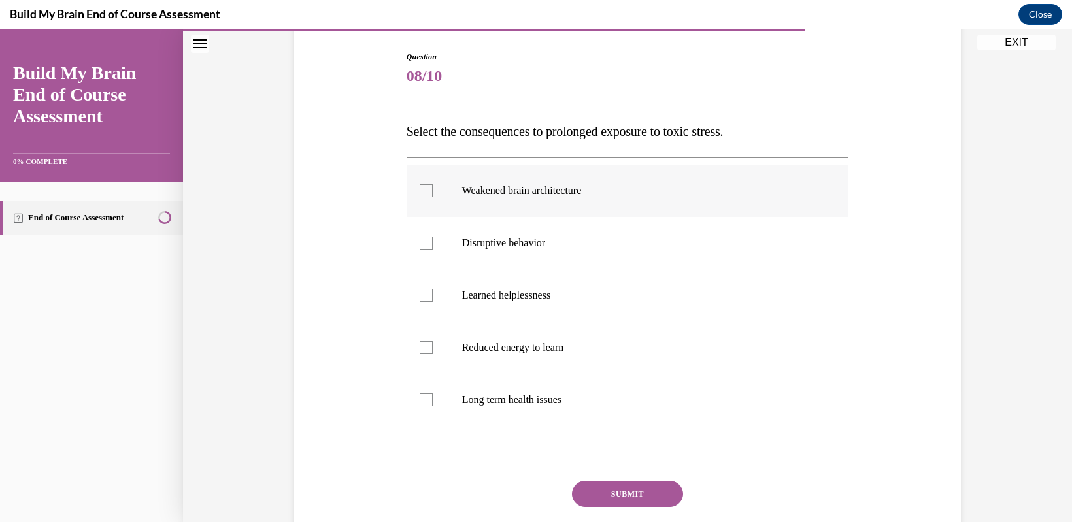
click at [420, 189] on div at bounding box center [426, 190] width 13 height 13
click at [420, 189] on input "Weakened brain architecture" at bounding box center [426, 190] width 13 height 13
checkbox input "true"
click at [420, 243] on div at bounding box center [426, 243] width 13 height 13
click at [420, 243] on input "Disruptive behavior" at bounding box center [426, 243] width 13 height 13
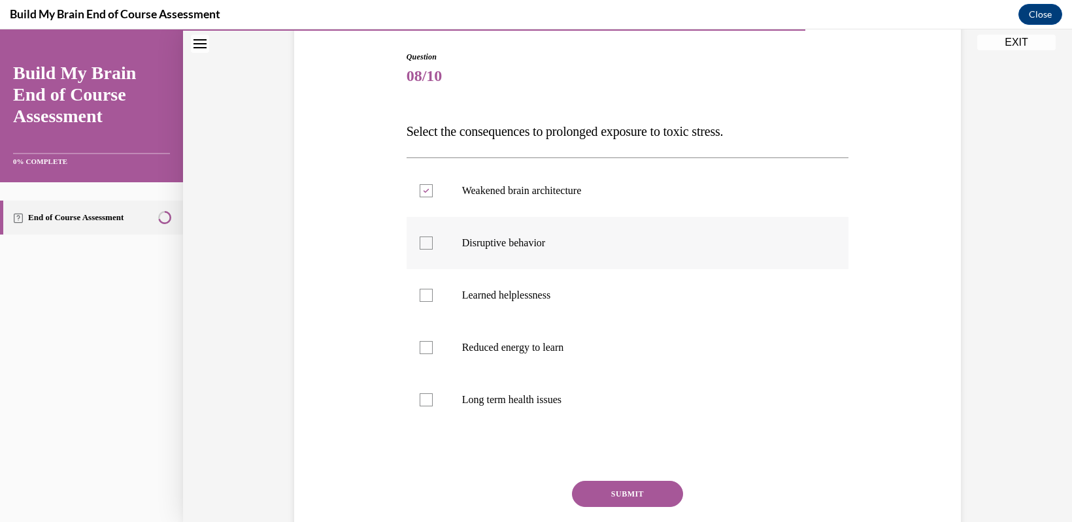
checkbox input "true"
click at [422, 298] on div at bounding box center [426, 295] width 13 height 13
click at [422, 298] on input "Learned helplessness" at bounding box center [426, 295] width 13 height 13
click at [422, 298] on div at bounding box center [426, 295] width 13 height 13
click at [422, 298] on input "Learned helplessness" at bounding box center [426, 295] width 13 height 13
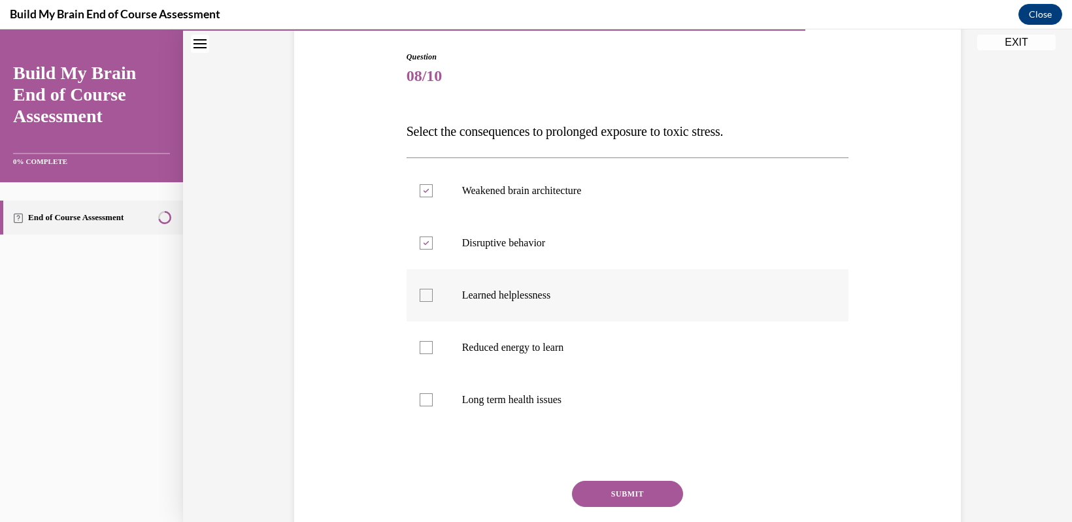
click at [420, 305] on label "Learned helplessness" at bounding box center [628, 295] width 443 height 52
click at [420, 302] on input "Learned helplessness" at bounding box center [426, 295] width 13 height 13
checkbox input "true"
click at [420, 343] on div at bounding box center [426, 347] width 13 height 13
click at [420, 343] on input "Reduced energy to learn" at bounding box center [426, 347] width 13 height 13
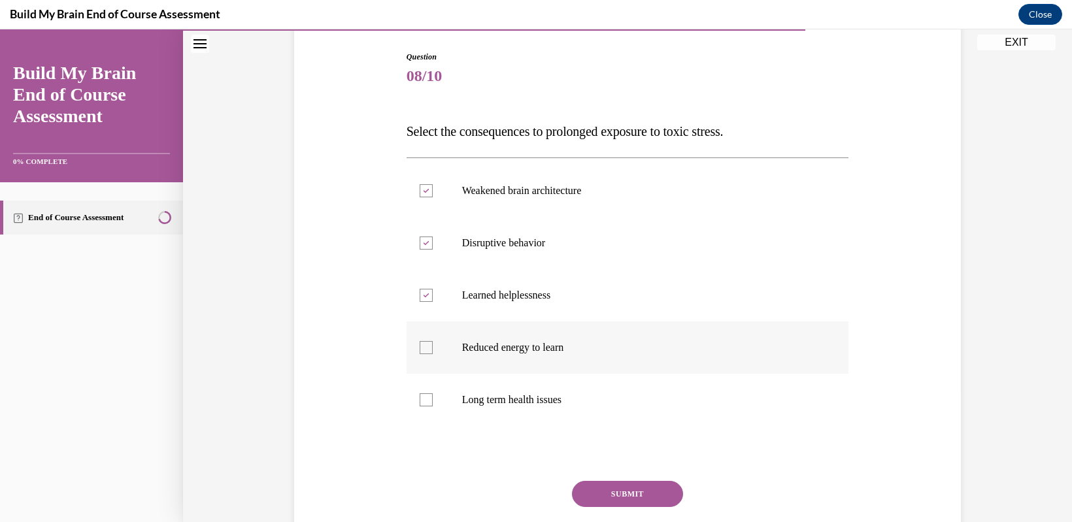
checkbox input "true"
click at [420, 400] on div at bounding box center [426, 400] width 13 height 13
click at [420, 400] on input "Long term health issues" at bounding box center [426, 400] width 13 height 13
checkbox input "true"
click at [625, 496] on button "SUBMIT" at bounding box center [627, 494] width 111 height 26
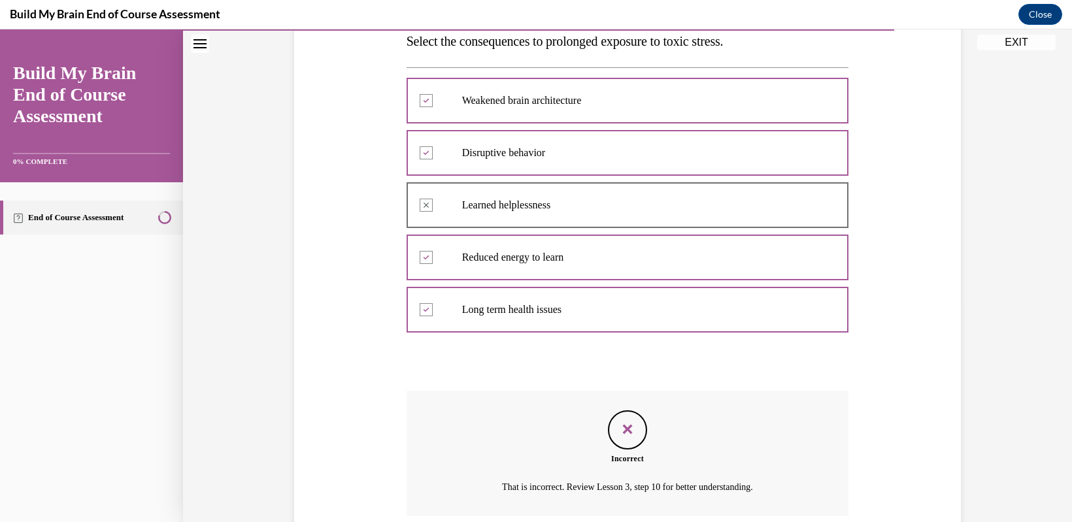
scroll to position [198, 0]
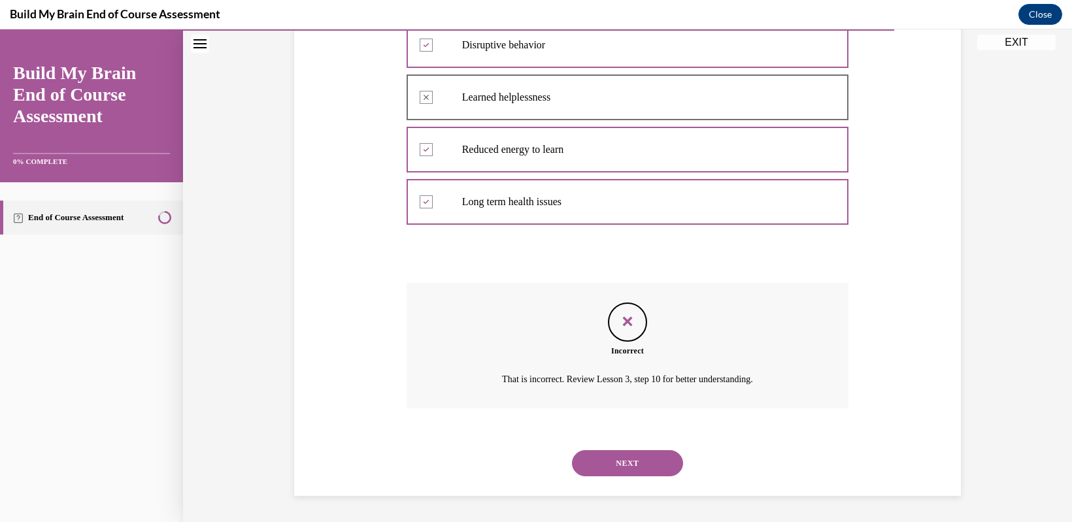
click at [621, 469] on button "NEXT" at bounding box center [627, 464] width 111 height 26
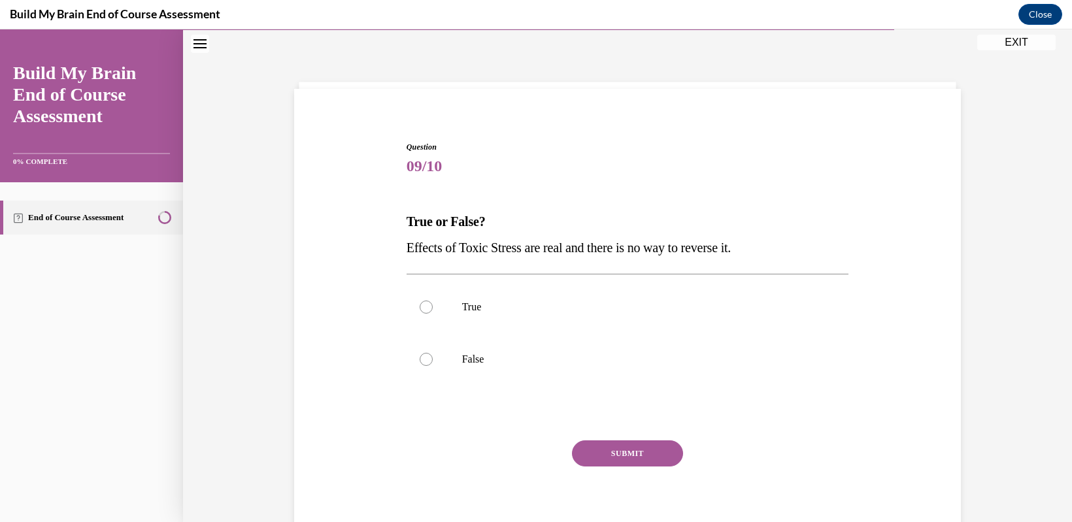
scroll to position [40, 0]
click at [424, 311] on div at bounding box center [426, 307] width 13 height 13
click at [424, 311] on input "True" at bounding box center [426, 307] width 13 height 13
radio input "true"
click at [612, 449] on button "SUBMIT" at bounding box center [627, 454] width 111 height 26
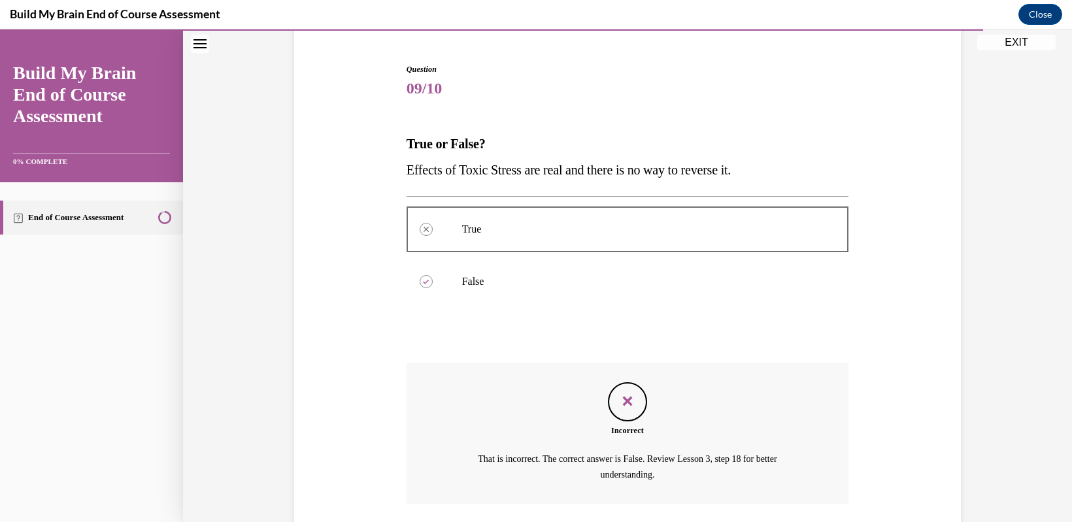
scroll to position [214, 0]
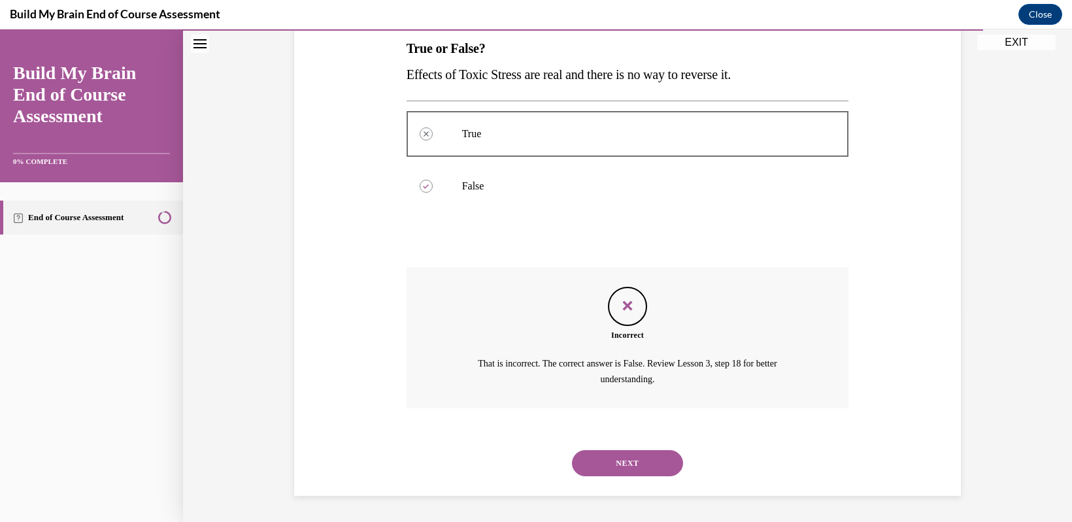
click at [611, 471] on button "NEXT" at bounding box center [627, 464] width 111 height 26
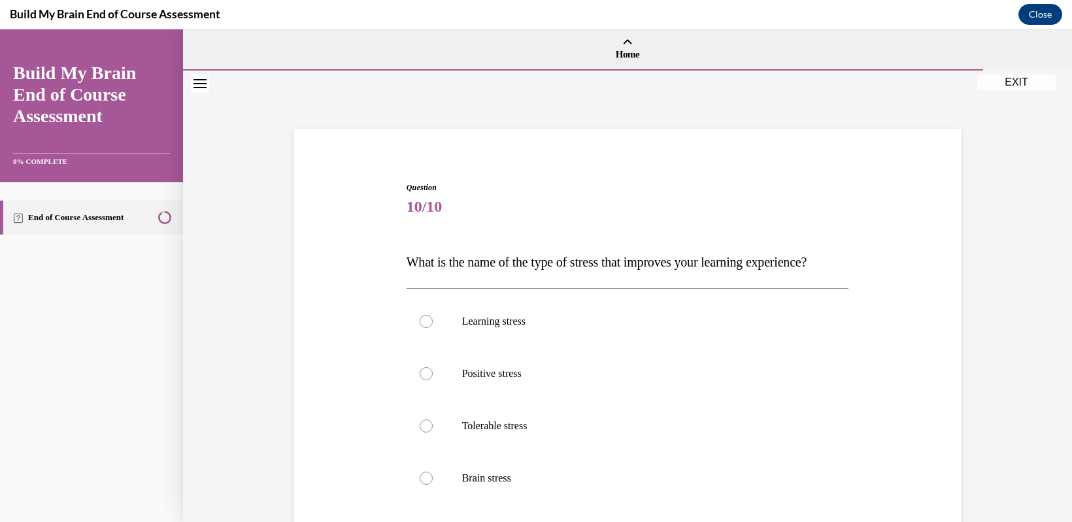
scroll to position [65, 0]
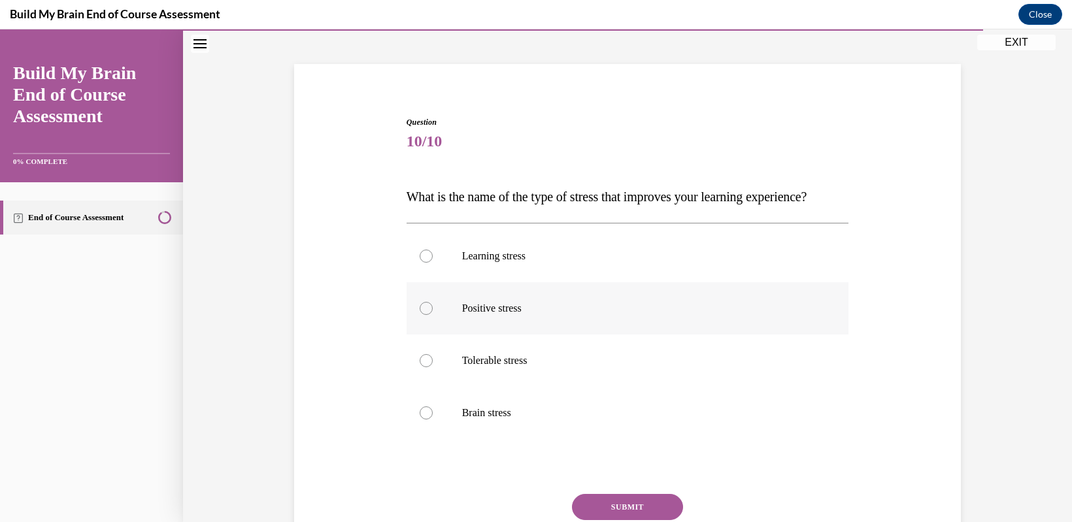
click at [422, 315] on div at bounding box center [426, 308] width 13 height 13
click at [422, 315] on input "Positive stress" at bounding box center [426, 308] width 13 height 13
radio input "true"
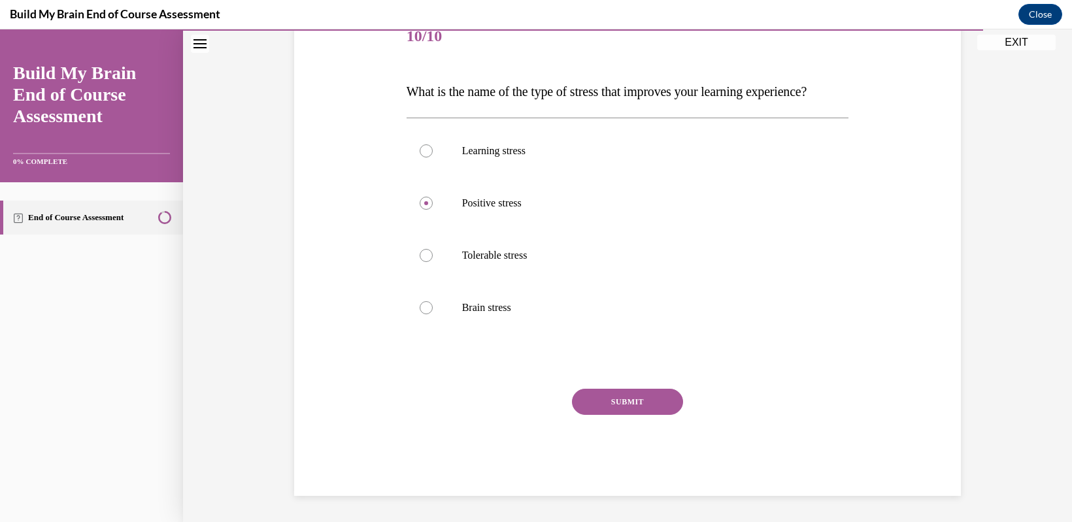
scroll to position [197, 0]
click at [601, 411] on button "SUBMIT" at bounding box center [627, 402] width 111 height 26
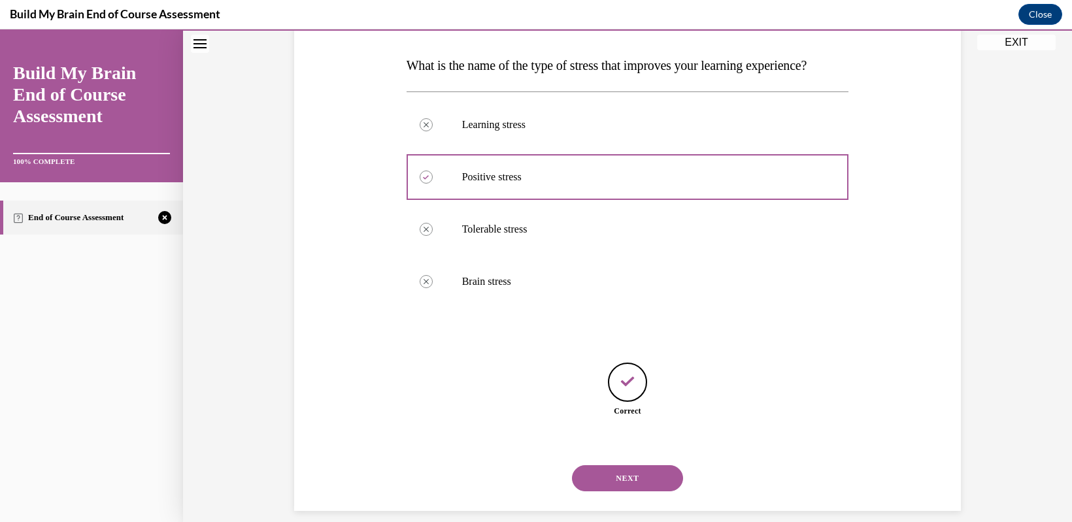
scroll to position [238, 0]
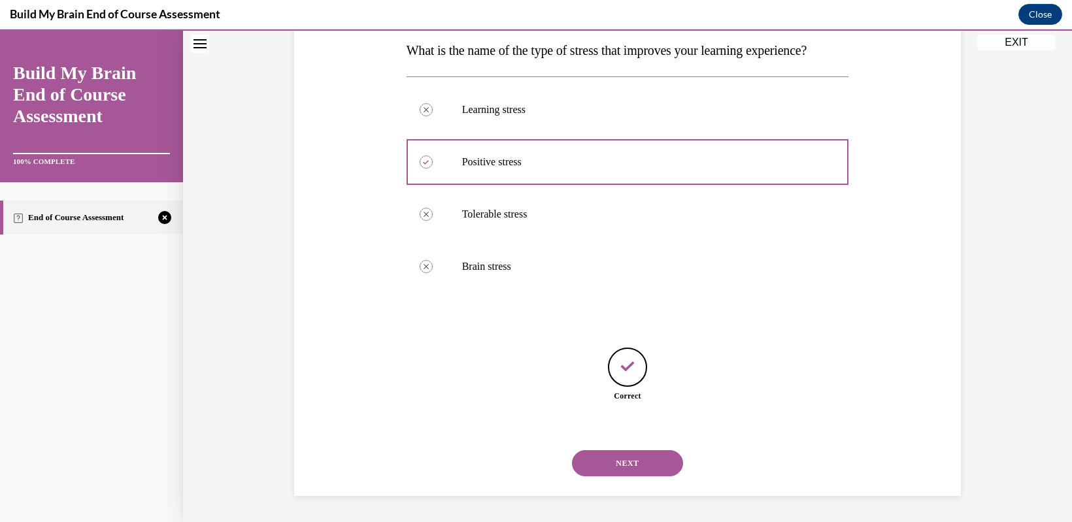
click at [621, 462] on button "NEXT" at bounding box center [627, 464] width 111 height 26
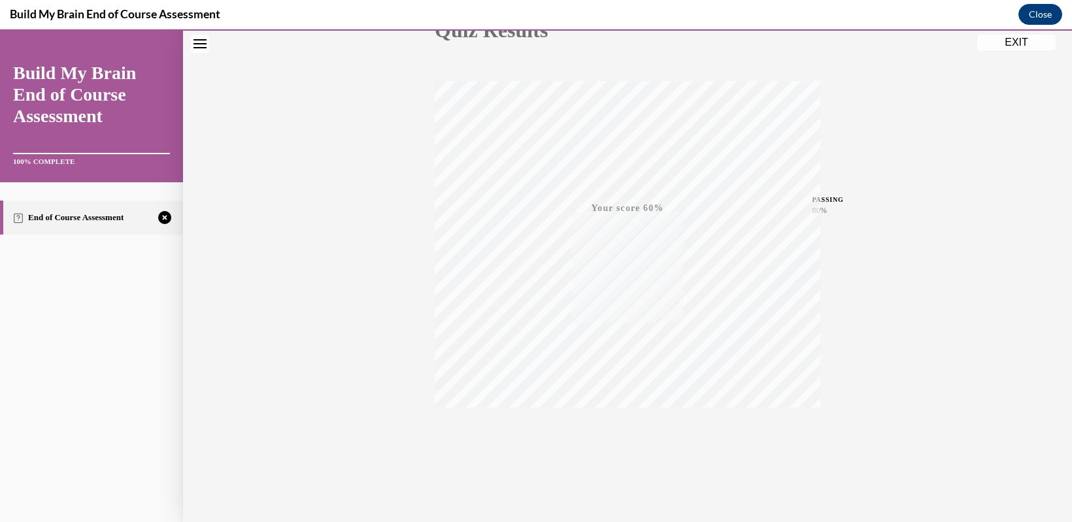
scroll to position [177, 0]
click at [619, 441] on icon "button" at bounding box center [628, 442] width 46 height 14
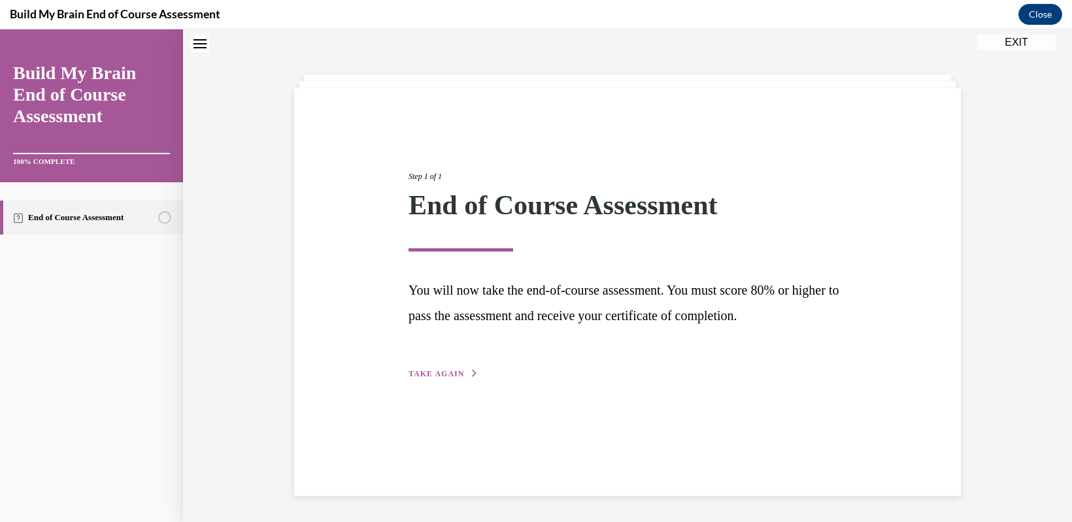
scroll to position [41, 0]
click at [435, 373] on span "TAKE AGAIN" at bounding box center [437, 373] width 56 height 9
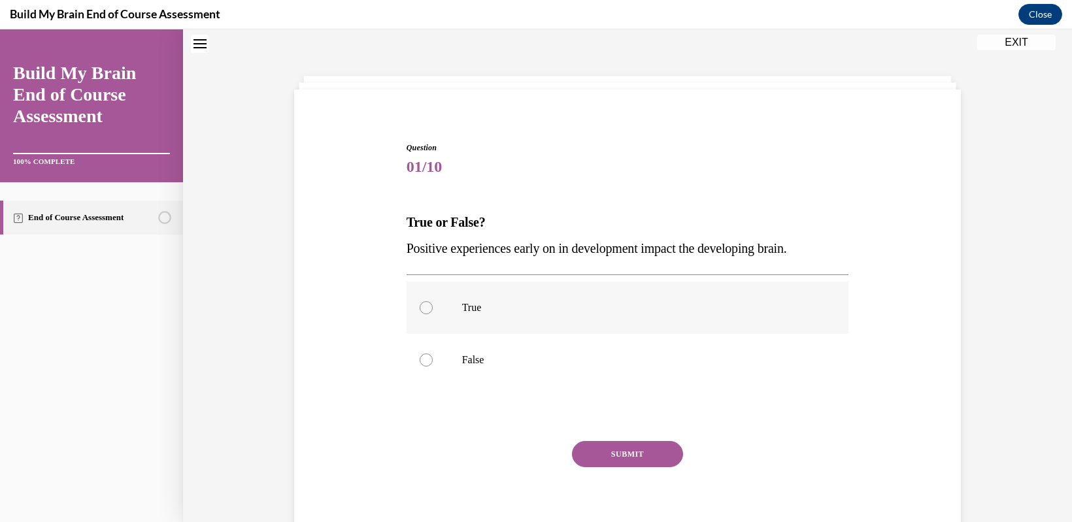
click at [411, 309] on label "True" at bounding box center [628, 308] width 443 height 52
click at [420, 309] on input "True" at bounding box center [426, 307] width 13 height 13
radio input "true"
click at [626, 456] on button "SUBMIT" at bounding box center [627, 454] width 111 height 26
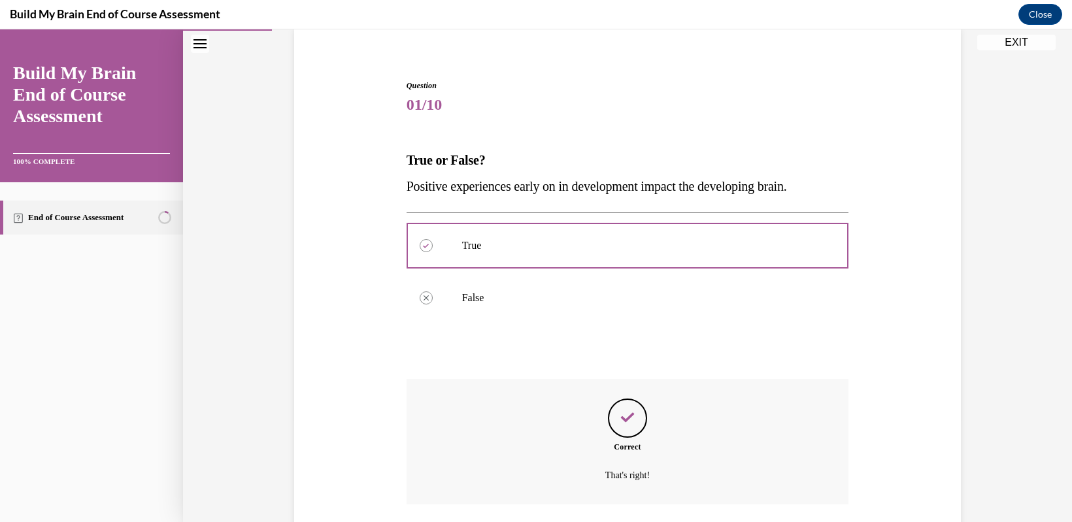
scroll to position [198, 0]
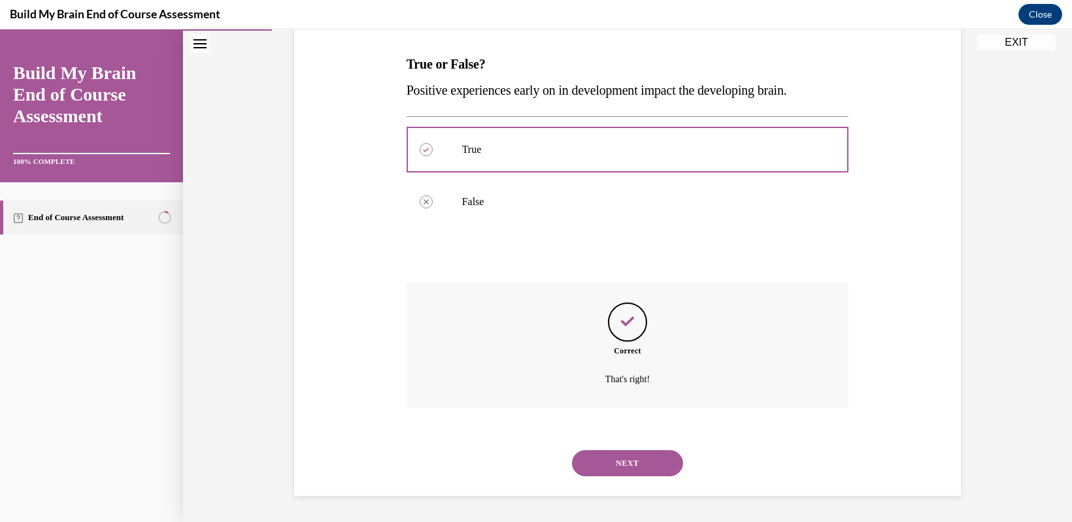
click at [602, 469] on button "NEXT" at bounding box center [627, 464] width 111 height 26
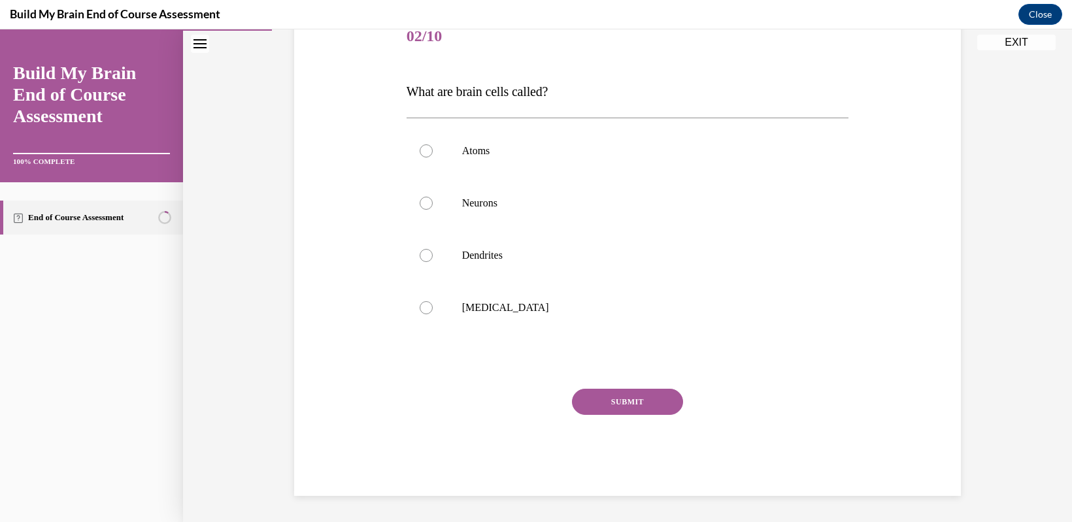
scroll to position [146, 0]
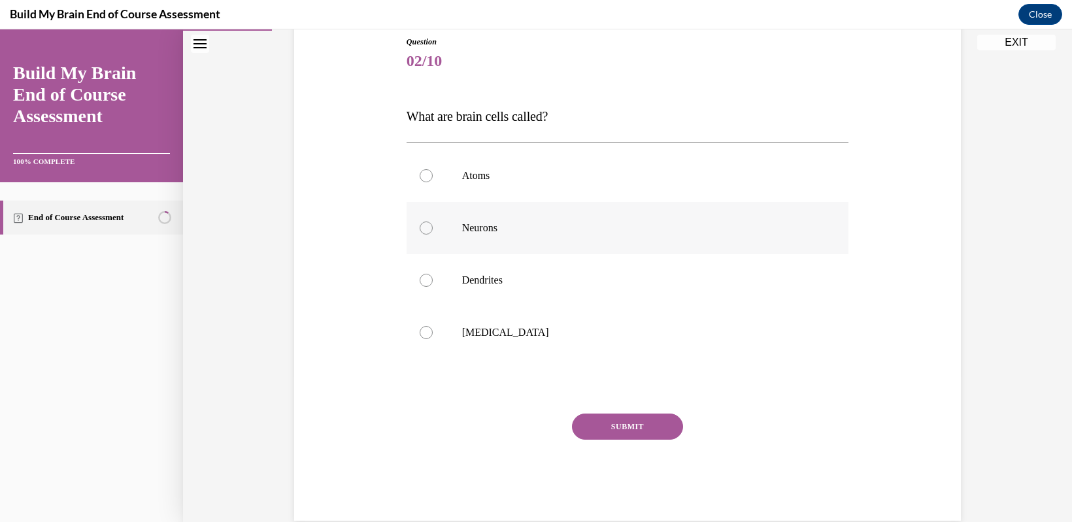
click at [426, 230] on div at bounding box center [426, 228] width 13 height 13
click at [426, 230] on input "Neurons" at bounding box center [426, 228] width 13 height 13
radio input "true"
click at [602, 427] on button "SUBMIT" at bounding box center [627, 427] width 111 height 26
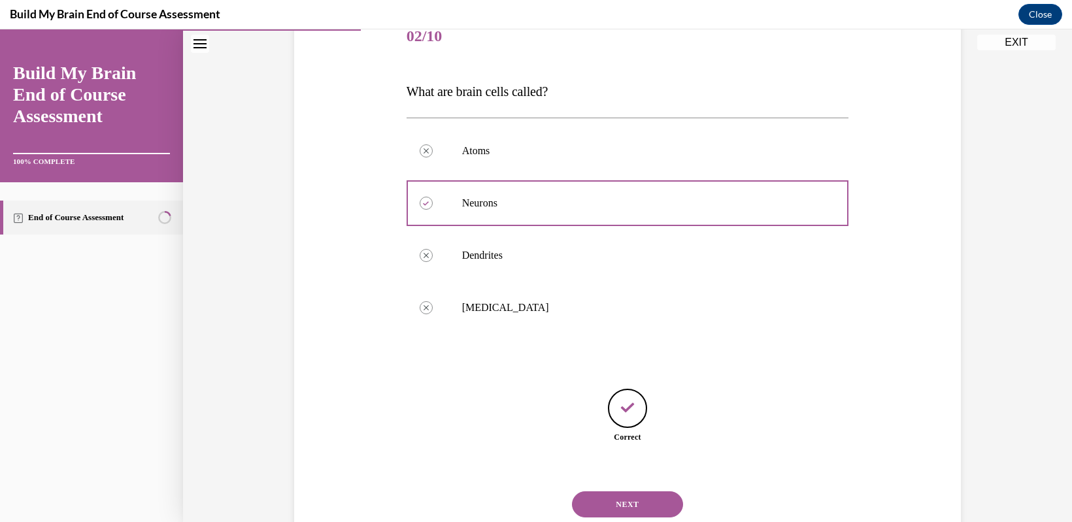
scroll to position [212, 0]
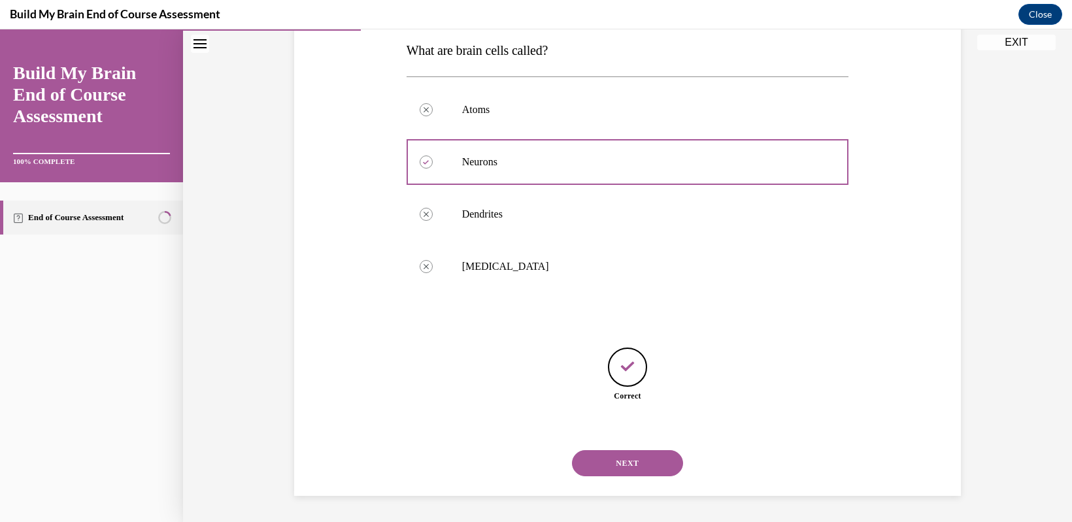
click at [615, 468] on button "NEXT" at bounding box center [627, 464] width 111 height 26
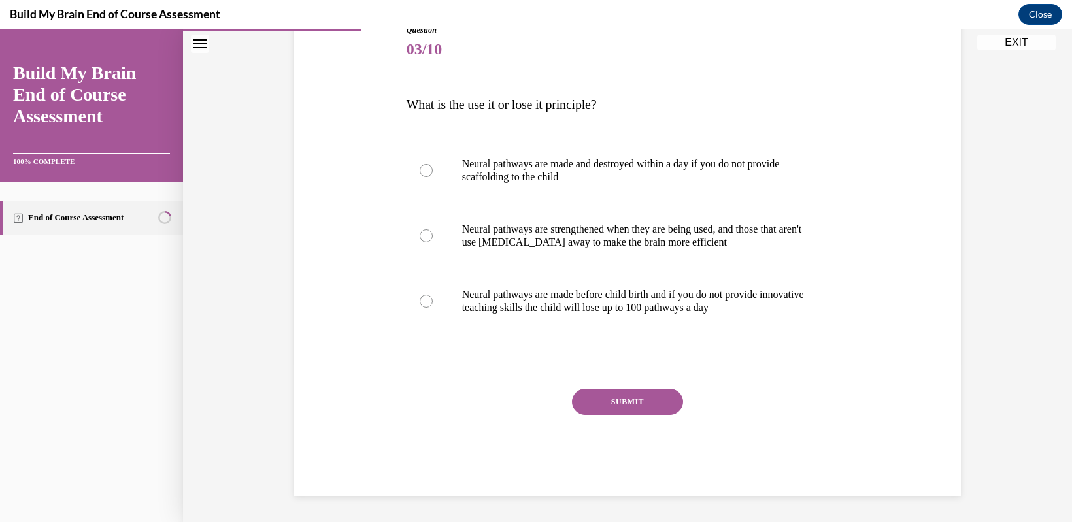
scroll to position [146, 0]
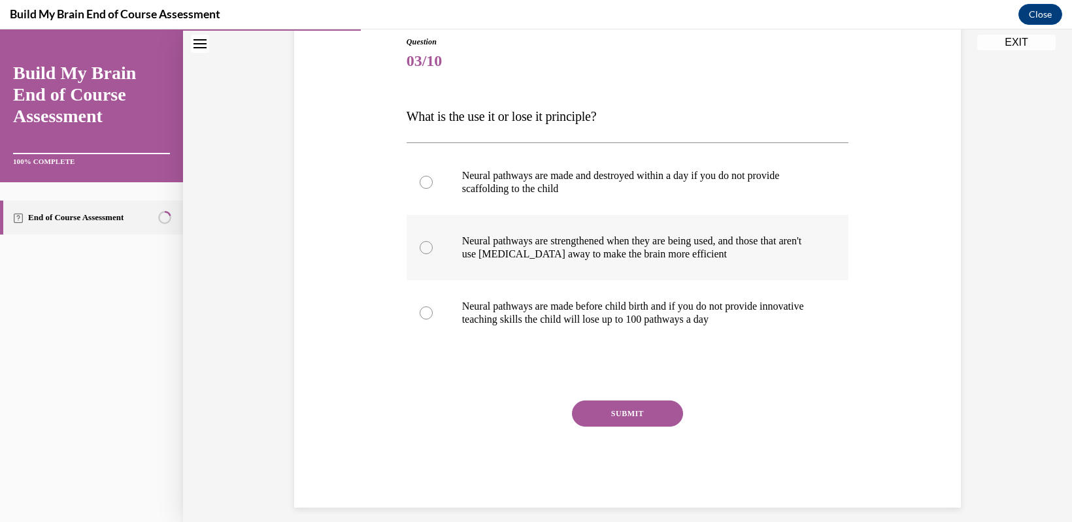
click at [432, 247] on label "Neural pathways are strengthened when they are being used, and those that aren'…" at bounding box center [628, 247] width 443 height 65
click at [432, 247] on input "Neural pathways are strengthened when they are being used, and those that aren'…" at bounding box center [426, 247] width 13 height 13
radio input "true"
click at [626, 410] on button "SUBMIT" at bounding box center [627, 414] width 111 height 26
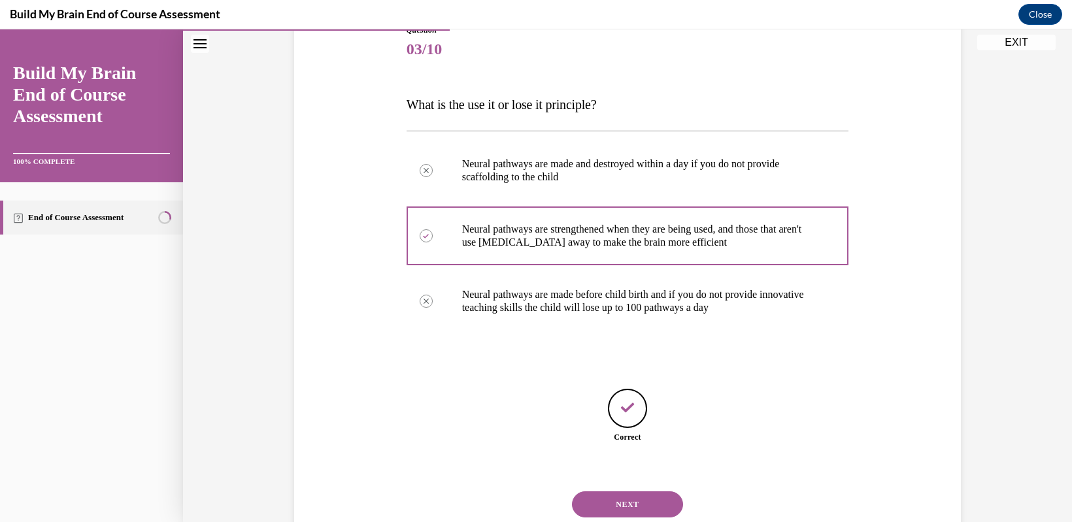
scroll to position [199, 0]
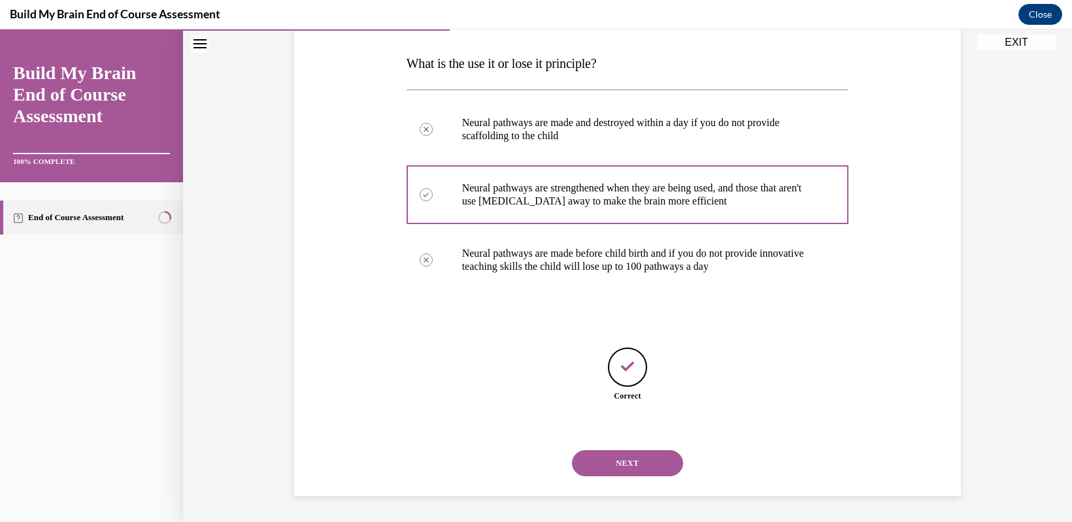
click at [617, 467] on button "NEXT" at bounding box center [627, 464] width 111 height 26
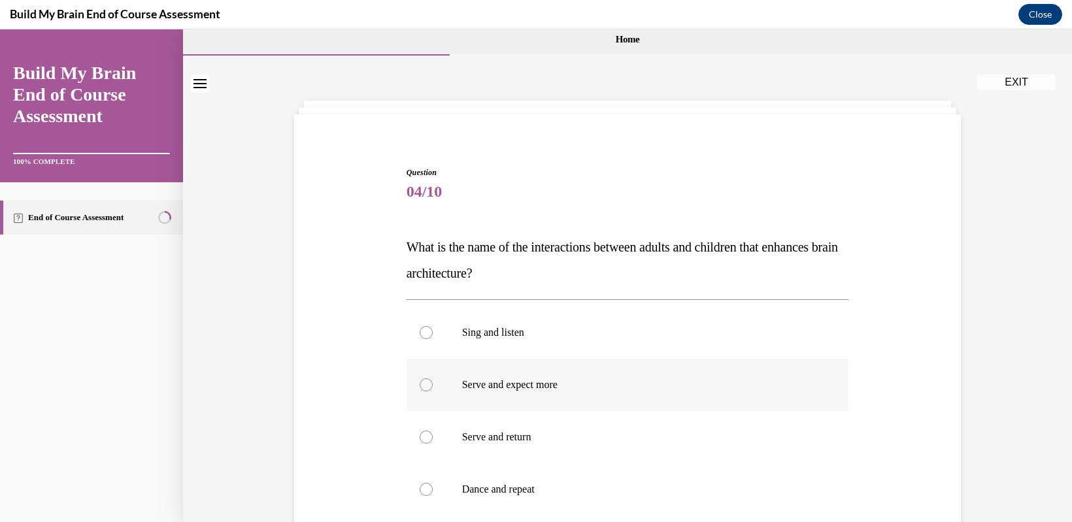
scroll to position [65, 0]
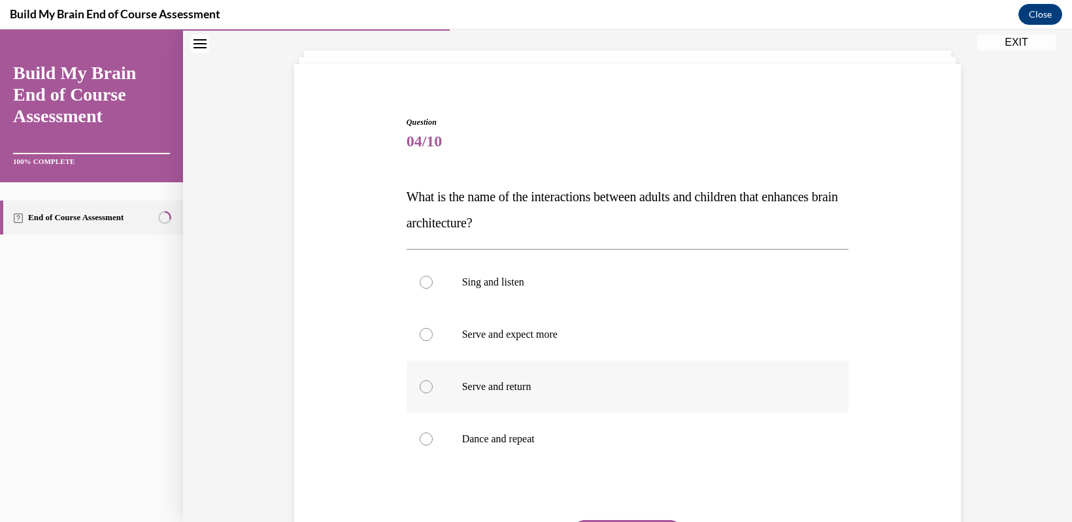
click at [420, 386] on div at bounding box center [426, 387] width 13 height 13
click at [420, 386] on input "Serve and return" at bounding box center [426, 387] width 13 height 13
radio input "true"
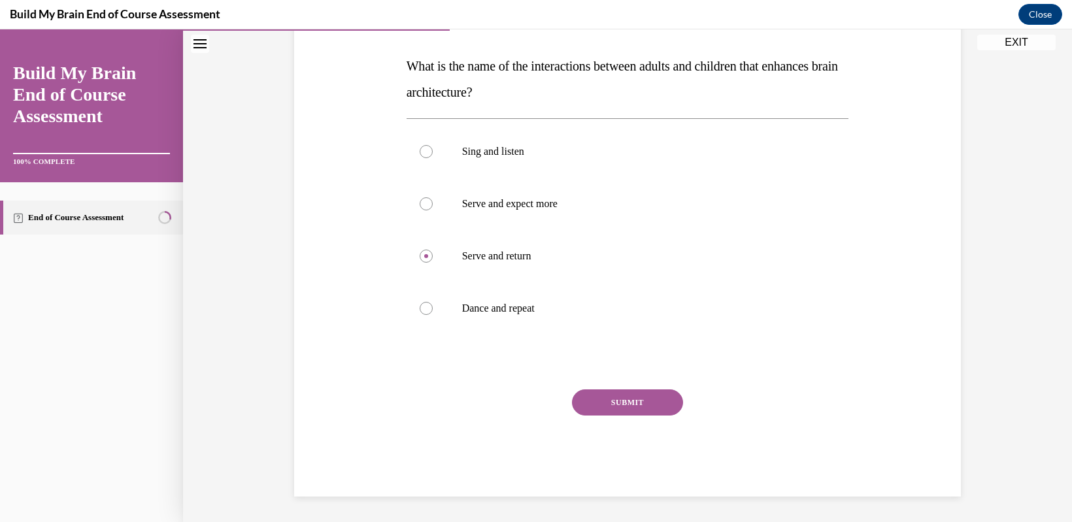
click at [661, 401] on button "SUBMIT" at bounding box center [627, 403] width 111 height 26
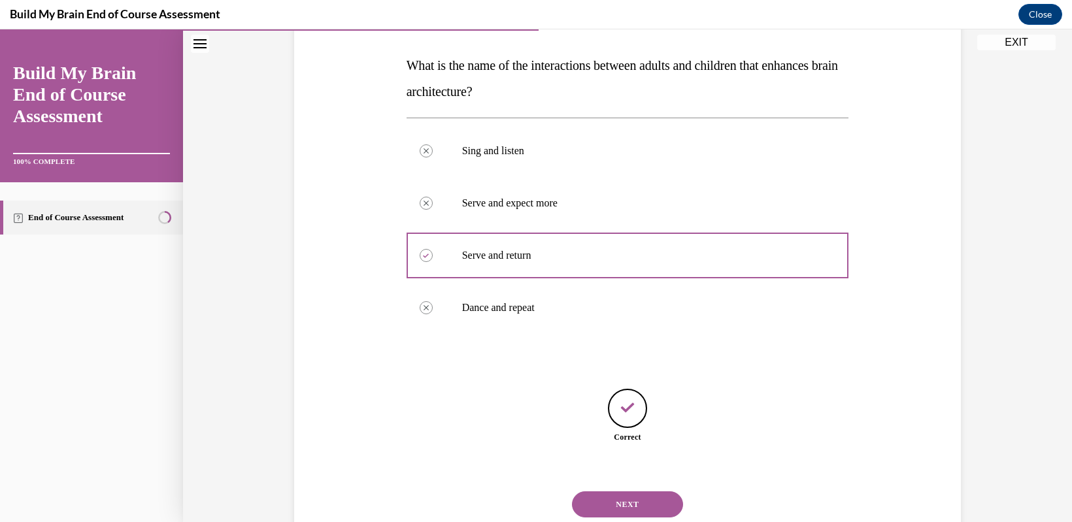
scroll to position [238, 0]
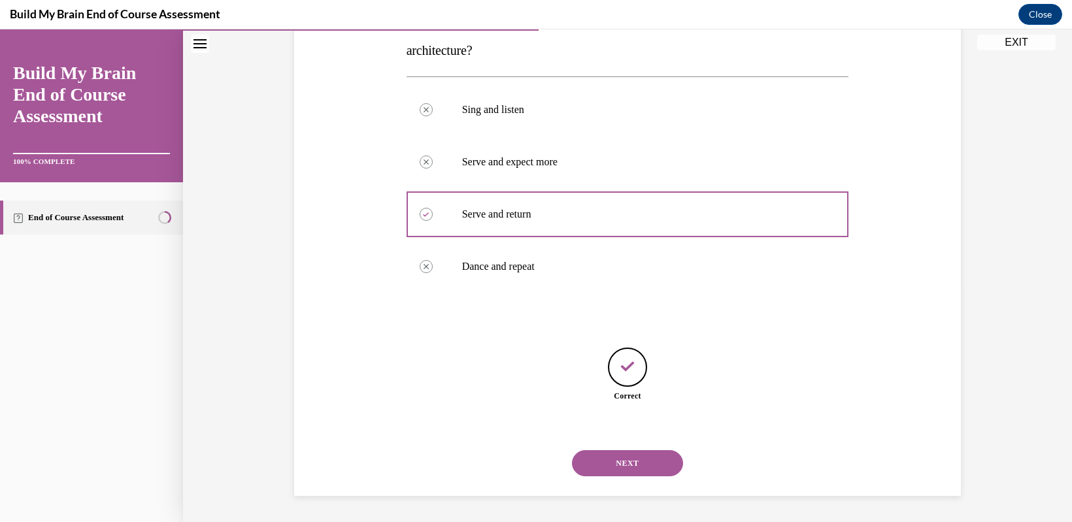
click at [624, 468] on button "NEXT" at bounding box center [627, 464] width 111 height 26
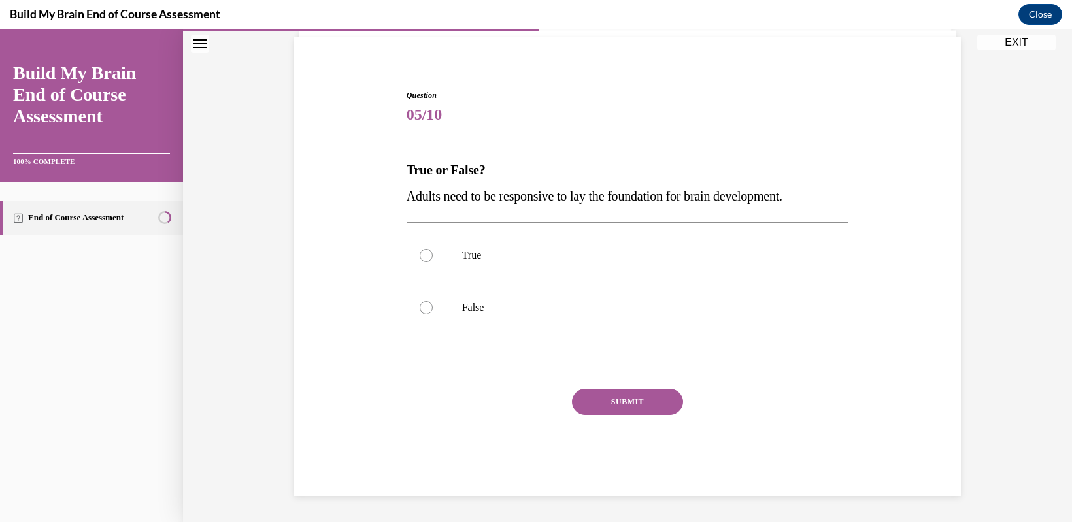
scroll to position [40, 0]
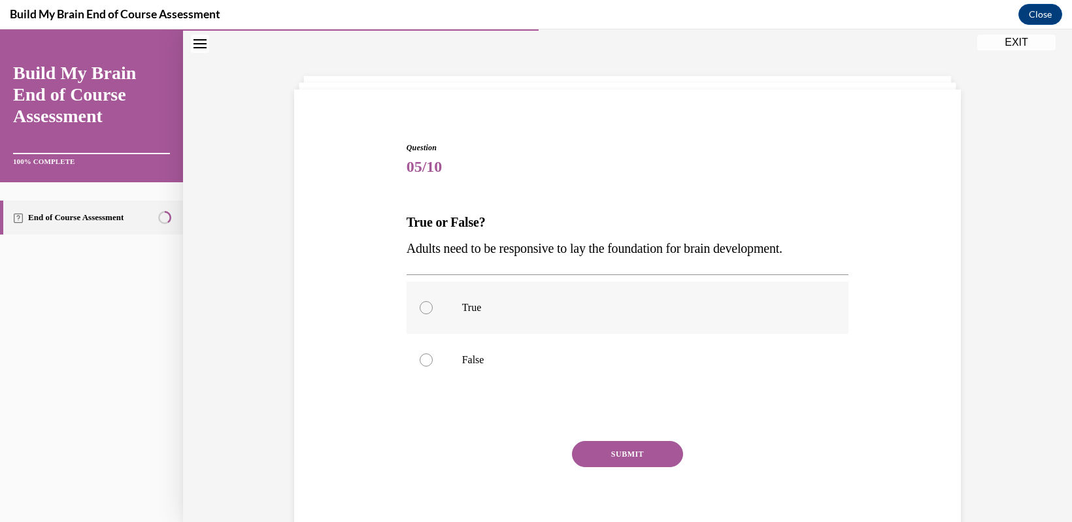
click at [413, 305] on label "True" at bounding box center [628, 308] width 443 height 52
click at [420, 305] on input "True" at bounding box center [426, 307] width 13 height 13
radio input "true"
click at [603, 455] on button "SUBMIT" at bounding box center [627, 454] width 111 height 26
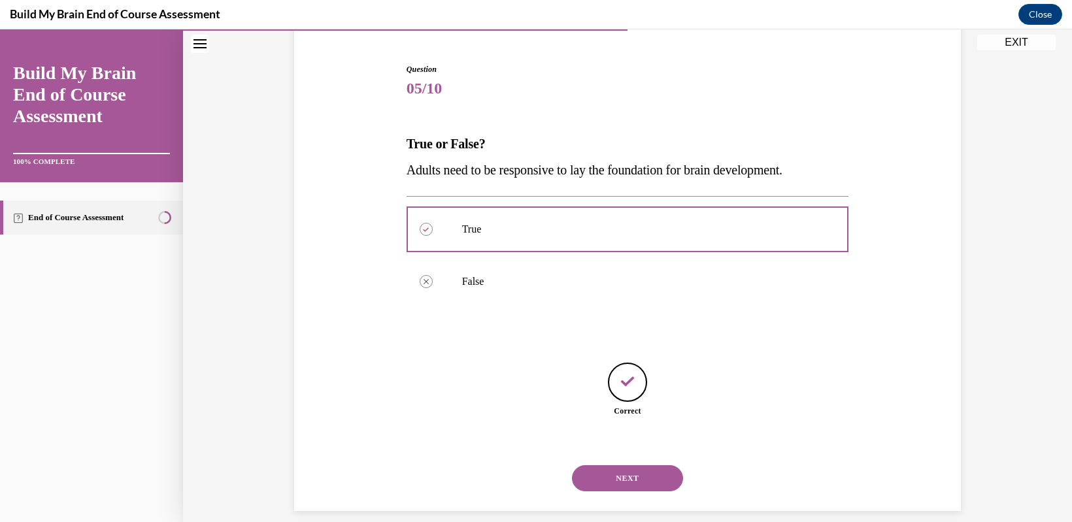
scroll to position [133, 0]
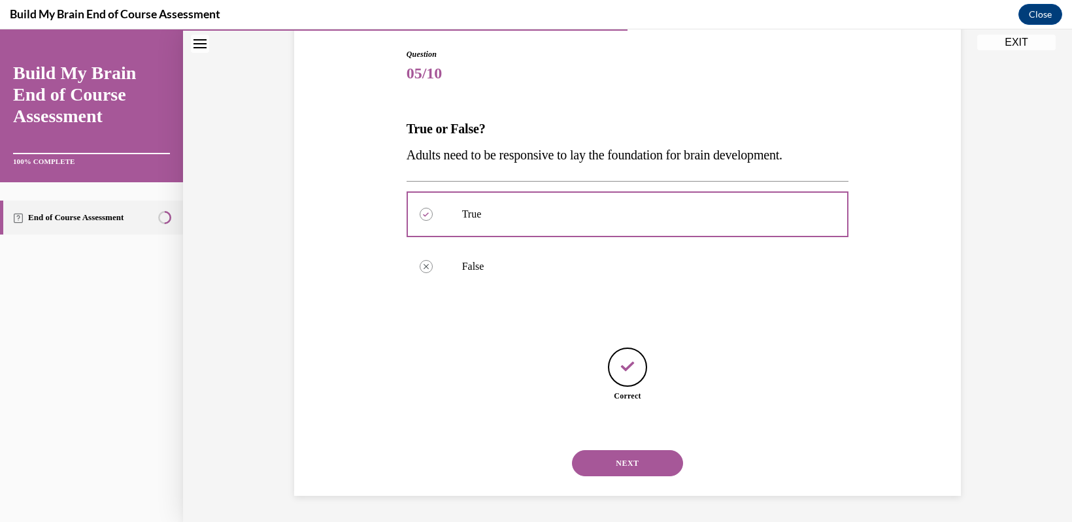
click at [624, 461] on button "NEXT" at bounding box center [627, 464] width 111 height 26
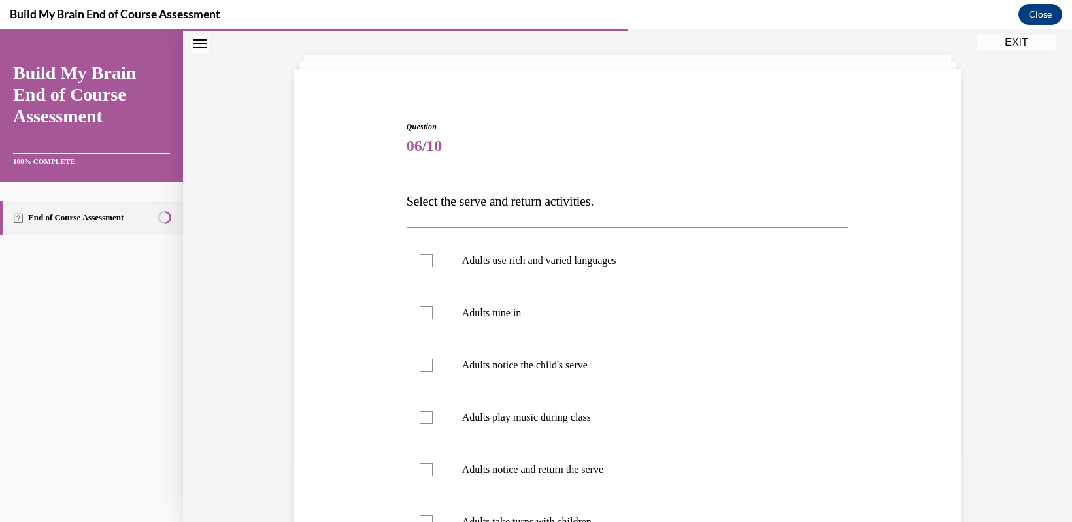
scroll to position [40, 0]
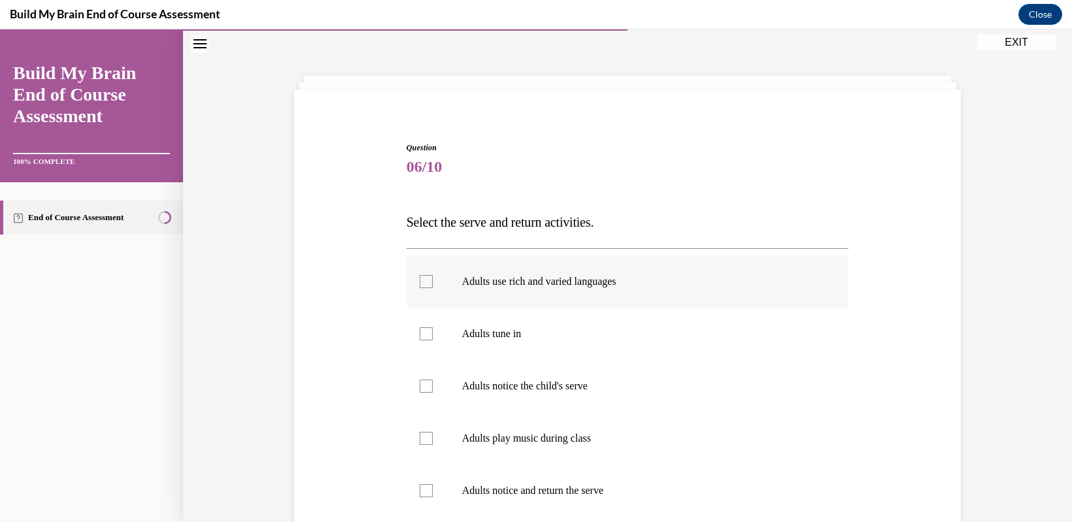
click at [420, 284] on div at bounding box center [426, 281] width 13 height 13
click at [420, 284] on input "Adults use rich and varied languages" at bounding box center [426, 281] width 13 height 13
checkbox input "true"
click at [420, 339] on div at bounding box center [426, 334] width 13 height 13
click at [420, 339] on input "Adults tune in" at bounding box center [426, 334] width 13 height 13
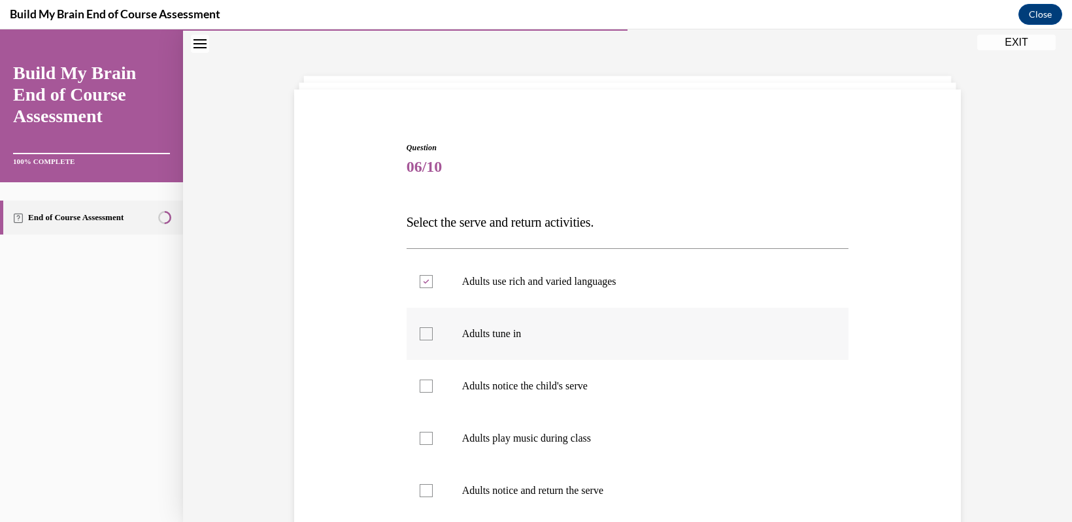
checkbox input "true"
click at [420, 388] on div at bounding box center [426, 386] width 13 height 13
click at [420, 388] on input "Adults notice the child's serve" at bounding box center [426, 386] width 13 height 13
checkbox input "true"
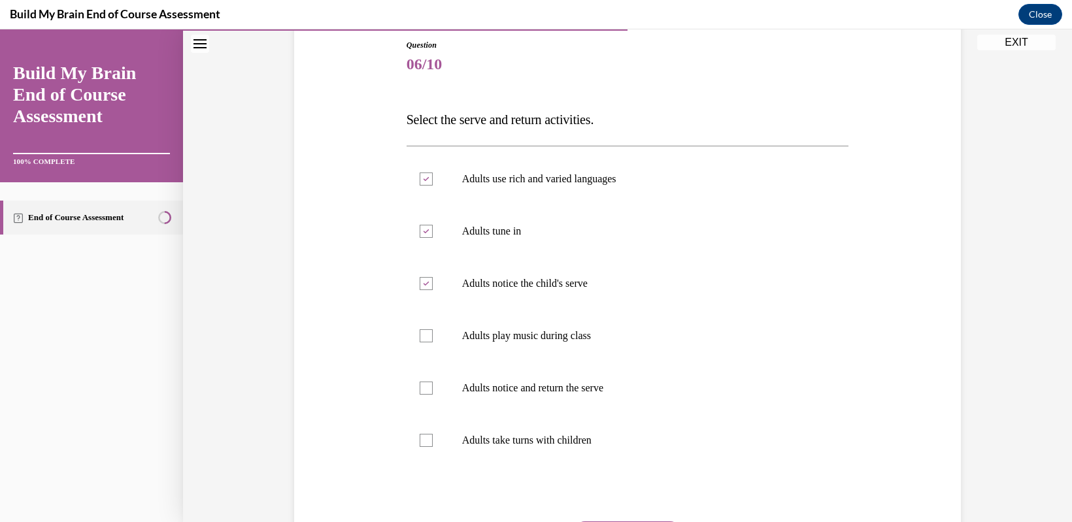
scroll to position [171, 0]
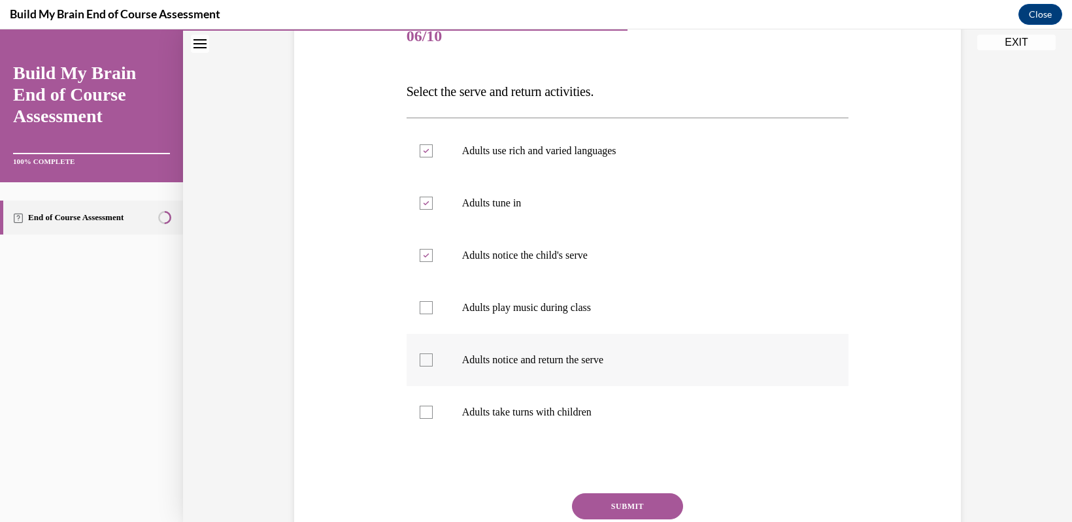
click at [420, 356] on div at bounding box center [426, 360] width 13 height 13
click at [420, 356] on input "Adults notice and return the serve" at bounding box center [426, 360] width 13 height 13
checkbox input "true"
click at [423, 411] on div at bounding box center [426, 412] width 13 height 13
click at [423, 411] on input "Adults take turns with children" at bounding box center [426, 412] width 13 height 13
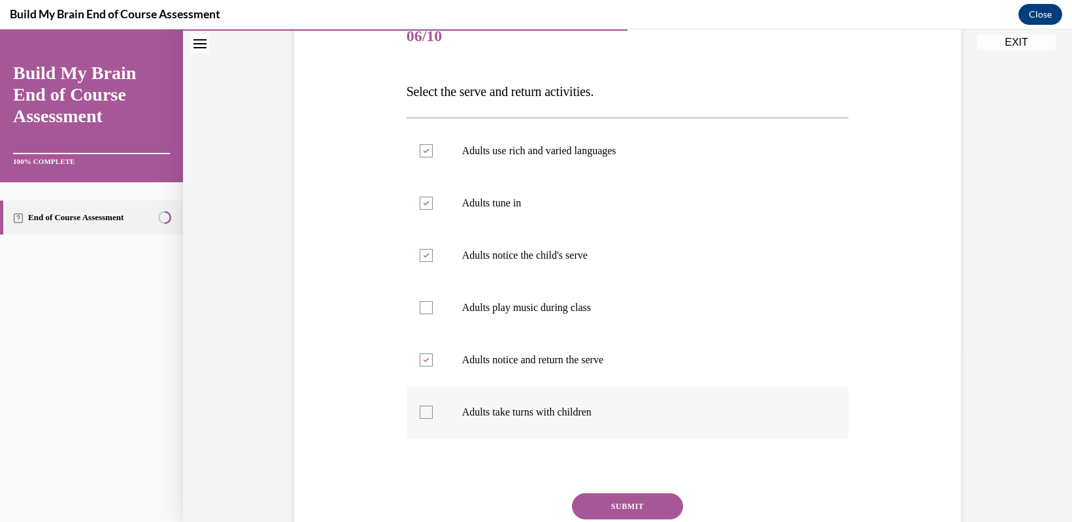
checkbox input "true"
click at [607, 506] on button "SUBMIT" at bounding box center [627, 507] width 111 height 26
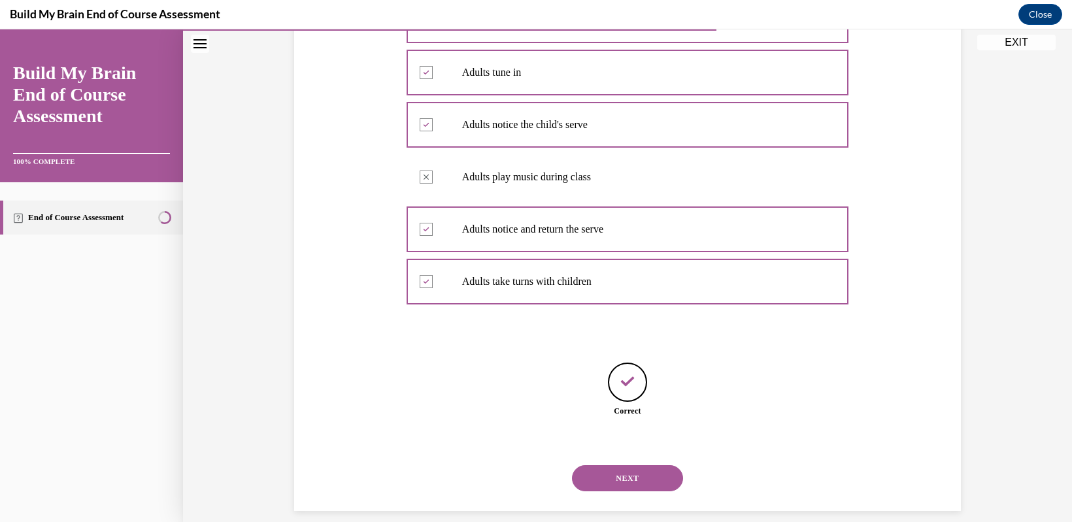
scroll to position [316, 0]
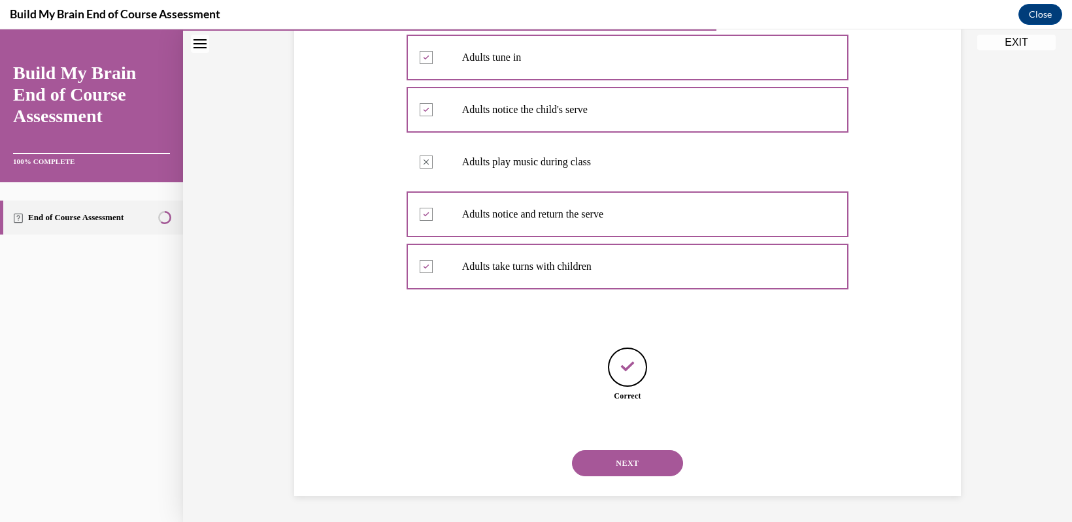
click at [643, 464] on button "NEXT" at bounding box center [627, 464] width 111 height 26
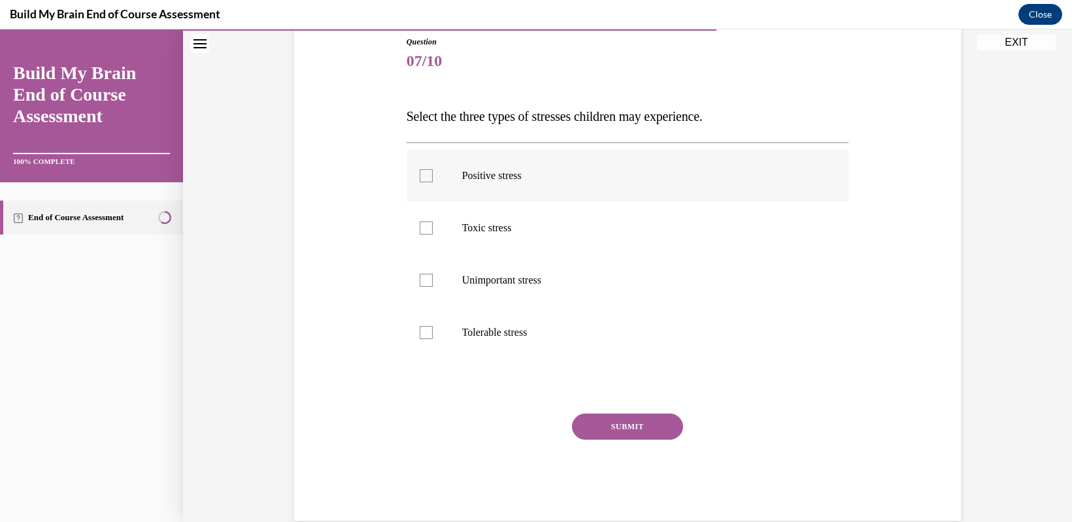
click at [426, 180] on div at bounding box center [426, 175] width 13 height 13
click at [426, 180] on input "Positive stress" at bounding box center [426, 175] width 13 height 13
checkbox input "true"
click at [424, 220] on label "Toxic stress" at bounding box center [628, 228] width 443 height 52
click at [424, 222] on input "Toxic stress" at bounding box center [426, 228] width 13 height 13
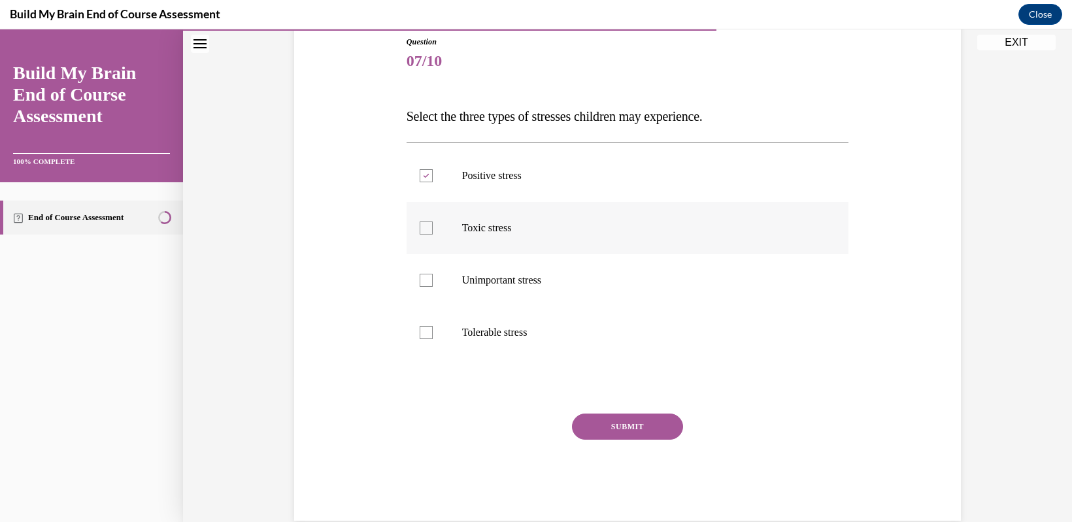
checkbox input "true"
click at [645, 419] on button "SUBMIT" at bounding box center [627, 427] width 111 height 26
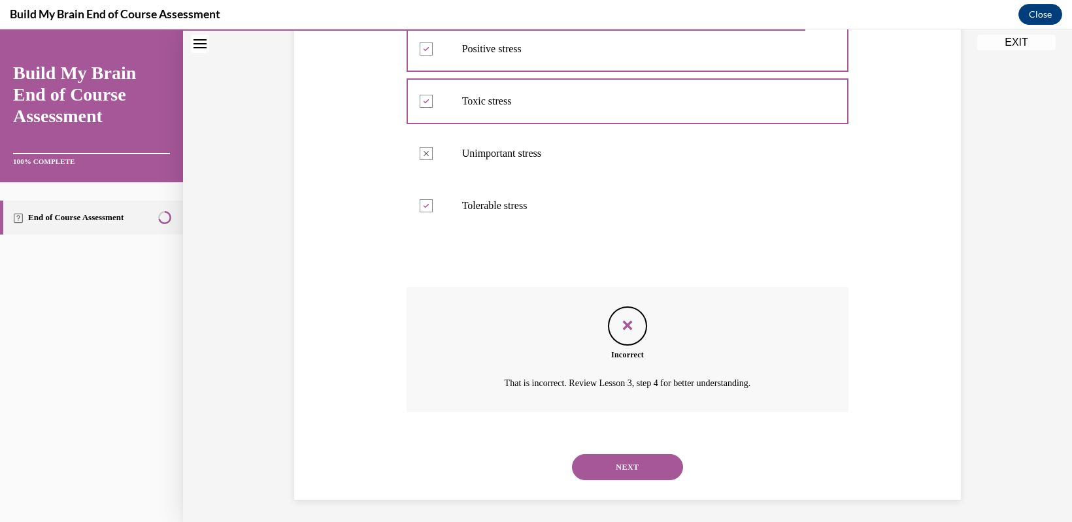
scroll to position [277, 0]
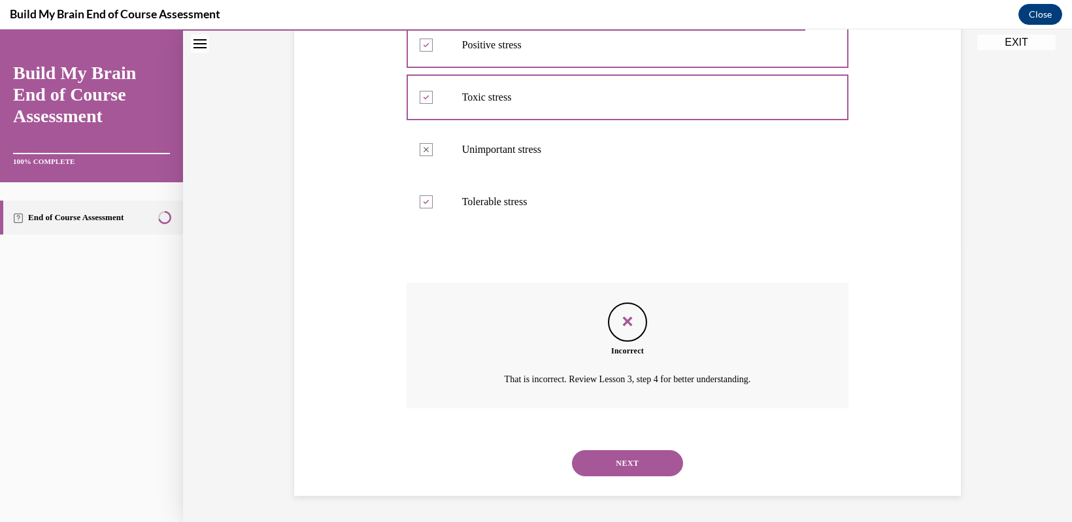
click at [604, 469] on button "NEXT" at bounding box center [627, 464] width 111 height 26
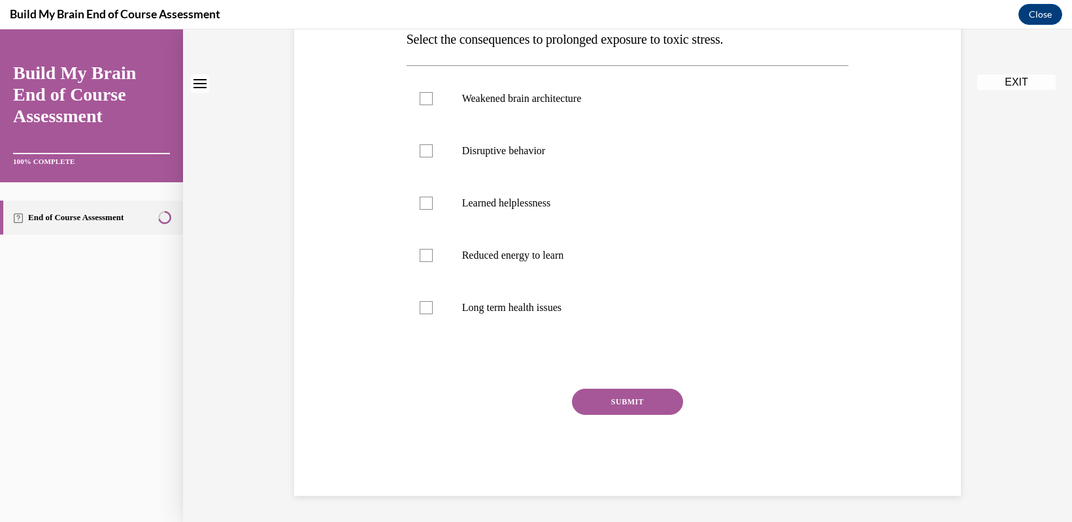
scroll to position [0, 0]
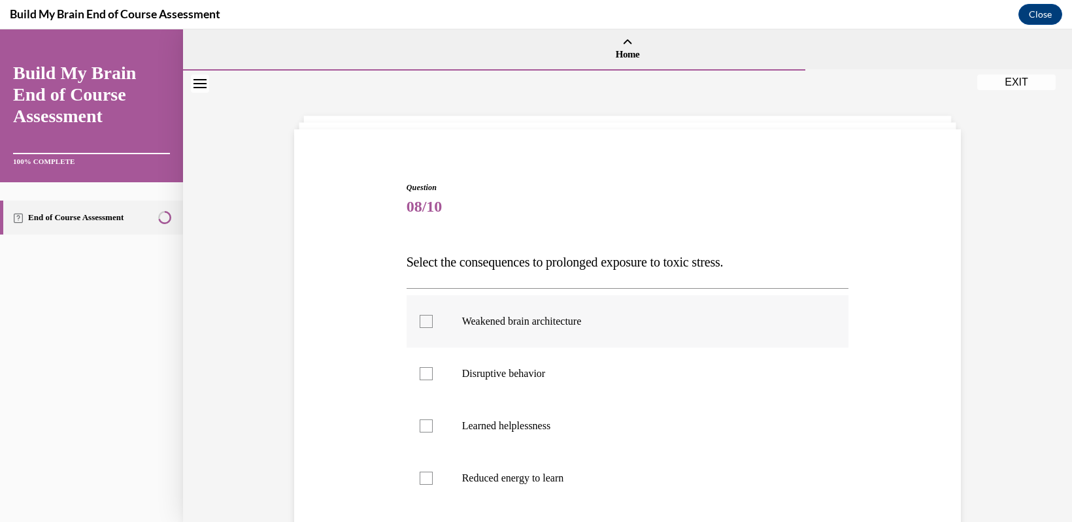
click at [420, 323] on div at bounding box center [426, 321] width 13 height 13
click at [420, 323] on input "Weakened brain architecture" at bounding box center [426, 321] width 13 height 13
checkbox input "true"
click at [422, 373] on div at bounding box center [426, 373] width 13 height 13
click at [422, 373] on input "Disruptive behavior" at bounding box center [426, 373] width 13 height 13
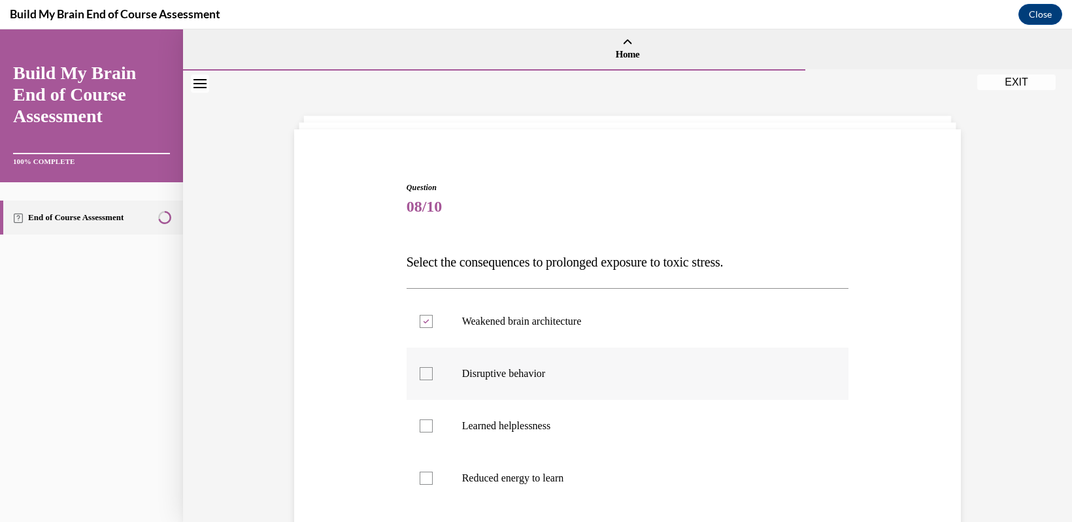
checkbox input "true"
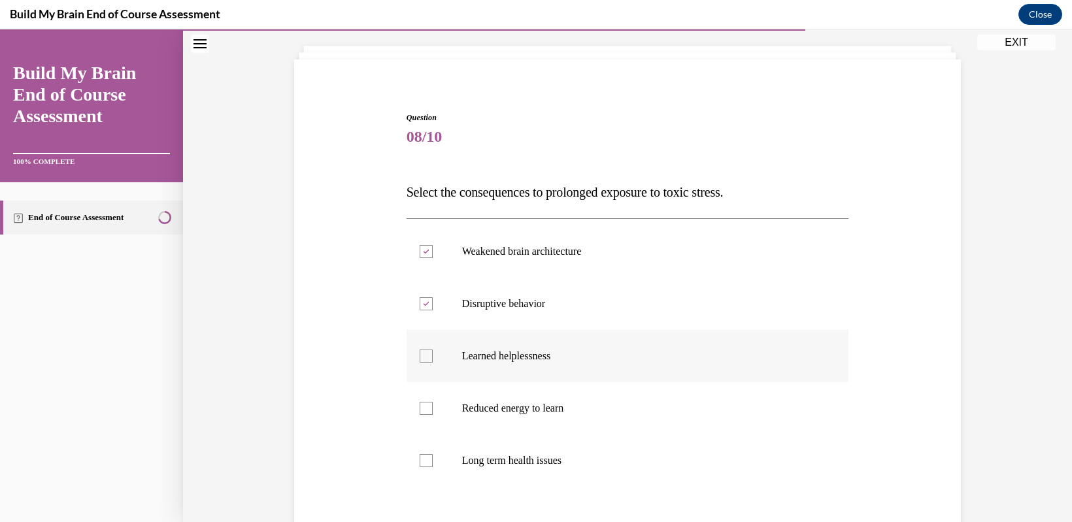
scroll to position [131, 0]
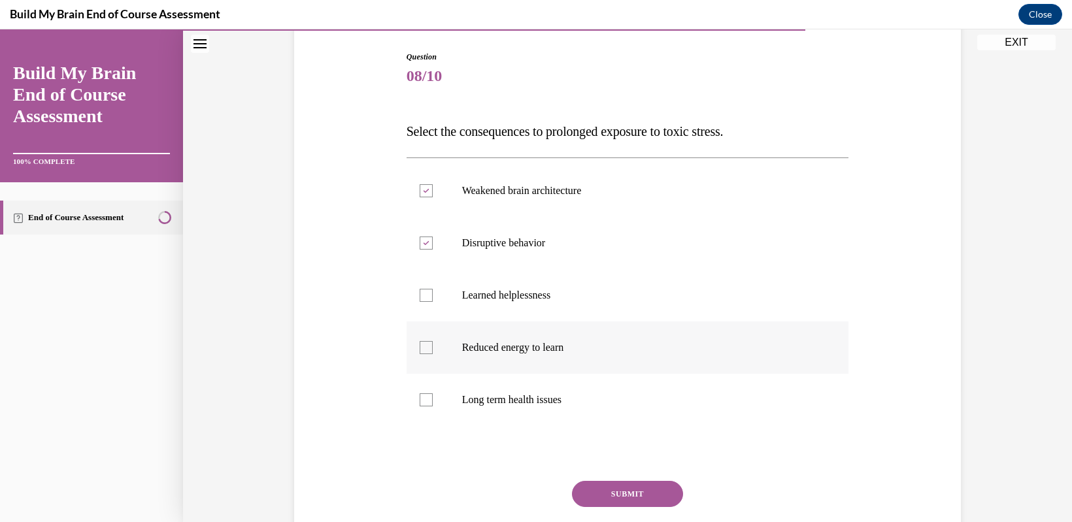
click at [422, 352] on div at bounding box center [426, 347] width 13 height 13
click at [422, 352] on input "Reduced energy to learn" at bounding box center [426, 347] width 13 height 13
checkbox input "true"
click at [421, 393] on label "Long term health issues" at bounding box center [628, 400] width 443 height 52
click at [421, 394] on input "Long term health issues" at bounding box center [426, 400] width 13 height 13
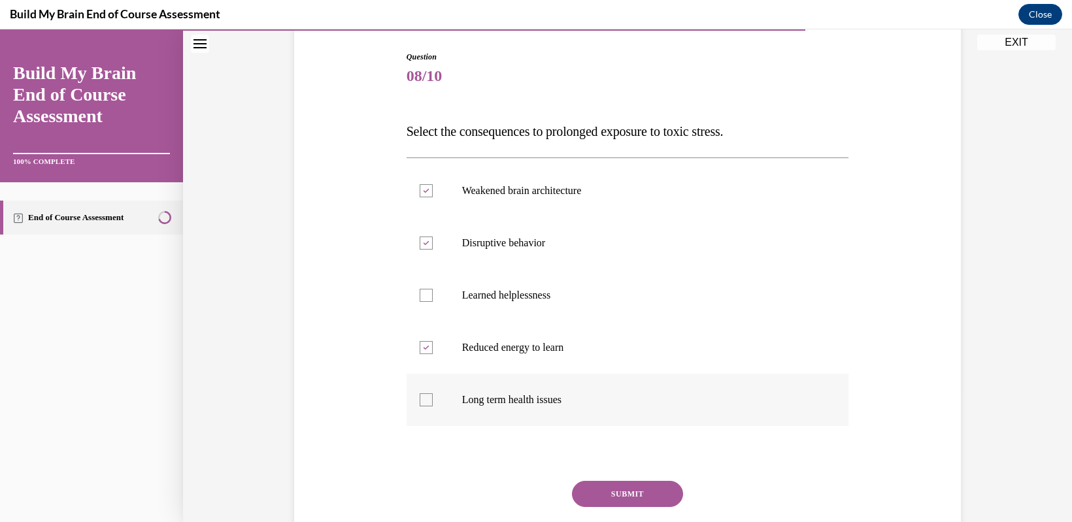
checkbox input "true"
click at [617, 495] on button "SUBMIT" at bounding box center [627, 494] width 111 height 26
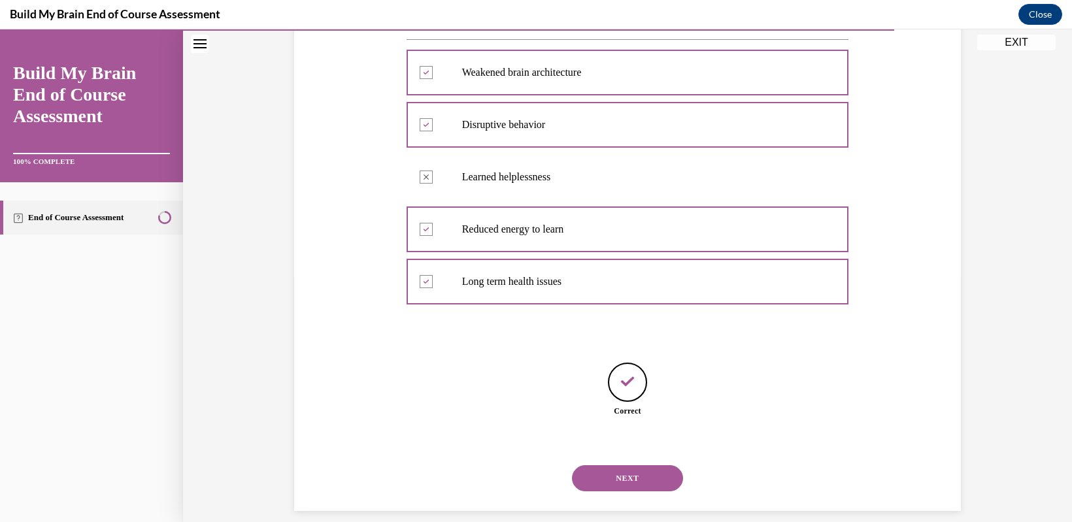
scroll to position [264, 0]
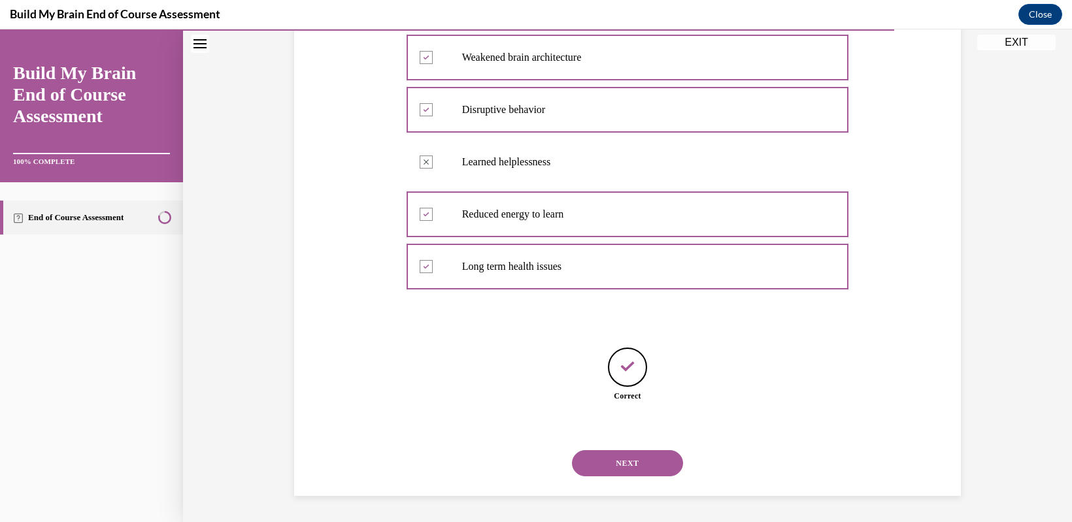
click at [583, 468] on button "NEXT" at bounding box center [627, 464] width 111 height 26
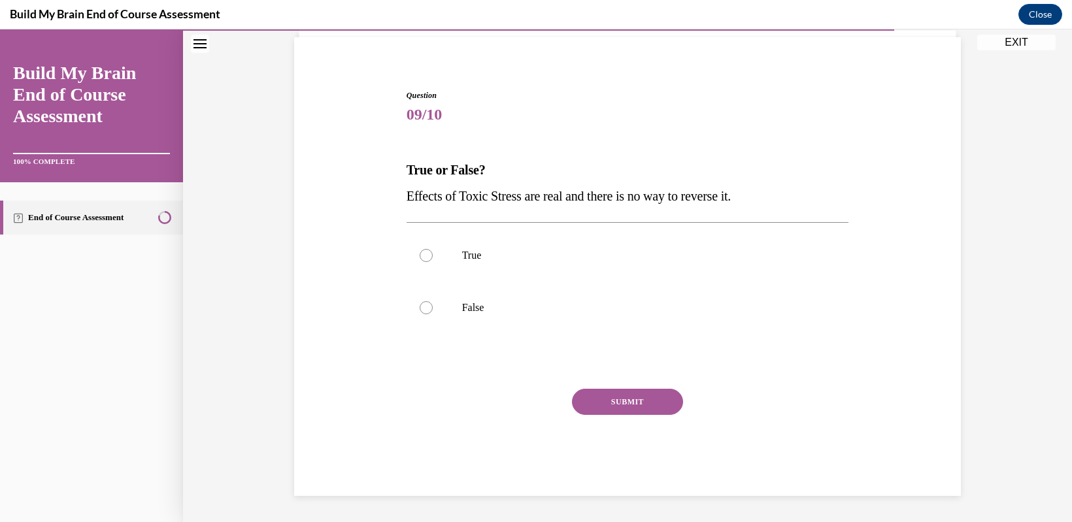
scroll to position [40, 0]
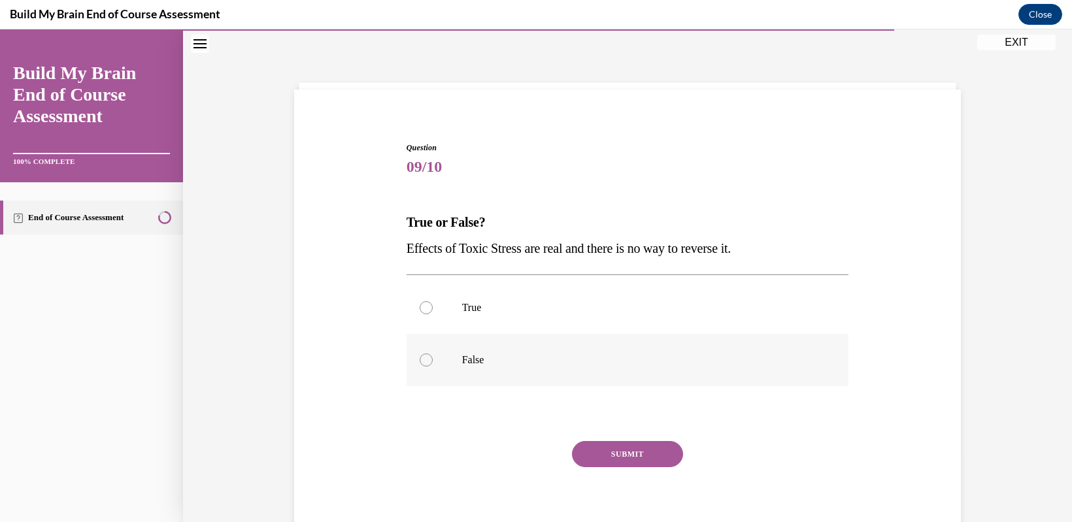
click at [438, 365] on label "False" at bounding box center [628, 360] width 443 height 52
click at [433, 365] on input "False" at bounding box center [426, 360] width 13 height 13
radio input "true"
click at [588, 450] on button "SUBMIT" at bounding box center [627, 454] width 111 height 26
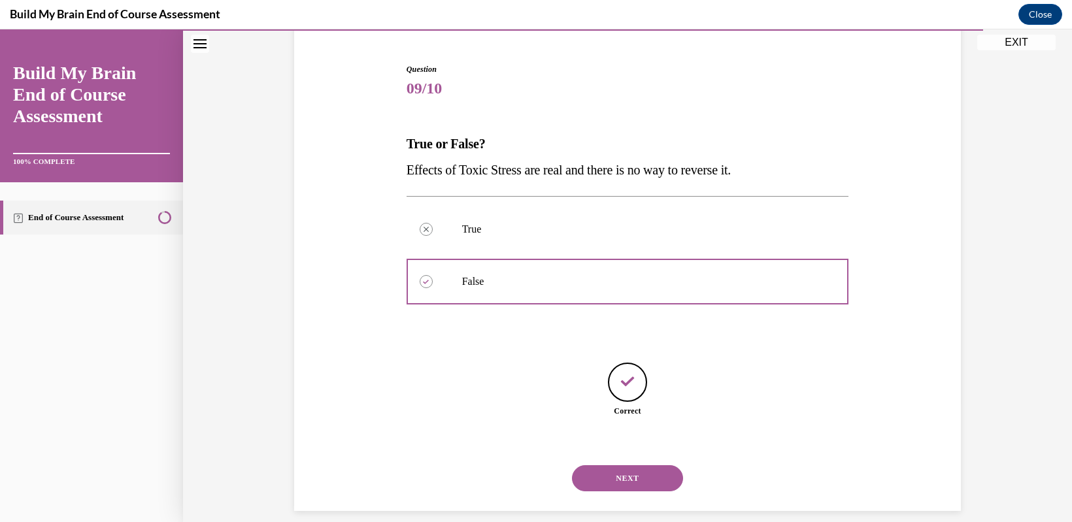
scroll to position [133, 0]
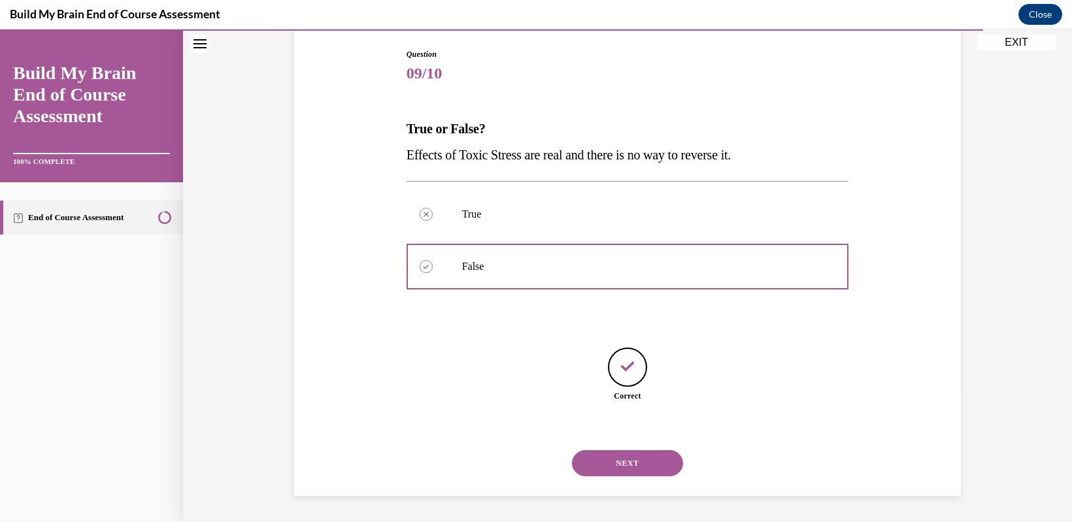
click at [613, 454] on button "NEXT" at bounding box center [627, 464] width 111 height 26
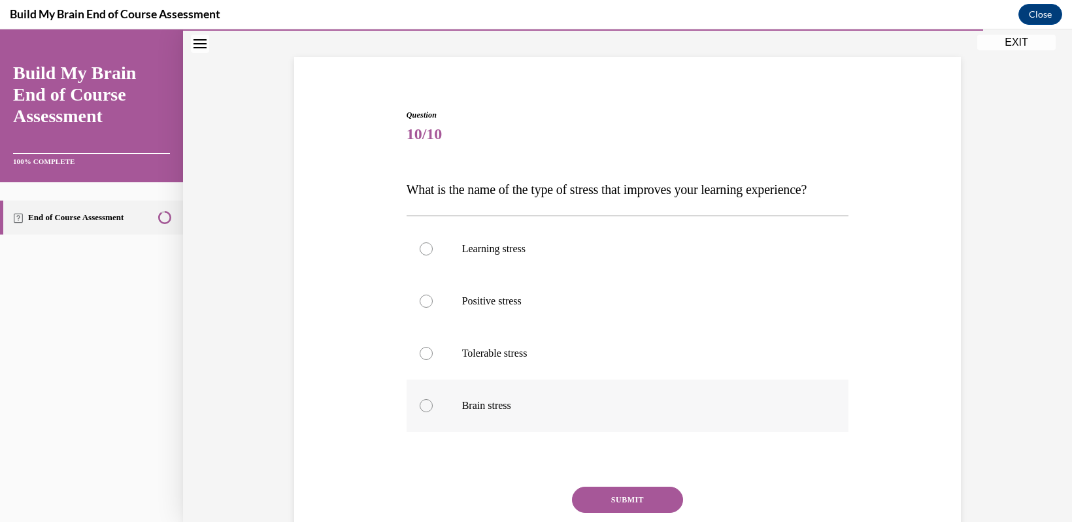
scroll to position [40, 0]
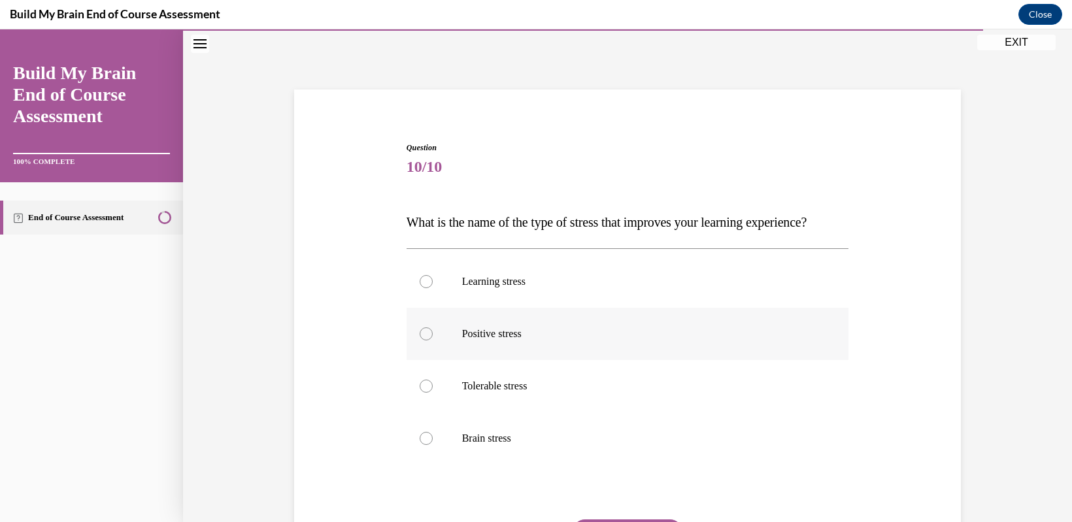
click at [421, 341] on div at bounding box center [426, 334] width 13 height 13
click at [421, 341] on input "Positive stress" at bounding box center [426, 334] width 13 height 13
radio input "true"
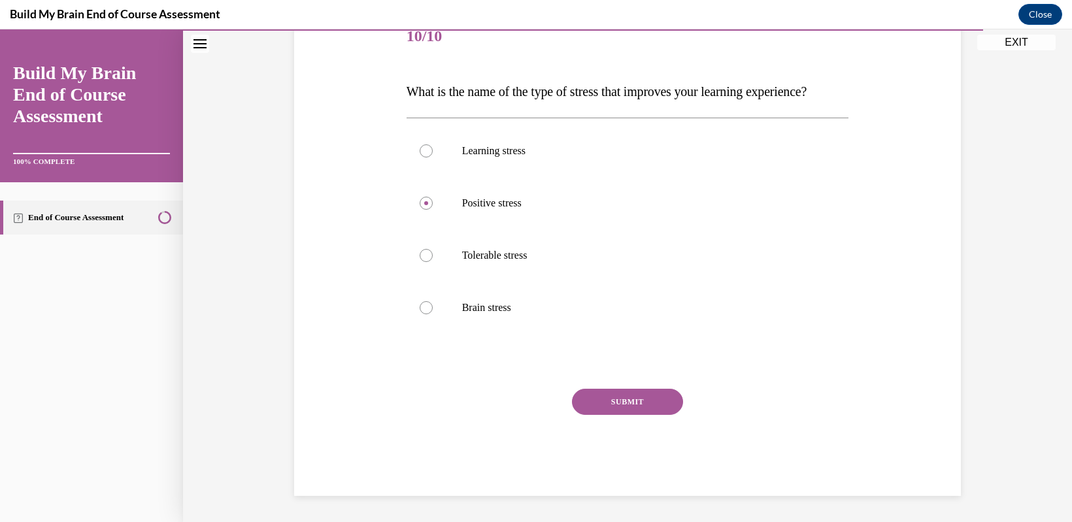
scroll to position [197, 0]
click at [607, 401] on button "SUBMIT" at bounding box center [627, 402] width 111 height 26
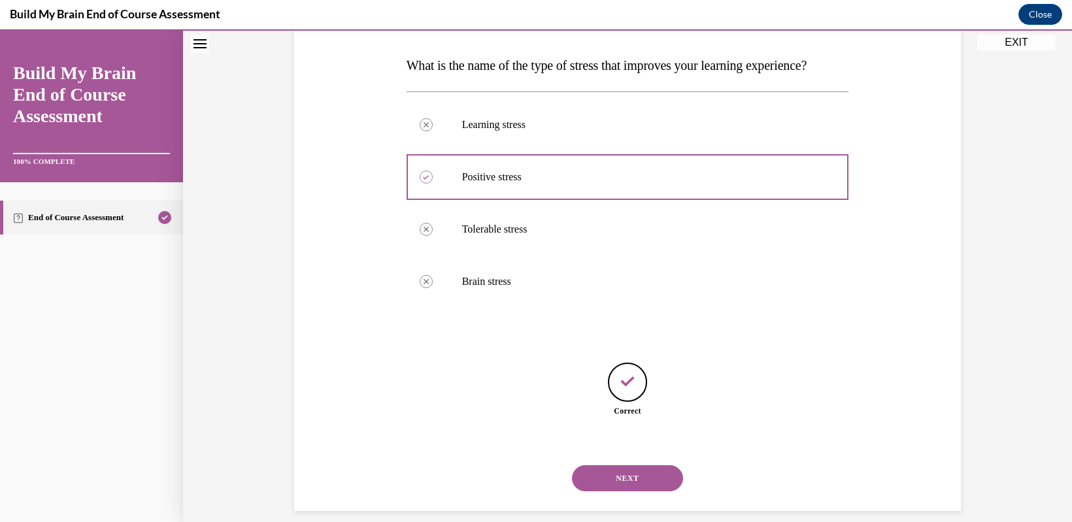
scroll to position [238, 0]
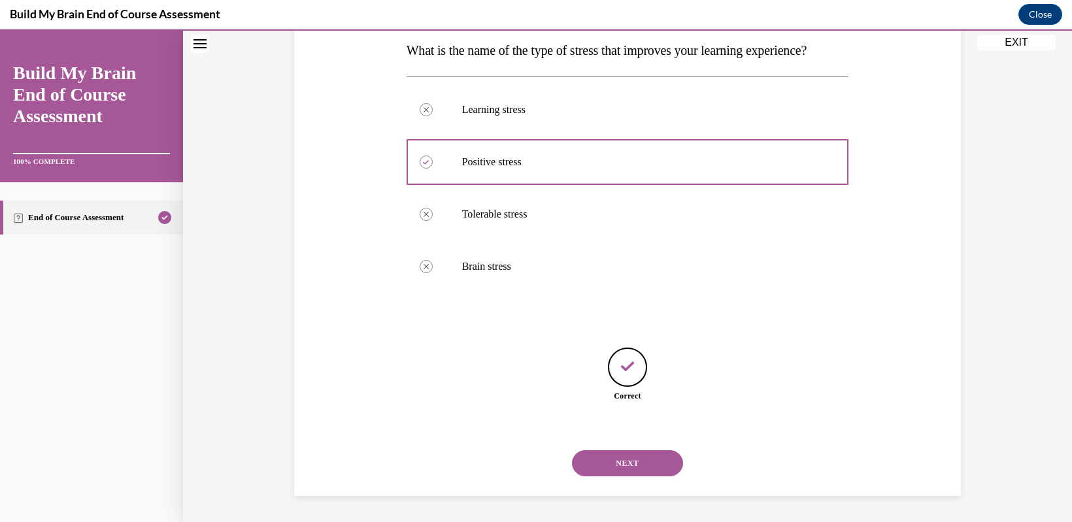
click at [617, 465] on button "NEXT" at bounding box center [627, 464] width 111 height 26
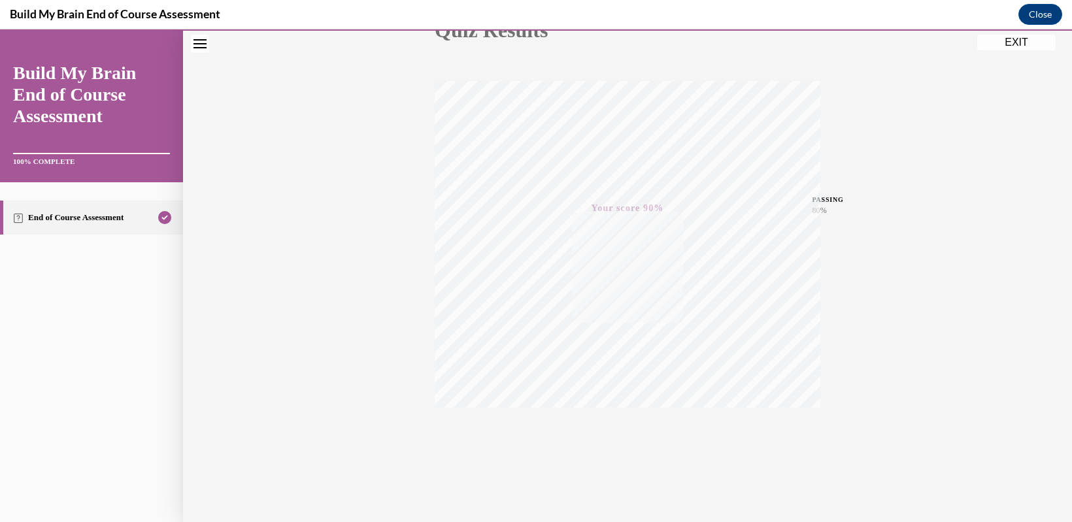
scroll to position [177, 0]
click at [1017, 41] on button "EXIT" at bounding box center [1017, 43] width 78 height 16
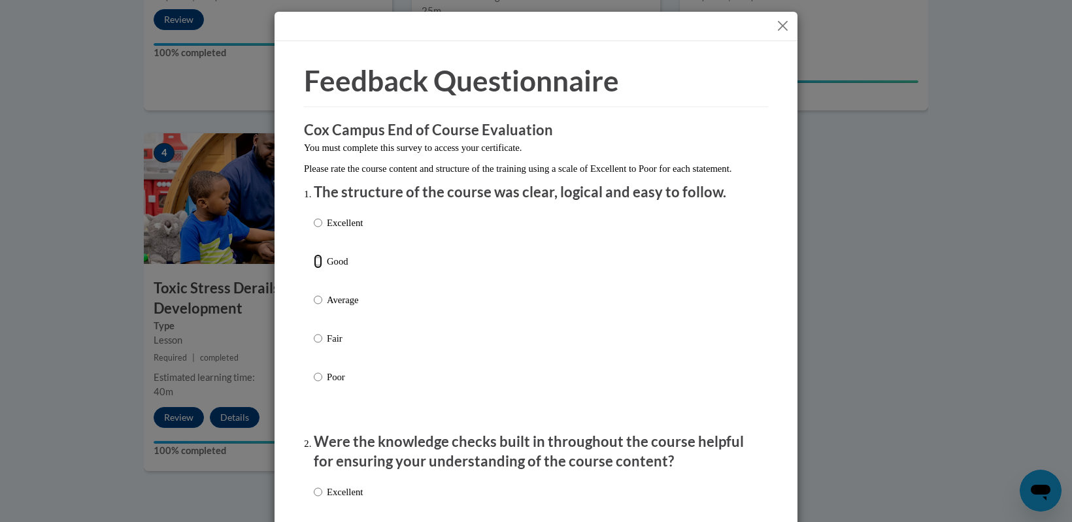
click at [315, 269] on input "Good" at bounding box center [318, 261] width 9 height 14
radio input "true"
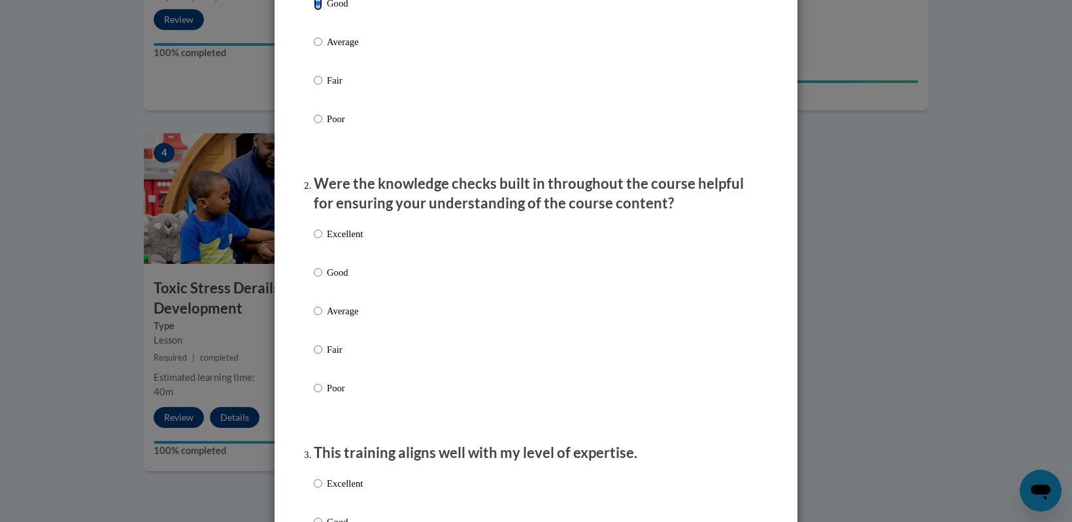
scroll to position [262, 0]
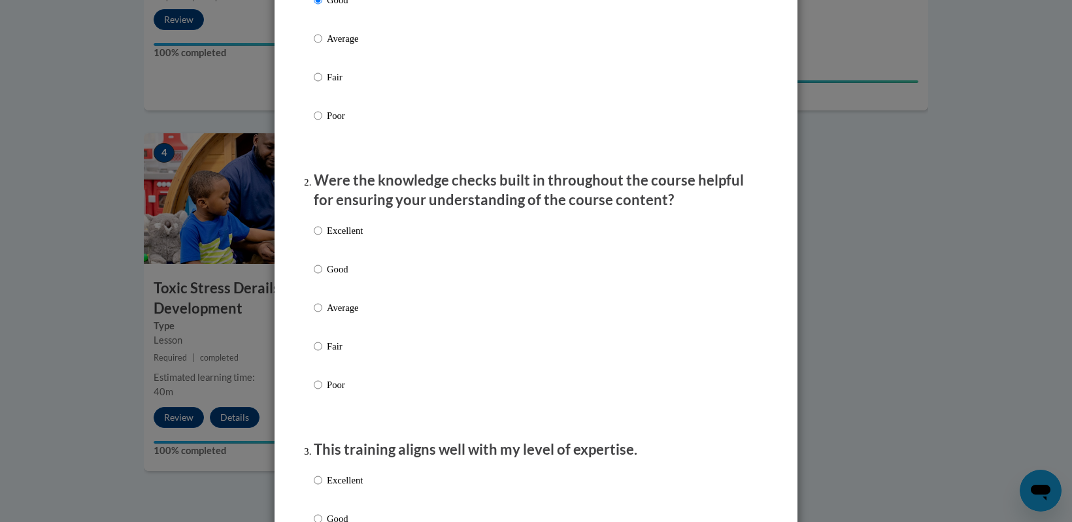
click at [319, 279] on label "Good" at bounding box center [338, 279] width 49 height 35
click at [319, 277] on input "Good" at bounding box center [318, 269] width 9 height 14
radio input "true"
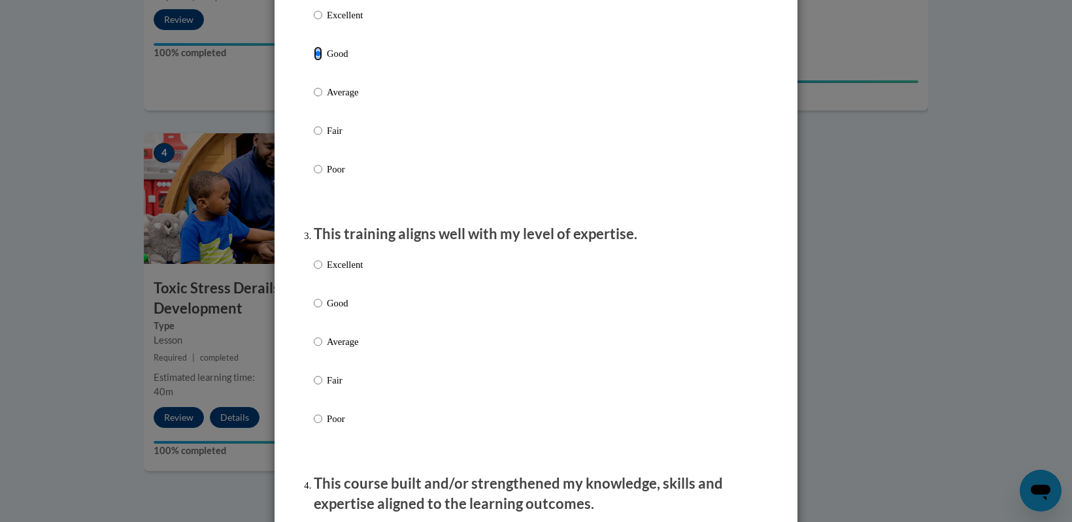
scroll to position [523, 0]
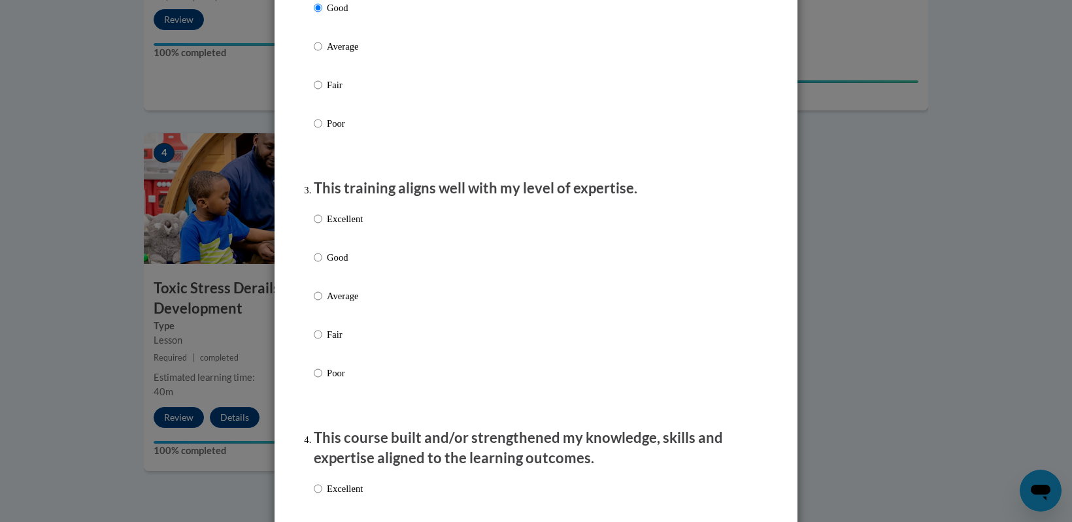
click at [328, 265] on p "Good" at bounding box center [345, 257] width 36 height 14
click at [322, 265] on input "Good" at bounding box center [318, 257] width 9 height 14
radio input "true"
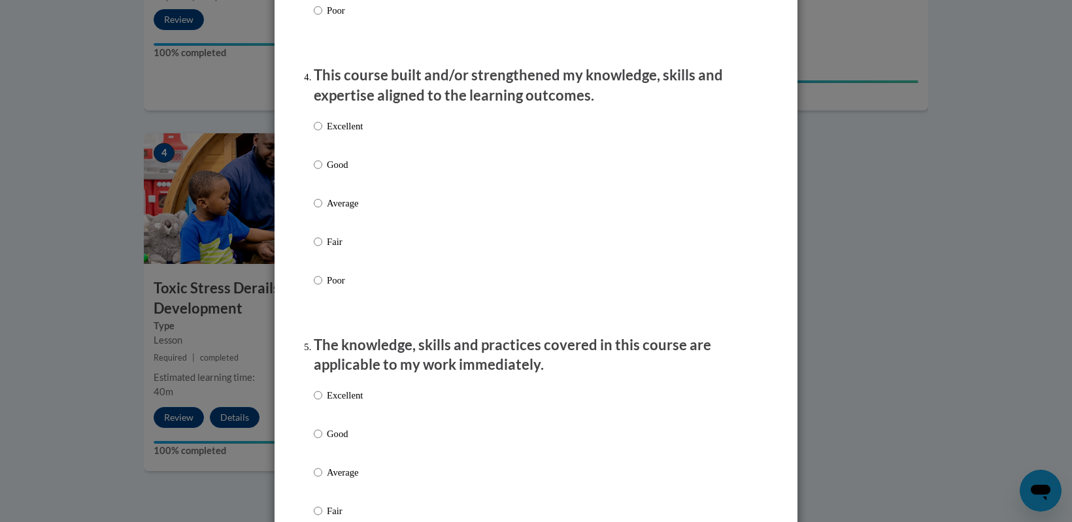
scroll to position [915, 0]
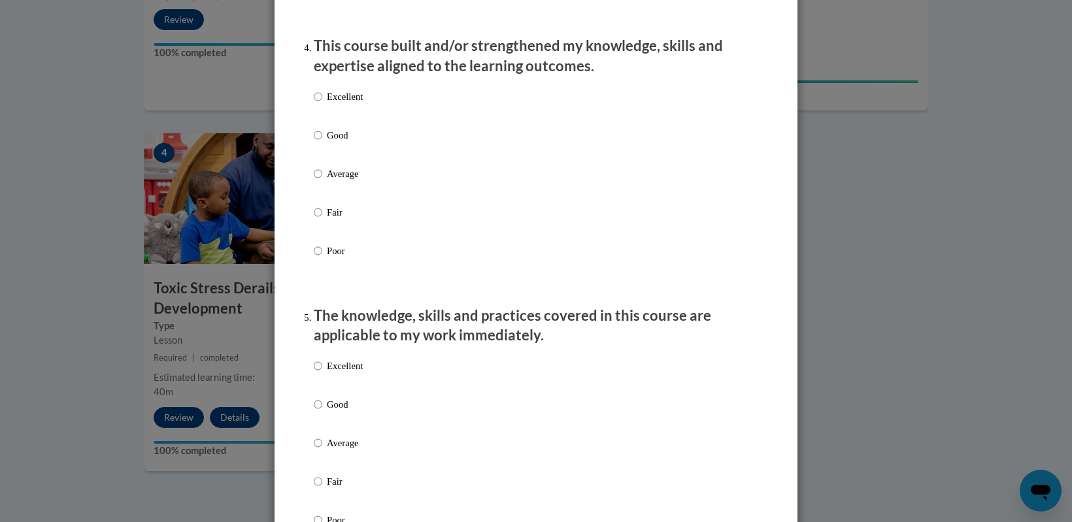
click at [317, 143] on label "Good" at bounding box center [338, 145] width 49 height 35
click at [317, 143] on input "Good" at bounding box center [318, 135] width 9 height 14
radio input "true"
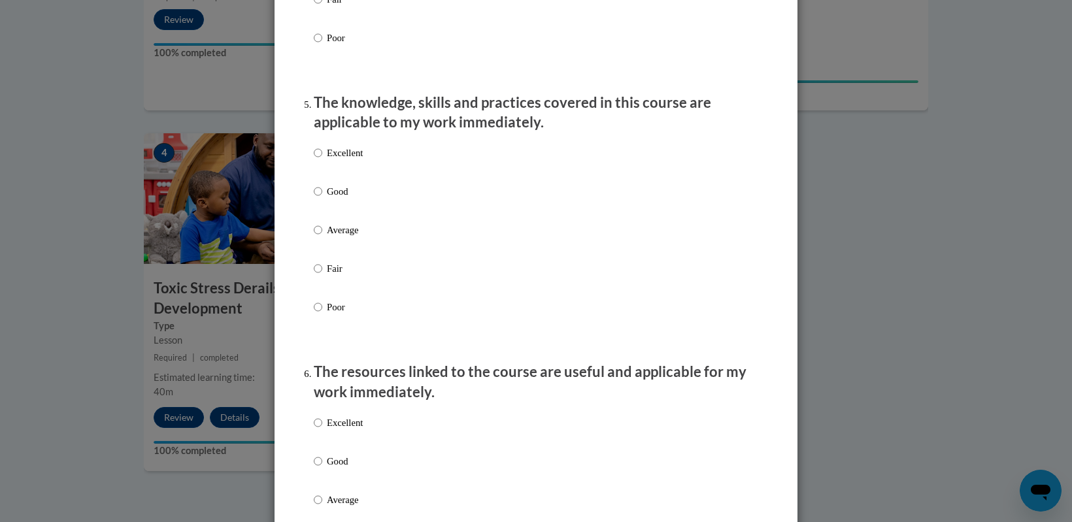
scroll to position [1177, 0]
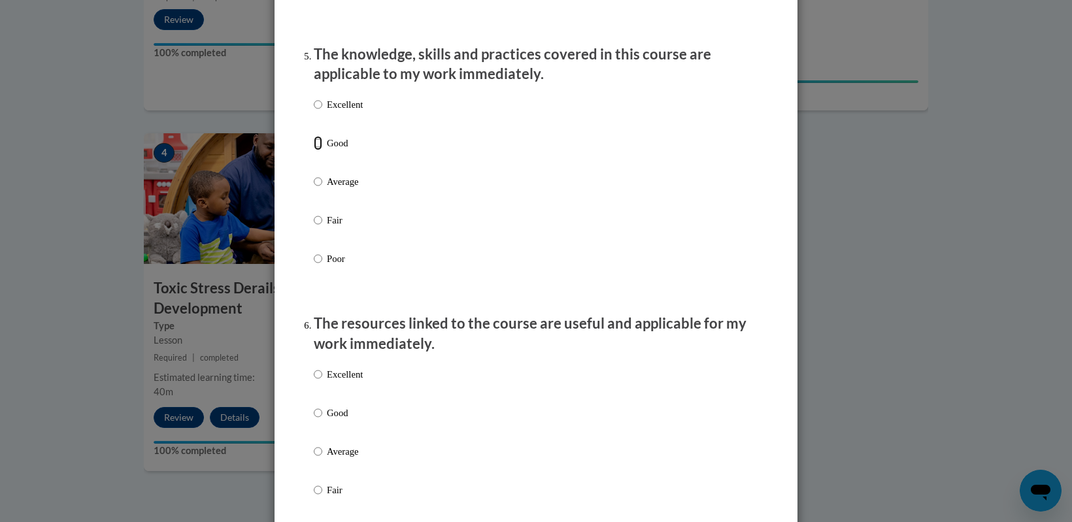
click at [314, 150] on input "Good" at bounding box center [318, 143] width 9 height 14
radio input "true"
click at [320, 427] on label "Good" at bounding box center [338, 423] width 49 height 35
click at [320, 420] on input "Good" at bounding box center [318, 413] width 9 height 14
radio input "true"
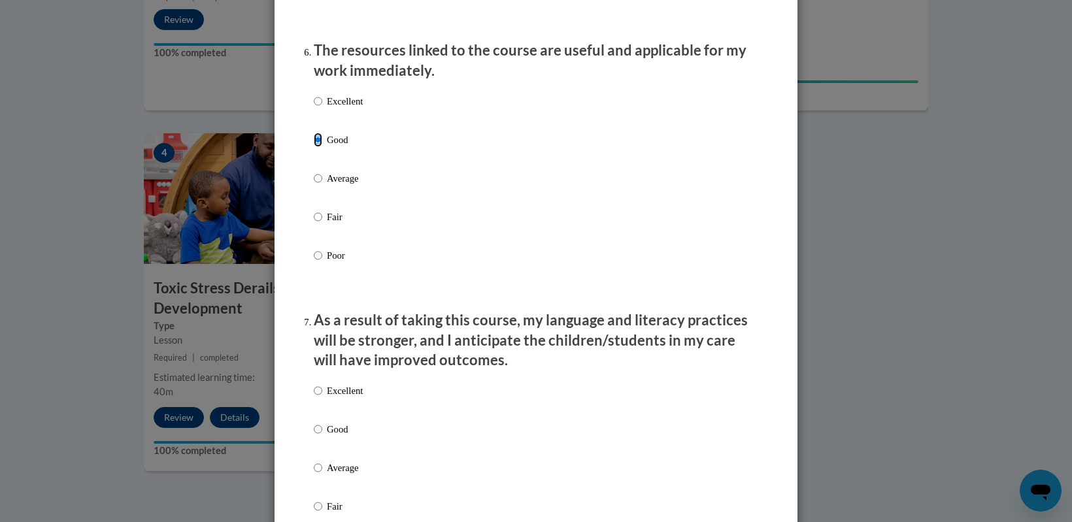
scroll to position [1504, 0]
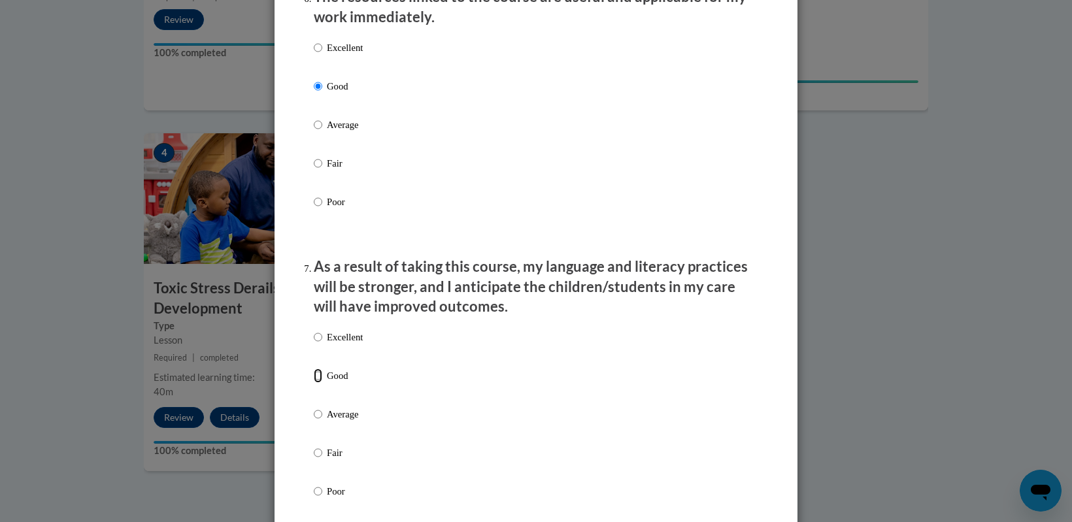
click at [314, 383] on input "Good" at bounding box center [318, 376] width 9 height 14
radio input "true"
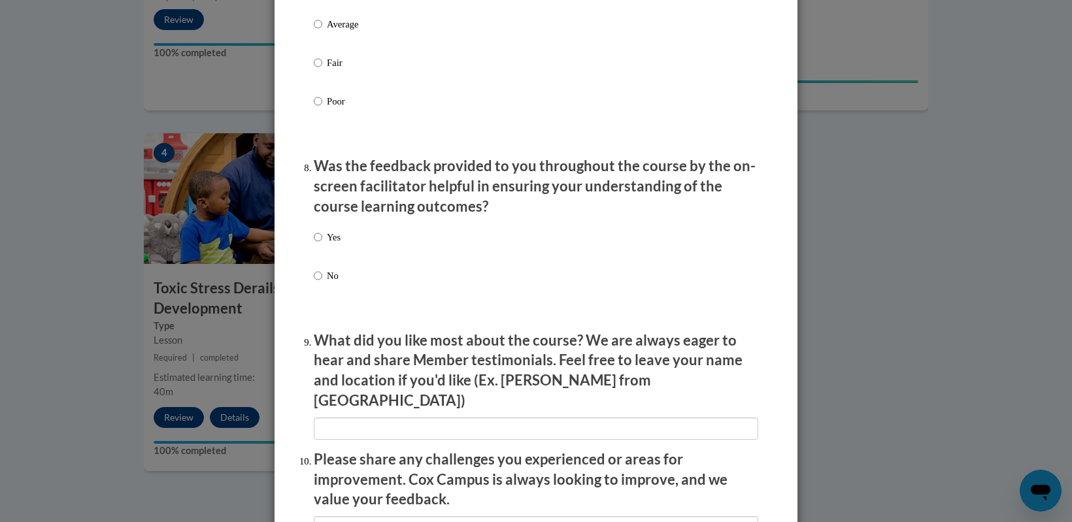
scroll to position [1962, 0]
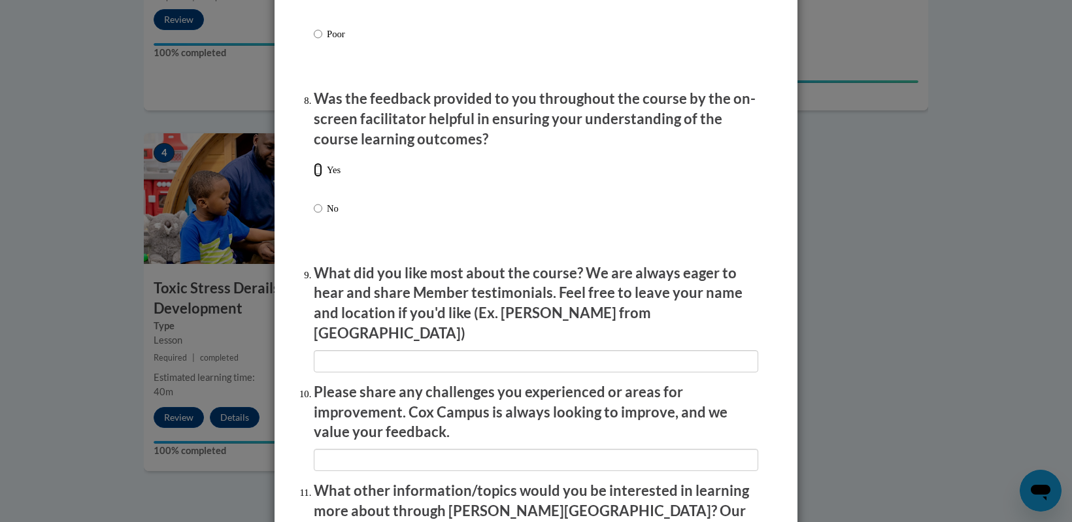
click at [314, 177] on input "Yes" at bounding box center [318, 170] width 9 height 14
radio input "true"
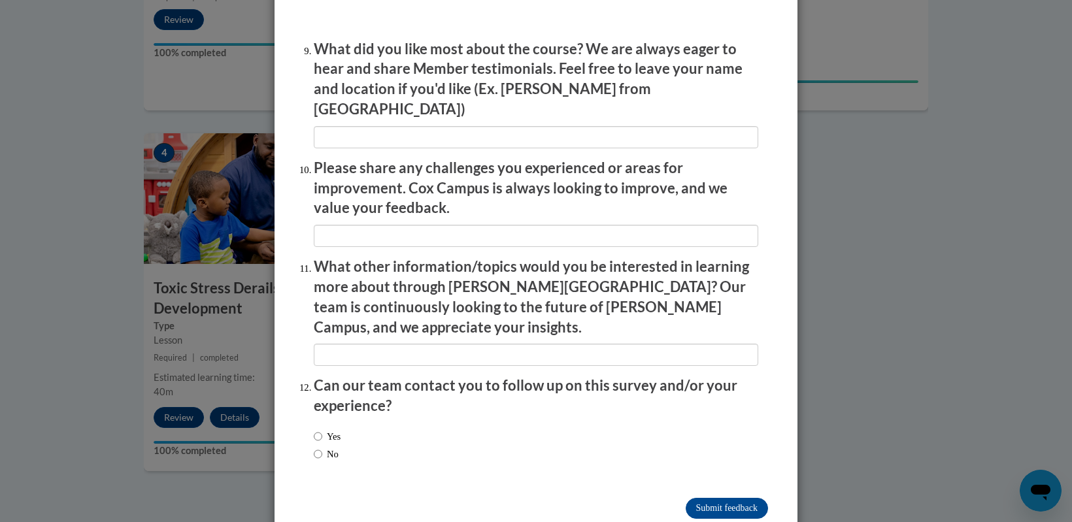
scroll to position [2194, 0]
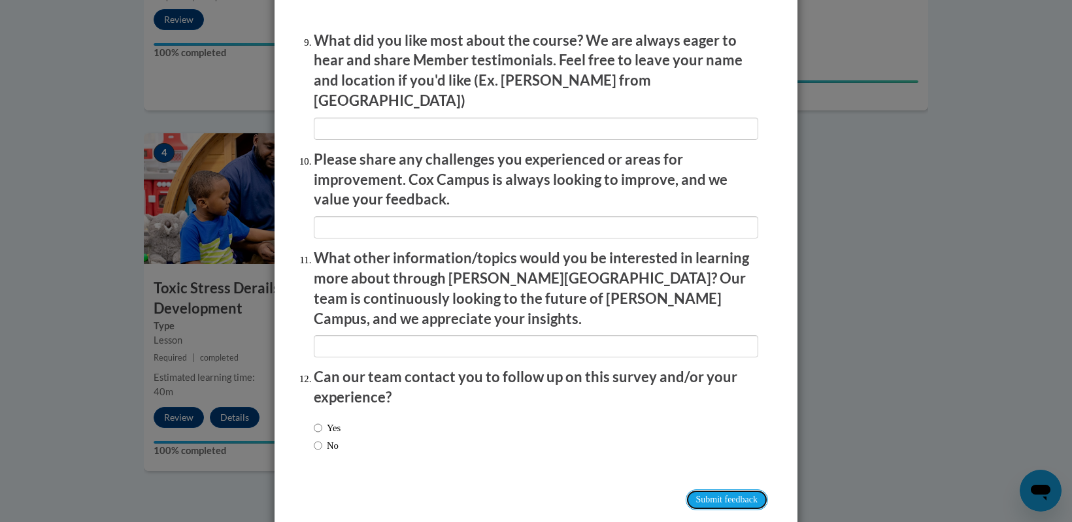
click at [747, 490] on input "Submit feedback" at bounding box center [727, 500] width 82 height 21
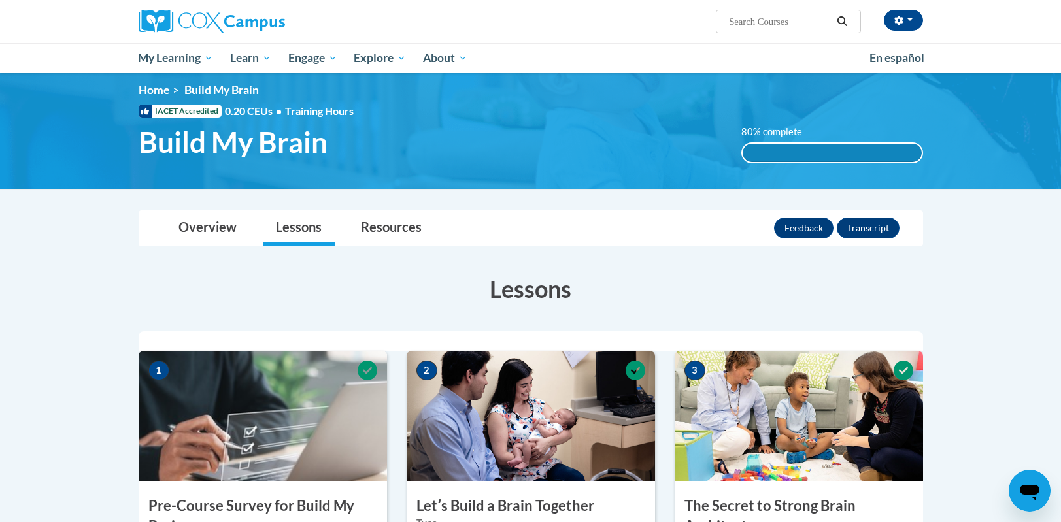
scroll to position [0, 0]
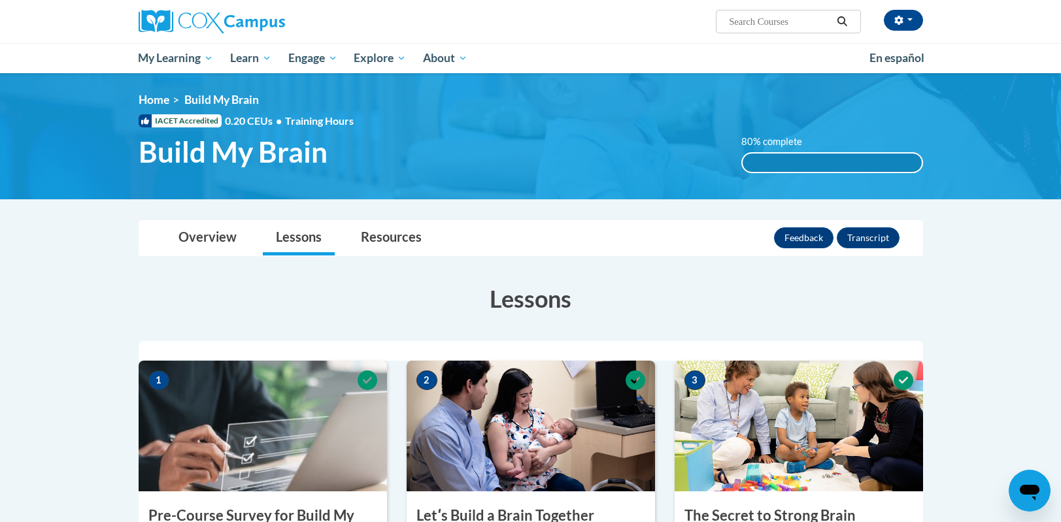
click at [766, 17] on input "Search..." at bounding box center [780, 22] width 105 height 16
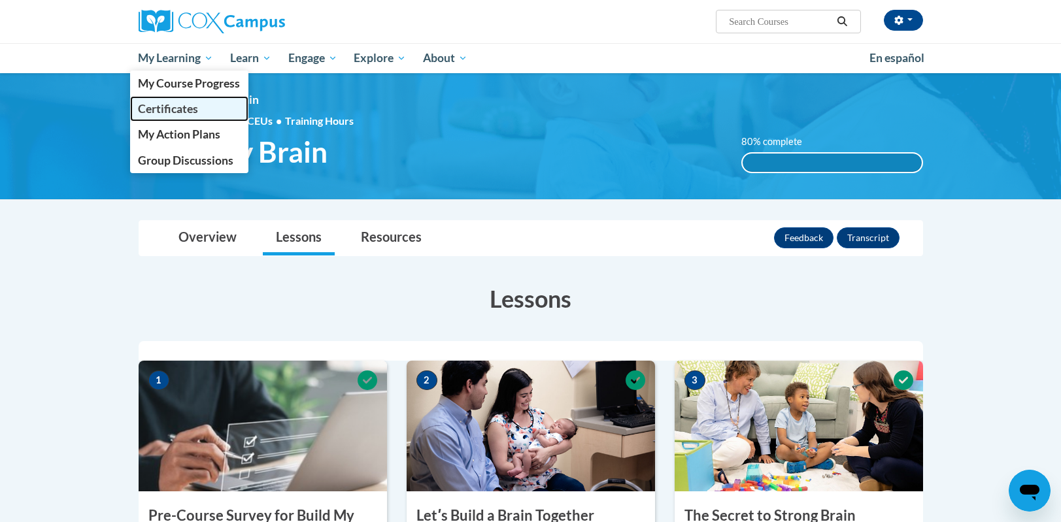
click at [166, 114] on span "Certificates" at bounding box center [168, 109] width 60 height 14
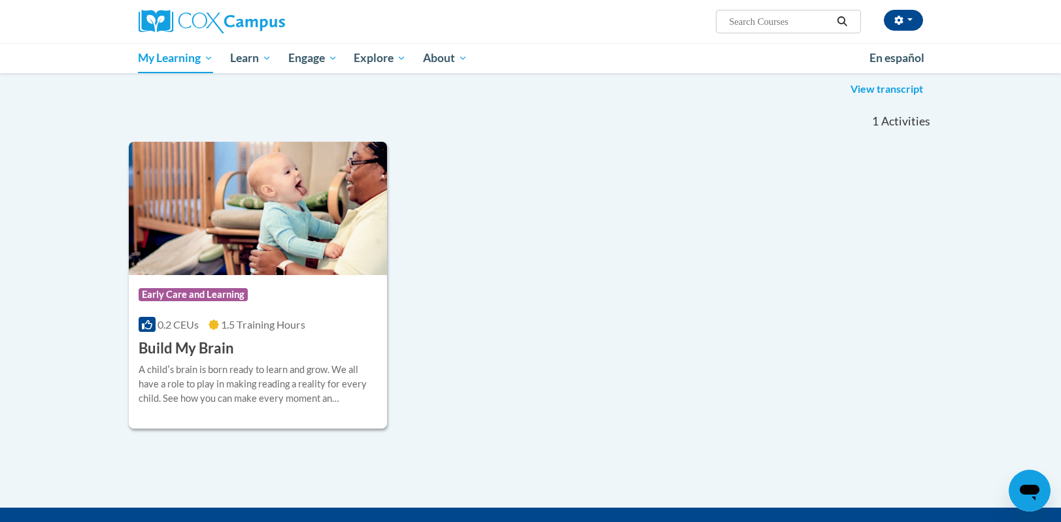
scroll to position [196, 0]
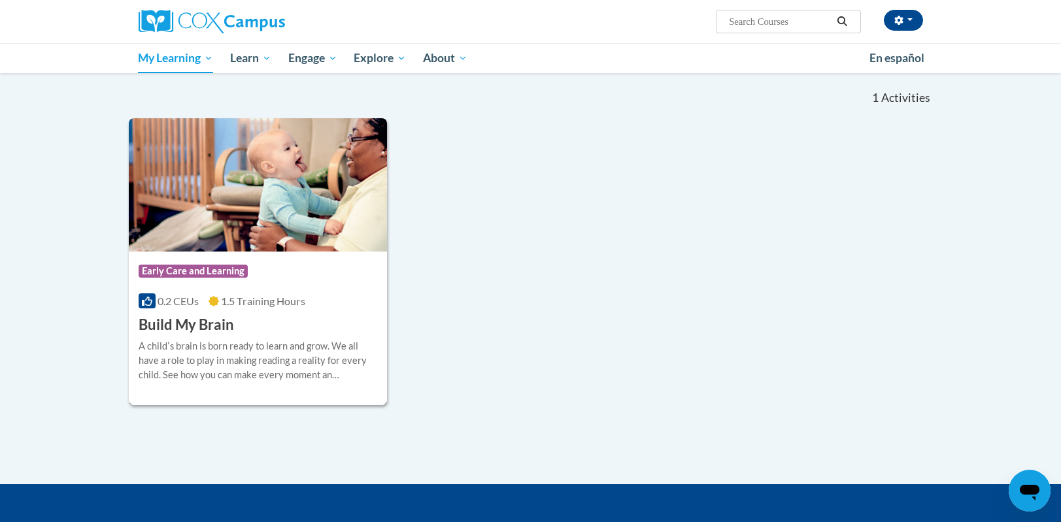
click at [332, 304] on div "0.2 CEUs 1.5 Training Hours" at bounding box center [258, 301] width 239 height 14
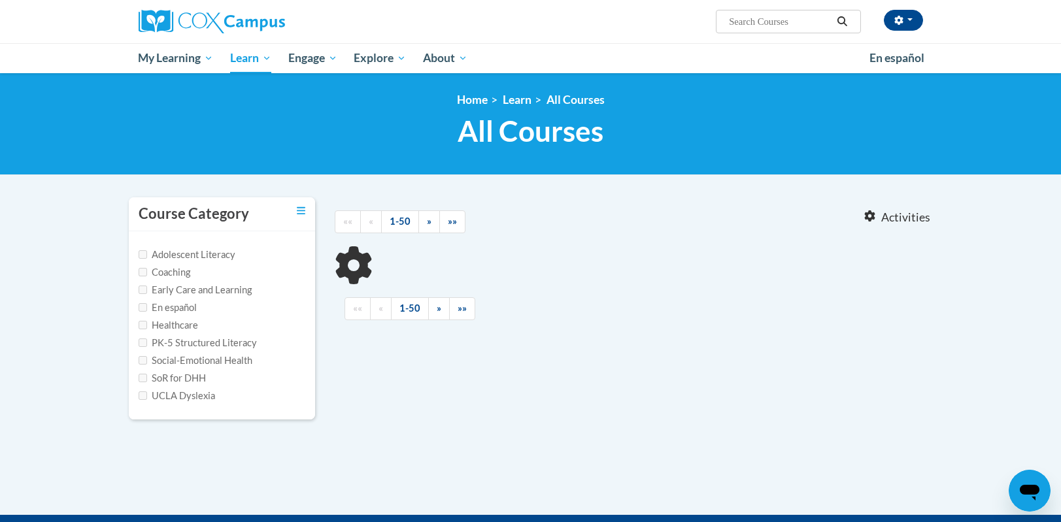
type input "talk with me"
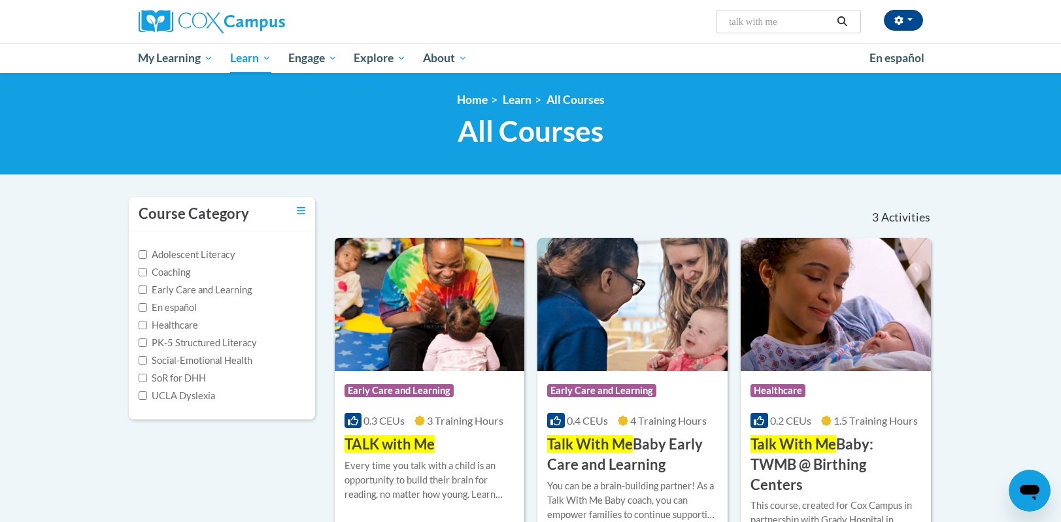
click at [432, 328] on img at bounding box center [430, 304] width 190 height 133
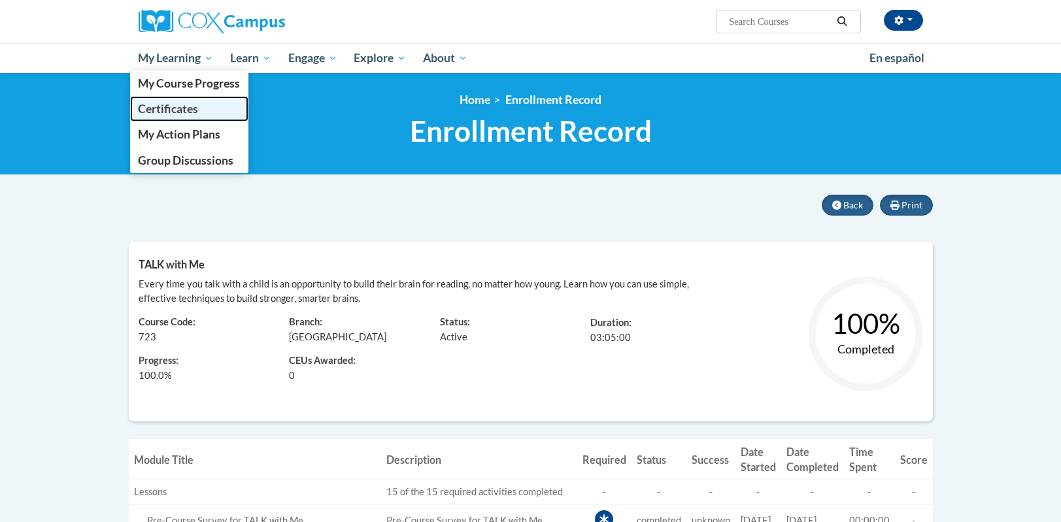
click at [164, 107] on span "Certificates" at bounding box center [168, 109] width 60 height 14
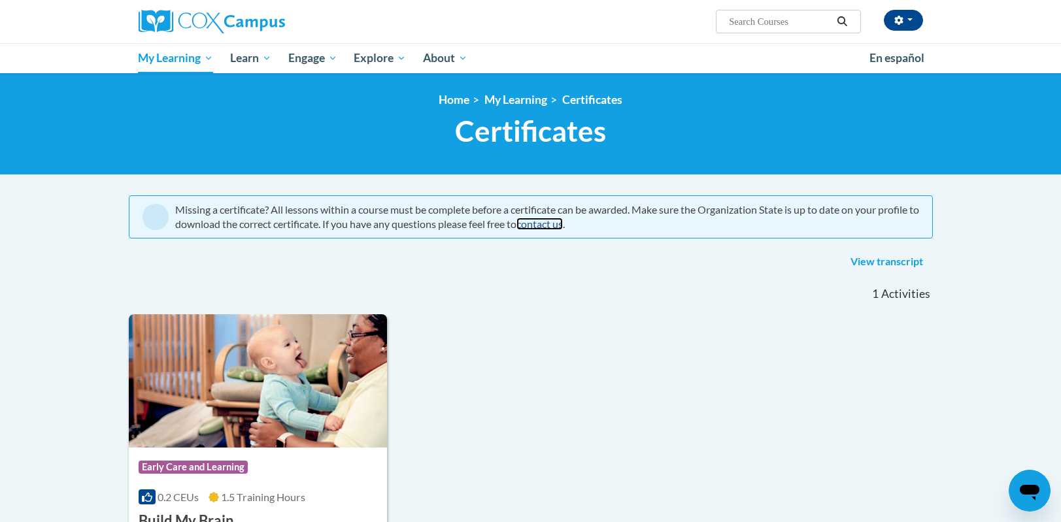
click at [563, 225] on link "contact us" at bounding box center [540, 224] width 46 height 12
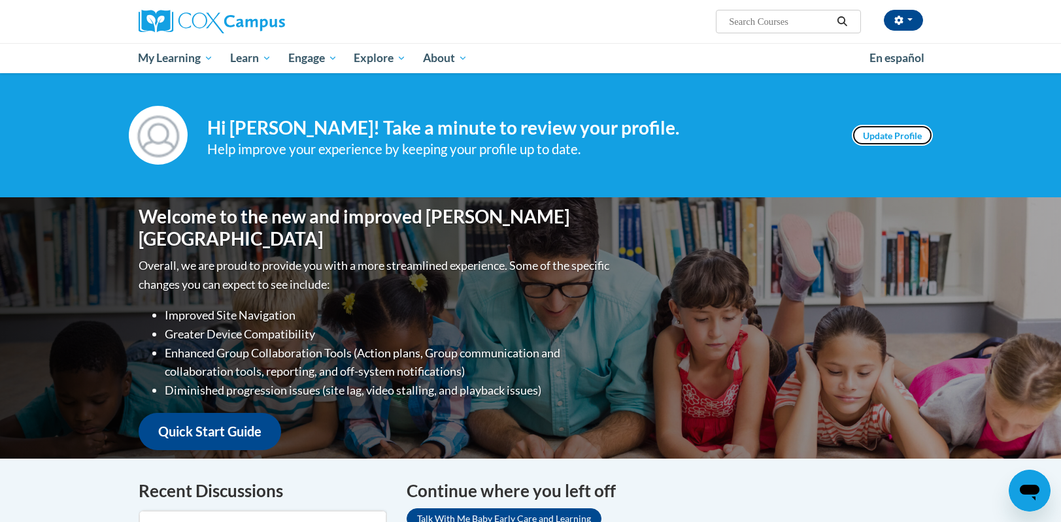
click at [868, 139] on link "Update Profile" at bounding box center [892, 135] width 81 height 21
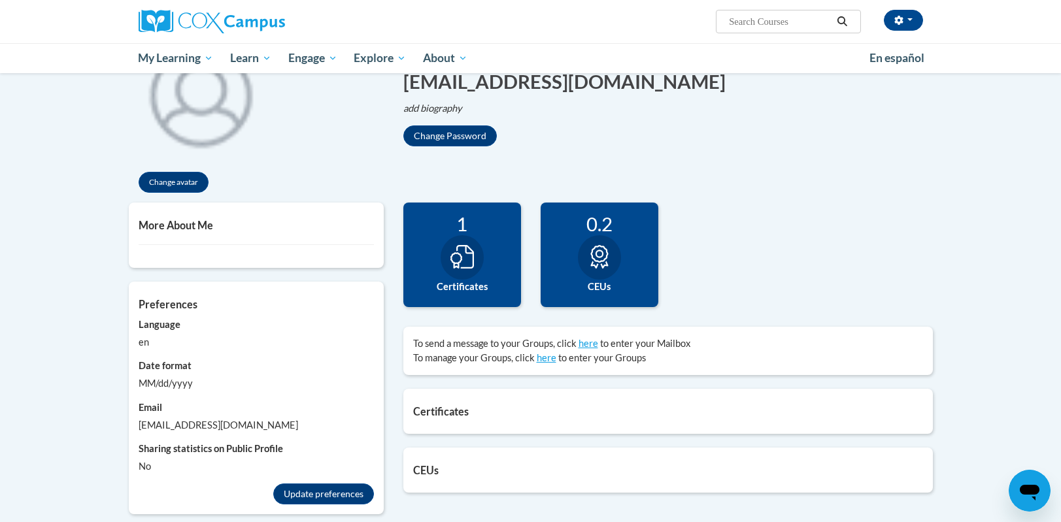
scroll to position [196, 0]
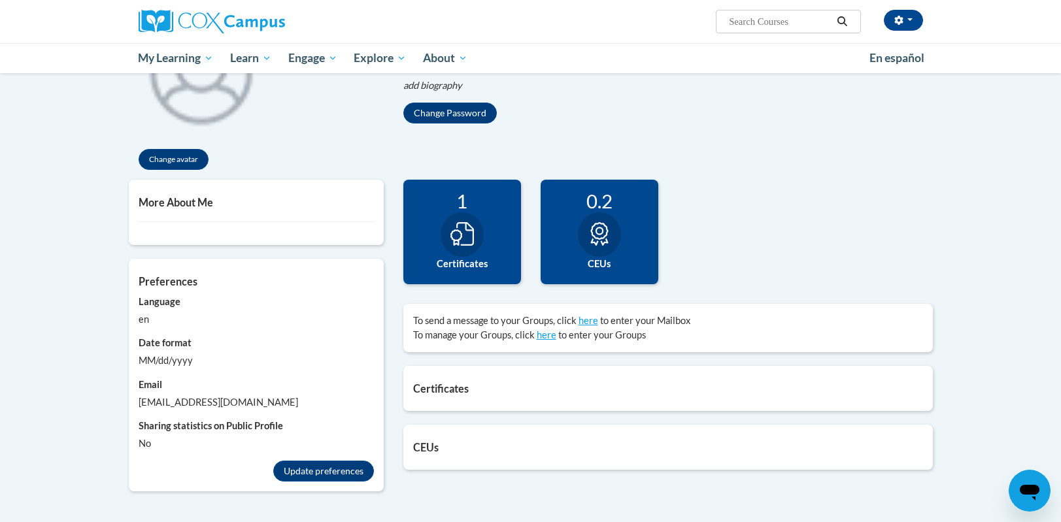
click at [611, 231] on div at bounding box center [599, 235] width 43 height 44
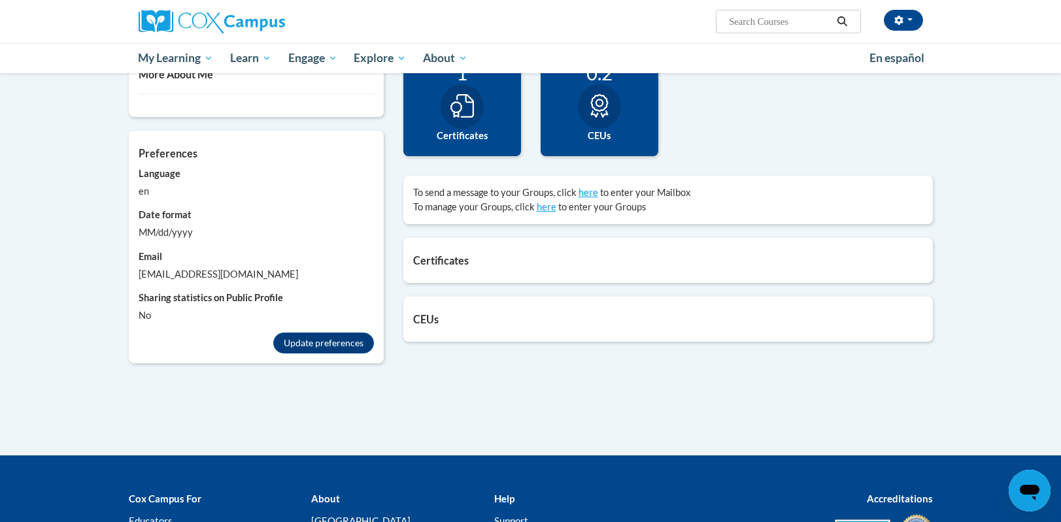
scroll to position [327, 0]
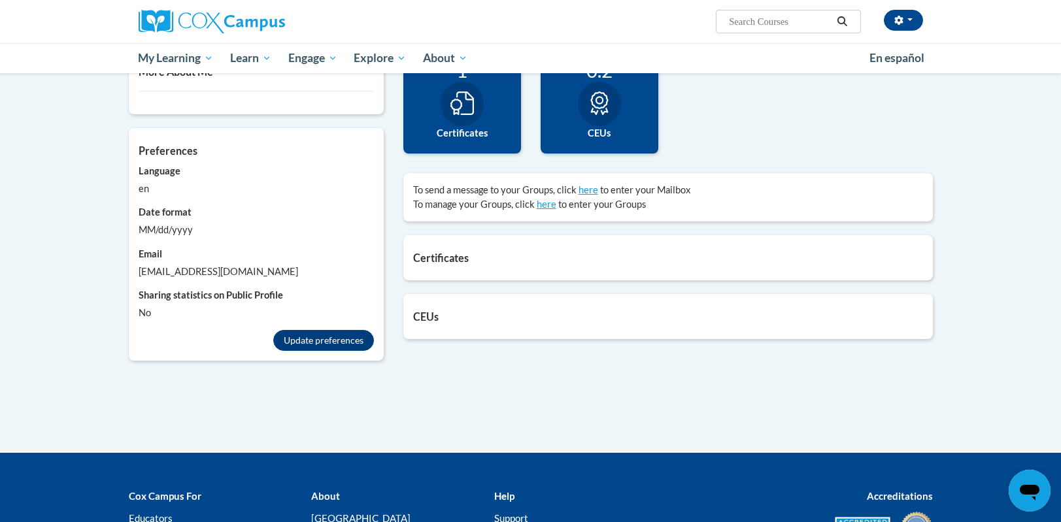
click at [446, 260] on h5 "Certificates" at bounding box center [668, 258] width 510 height 12
click at [477, 260] on h5 "Certificates" at bounding box center [668, 258] width 510 height 12
click at [318, 340] on button "Update preferences" at bounding box center [323, 340] width 101 height 21
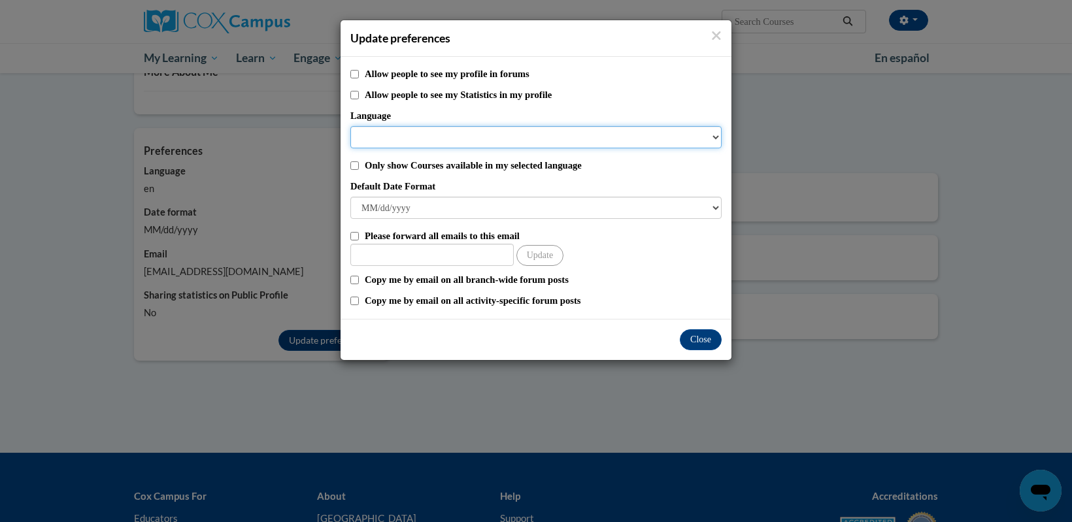
click at [381, 128] on select "Language" at bounding box center [535, 137] width 371 height 22
click at [420, 142] on select "Language" at bounding box center [535, 137] width 371 height 22
click at [711, 137] on select "Language" at bounding box center [535, 137] width 371 height 22
click at [371, 131] on select "Language" at bounding box center [535, 137] width 371 height 22
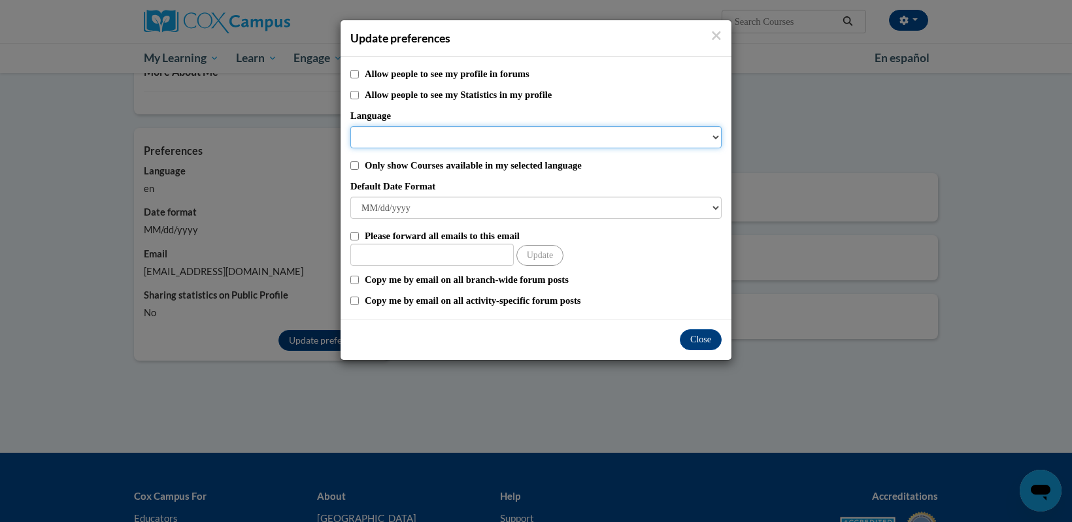
click at [714, 134] on select "Language" at bounding box center [535, 137] width 371 height 22
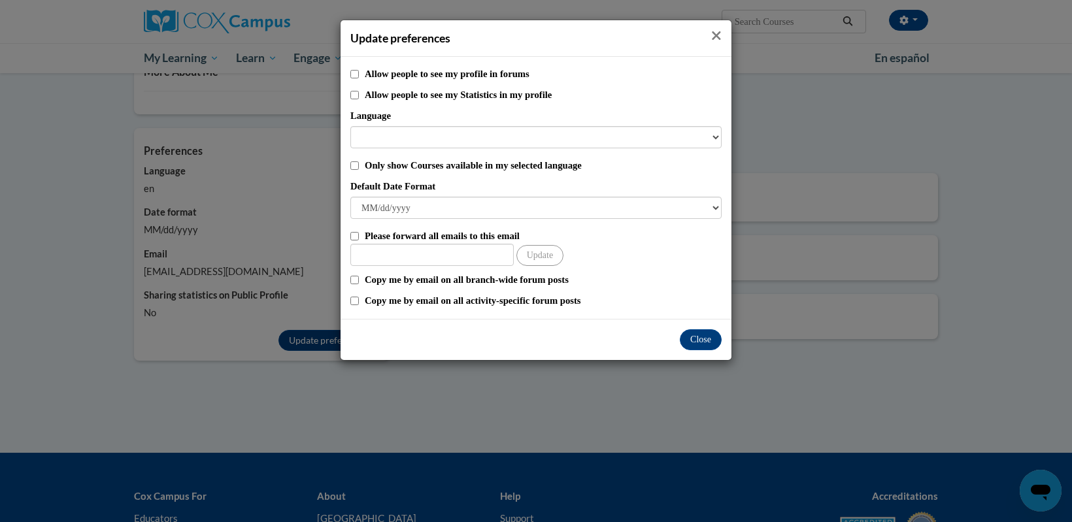
click at [718, 38] on icon "Close" at bounding box center [717, 35] width 9 height 9
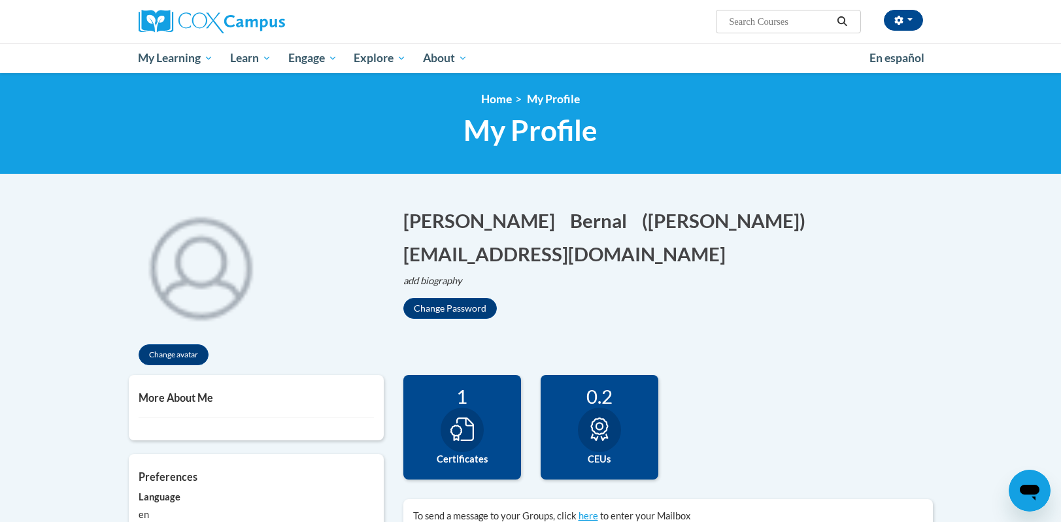
scroll to position [0, 0]
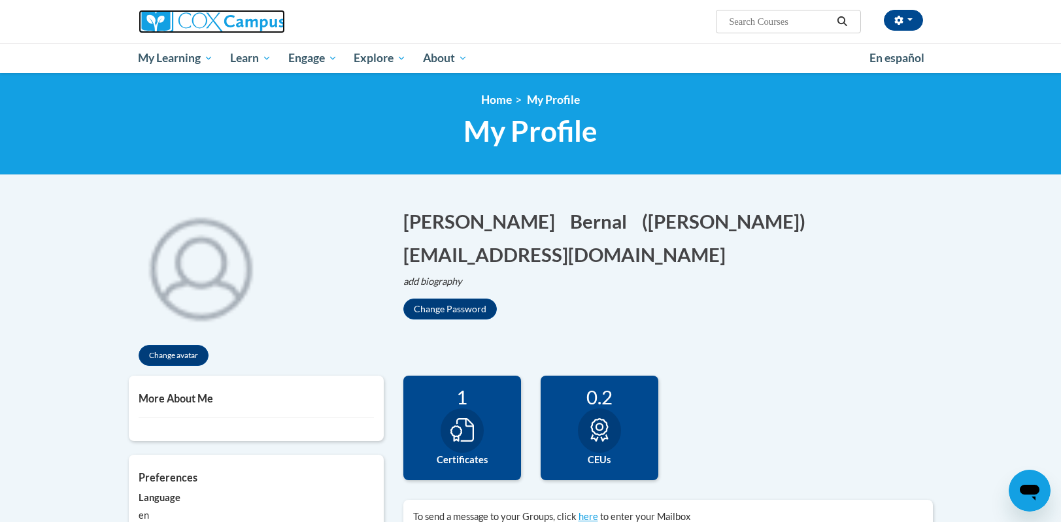
click at [214, 18] on img at bounding box center [212, 22] width 146 height 24
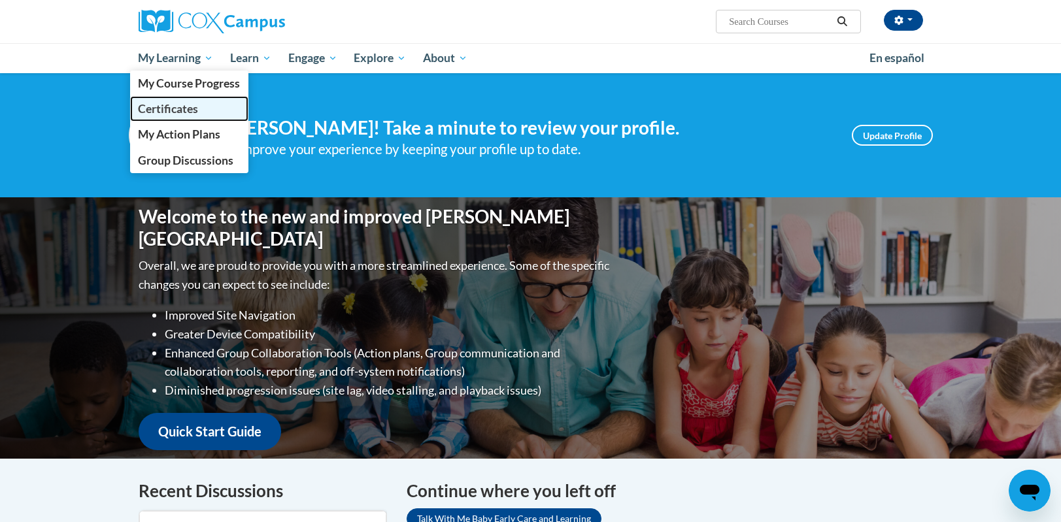
click at [185, 104] on span "Certificates" at bounding box center [168, 109] width 60 height 14
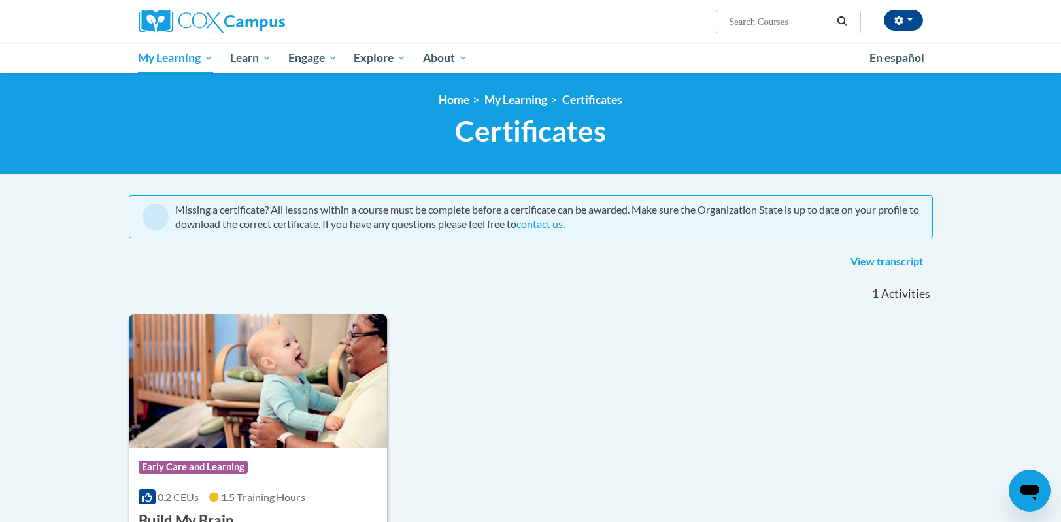
click at [760, 21] on input "Search..." at bounding box center [780, 22] width 105 height 16
type input "power of language for infants and toddlers"
click at [844, 15] on button "Search" at bounding box center [842, 22] width 20 height 16
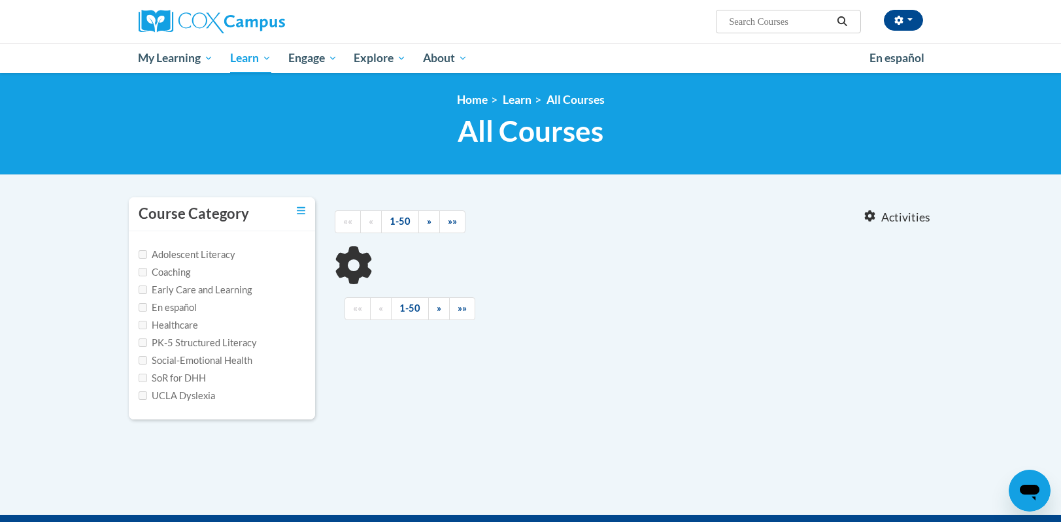
type input "power of language for infants and toddlers"
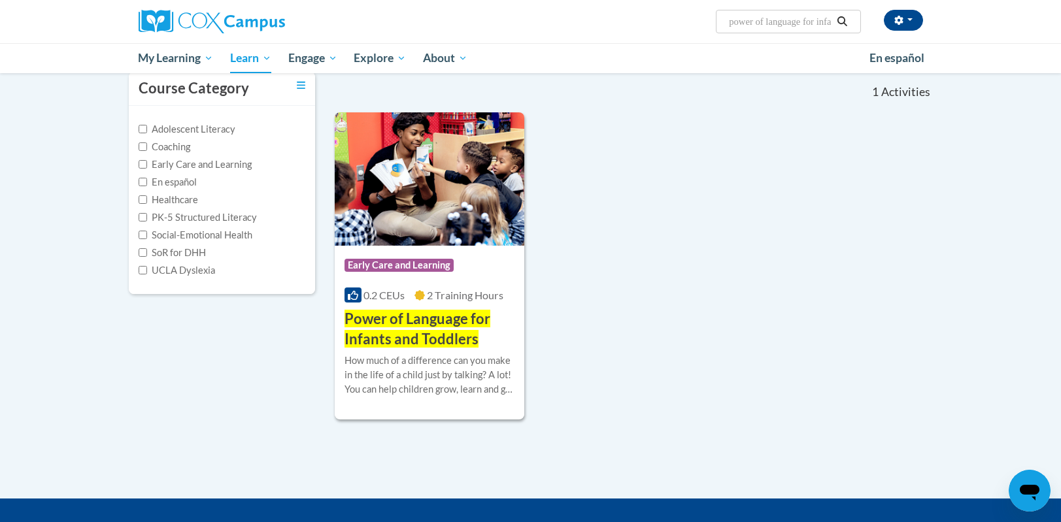
scroll to position [131, 0]
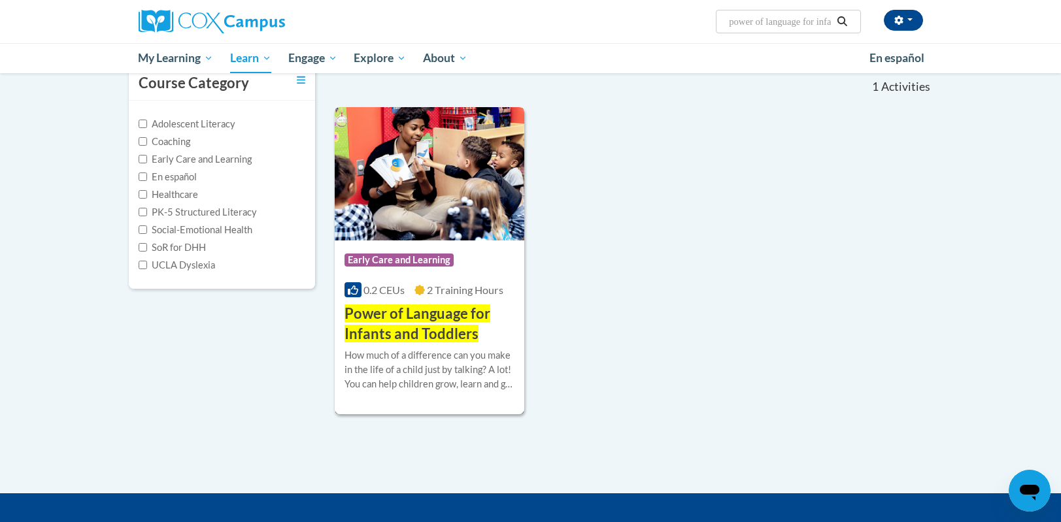
click at [424, 222] on img at bounding box center [430, 173] width 190 height 133
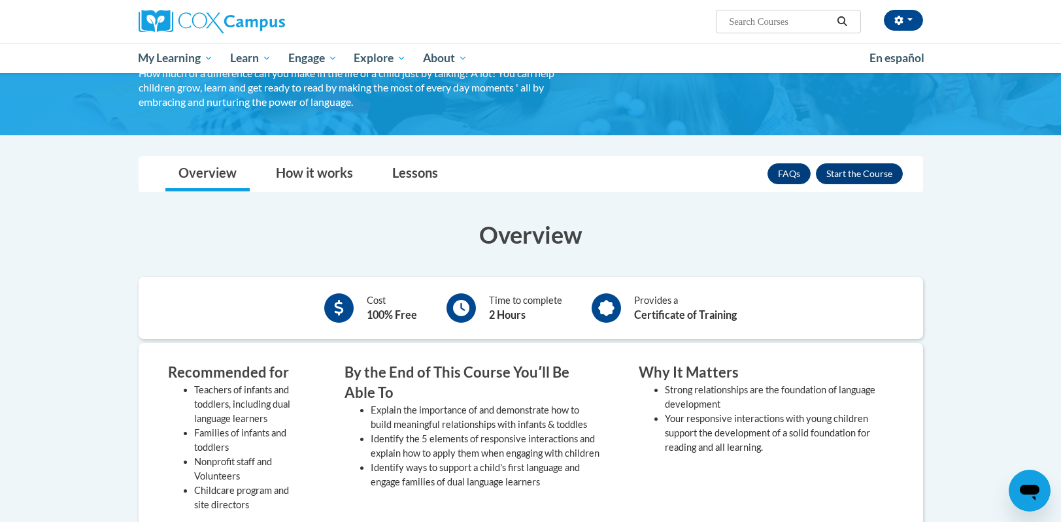
scroll to position [131, 0]
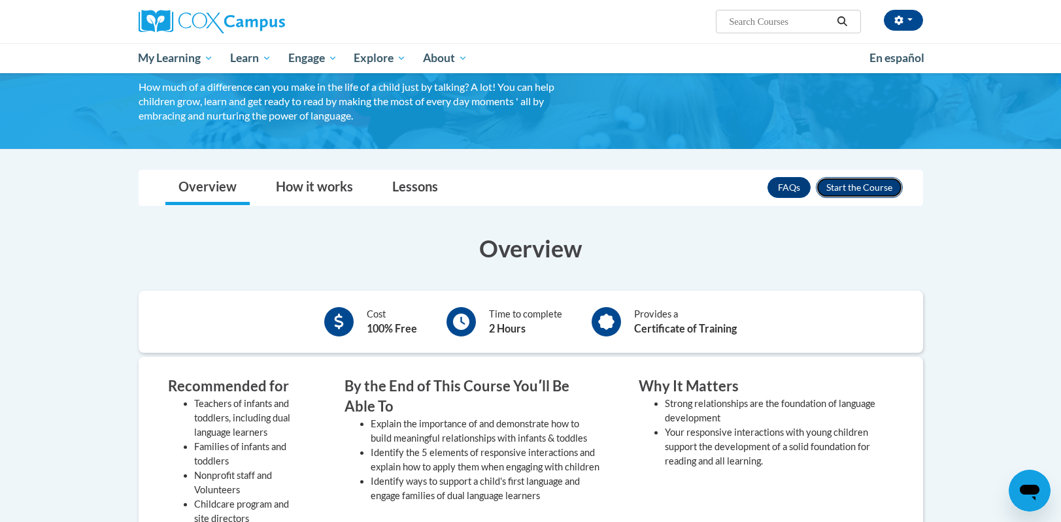
click at [843, 188] on button "Enroll" at bounding box center [859, 187] width 87 height 21
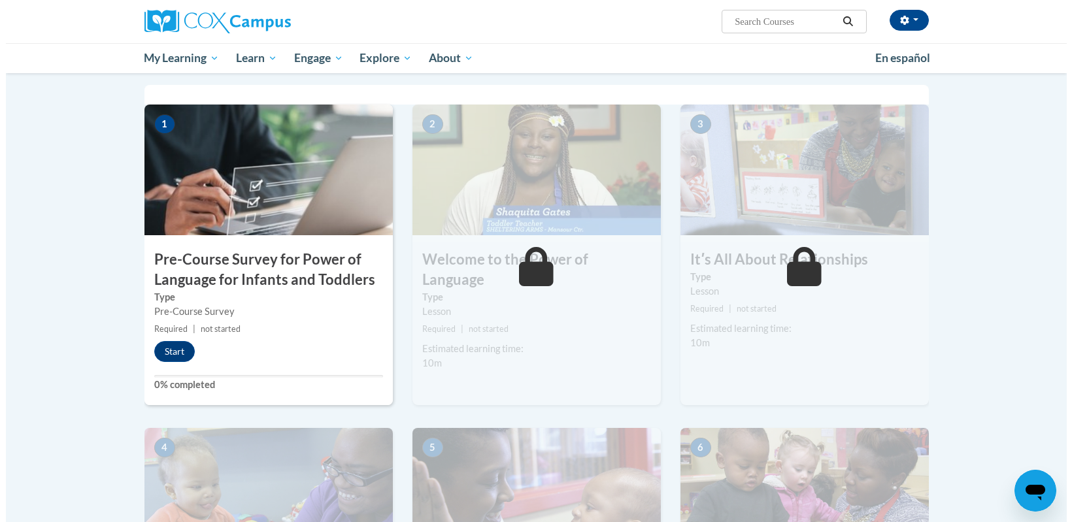
scroll to position [262, 0]
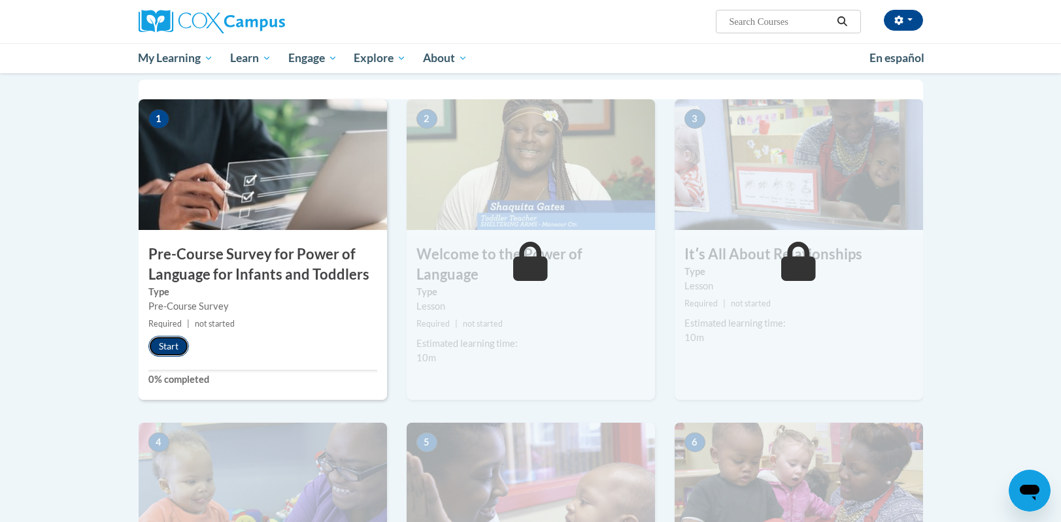
click at [160, 343] on button "Start" at bounding box center [168, 346] width 41 height 21
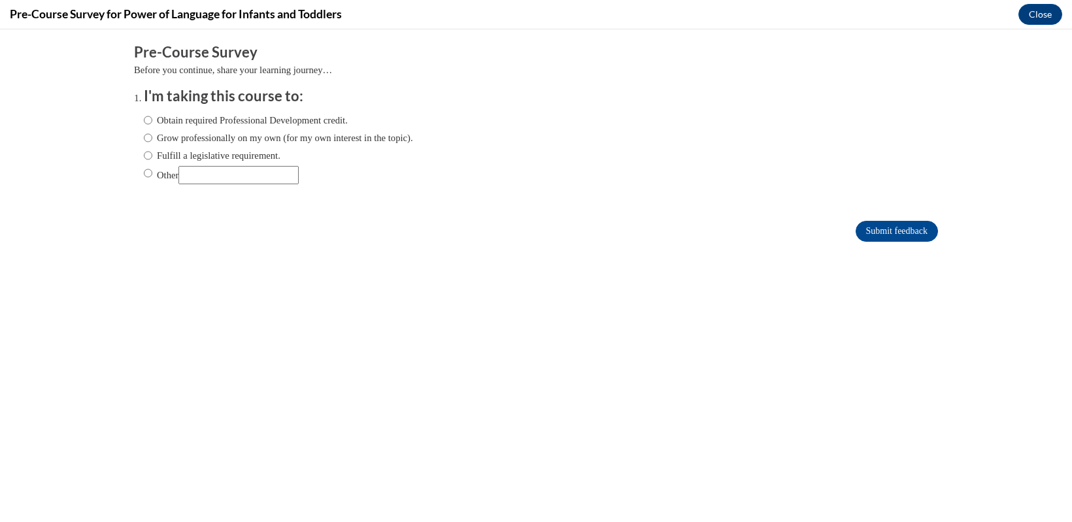
scroll to position [0, 0]
drag, startPoint x: 180, startPoint y: 362, endPoint x: 214, endPoint y: 127, distance: 237.7
click at [214, 127] on label "Obtain required Professional Development credit." at bounding box center [246, 120] width 204 height 14
click at [152, 127] on input "Obtain required Professional Development credit." at bounding box center [148, 120] width 9 height 14
radio input "true"
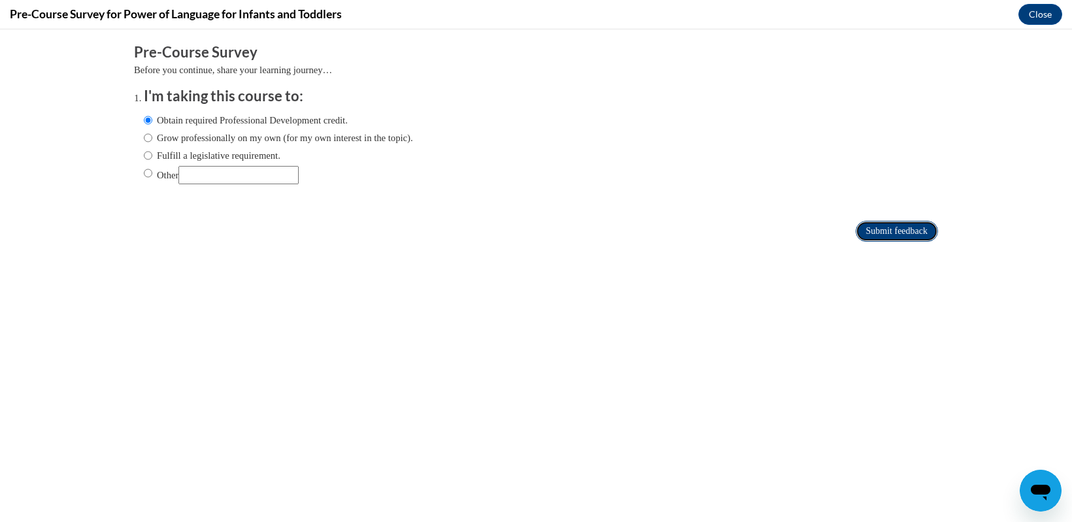
click at [862, 230] on input "Submit feedback" at bounding box center [897, 231] width 82 height 21
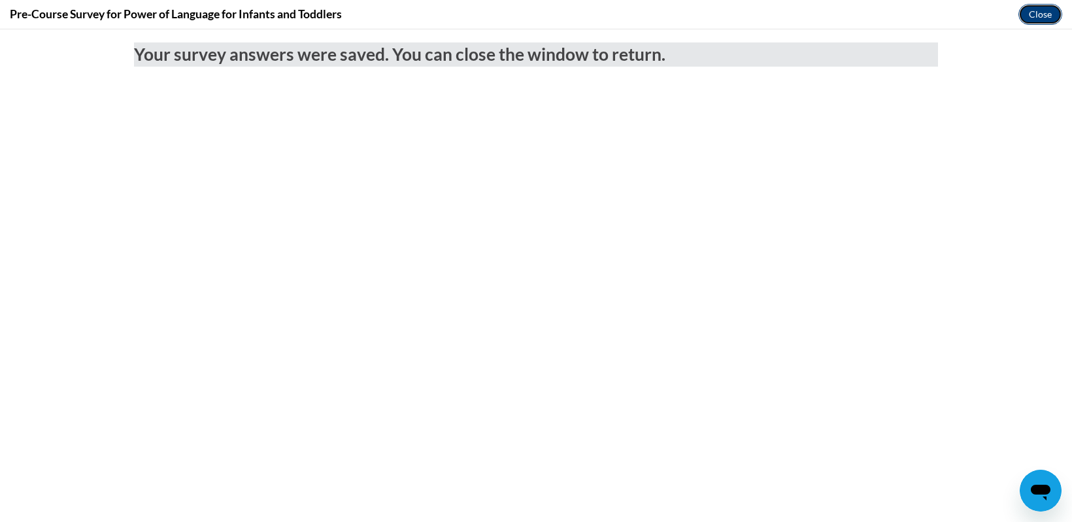
click at [1042, 12] on button "Close" at bounding box center [1041, 14] width 44 height 21
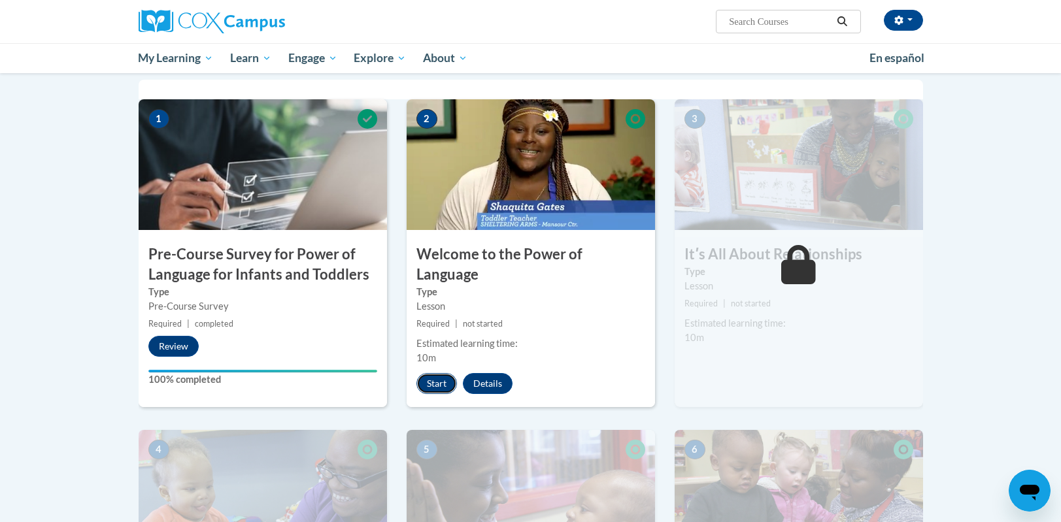
click at [430, 373] on button "Start" at bounding box center [437, 383] width 41 height 21
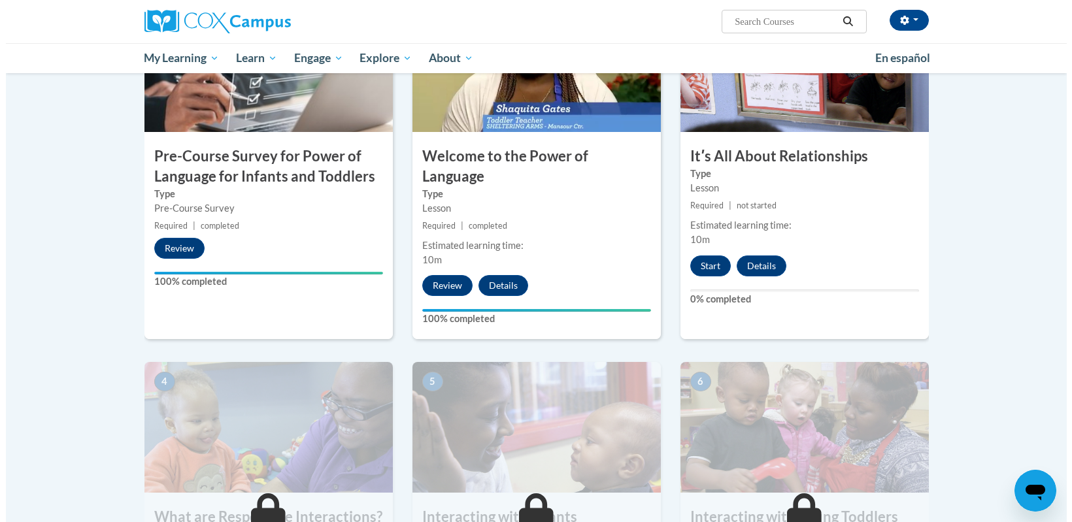
scroll to position [392, 0]
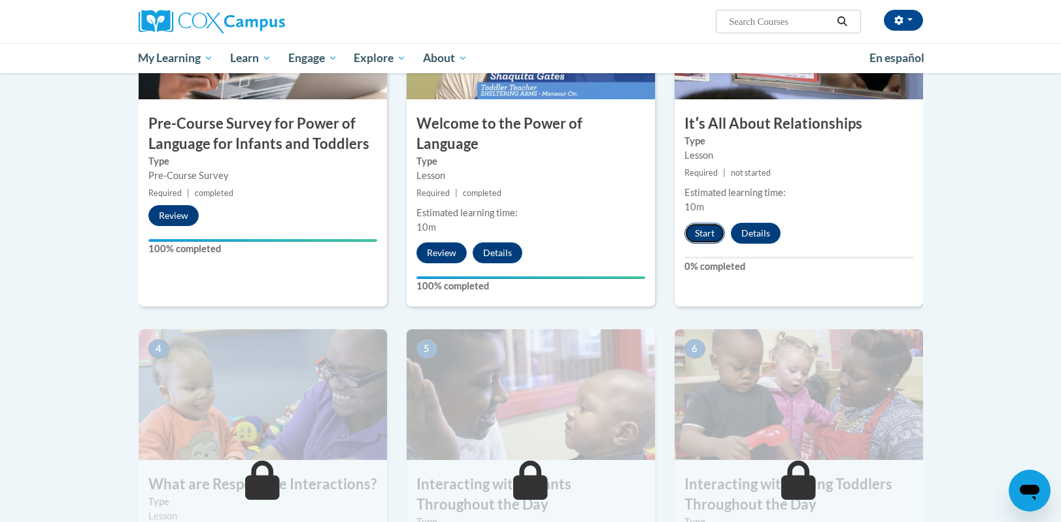
click at [707, 232] on button "Start" at bounding box center [705, 233] width 41 height 21
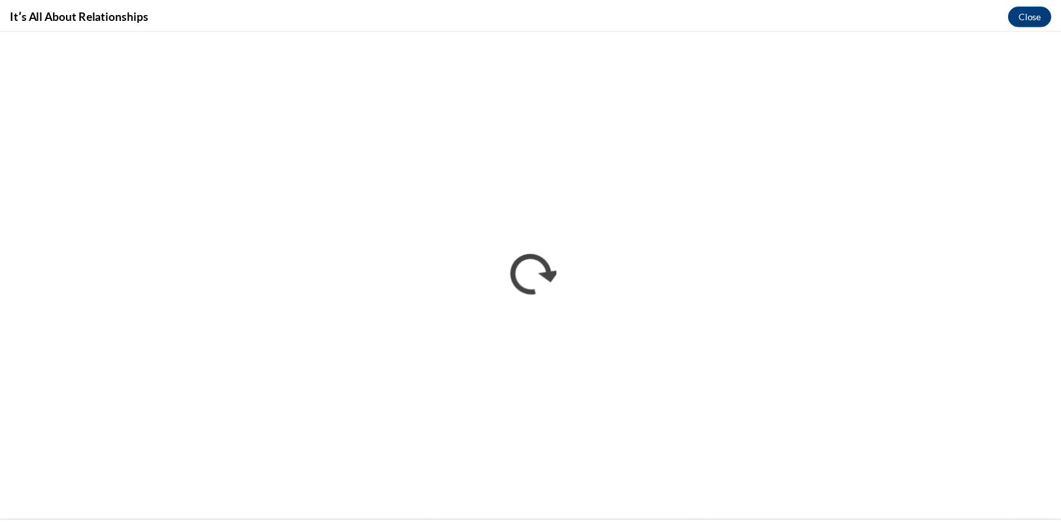
scroll to position [0, 0]
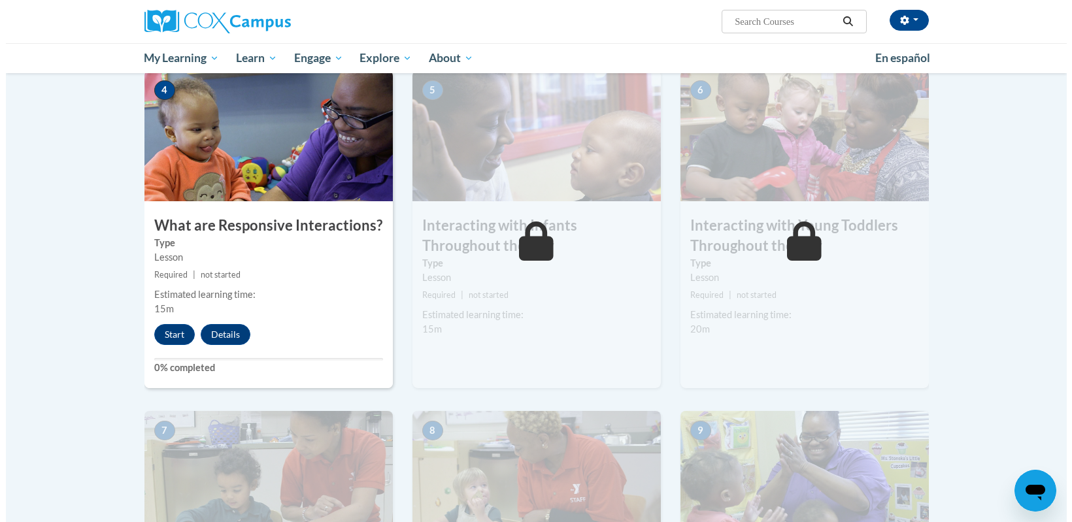
scroll to position [654, 0]
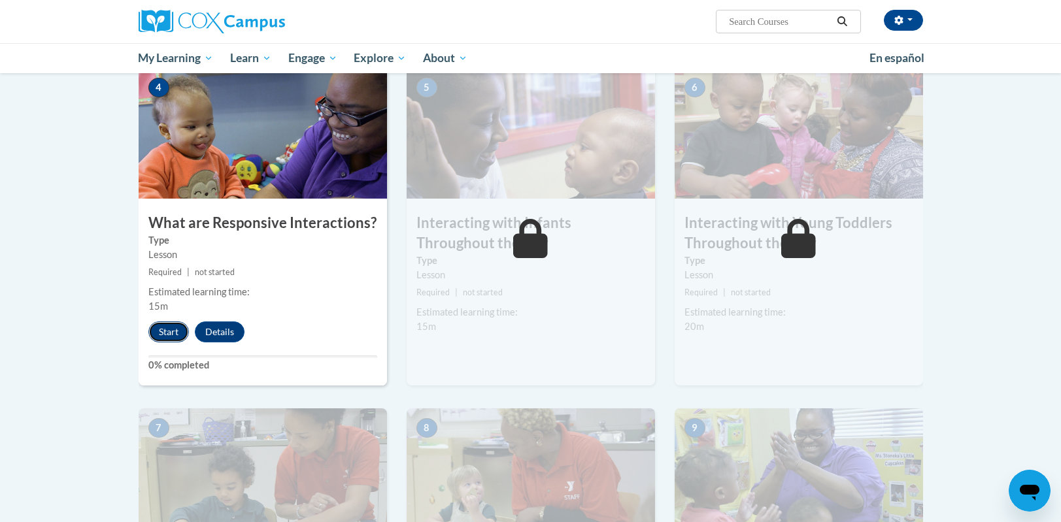
click at [178, 322] on button "Start" at bounding box center [168, 332] width 41 height 21
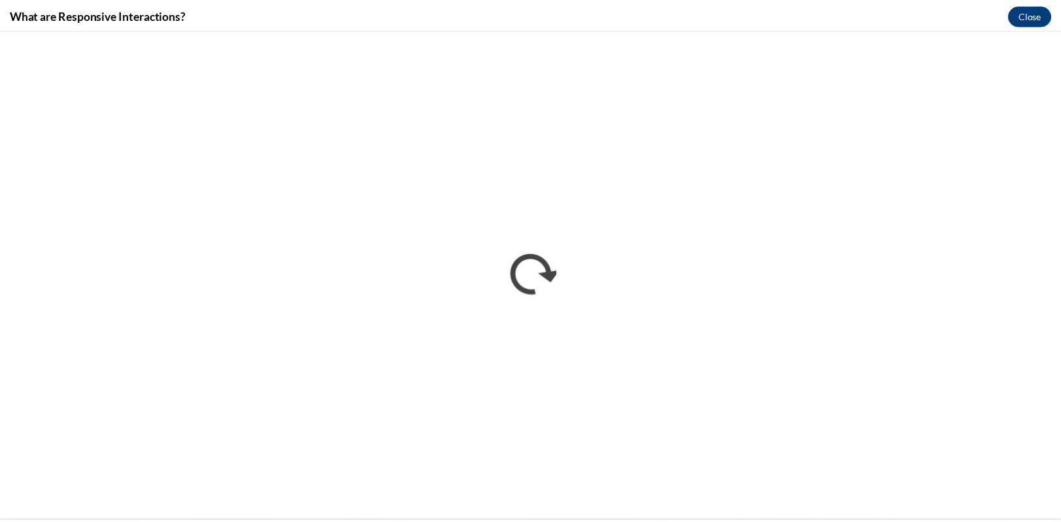
scroll to position [0, 0]
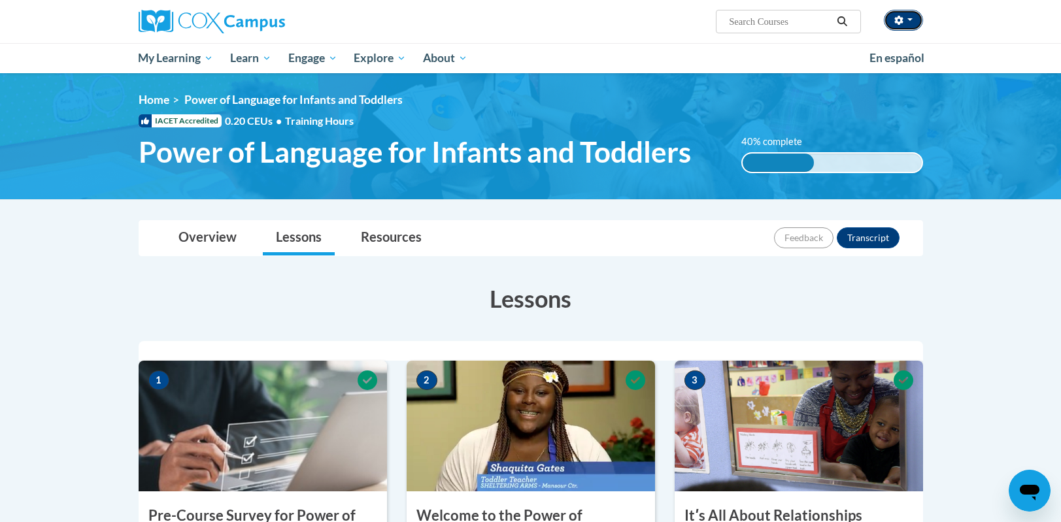
click at [897, 18] on icon "button" at bounding box center [899, 20] width 9 height 9
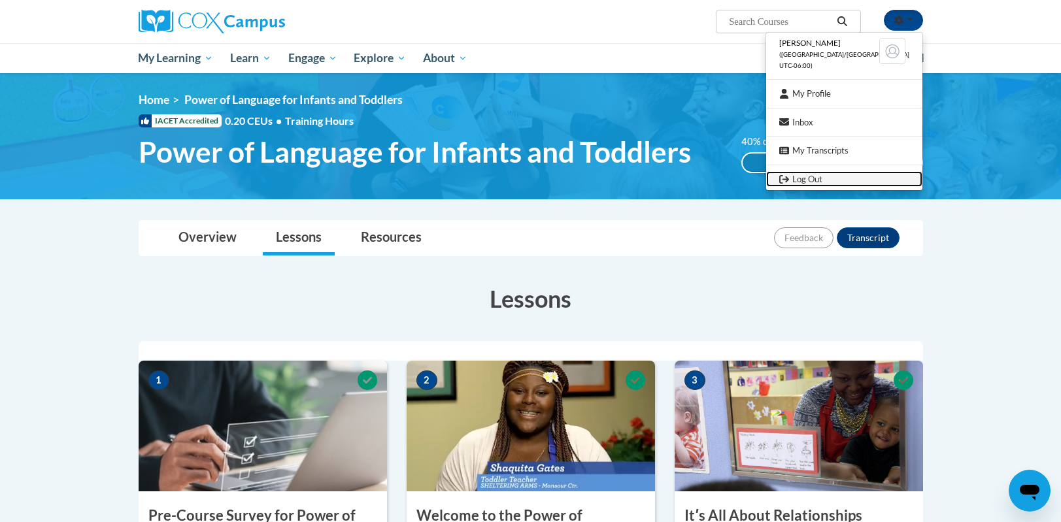
click at [847, 177] on link "Log Out" at bounding box center [844, 179] width 156 height 16
